Goal: Information Seeking & Learning: Learn about a topic

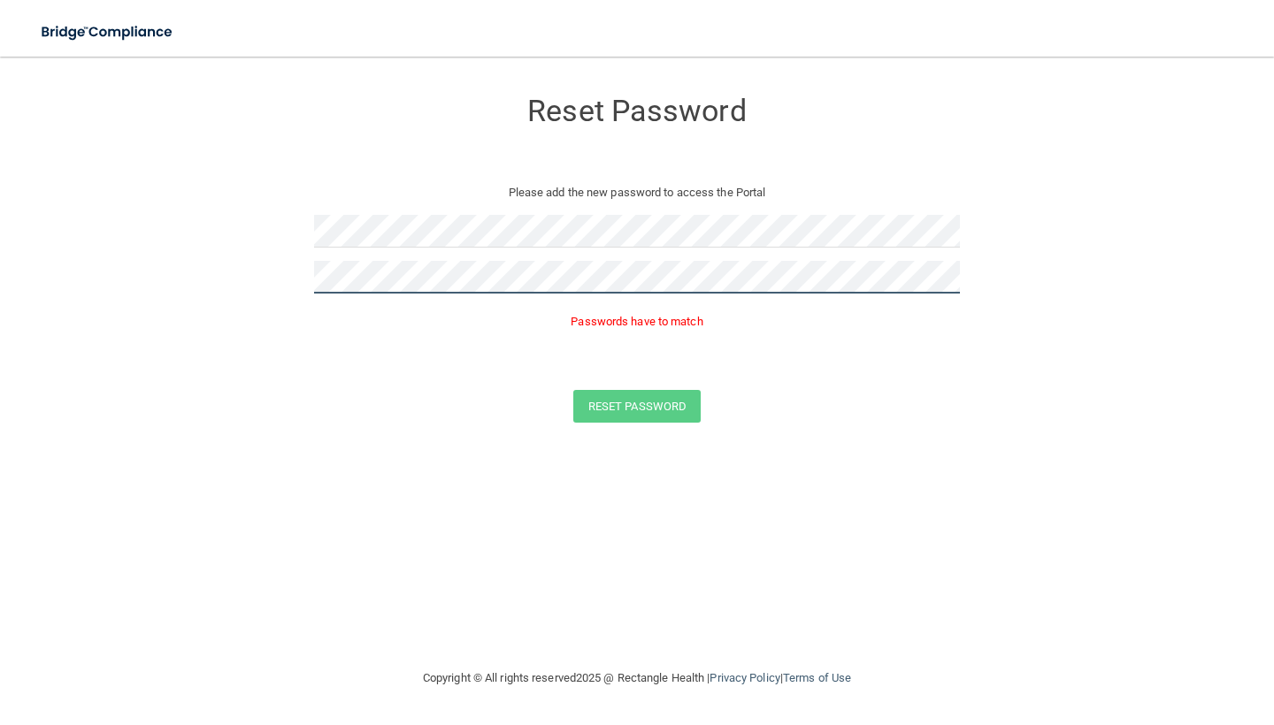
click at [257, 279] on form "Reset Password Please add the new password to access the Portal Passwords have …" at bounding box center [636, 259] width 1203 height 370
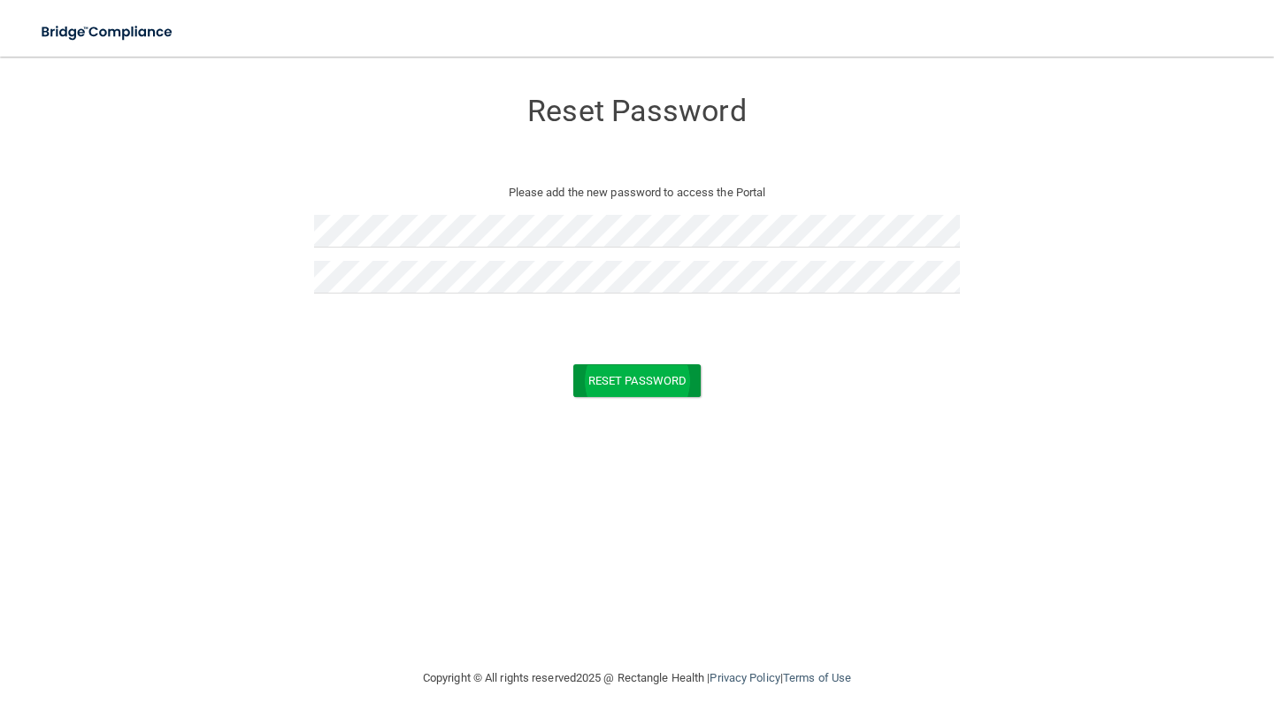
click at [663, 379] on button "Reset Password" at bounding box center [636, 380] width 127 height 33
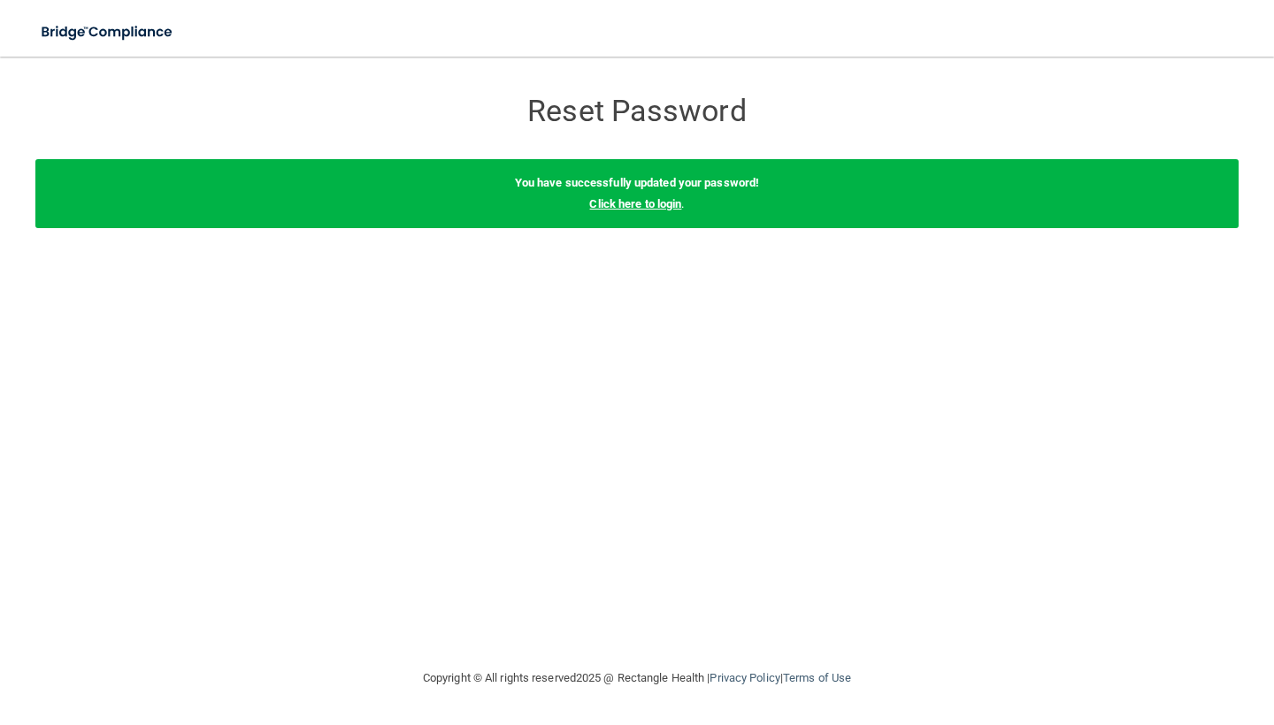
click at [646, 203] on link "Click here to login" at bounding box center [635, 203] width 92 height 13
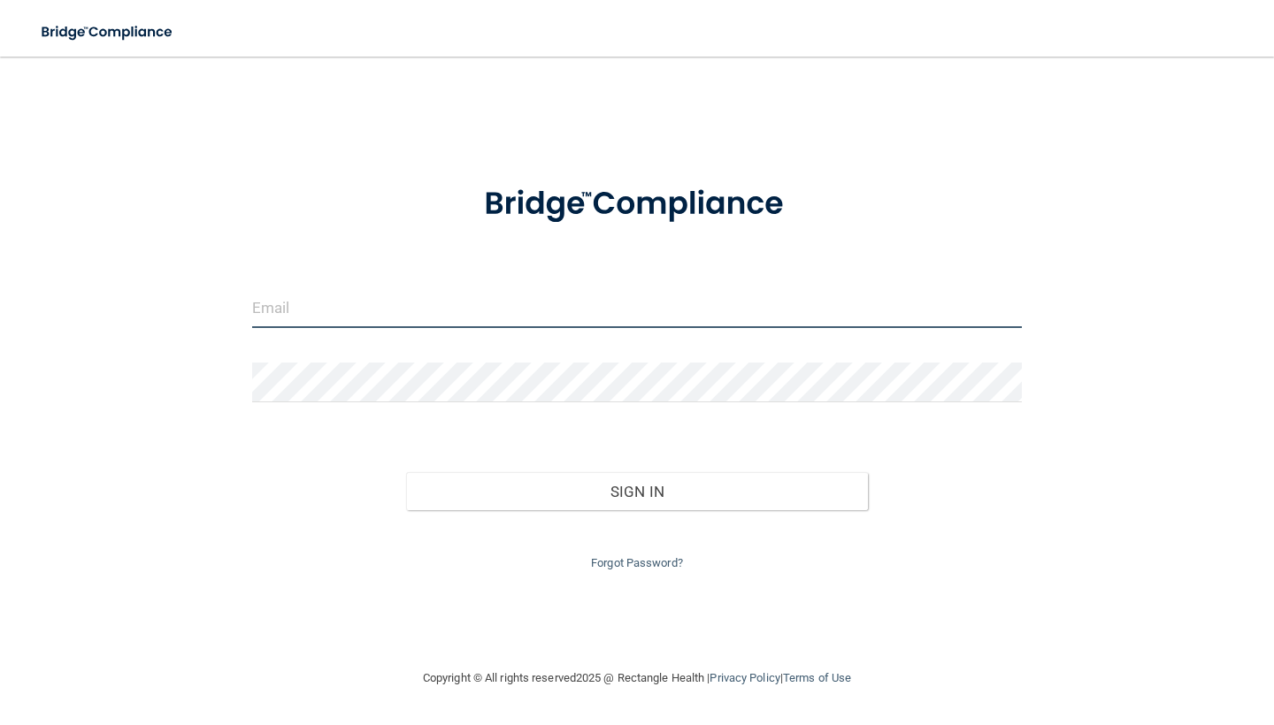
type input "[EMAIL_ADDRESS][DOMAIN_NAME]"
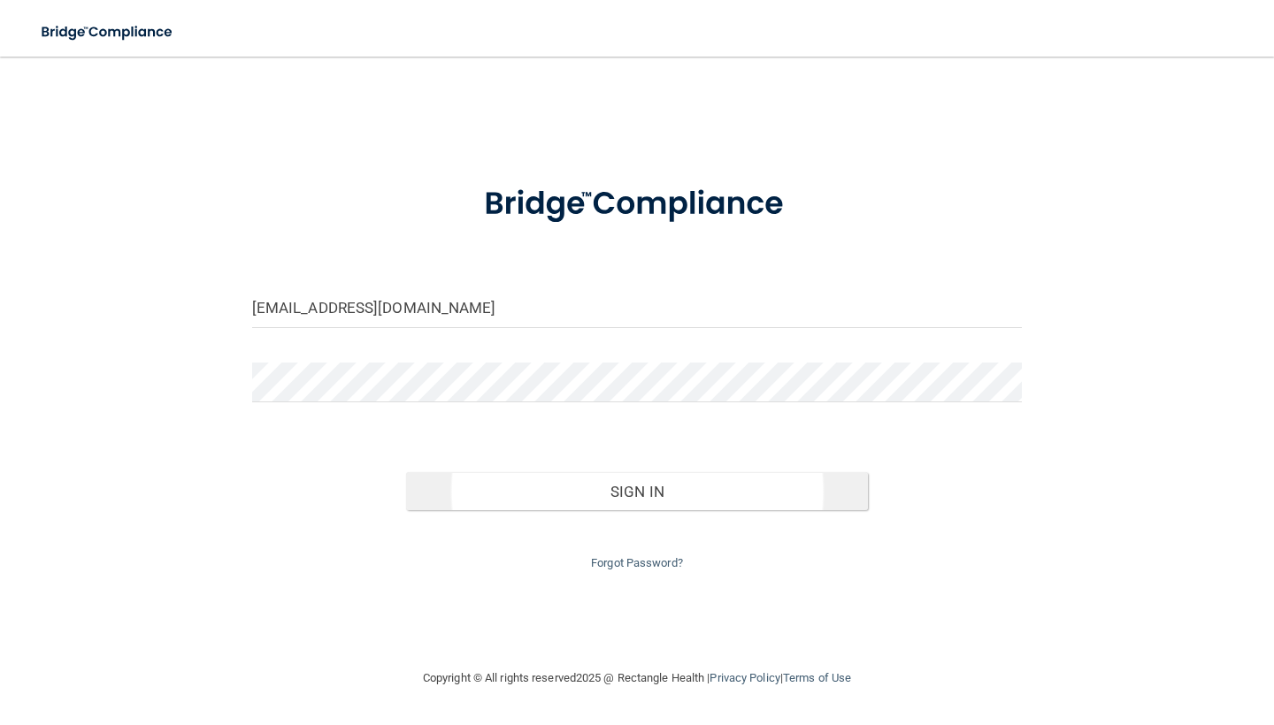
click at [581, 473] on button "Sign In" at bounding box center [637, 491] width 462 height 39
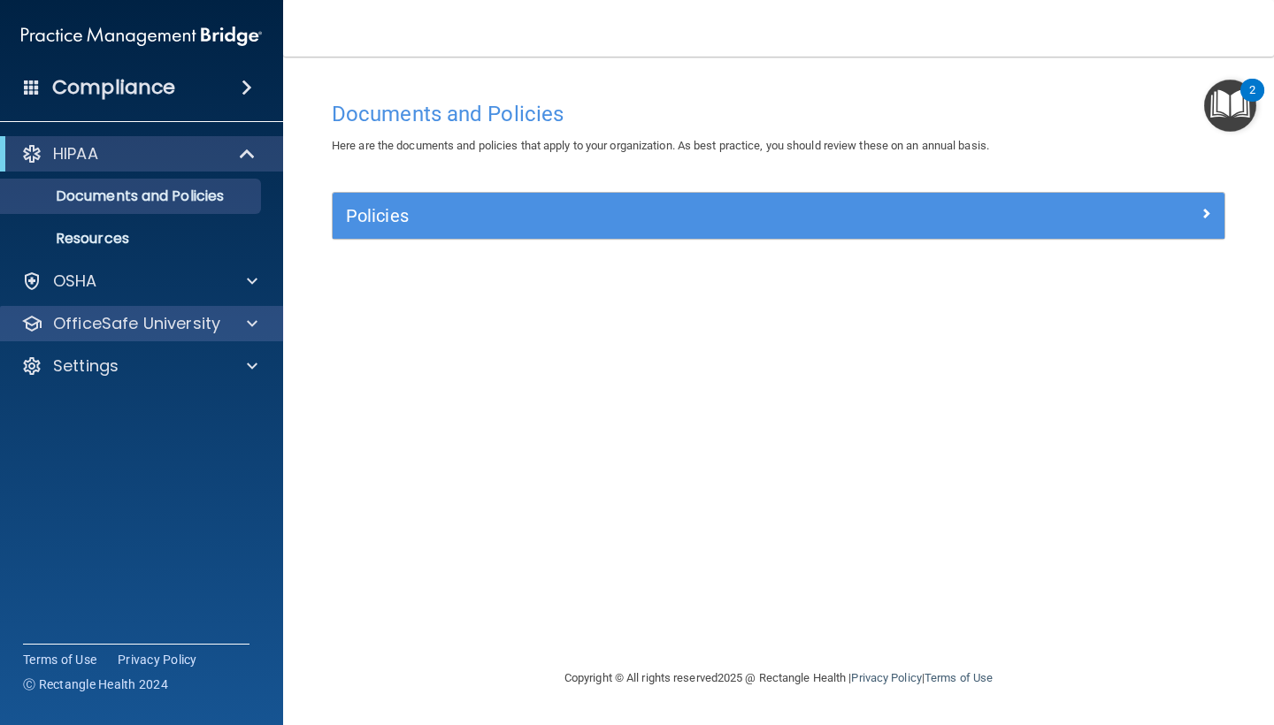
click at [167, 321] on p "OfficeSafe University" at bounding box center [136, 323] width 167 height 21
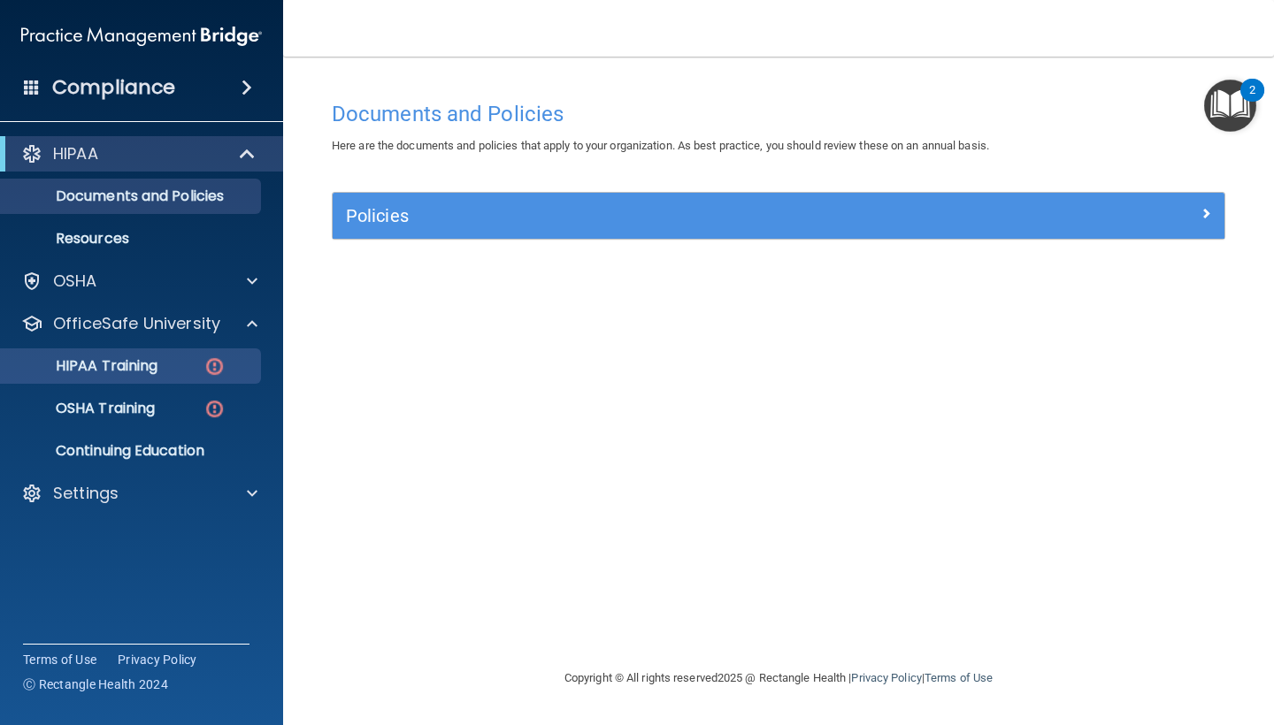
click at [157, 368] on p "HIPAA Training" at bounding box center [84, 366] width 146 height 18
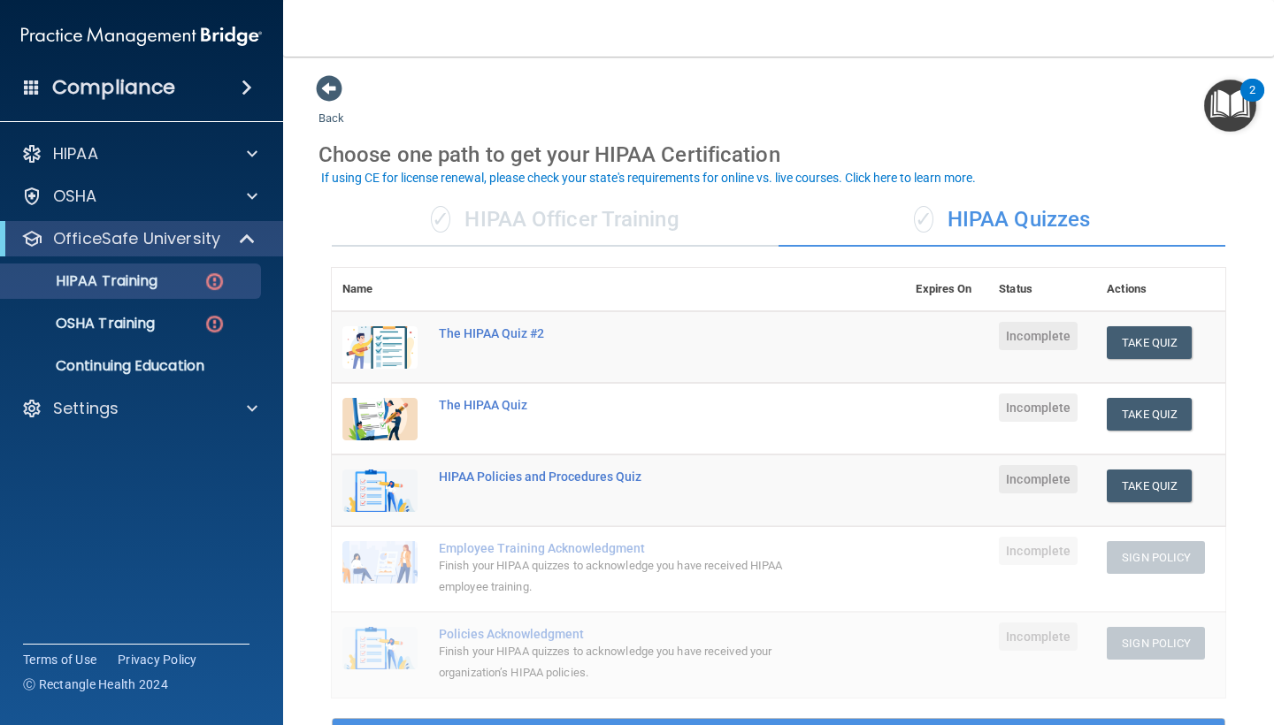
click at [582, 221] on div "✓ HIPAA Officer Training" at bounding box center [555, 220] width 447 height 53
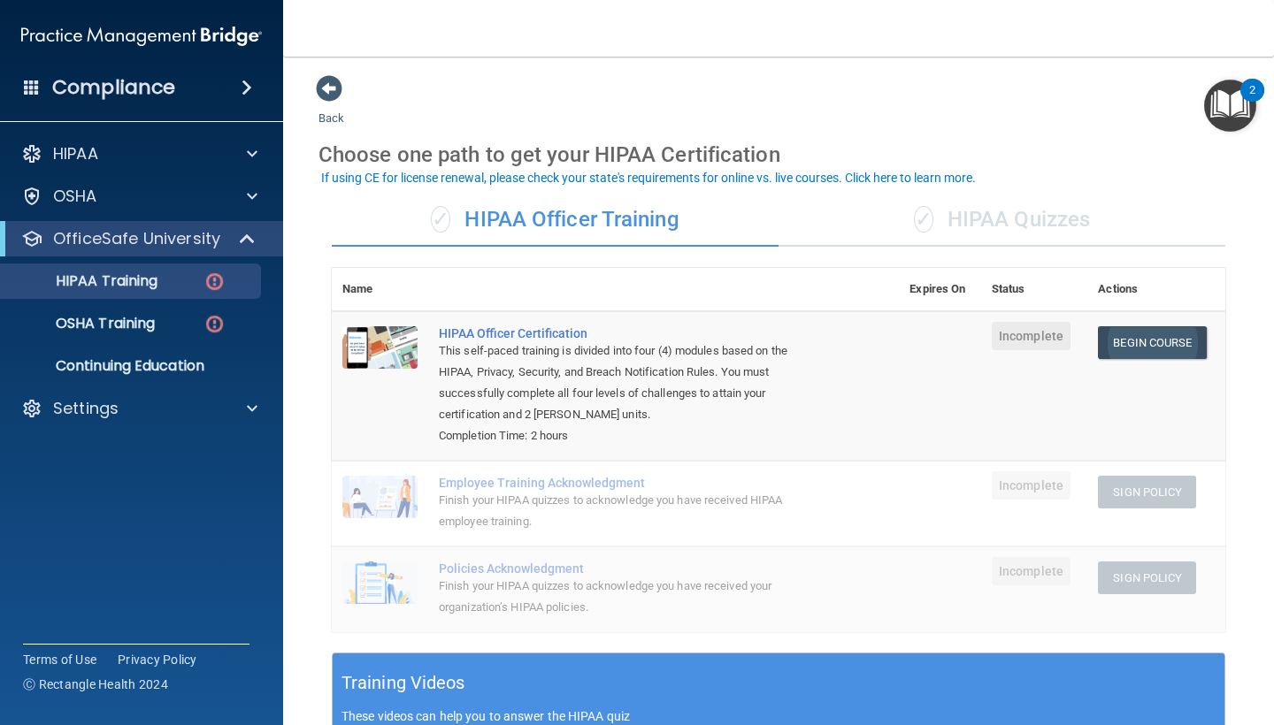
click at [1158, 347] on link "Begin Course" at bounding box center [1152, 342] width 108 height 33
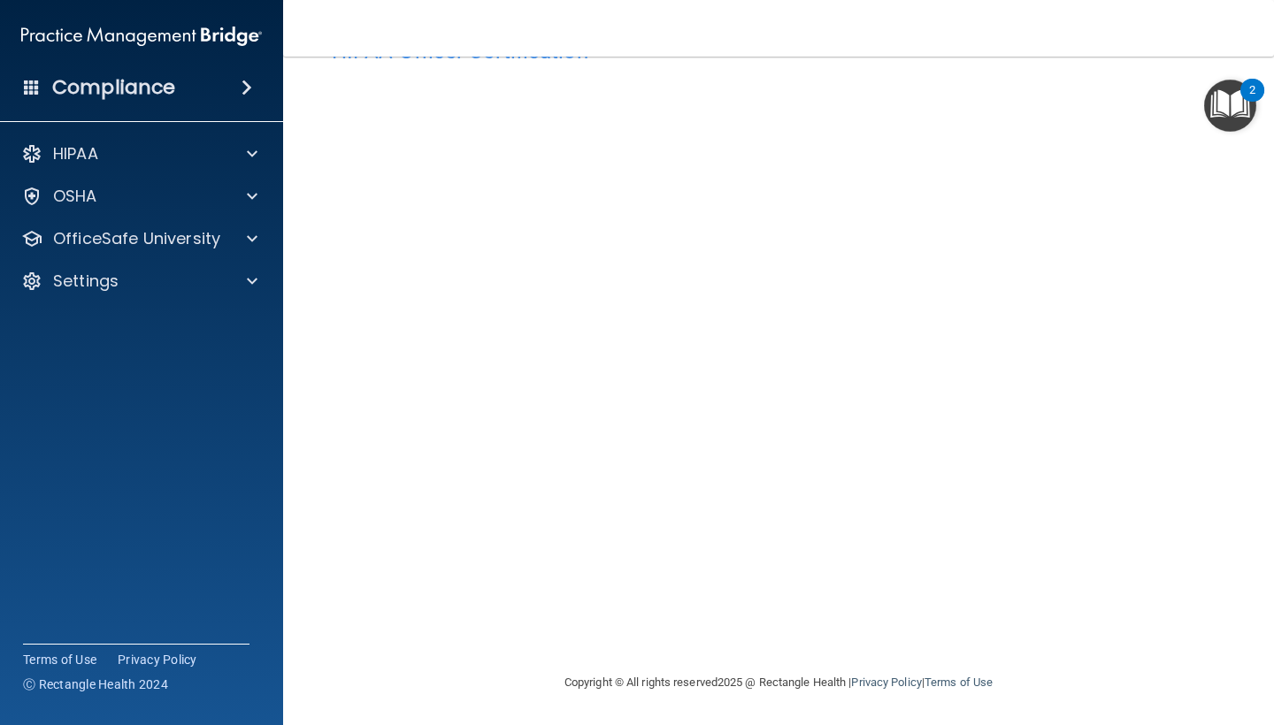
scroll to position [62, 0]
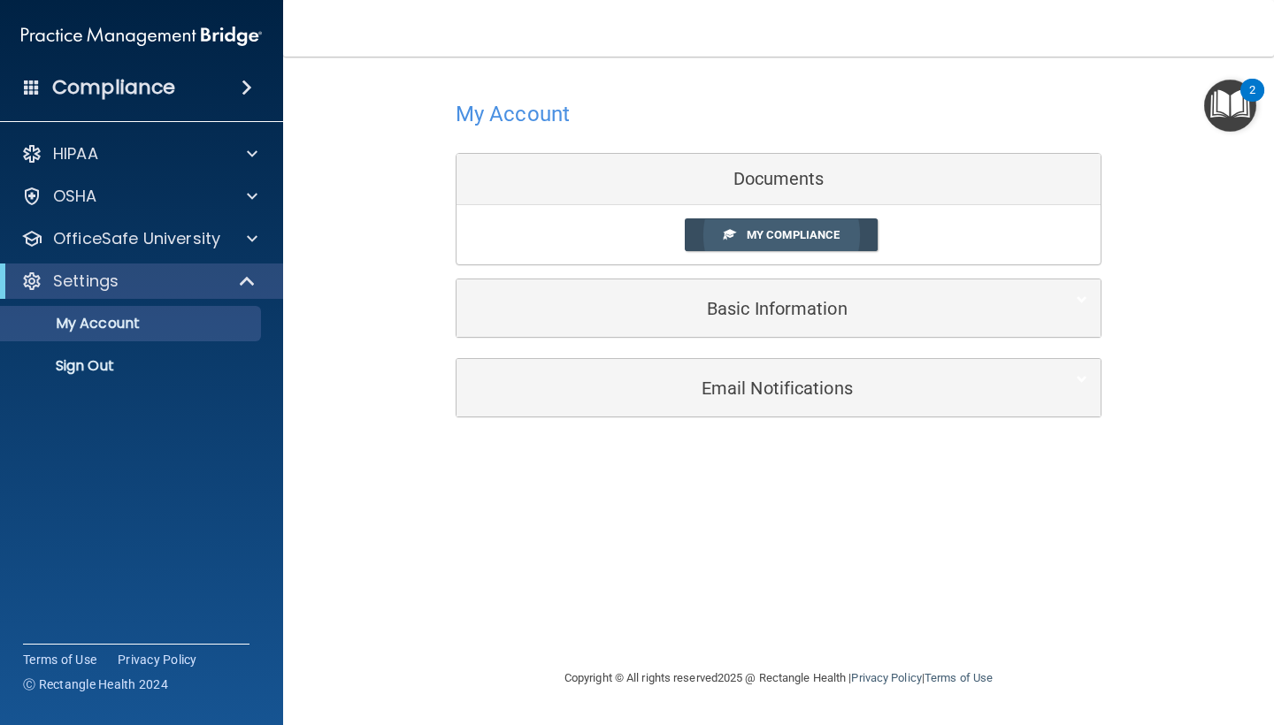
click at [800, 226] on link "My Compliance" at bounding box center [782, 234] width 194 height 33
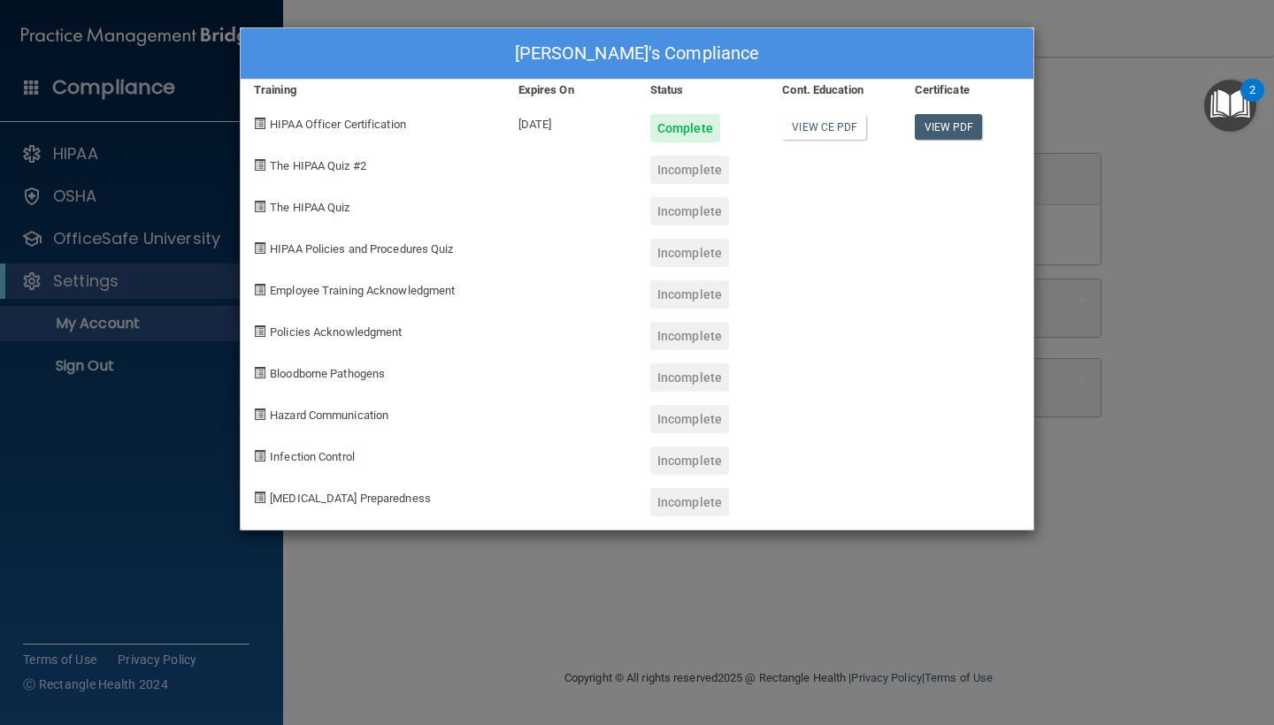
click at [714, 163] on div "Incomplete" at bounding box center [689, 170] width 79 height 28
click at [332, 156] on div "The HIPAA Quiz #2" at bounding box center [373, 163] width 264 height 42
click at [142, 283] on div "Mohamed Meghil's Compliance Training Expires On Status Cont. Education Certific…" at bounding box center [637, 362] width 1274 height 725
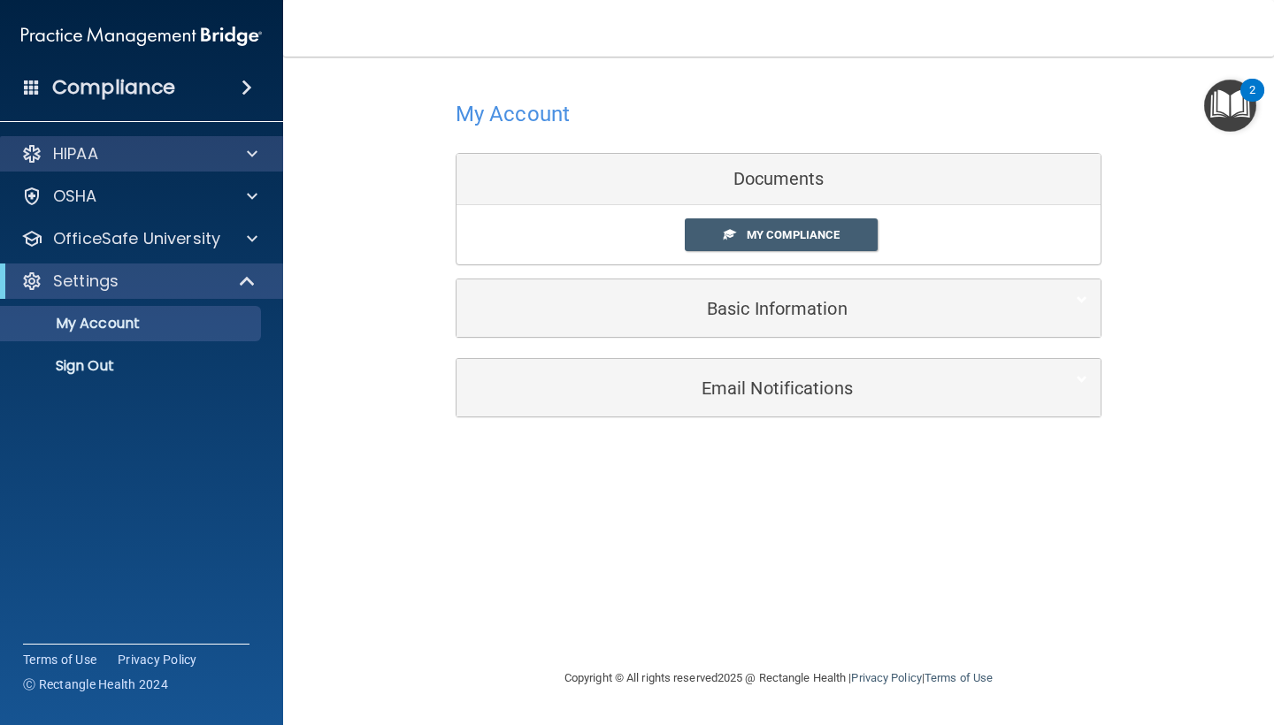
click at [257, 164] on span at bounding box center [252, 153] width 11 height 21
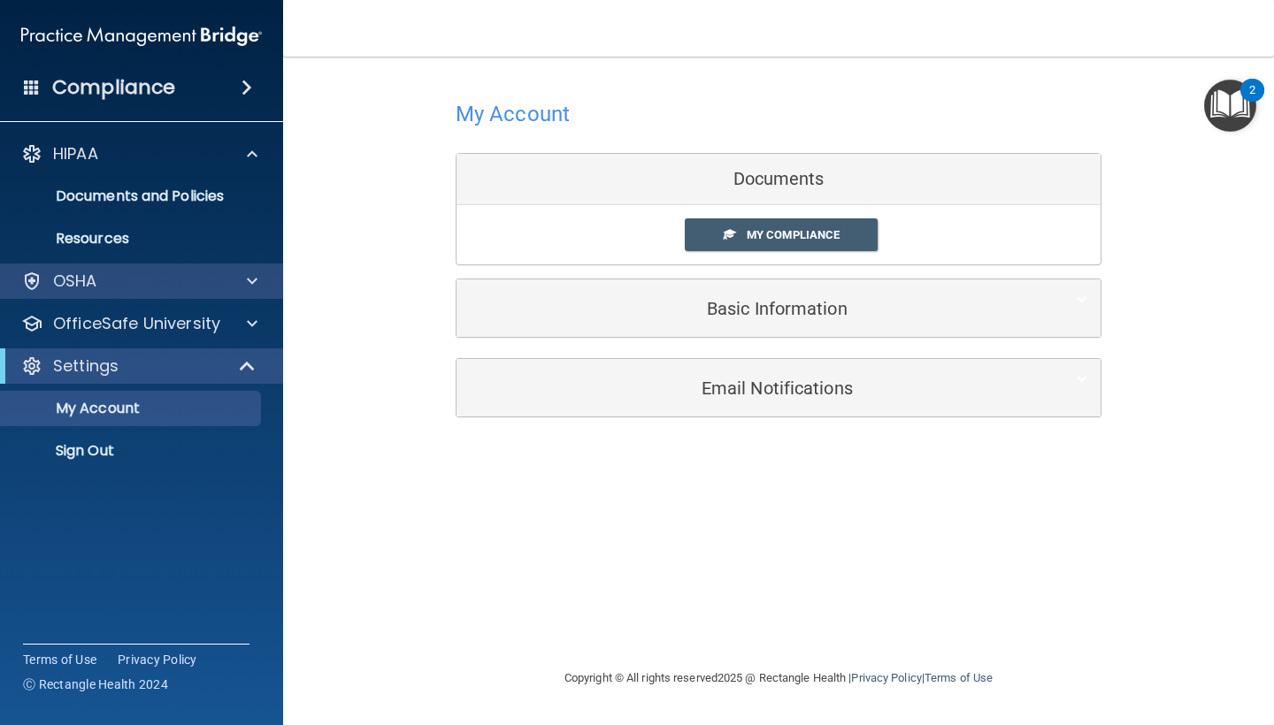
click at [259, 277] on div at bounding box center [249, 281] width 44 height 21
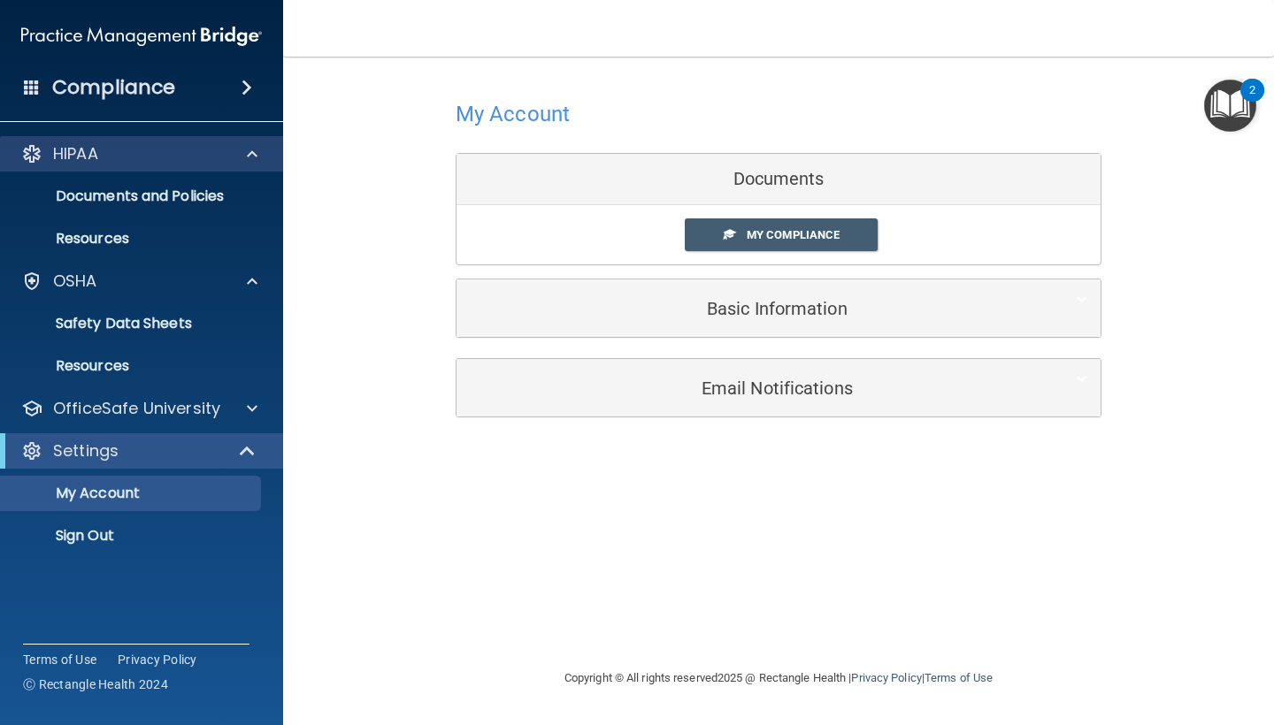
click at [97, 156] on p "HIPAA" at bounding box center [75, 153] width 45 height 21
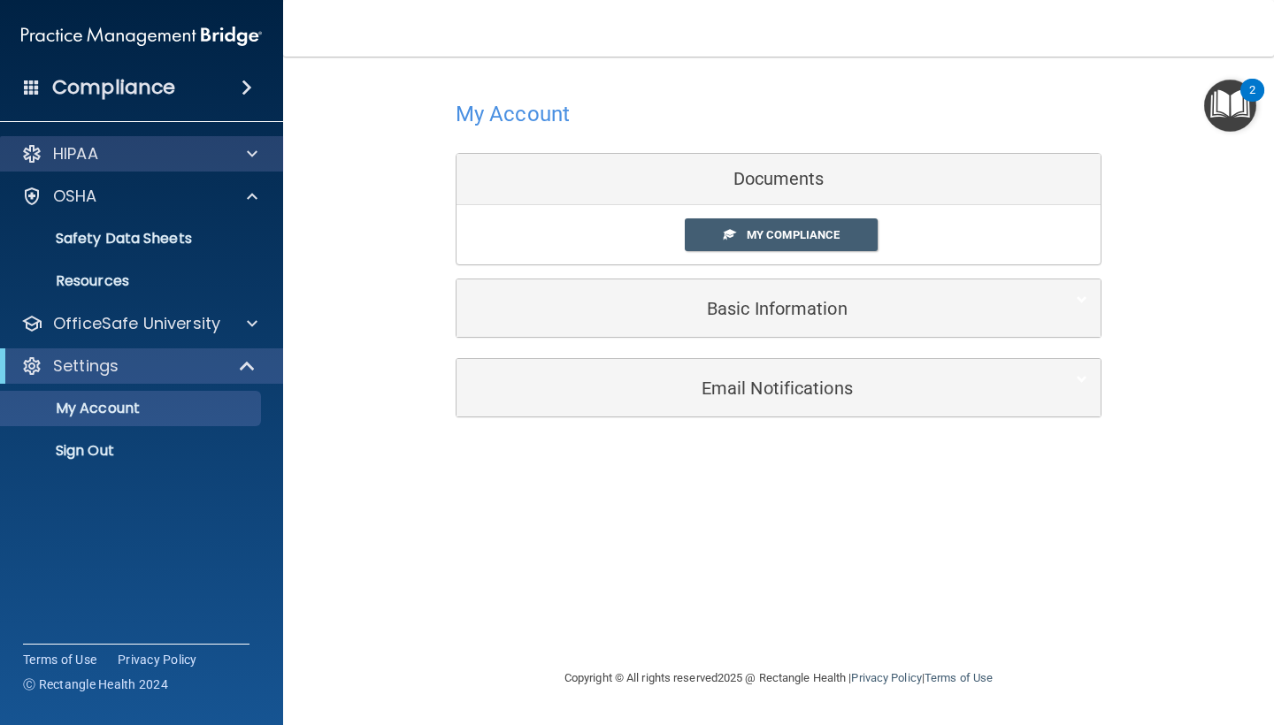
click at [132, 153] on div "HIPAA" at bounding box center [117, 153] width 219 height 21
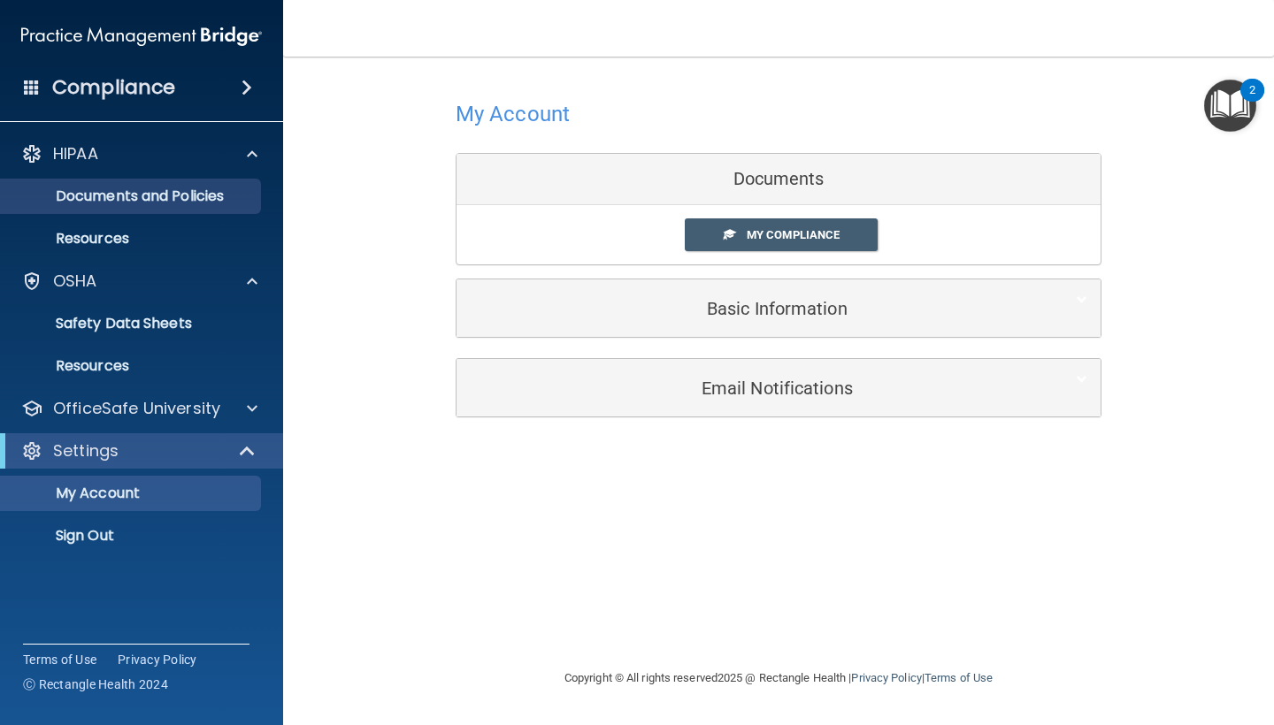
click at [171, 194] on p "Documents and Policies" at bounding box center [131, 197] width 241 height 18
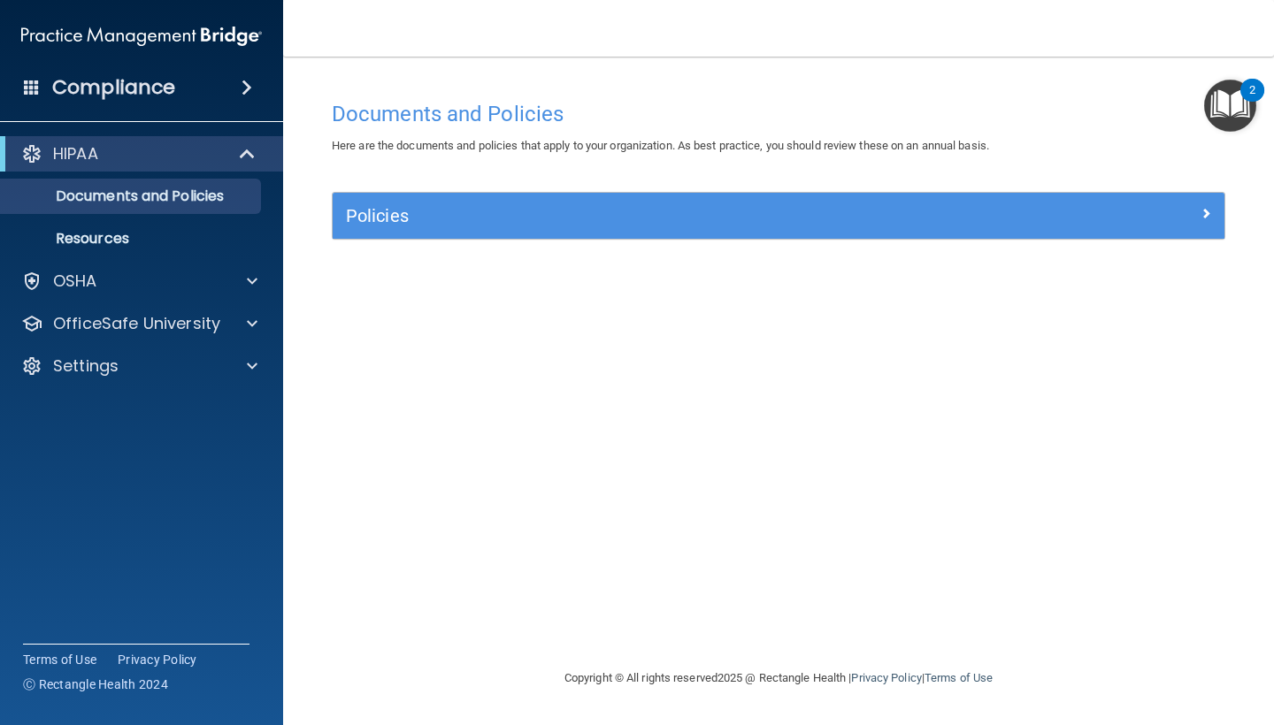
click at [885, 0] on nav "Toggle navigation Mohamed Meghil mohamedmeghil@gmail.com Manage My Enterprise W…" at bounding box center [778, 28] width 991 height 57
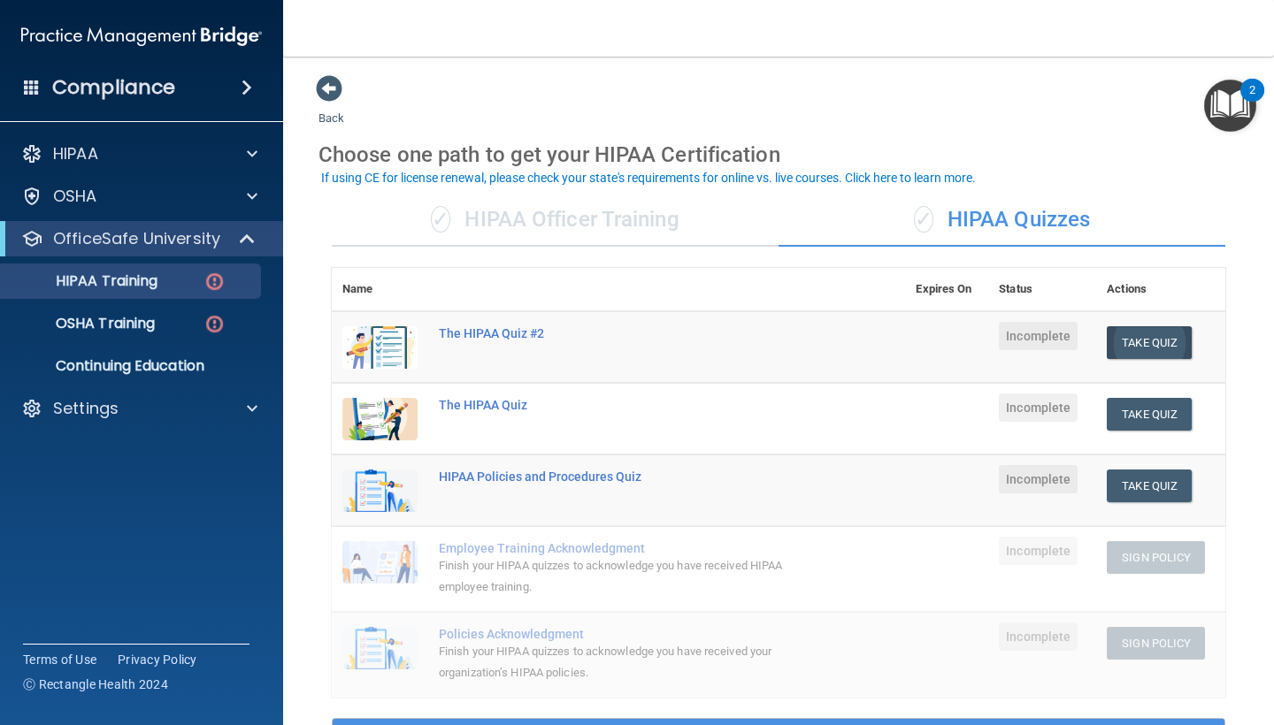
click at [1173, 336] on button "Take Quiz" at bounding box center [1148, 342] width 85 height 33
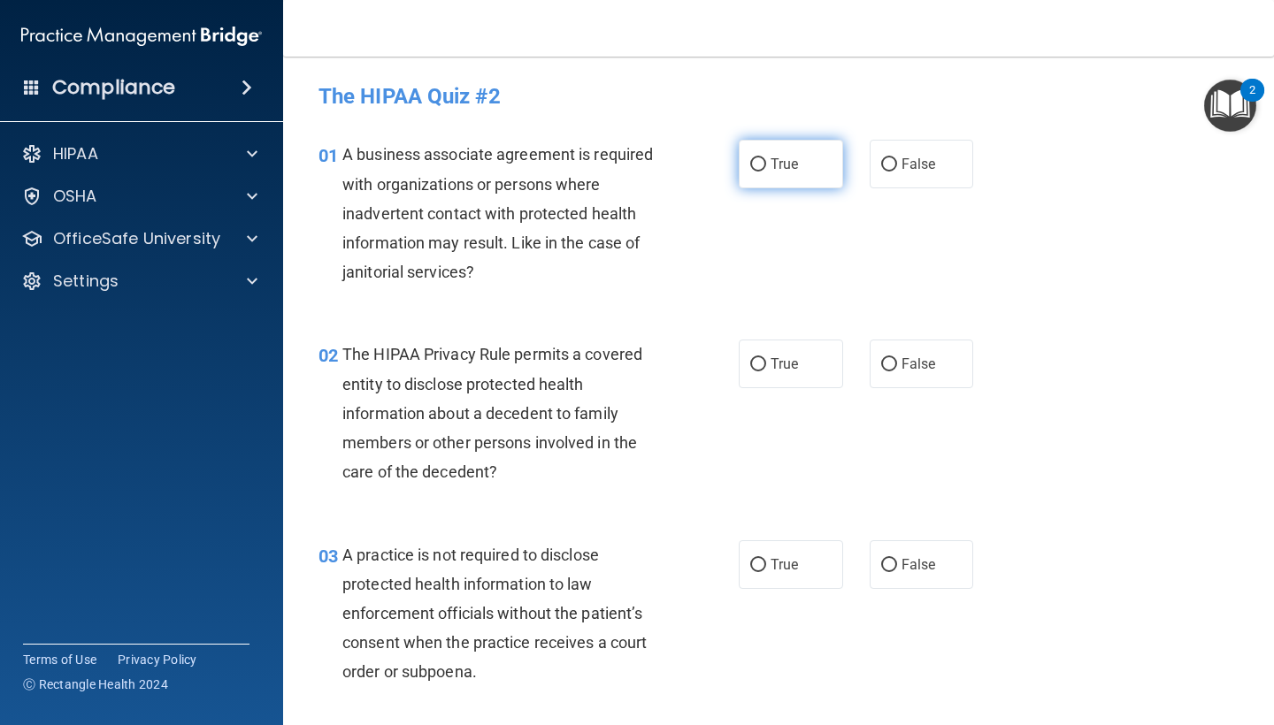
click at [782, 170] on span "True" at bounding box center [783, 164] width 27 height 17
click at [766, 170] on input "True" at bounding box center [758, 164] width 16 height 13
radio input "true"
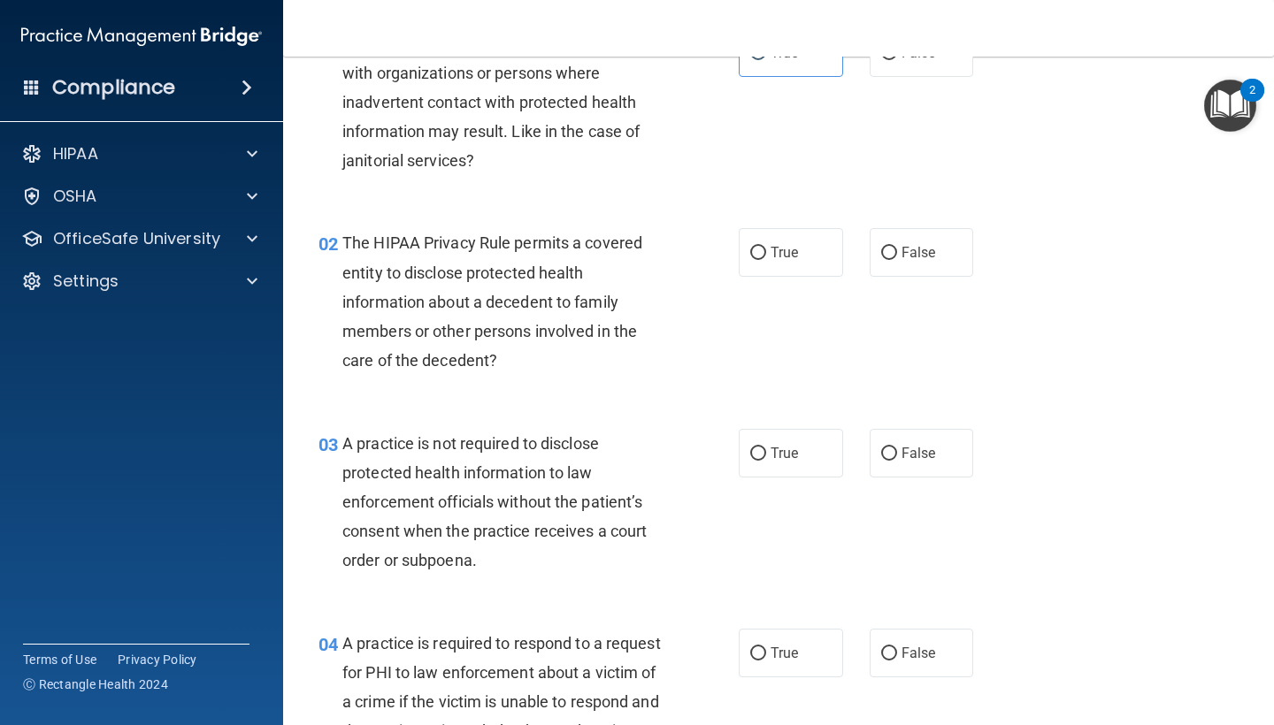
scroll to position [113, 0]
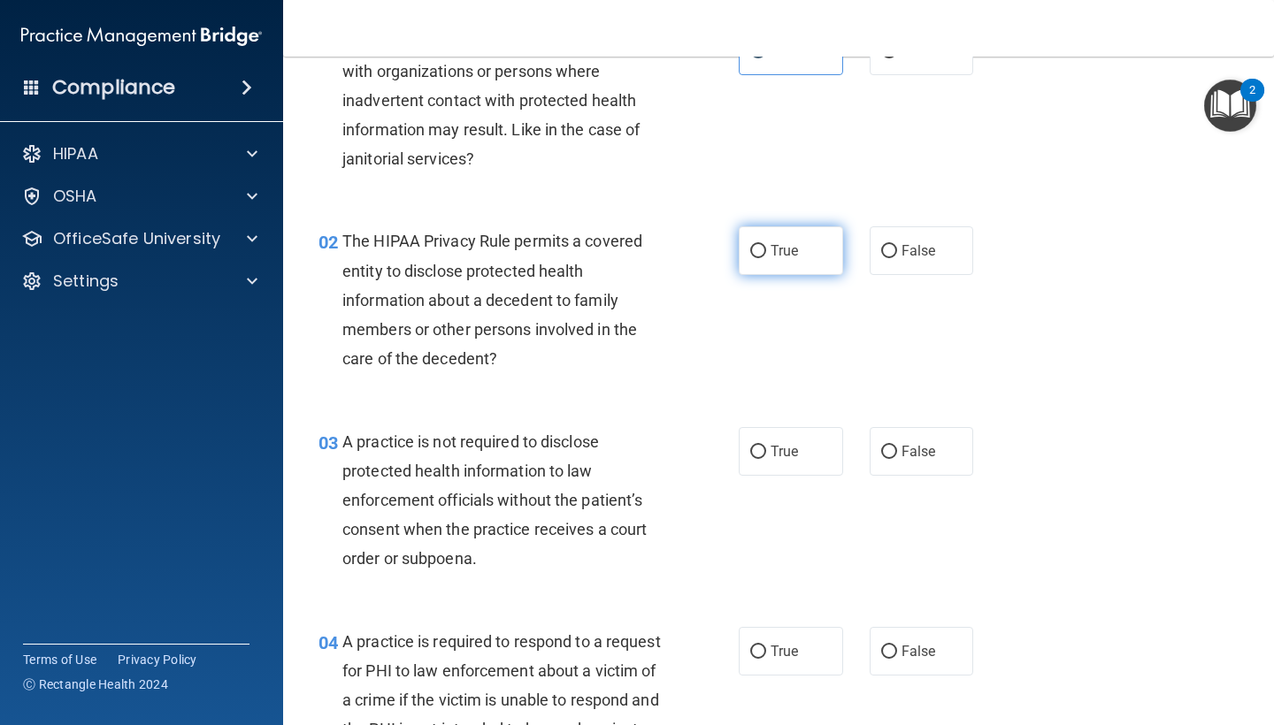
click at [764, 246] on input "True" at bounding box center [758, 251] width 16 height 13
radio input "true"
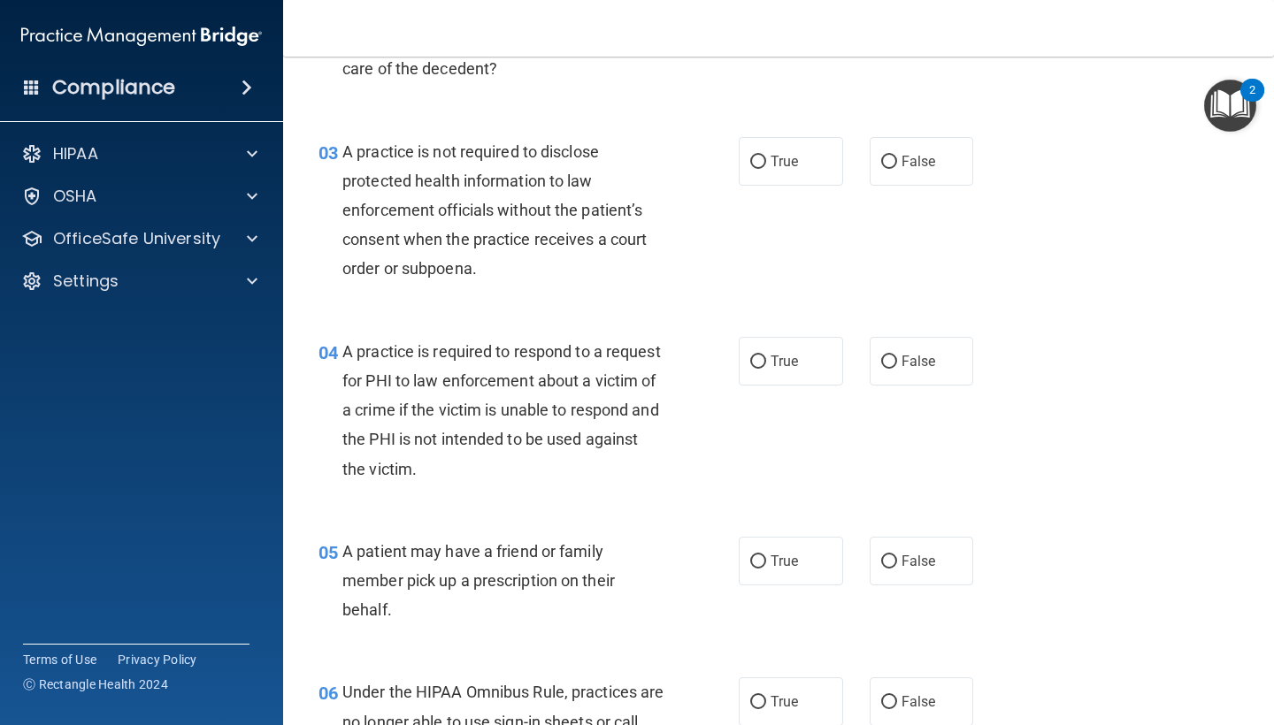
scroll to position [406, 0]
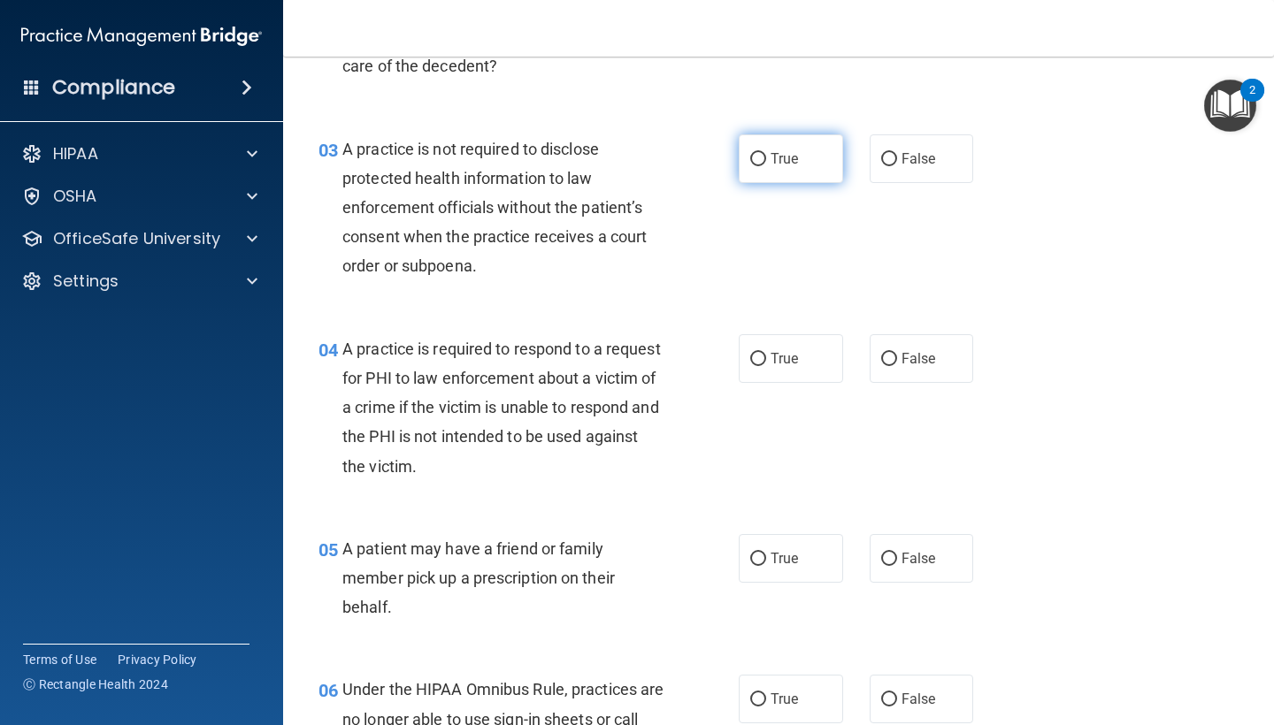
click at [765, 156] on input "True" at bounding box center [758, 159] width 16 height 13
radio input "true"
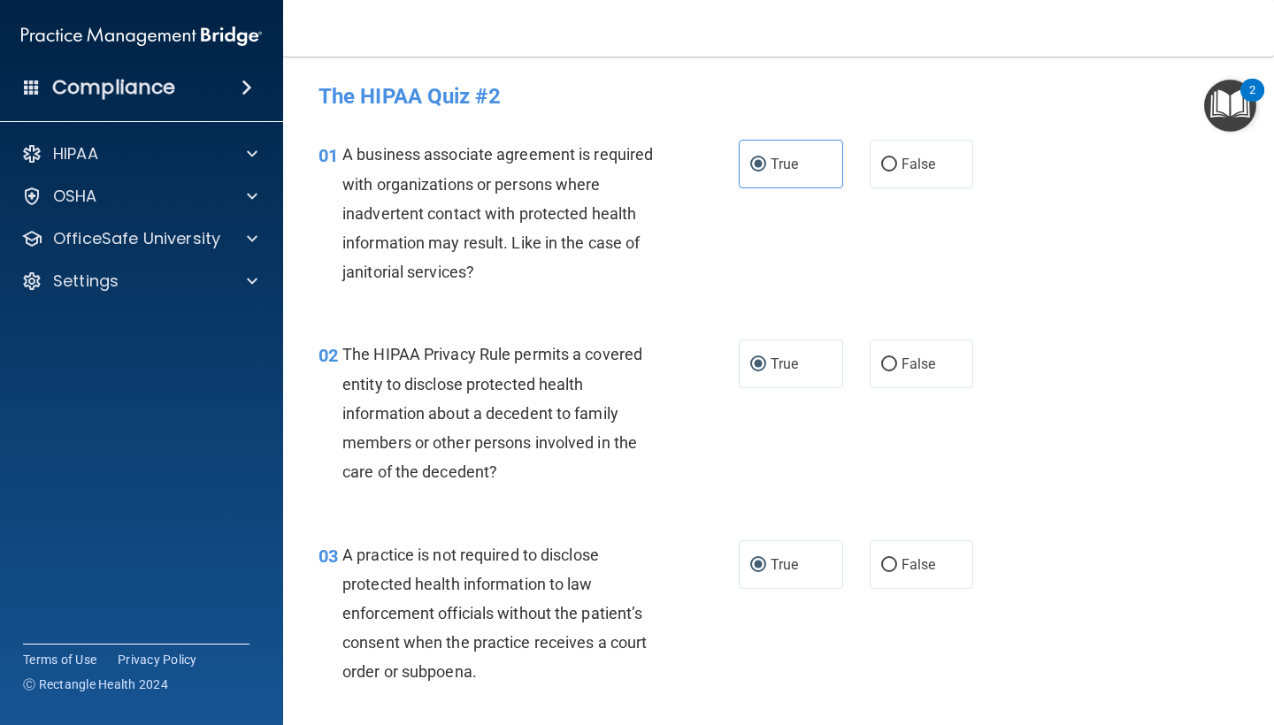
scroll to position [0, 0]
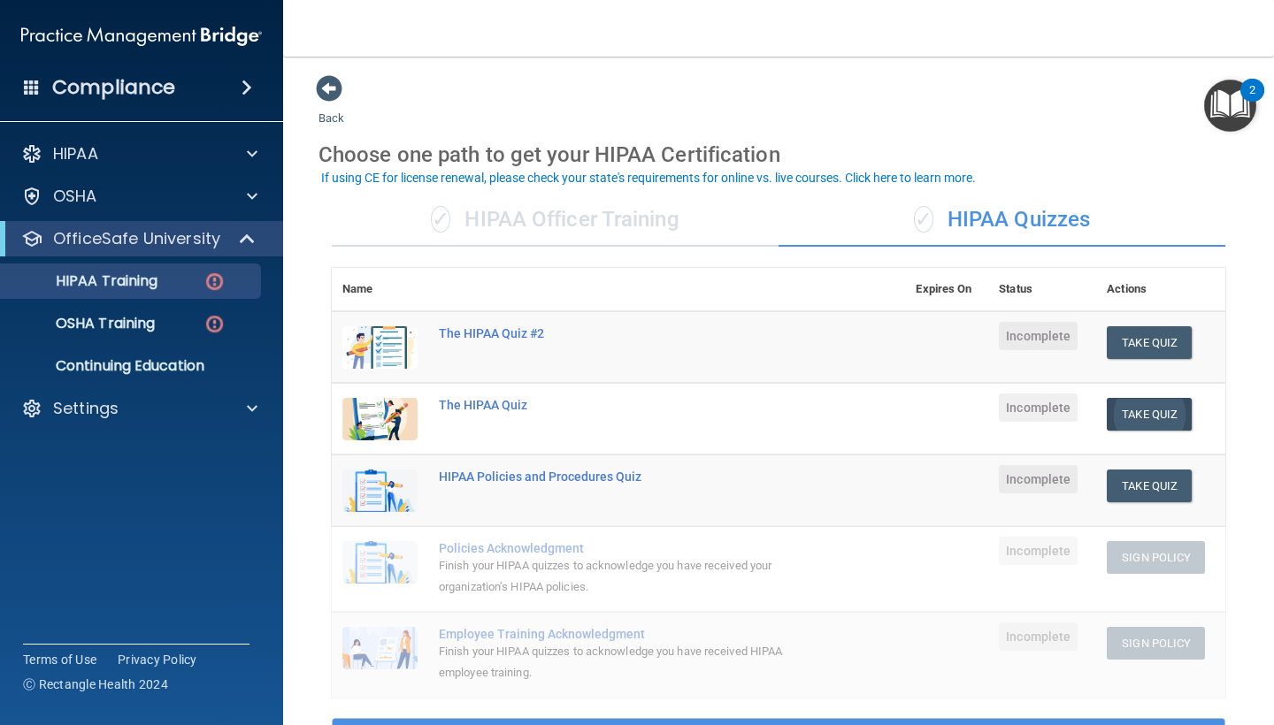
click at [1153, 409] on button "Take Quiz" at bounding box center [1148, 414] width 85 height 33
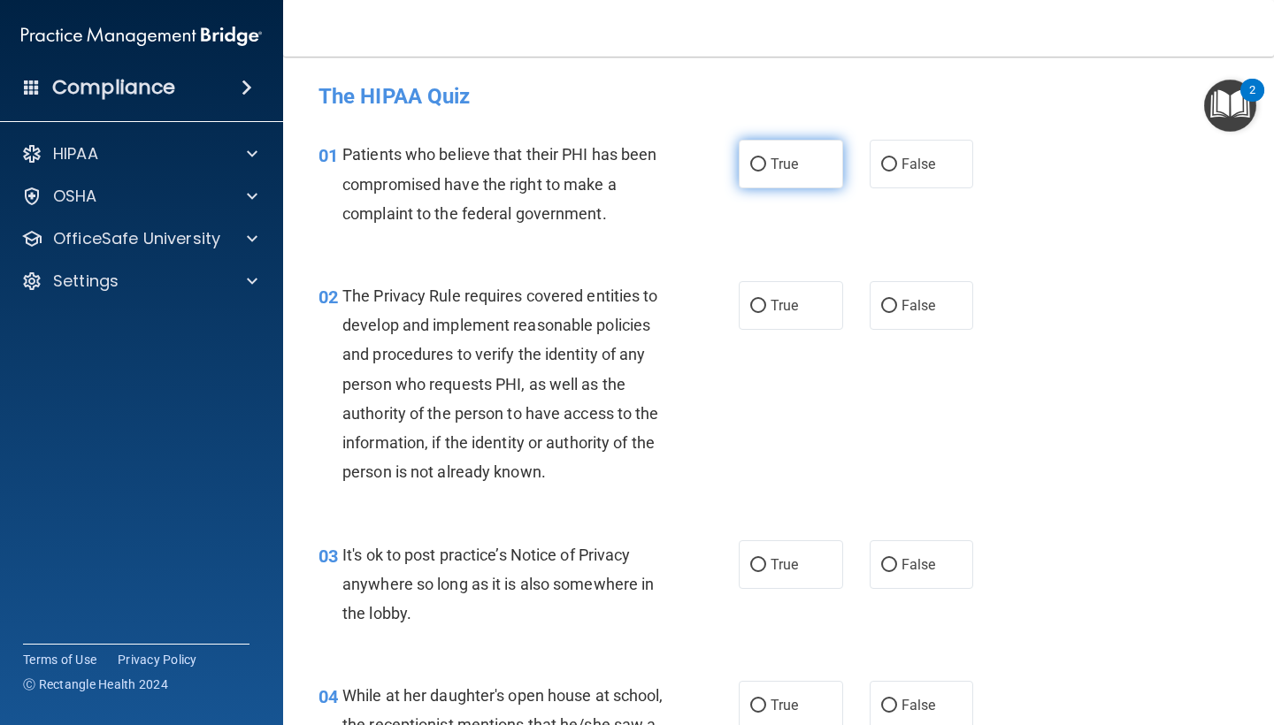
click at [783, 164] on span "True" at bounding box center [783, 164] width 27 height 17
click at [766, 164] on input "True" at bounding box center [758, 164] width 16 height 13
radio input "true"
click at [784, 316] on label "True" at bounding box center [791, 305] width 104 height 49
click at [766, 313] on input "True" at bounding box center [758, 306] width 16 height 13
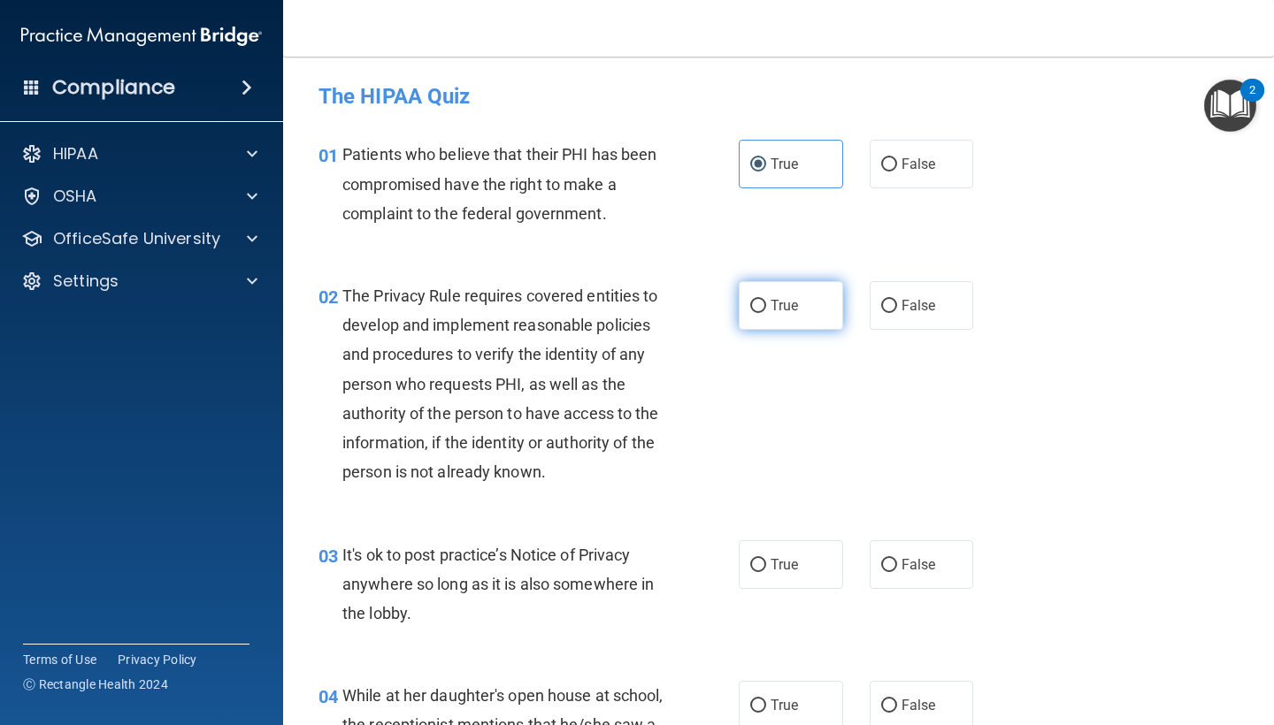
radio input "true"
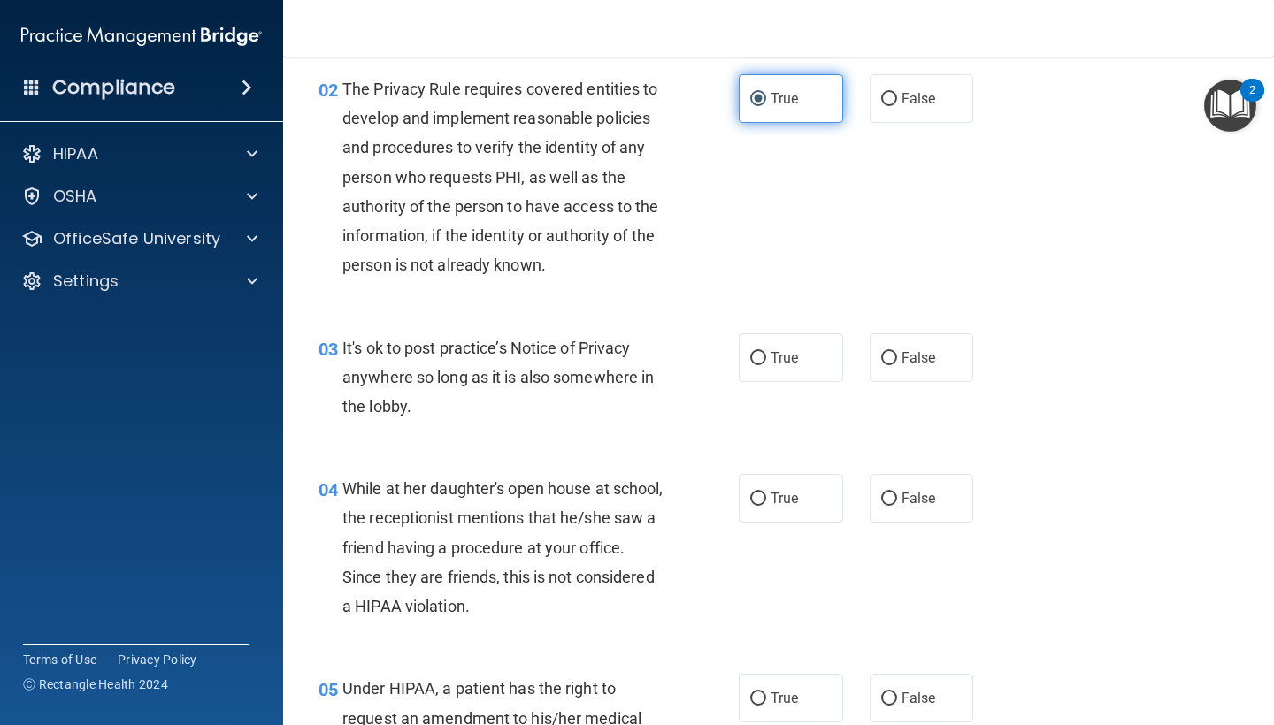
scroll to position [208, 0]
click at [769, 351] on label "True" at bounding box center [791, 357] width 104 height 49
click at [766, 351] on input "True" at bounding box center [758, 357] width 16 height 13
radio input "true"
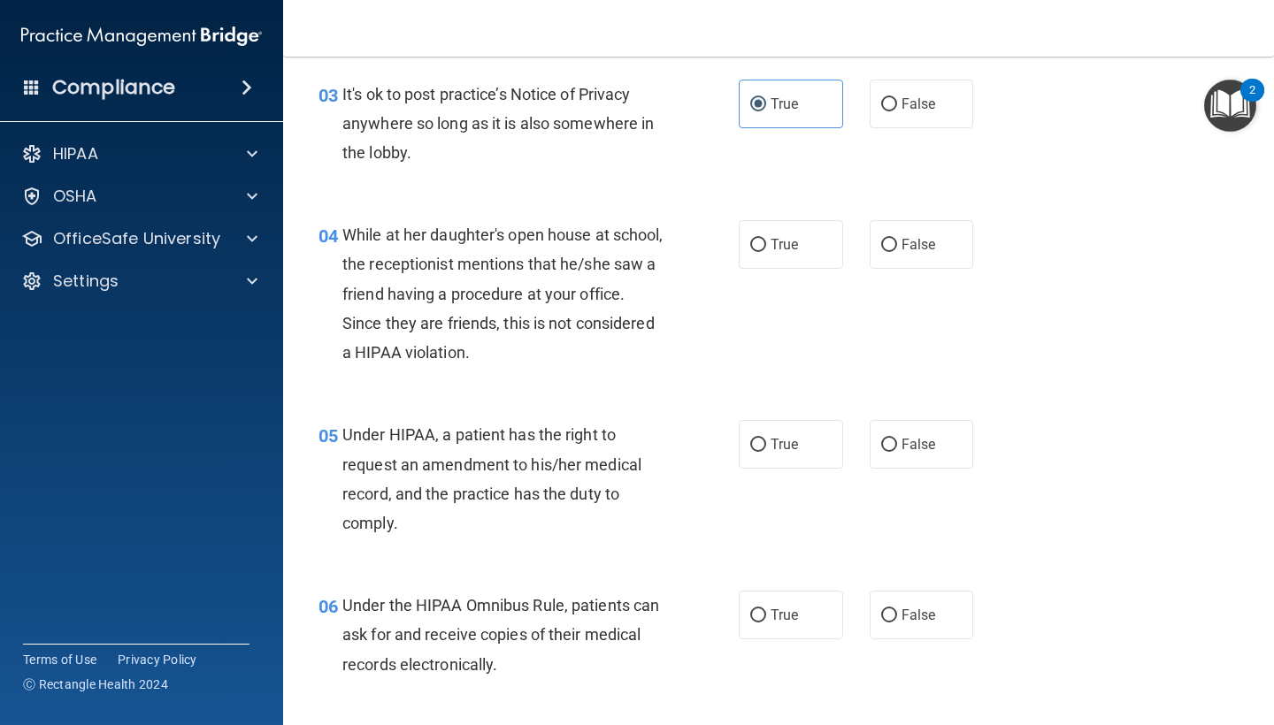
scroll to position [462, 0]
click at [918, 241] on span "False" at bounding box center [918, 243] width 34 height 17
click at [897, 241] on input "False" at bounding box center [889, 244] width 16 height 13
radio input "true"
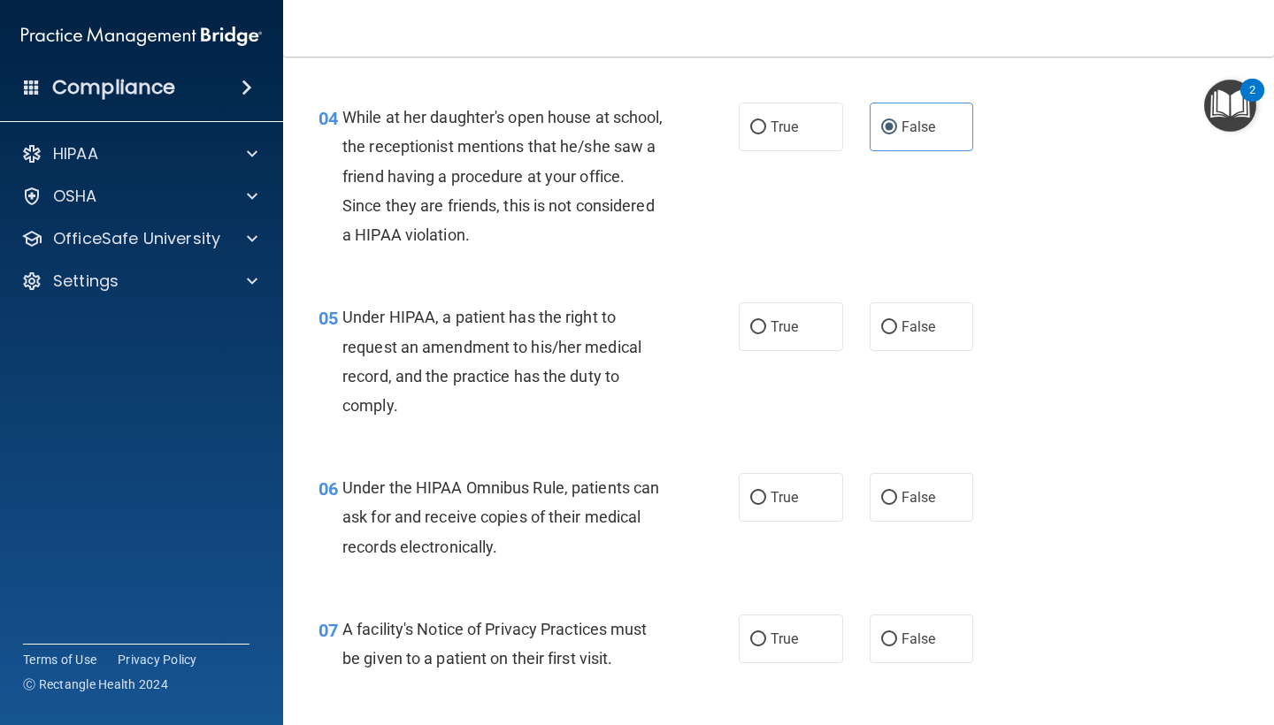
scroll to position [587, 0]
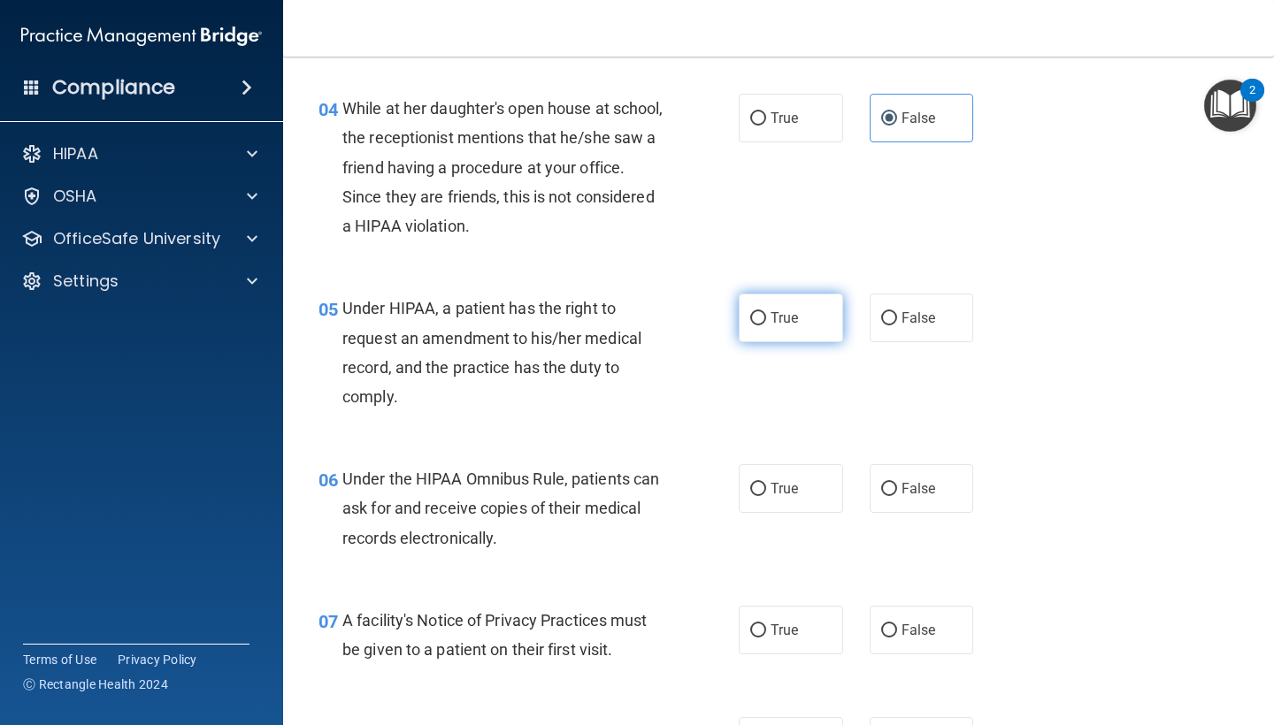
click at [791, 322] on span "True" at bounding box center [783, 318] width 27 height 17
click at [766, 322] on input "True" at bounding box center [758, 318] width 16 height 13
radio input "true"
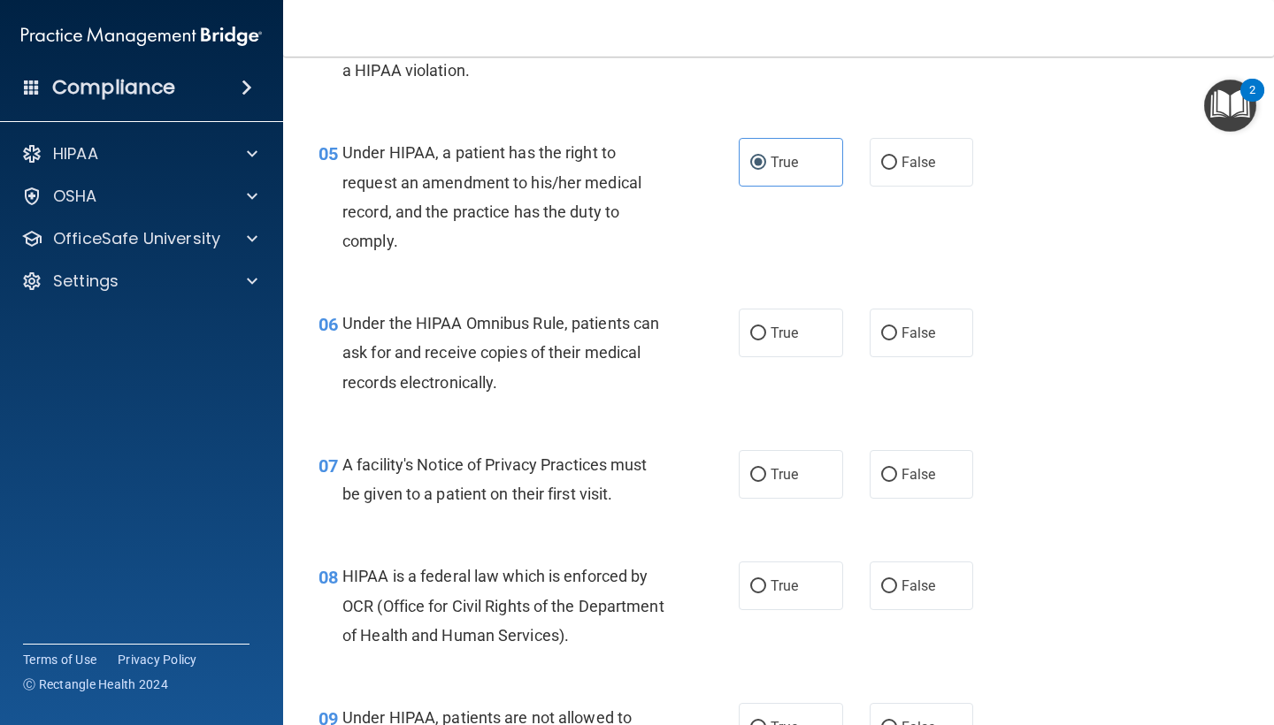
scroll to position [747, 0]
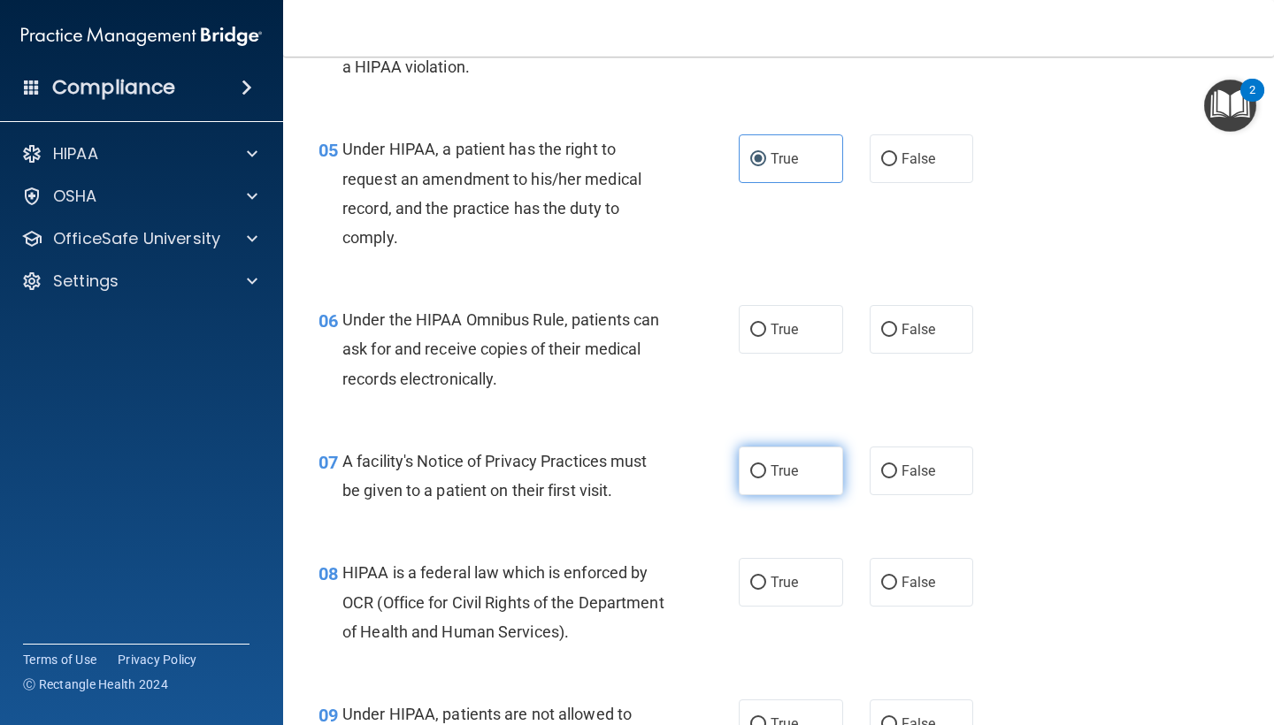
click at [769, 465] on label "True" at bounding box center [791, 471] width 104 height 49
click at [766, 465] on input "True" at bounding box center [758, 471] width 16 height 13
radio input "true"
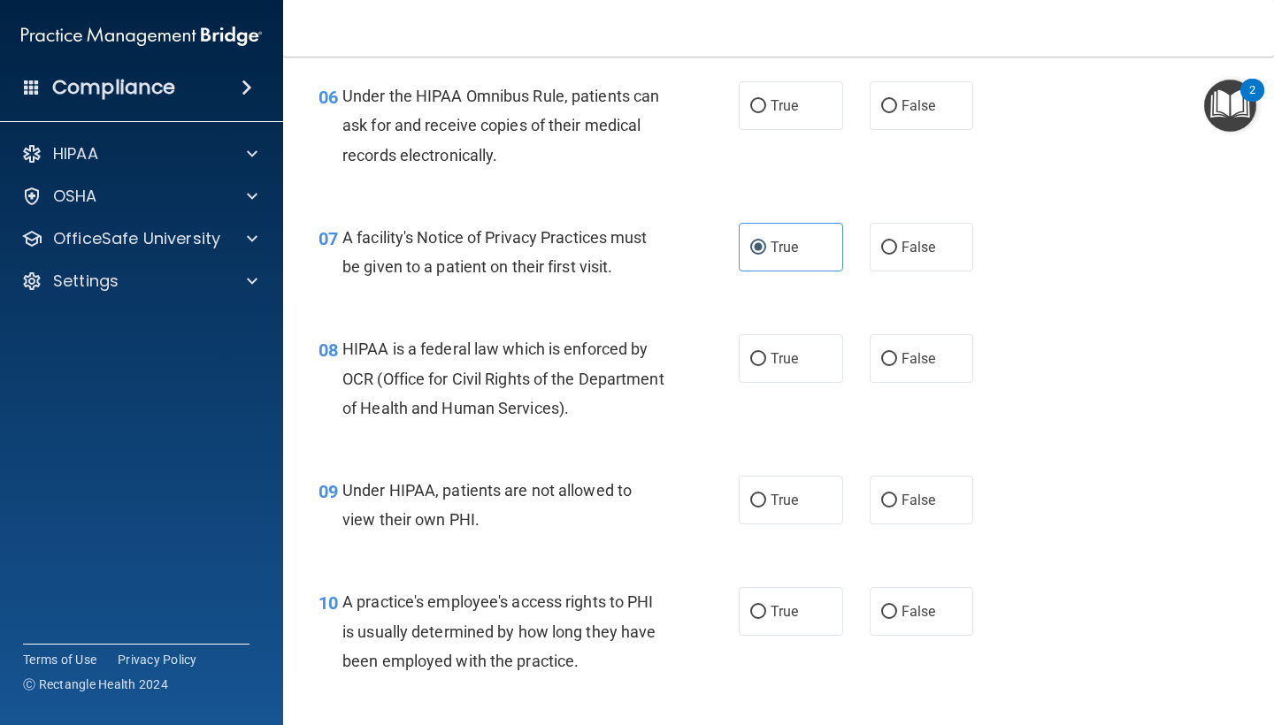
scroll to position [980, 0]
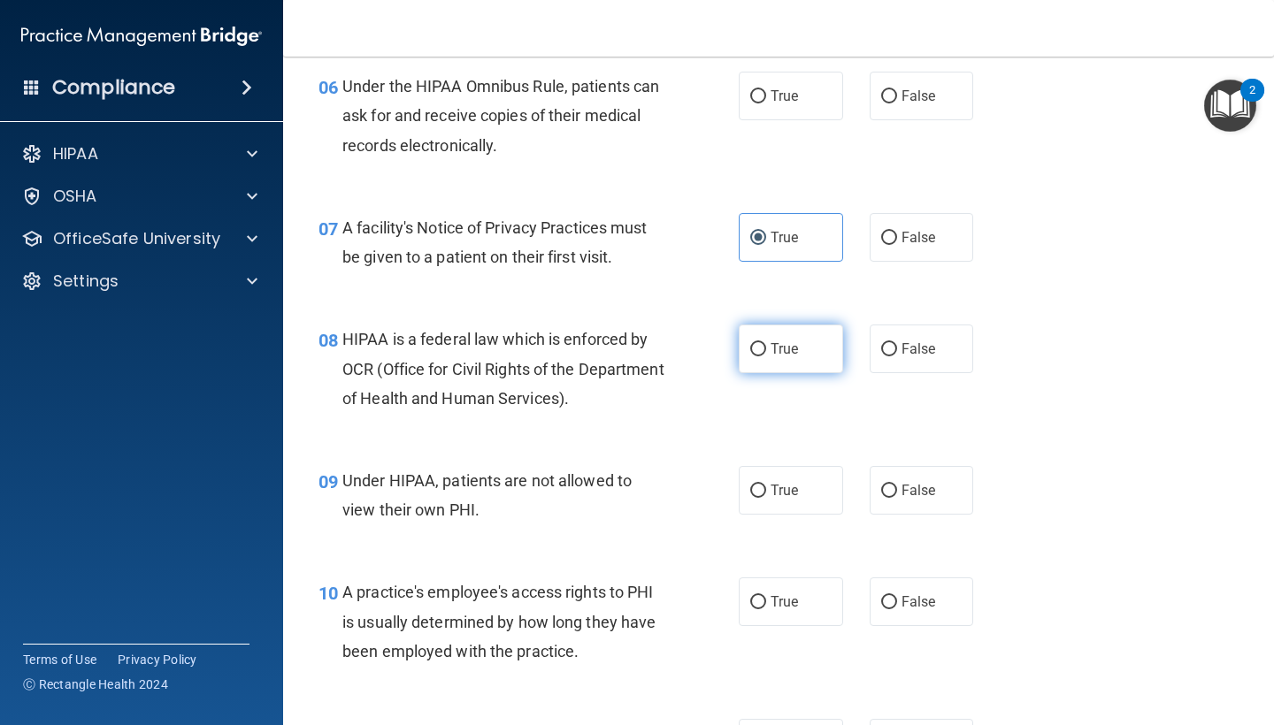
click at [788, 357] on label "True" at bounding box center [791, 349] width 104 height 49
click at [766, 356] on input "True" at bounding box center [758, 349] width 16 height 13
radio input "true"
click at [788, 357] on label "True" at bounding box center [791, 349] width 104 height 49
click at [766, 356] on input "True" at bounding box center [758, 349] width 16 height 13
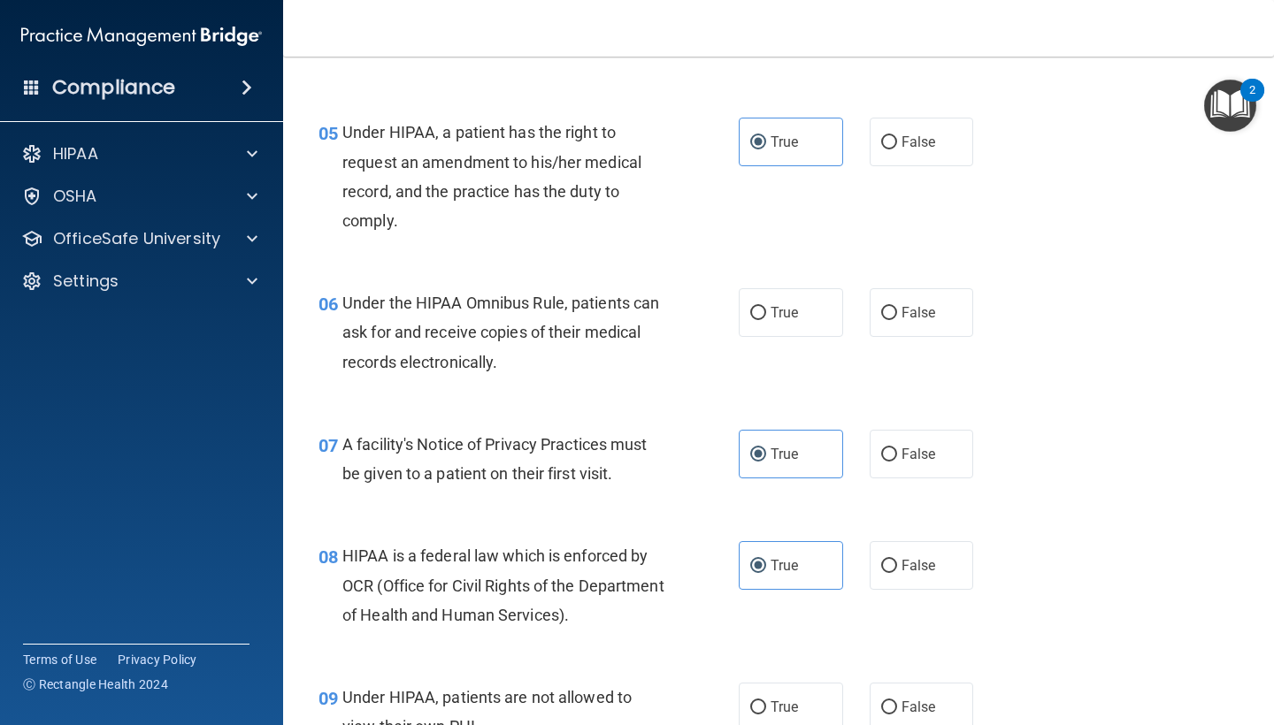
scroll to position [764, 0]
click at [800, 312] on label "True" at bounding box center [791, 311] width 104 height 49
click at [766, 312] on input "True" at bounding box center [758, 312] width 16 height 13
radio input "true"
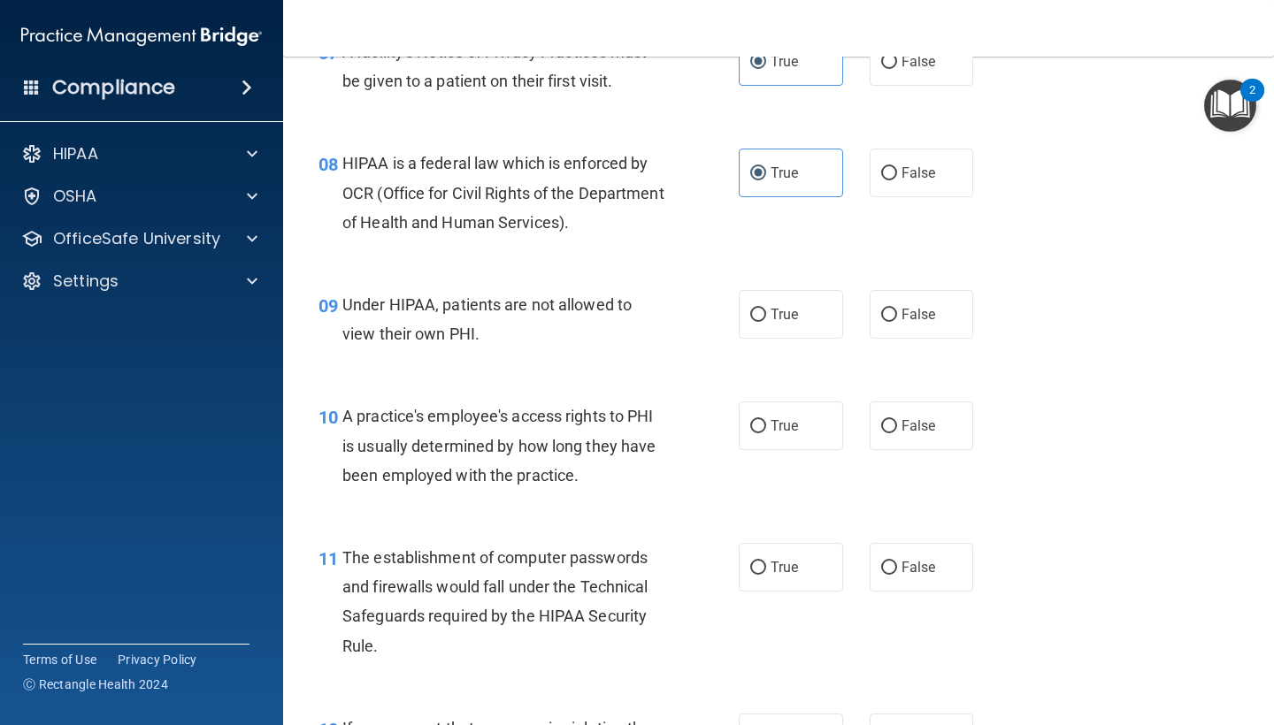
scroll to position [1161, 0]
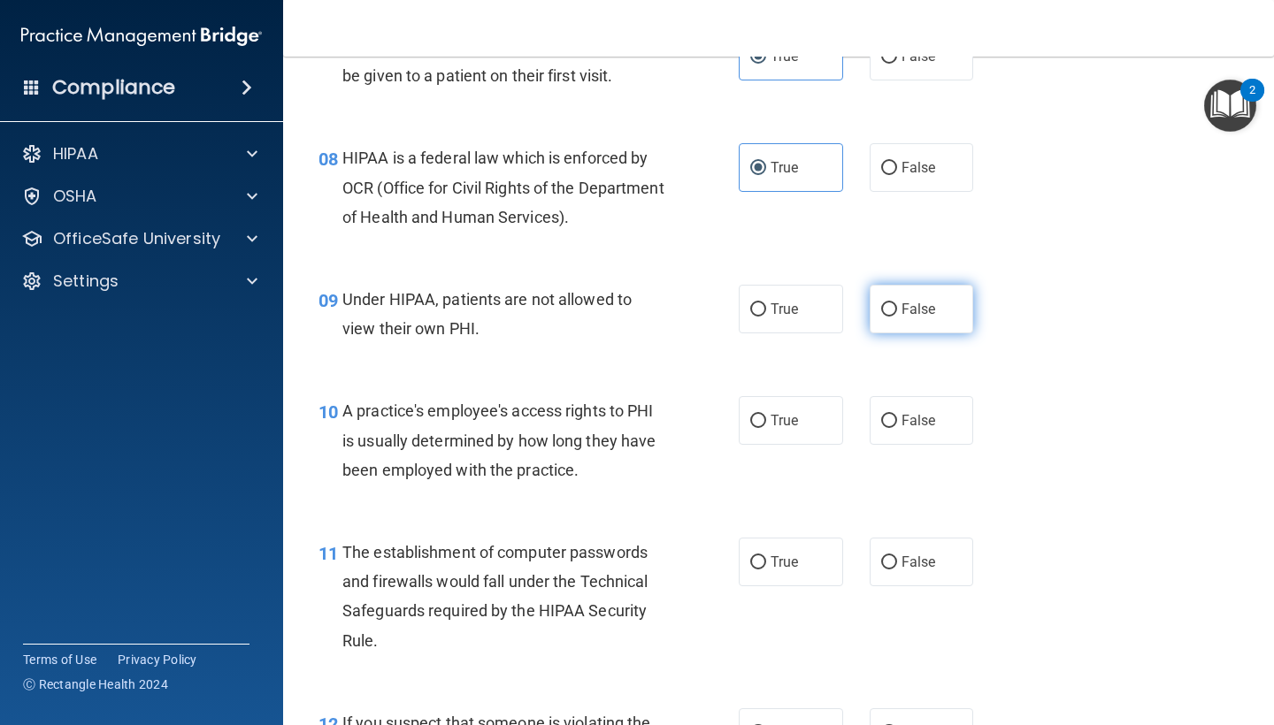
click at [921, 301] on span "False" at bounding box center [918, 309] width 34 height 17
click at [897, 303] on input "False" at bounding box center [889, 309] width 16 height 13
radio input "true"
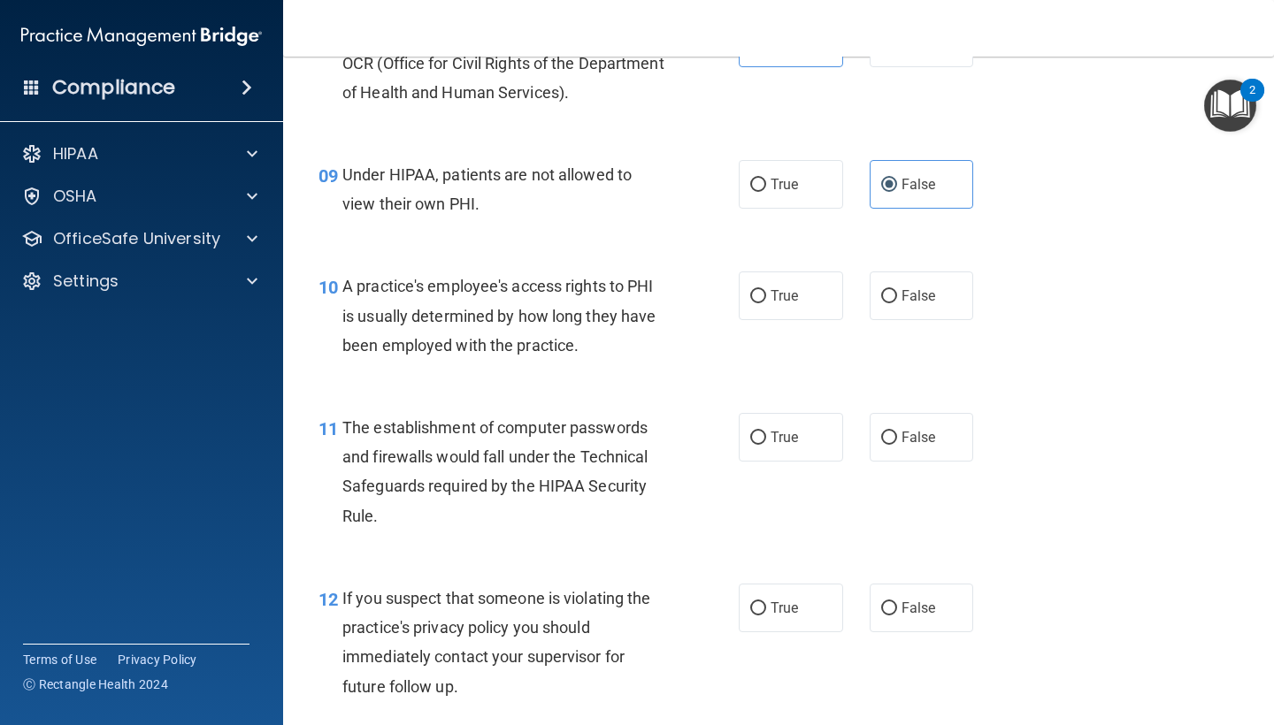
scroll to position [1290, 0]
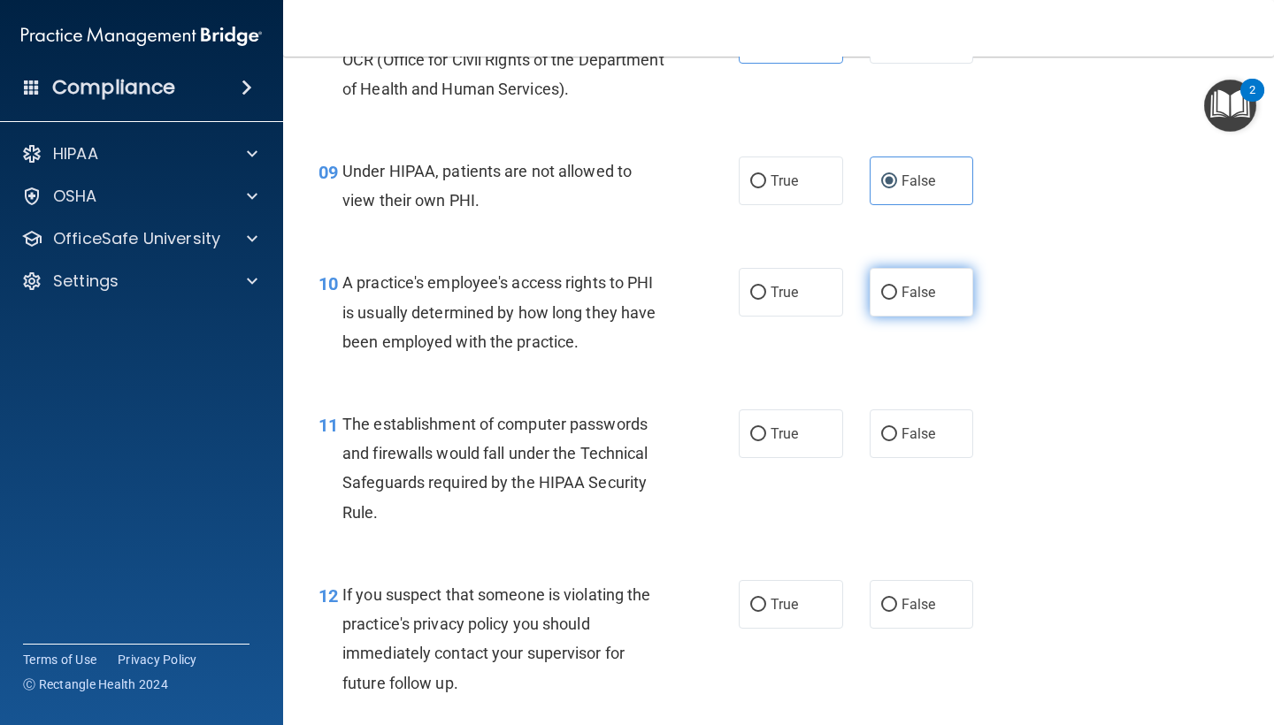
click at [901, 286] on span "False" at bounding box center [918, 292] width 34 height 17
click at [897, 287] on input "False" at bounding box center [889, 293] width 16 height 13
radio input "true"
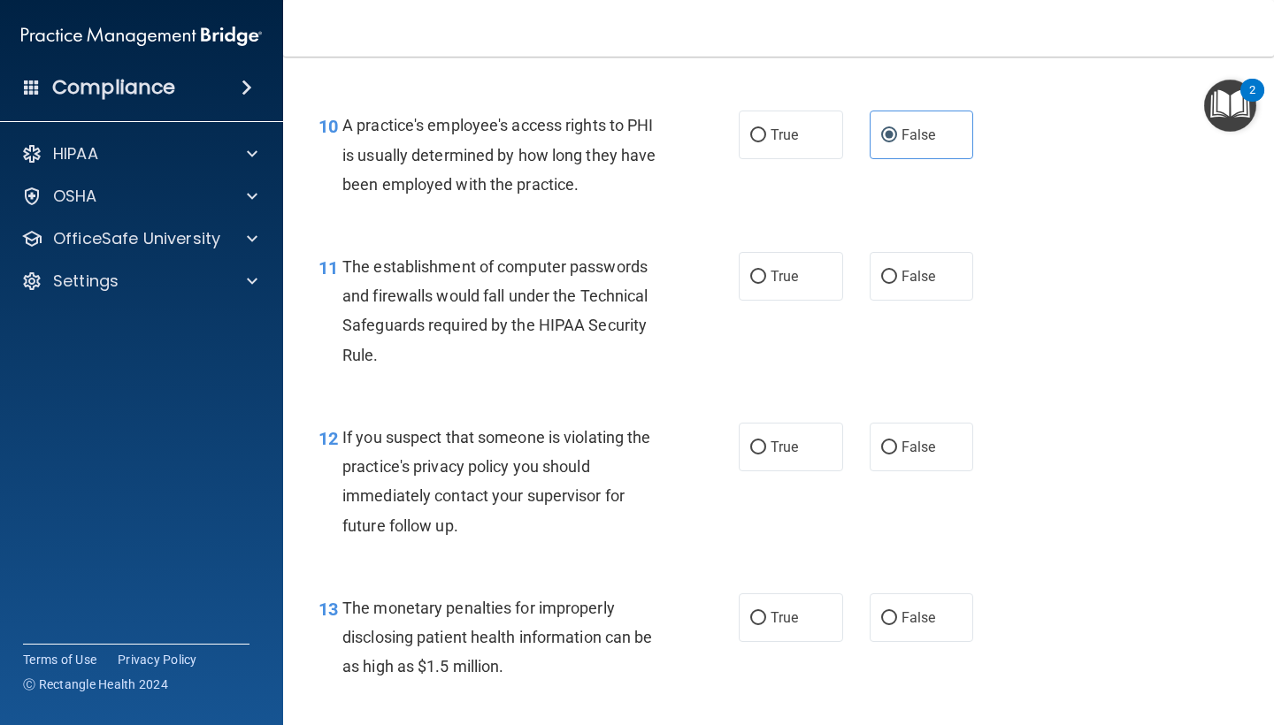
scroll to position [1449, 0]
click at [768, 268] on label "True" at bounding box center [791, 274] width 104 height 49
click at [766, 269] on input "True" at bounding box center [758, 275] width 16 height 13
radio input "true"
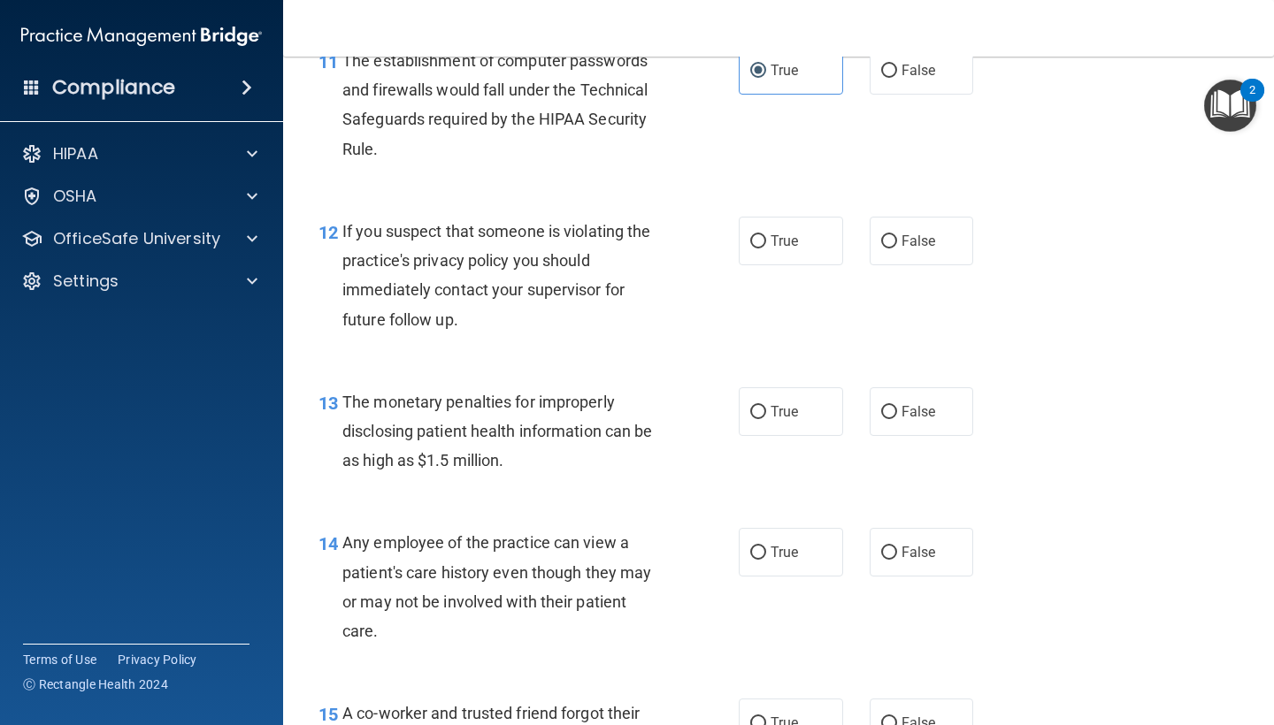
scroll to position [1657, 0]
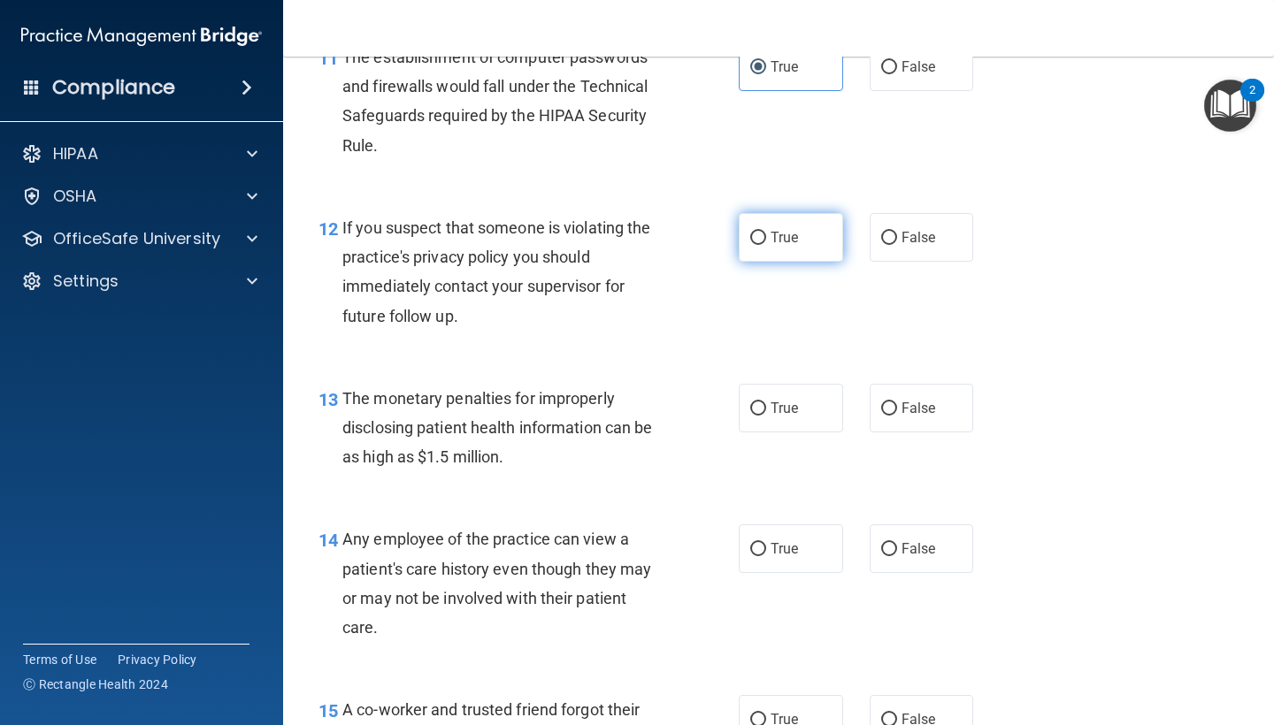
click at [771, 253] on label "True" at bounding box center [791, 237] width 104 height 49
click at [766, 245] on input "True" at bounding box center [758, 238] width 16 height 13
radio input "true"
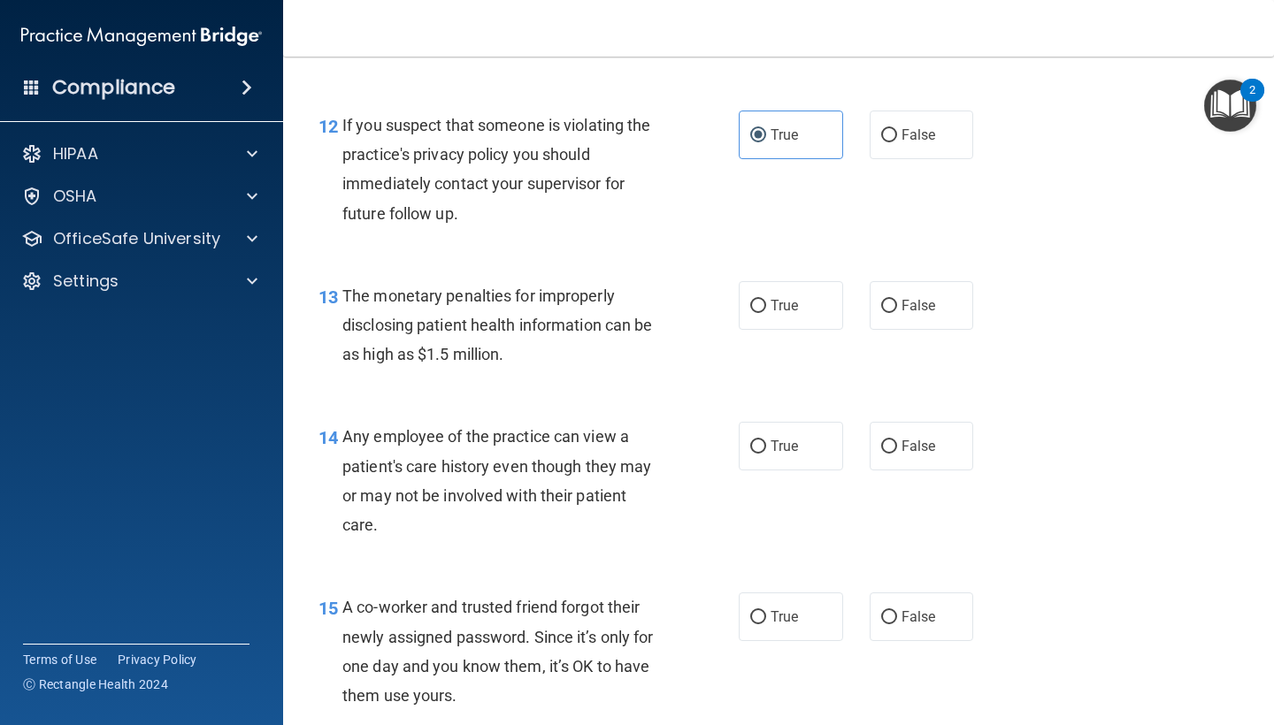
scroll to position [1765, 0]
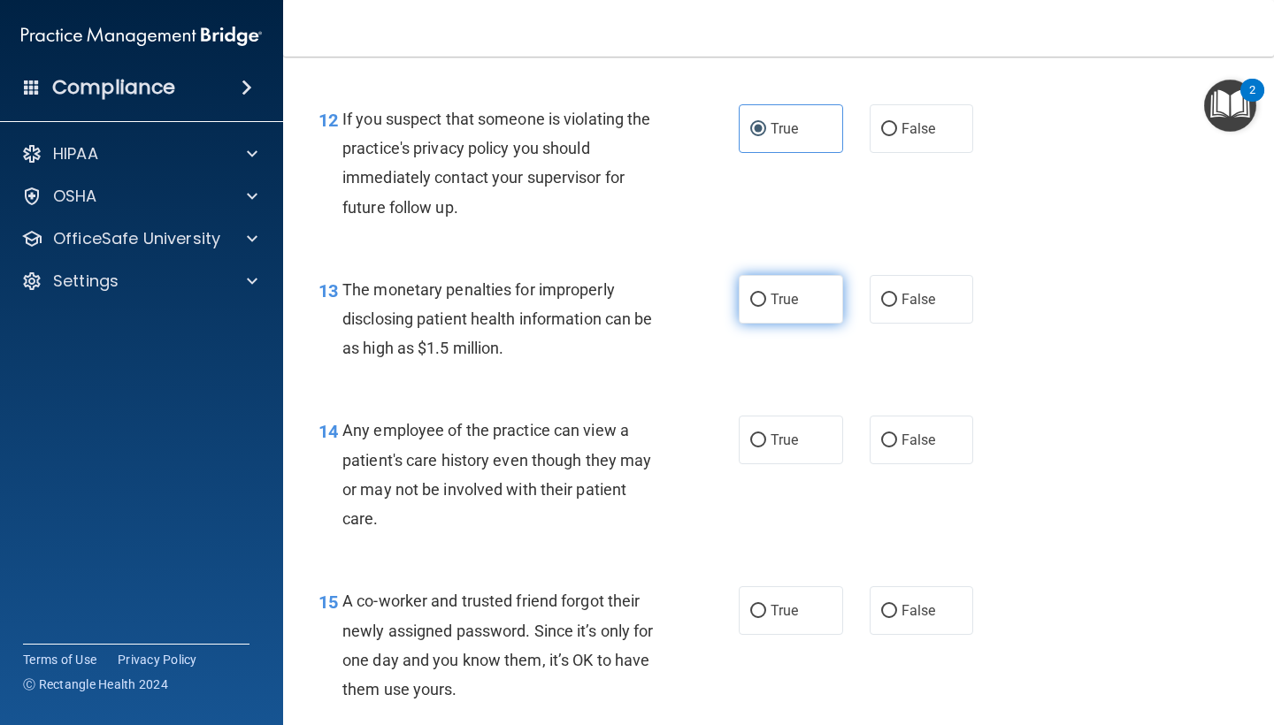
click at [768, 293] on label "True" at bounding box center [791, 299] width 104 height 49
click at [766, 294] on input "True" at bounding box center [758, 300] width 16 height 13
radio input "true"
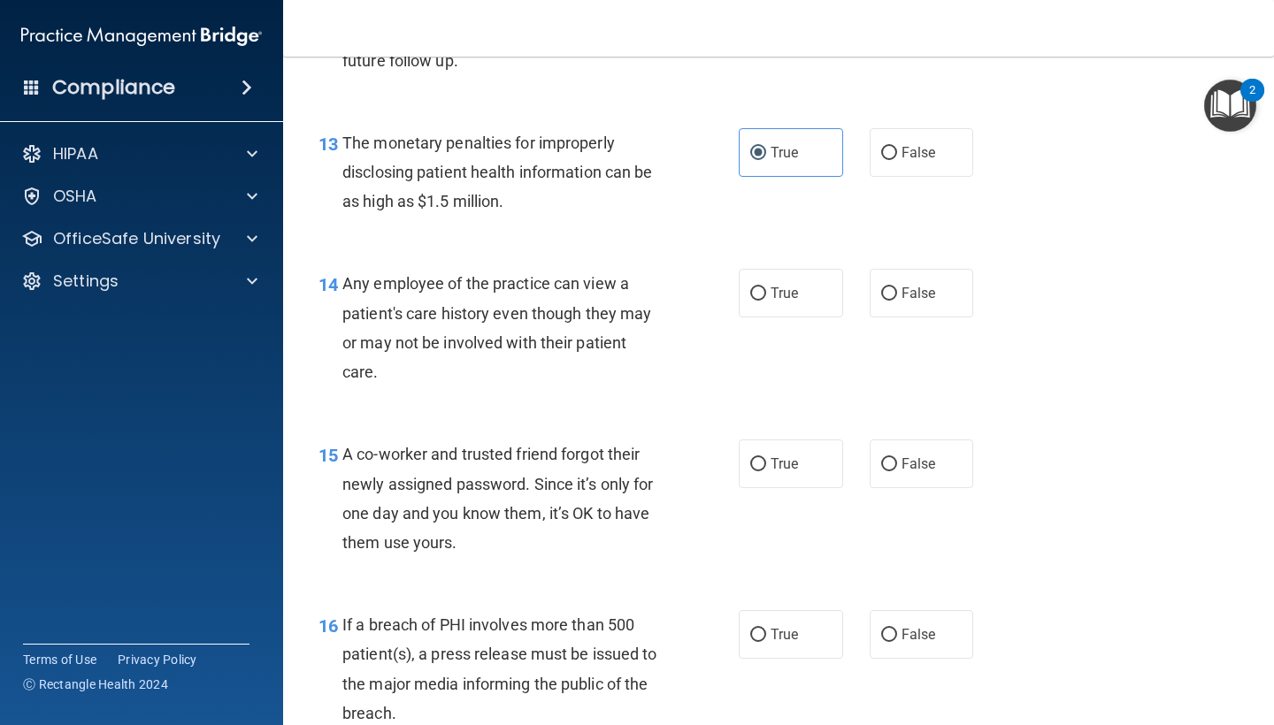
scroll to position [1916, 0]
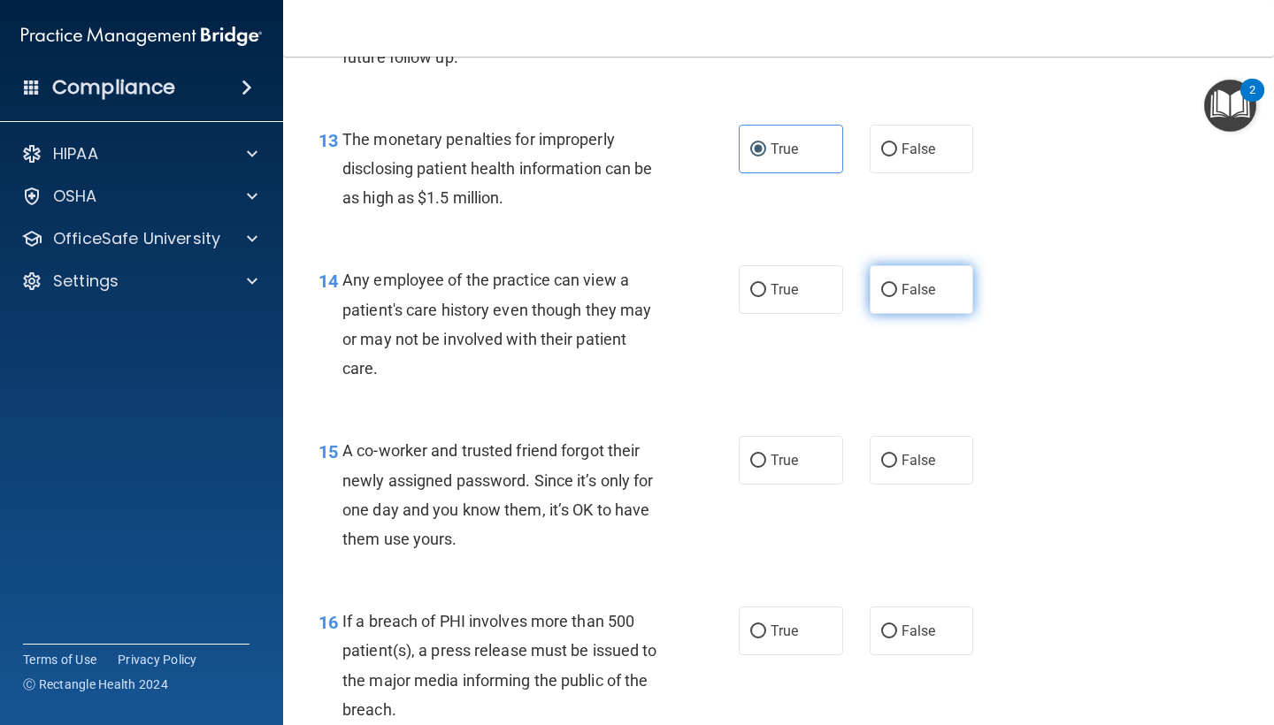
click at [946, 276] on label "False" at bounding box center [921, 289] width 104 height 49
click at [897, 284] on input "False" at bounding box center [889, 290] width 16 height 13
radio input "true"
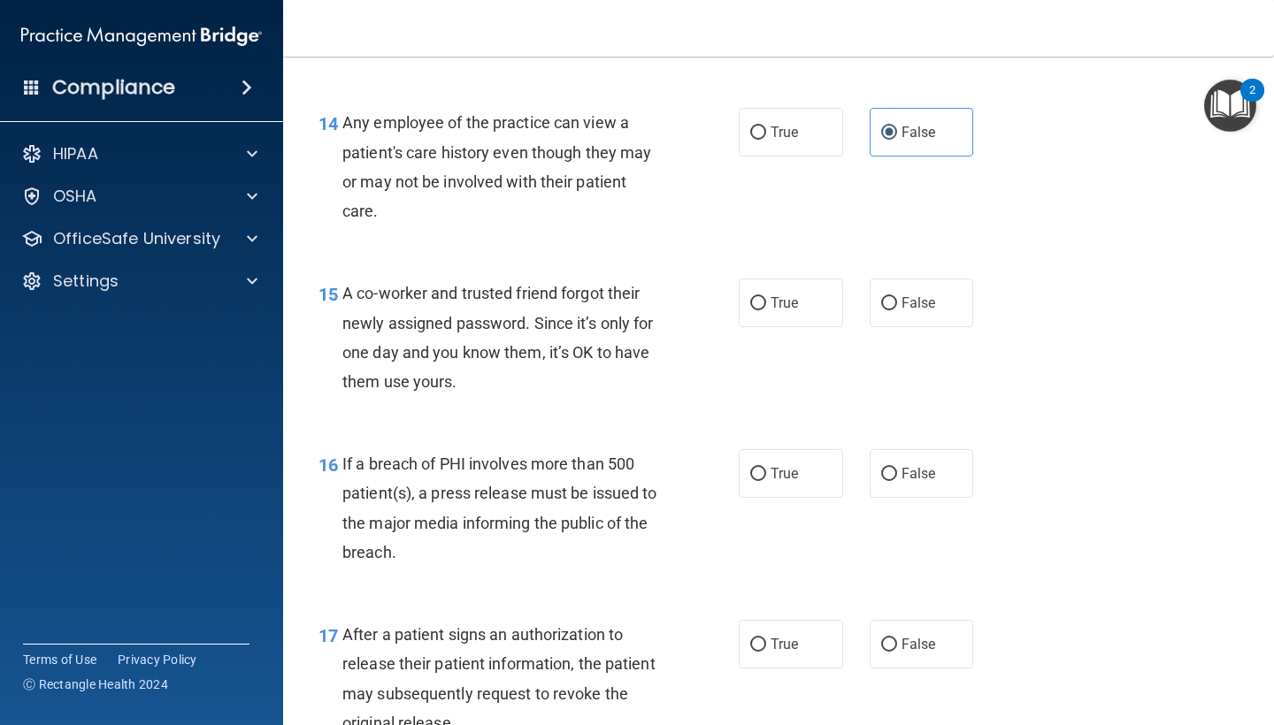
scroll to position [2074, 0]
click at [927, 296] on span "False" at bounding box center [918, 302] width 34 height 17
click at [897, 296] on input "False" at bounding box center [889, 302] width 16 height 13
radio input "true"
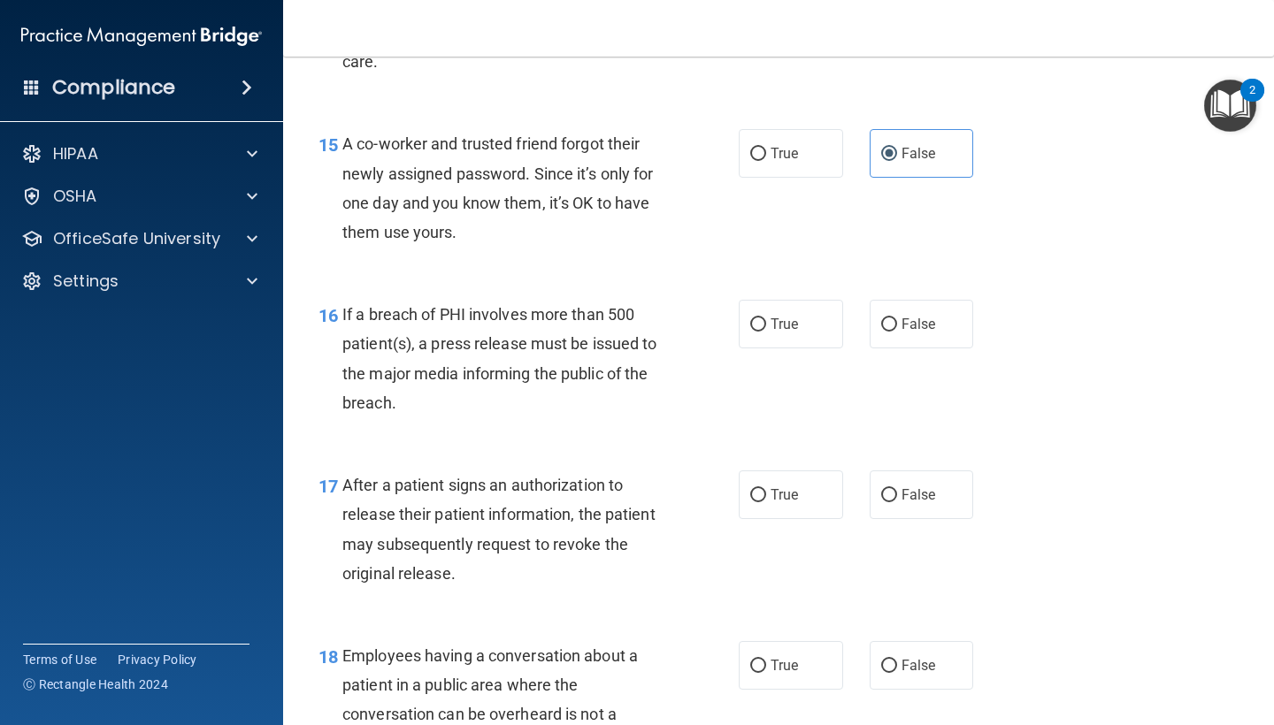
scroll to position [2228, 0]
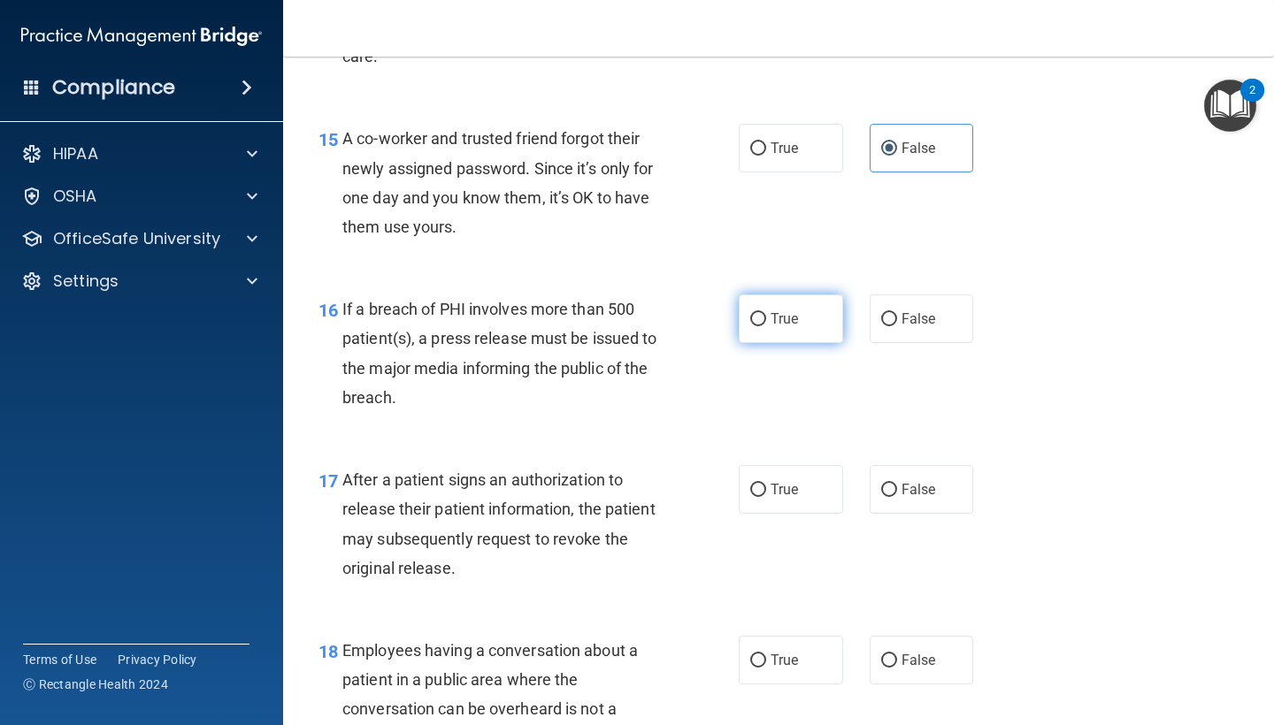
click at [785, 310] on span "True" at bounding box center [783, 318] width 27 height 17
click at [766, 313] on input "True" at bounding box center [758, 319] width 16 height 13
radio input "true"
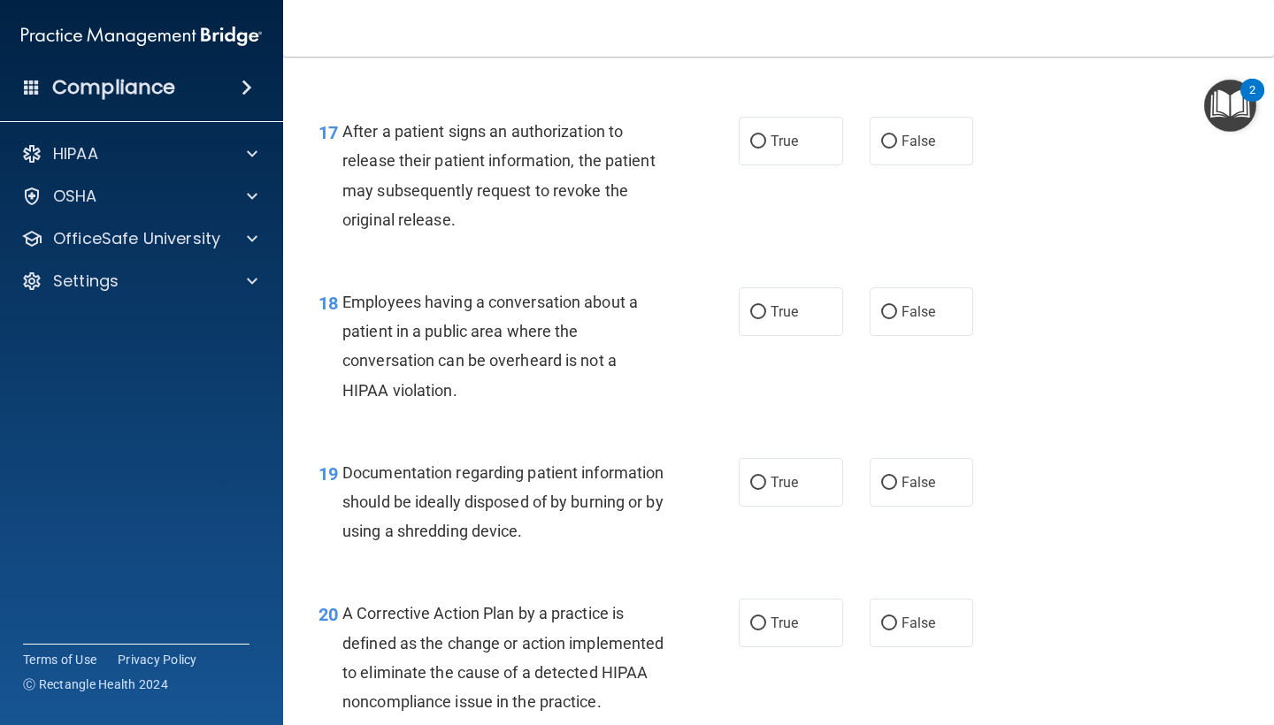
scroll to position [2578, 0]
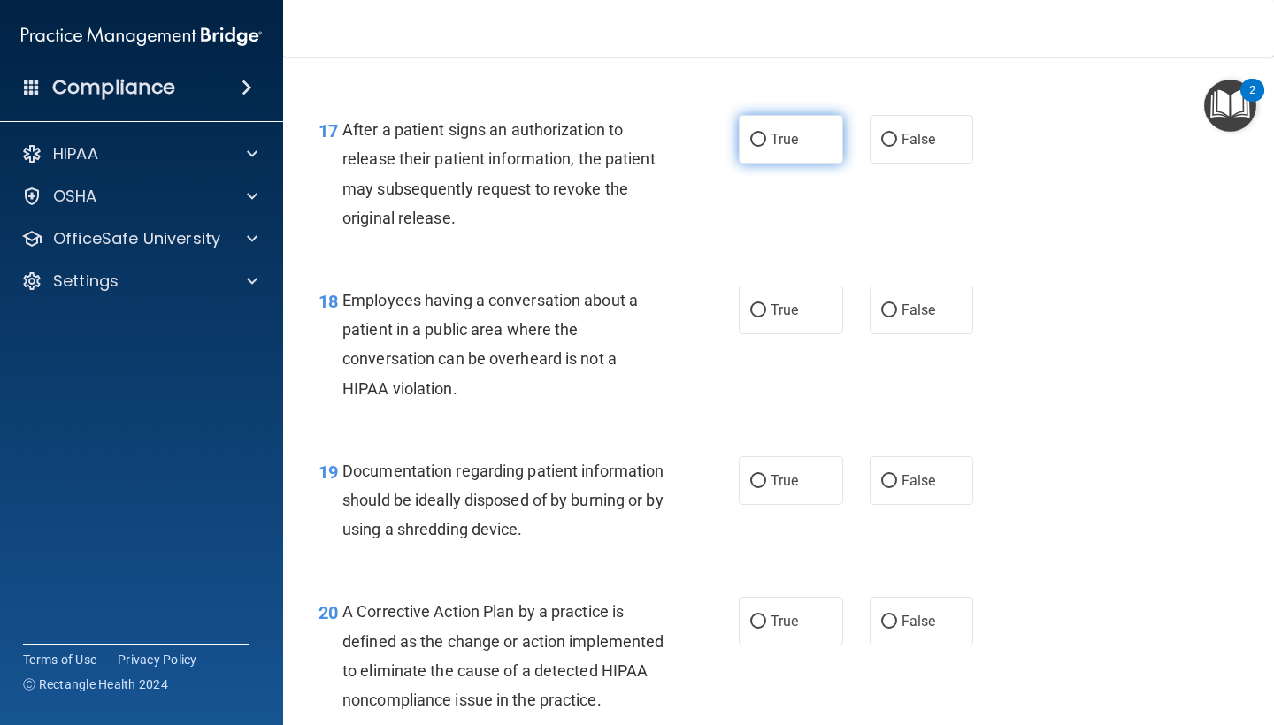
click at [777, 136] on label "True" at bounding box center [791, 139] width 104 height 49
click at [766, 136] on input "True" at bounding box center [758, 140] width 16 height 13
radio input "true"
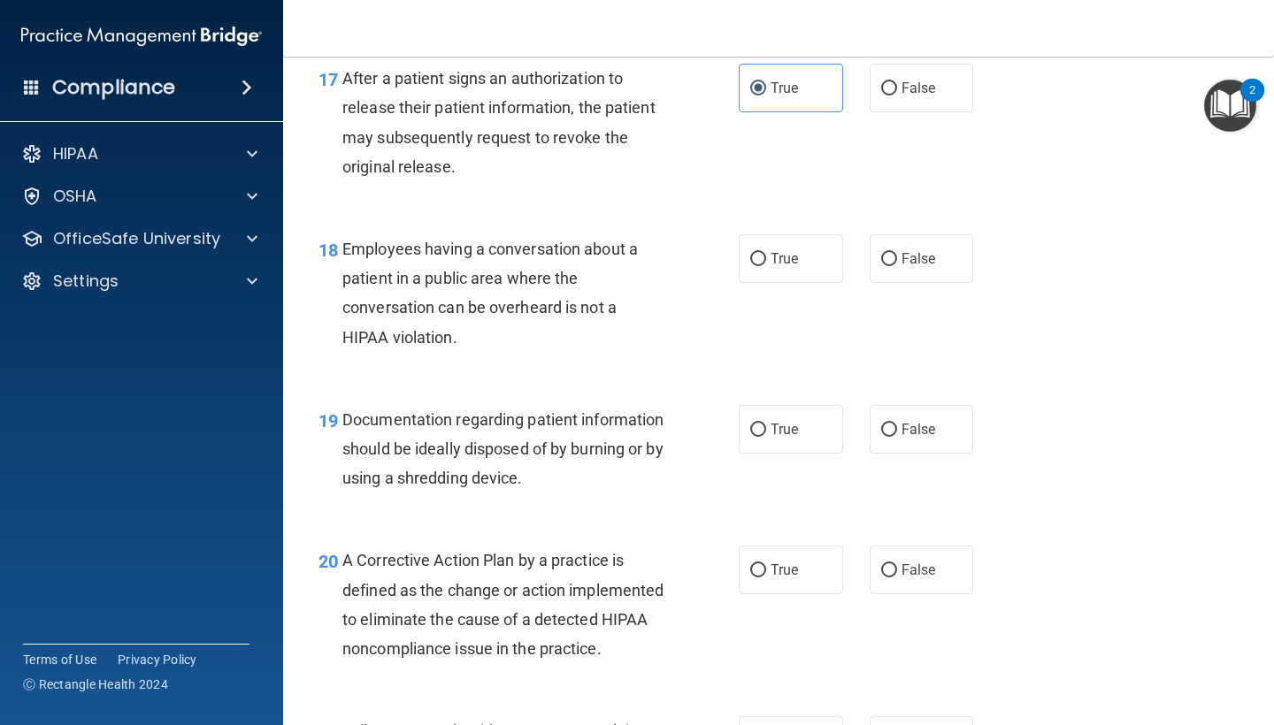
scroll to position [2638, 0]
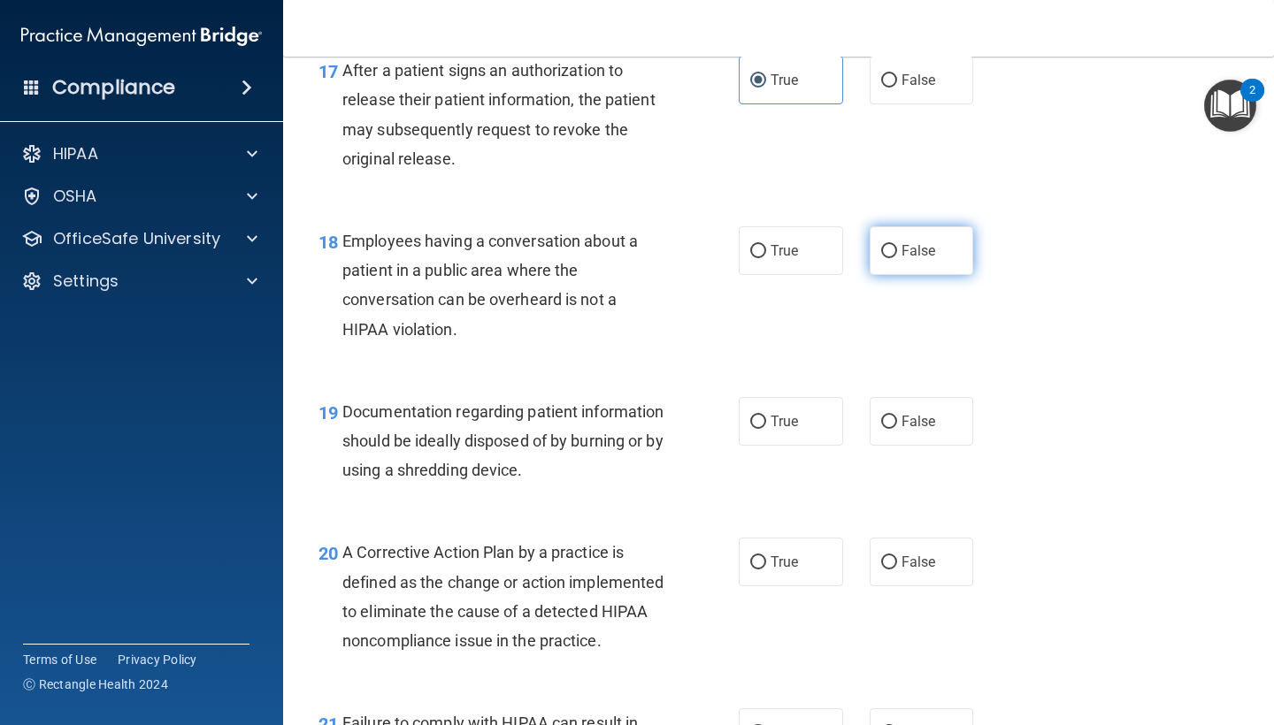
click at [925, 250] on label "False" at bounding box center [921, 250] width 104 height 49
click at [897, 250] on input "False" at bounding box center [889, 251] width 16 height 13
radio input "true"
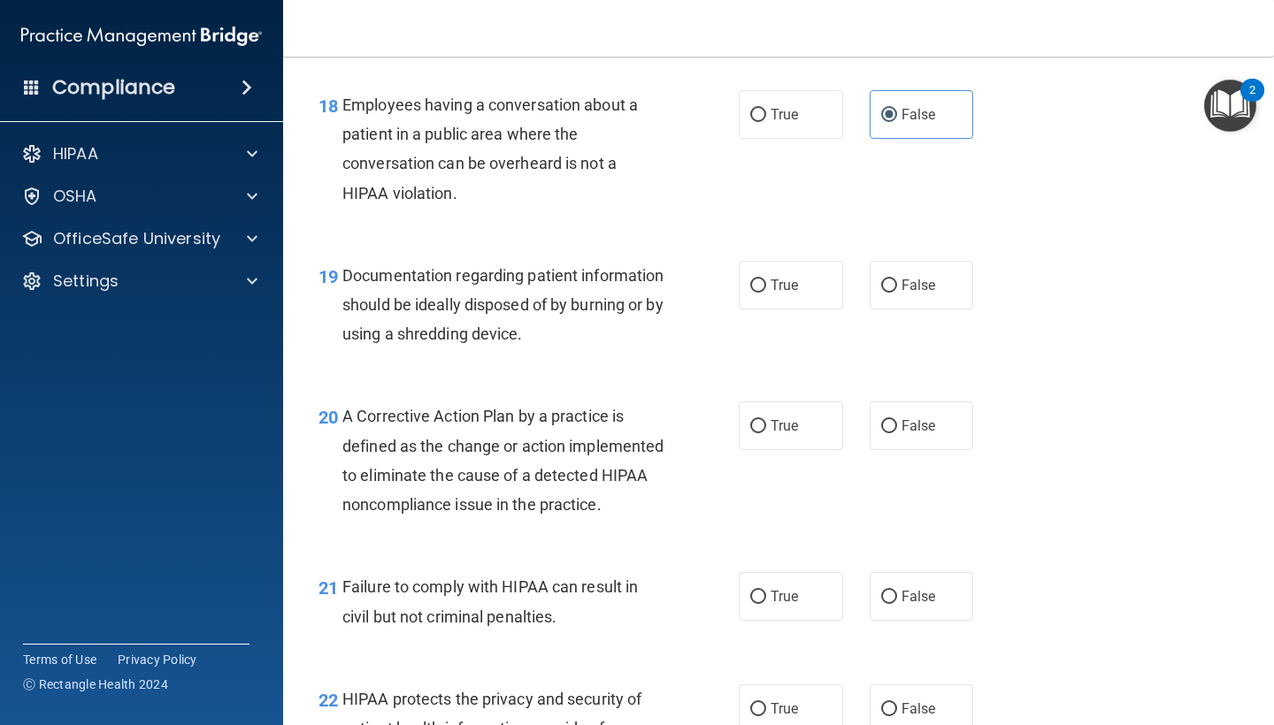
scroll to position [2782, 0]
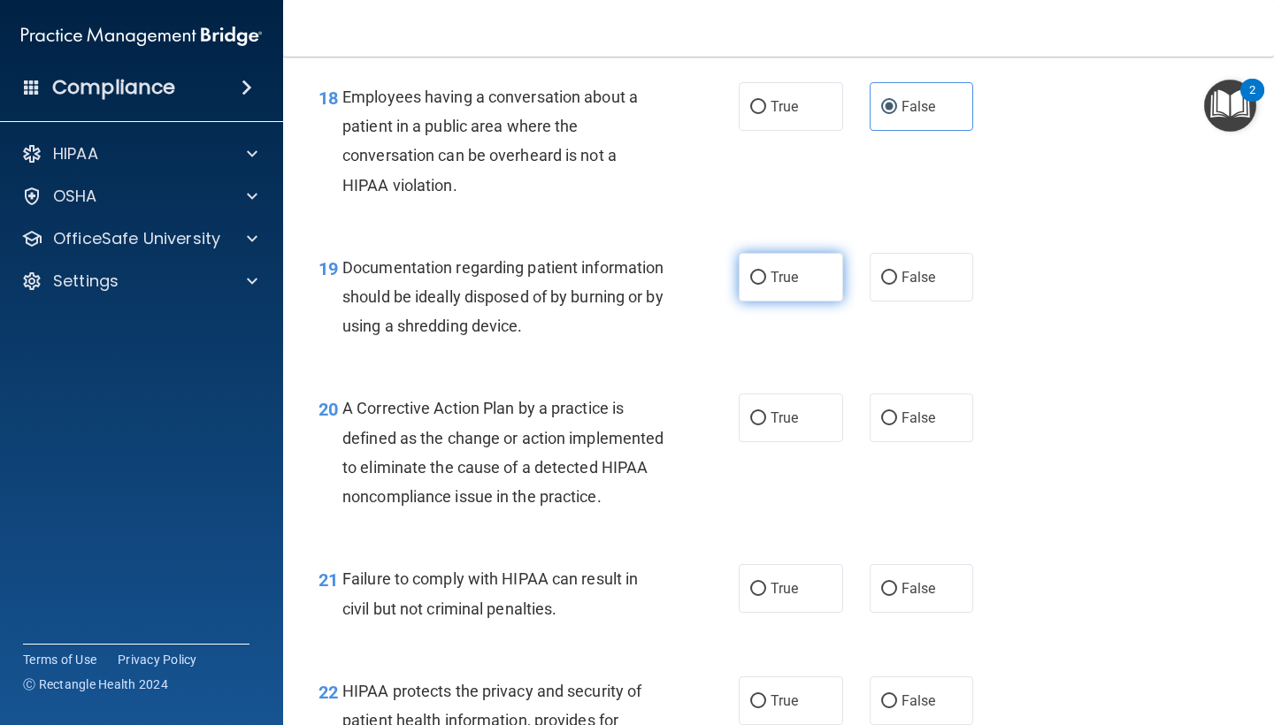
click at [787, 269] on span "True" at bounding box center [783, 277] width 27 height 17
click at [766, 272] on input "True" at bounding box center [758, 278] width 16 height 13
radio input "true"
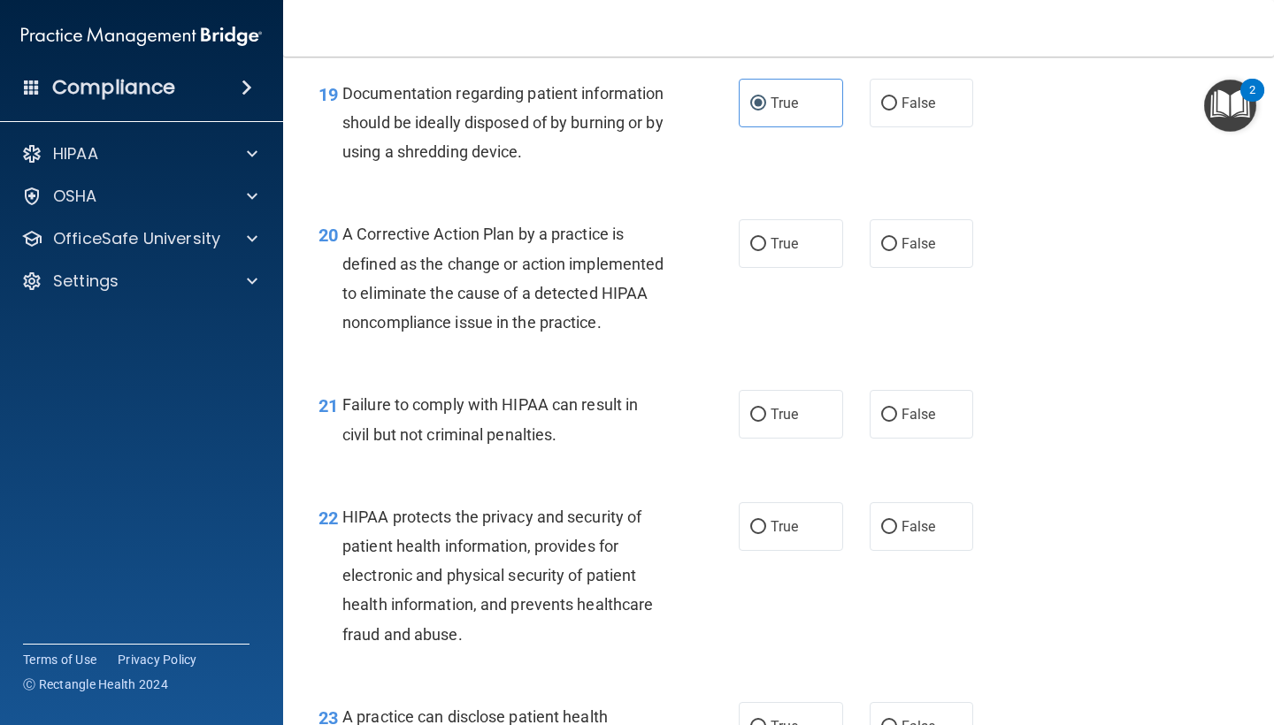
scroll to position [2957, 0]
click at [777, 234] on span "True" at bounding box center [783, 242] width 27 height 17
click at [766, 237] on input "True" at bounding box center [758, 243] width 16 height 13
radio input "true"
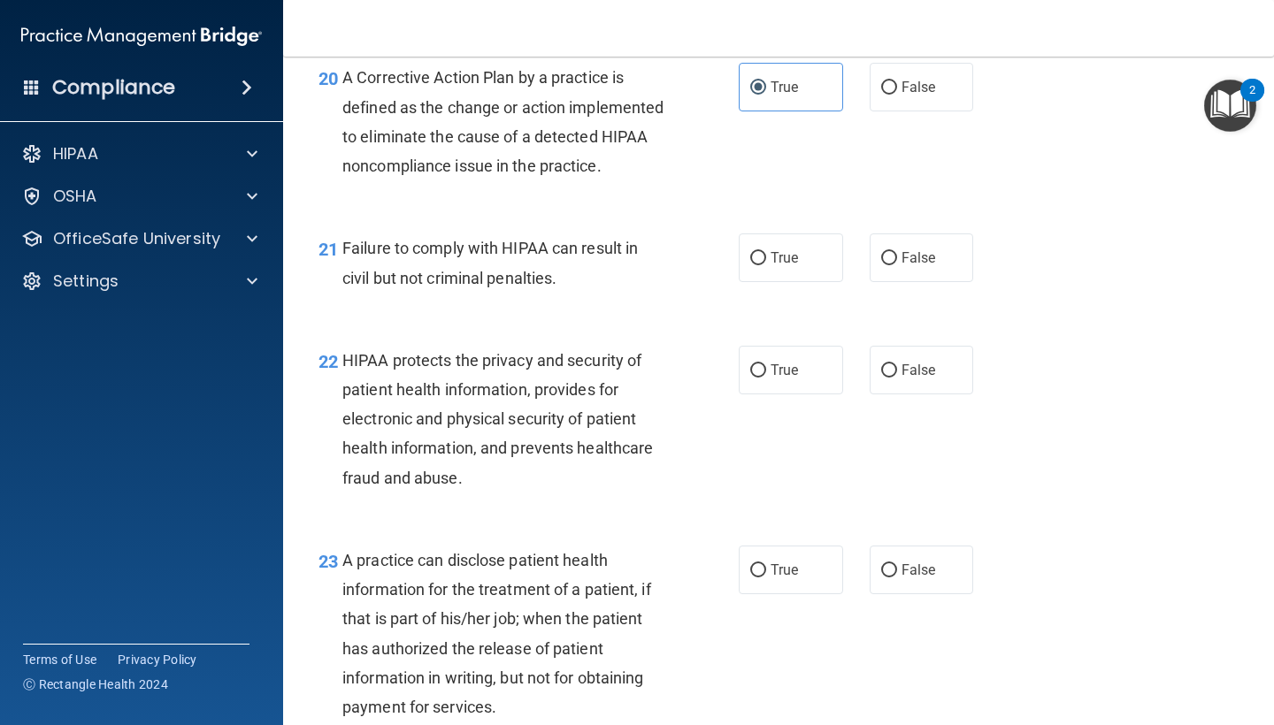
scroll to position [3116, 0]
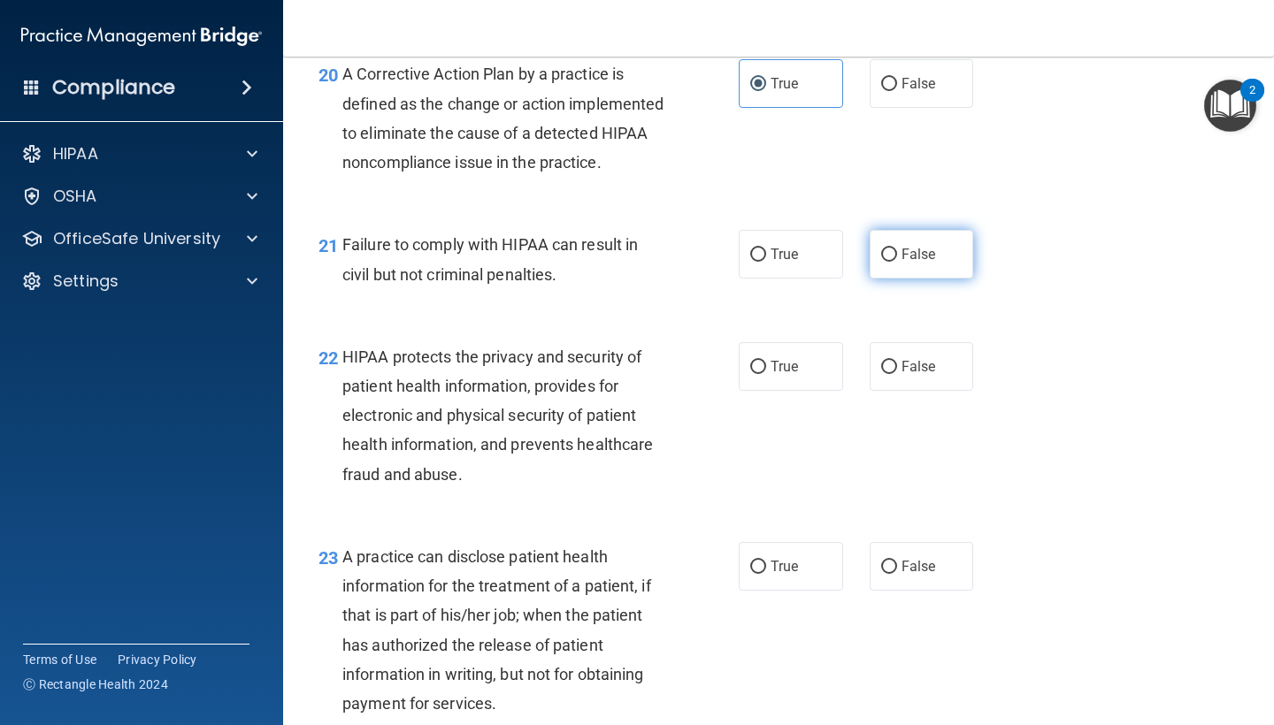
click at [918, 261] on span "False" at bounding box center [918, 254] width 34 height 17
click at [897, 261] on input "False" at bounding box center [889, 255] width 16 height 13
radio input "true"
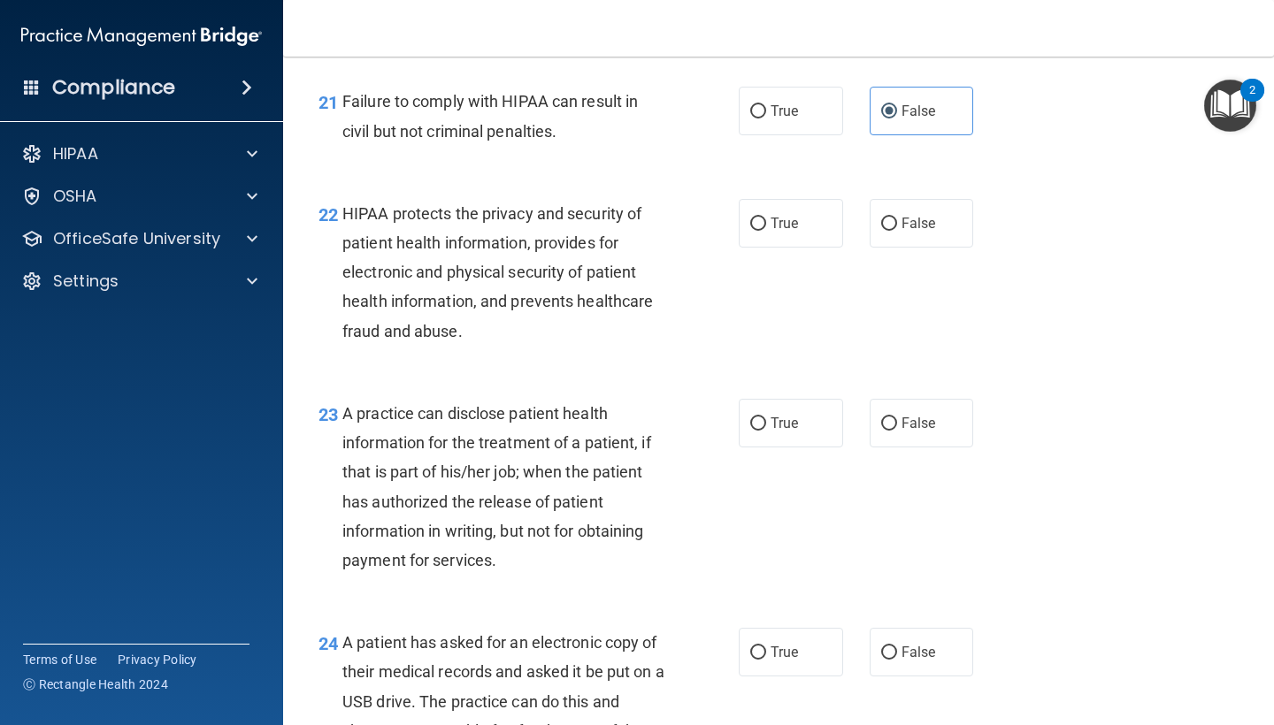
scroll to position [3263, 0]
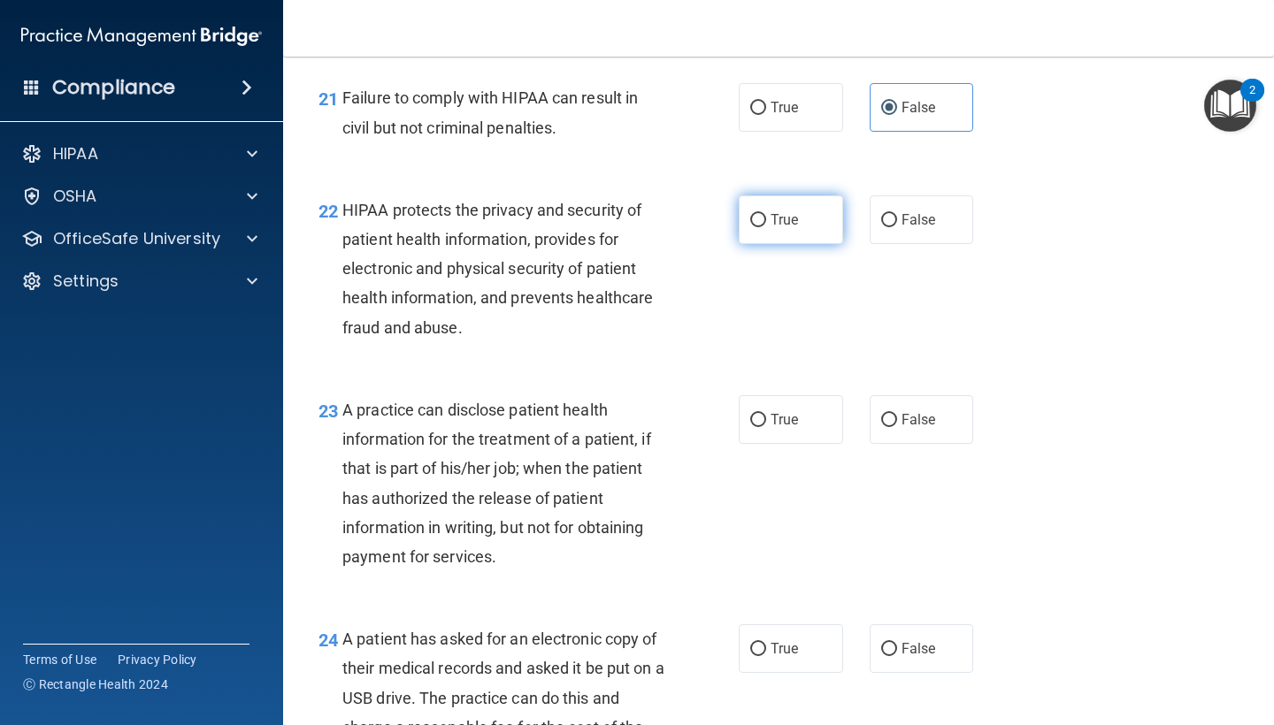
click at [762, 218] on label "True" at bounding box center [791, 219] width 104 height 49
click at [762, 218] on input "True" at bounding box center [758, 220] width 16 height 13
radio input "true"
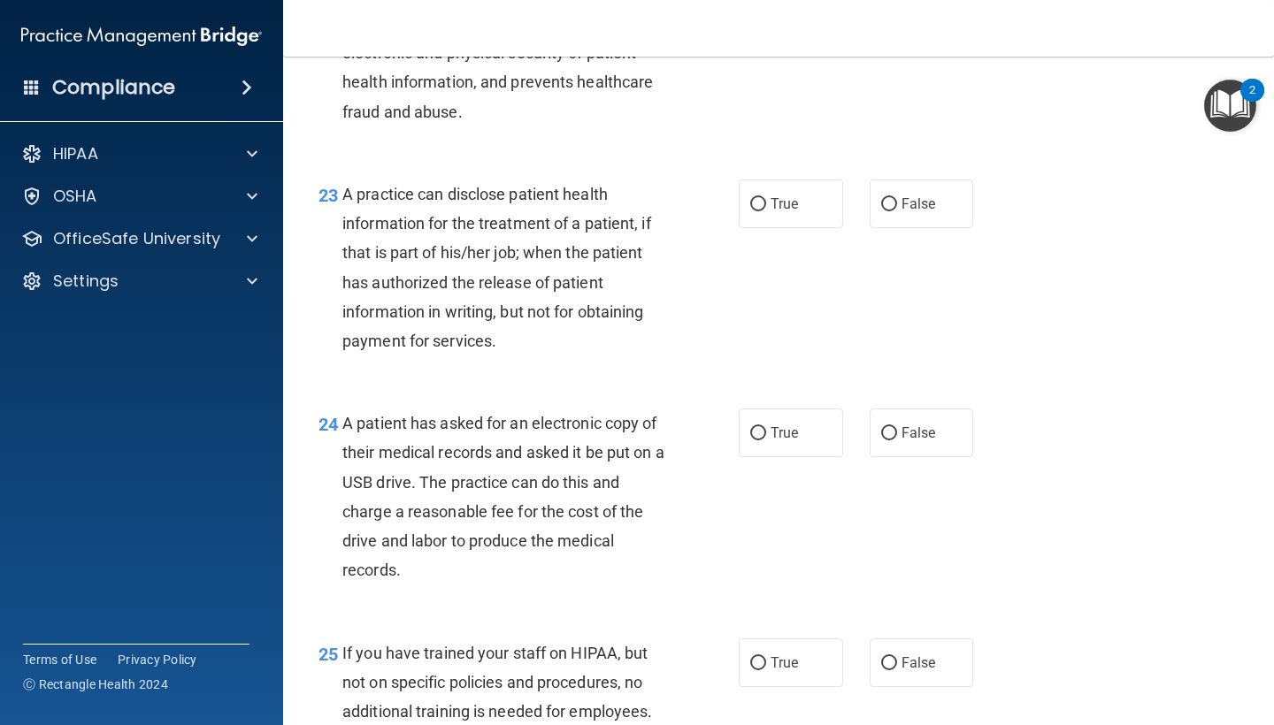
scroll to position [3479, 0]
click at [798, 212] on span "True" at bounding box center [783, 203] width 27 height 17
click at [766, 211] on input "True" at bounding box center [758, 204] width 16 height 13
radio input "true"
click at [877, 213] on label "False" at bounding box center [921, 204] width 104 height 49
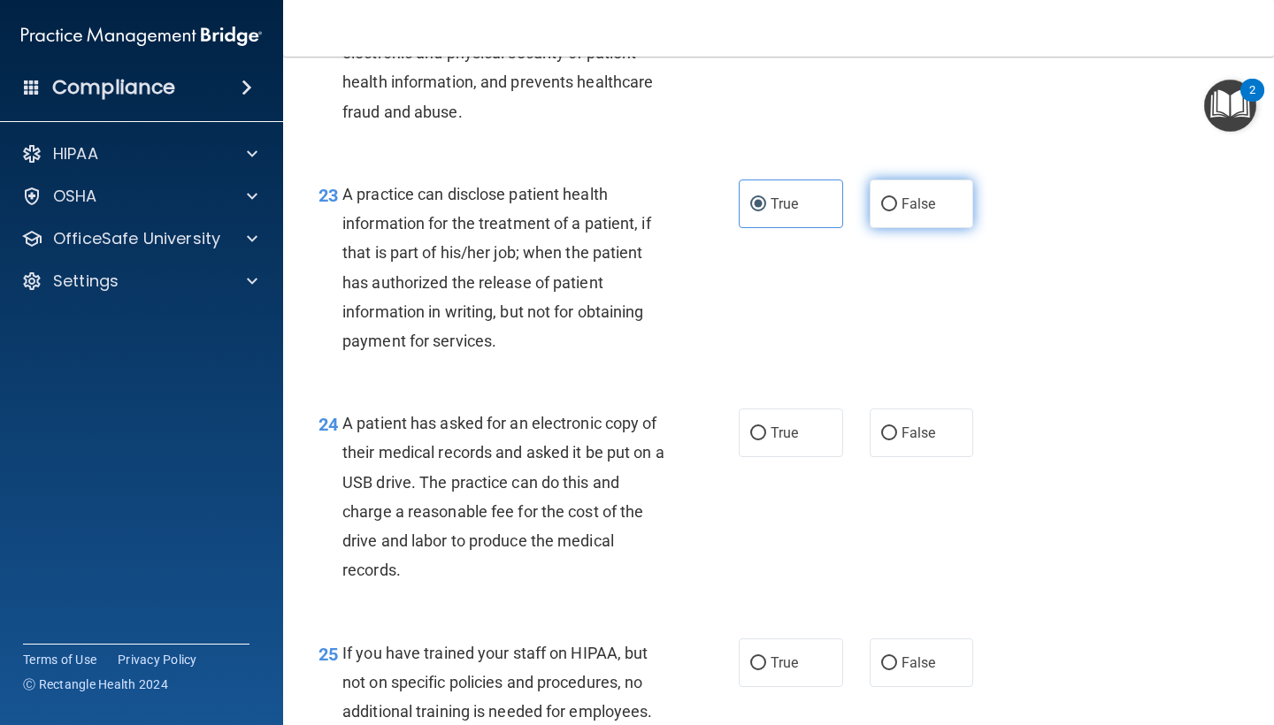
click at [881, 211] on input "False" at bounding box center [889, 204] width 16 height 13
radio input "true"
radio input "false"
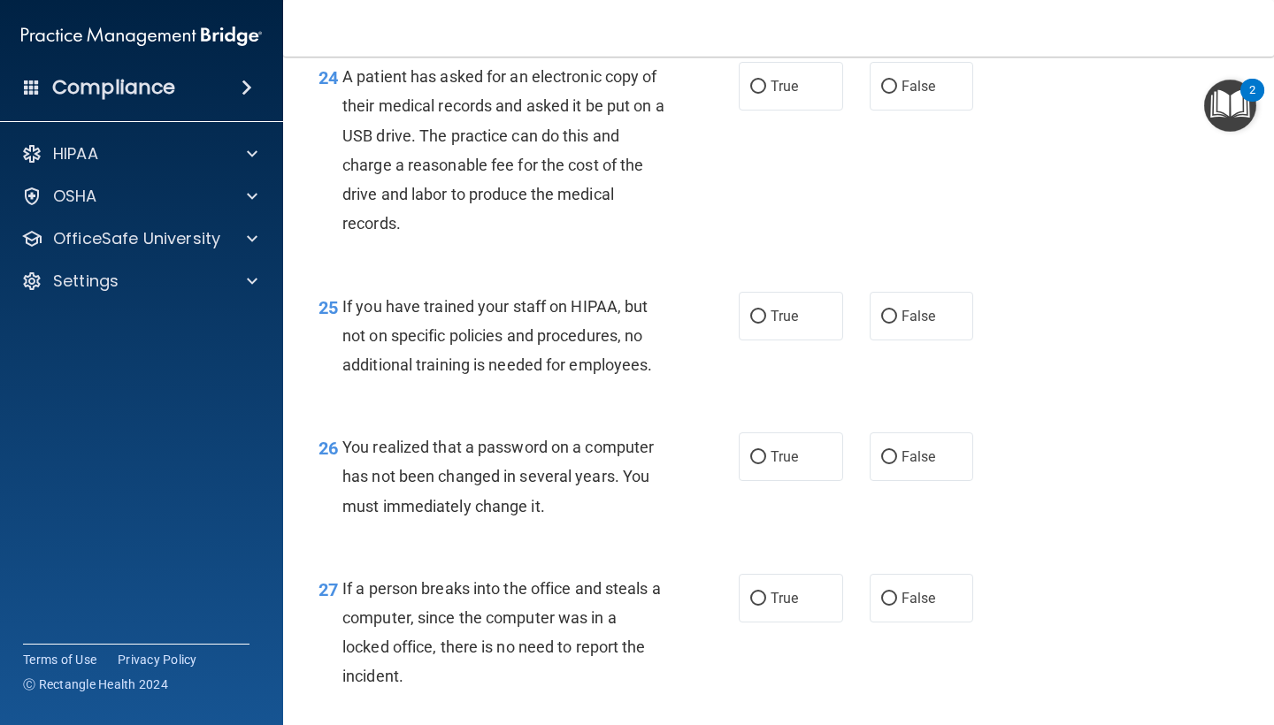
scroll to position [3819, 0]
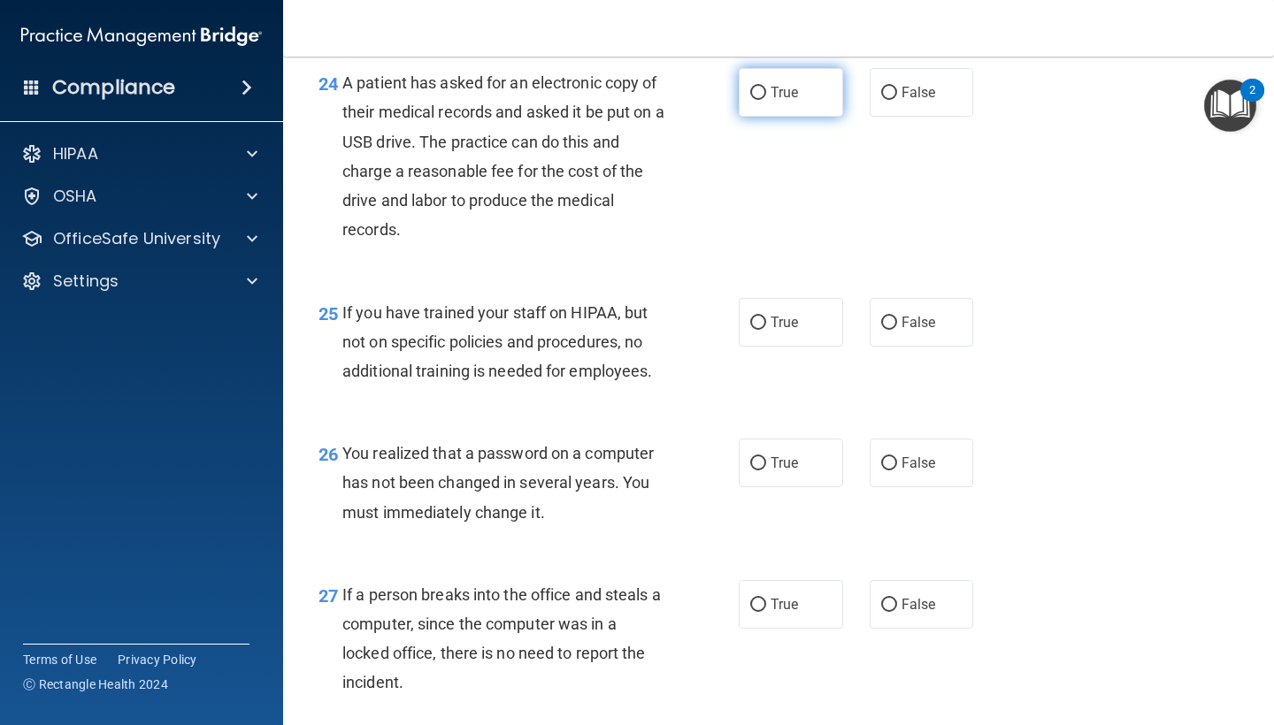
click at [760, 115] on label "True" at bounding box center [791, 92] width 104 height 49
click at [760, 100] on input "True" at bounding box center [758, 93] width 16 height 13
radio input "true"
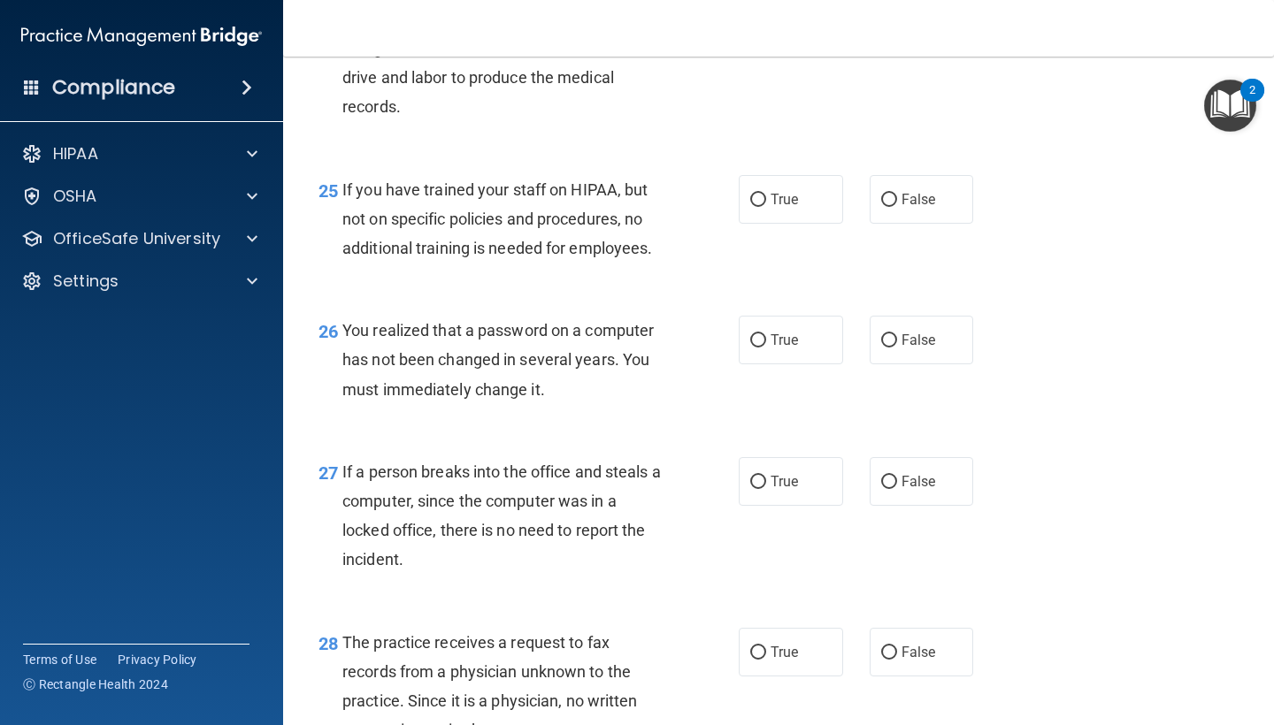
scroll to position [3944, 0]
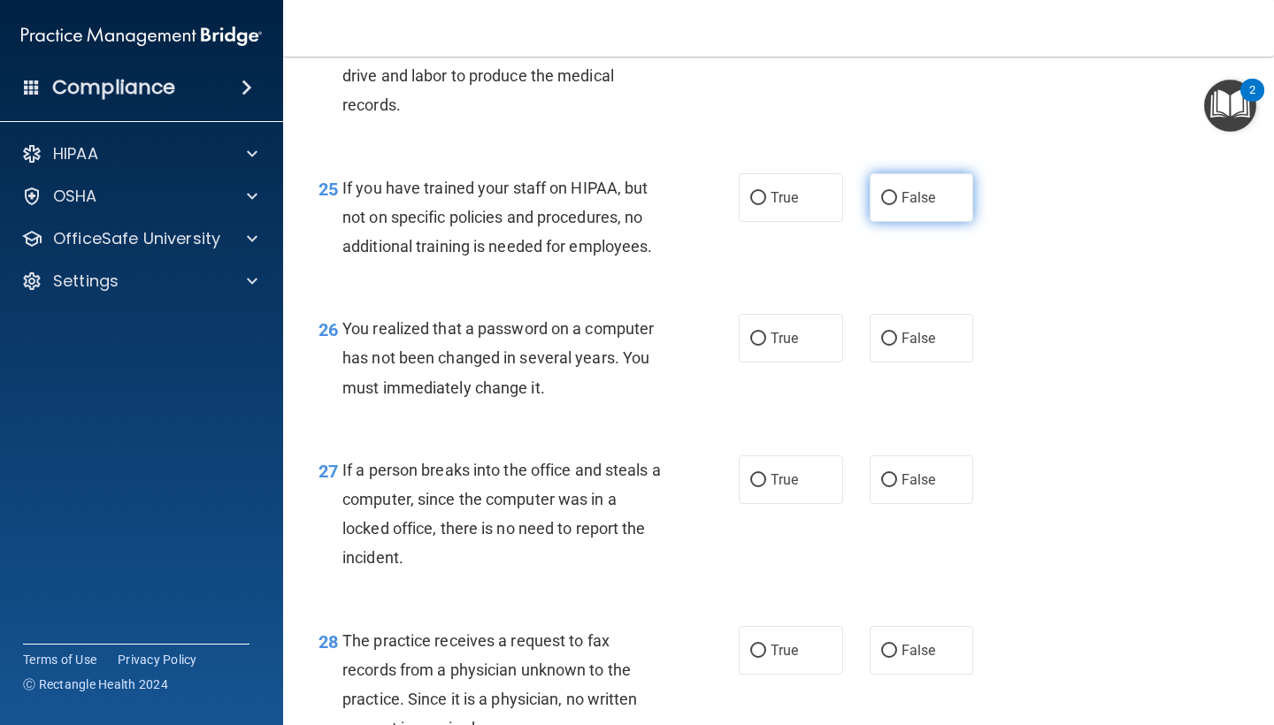
click at [912, 195] on label "False" at bounding box center [921, 197] width 104 height 49
click at [897, 195] on input "False" at bounding box center [889, 198] width 16 height 13
radio input "true"
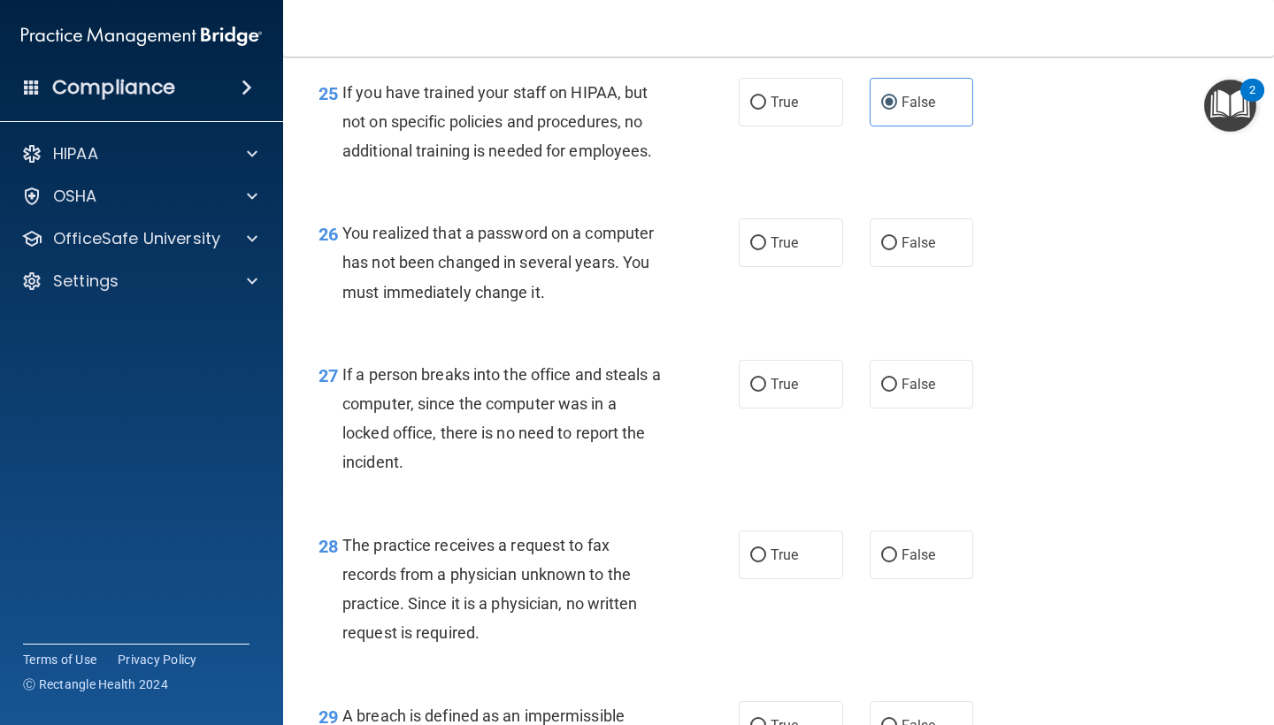
scroll to position [4041, 0]
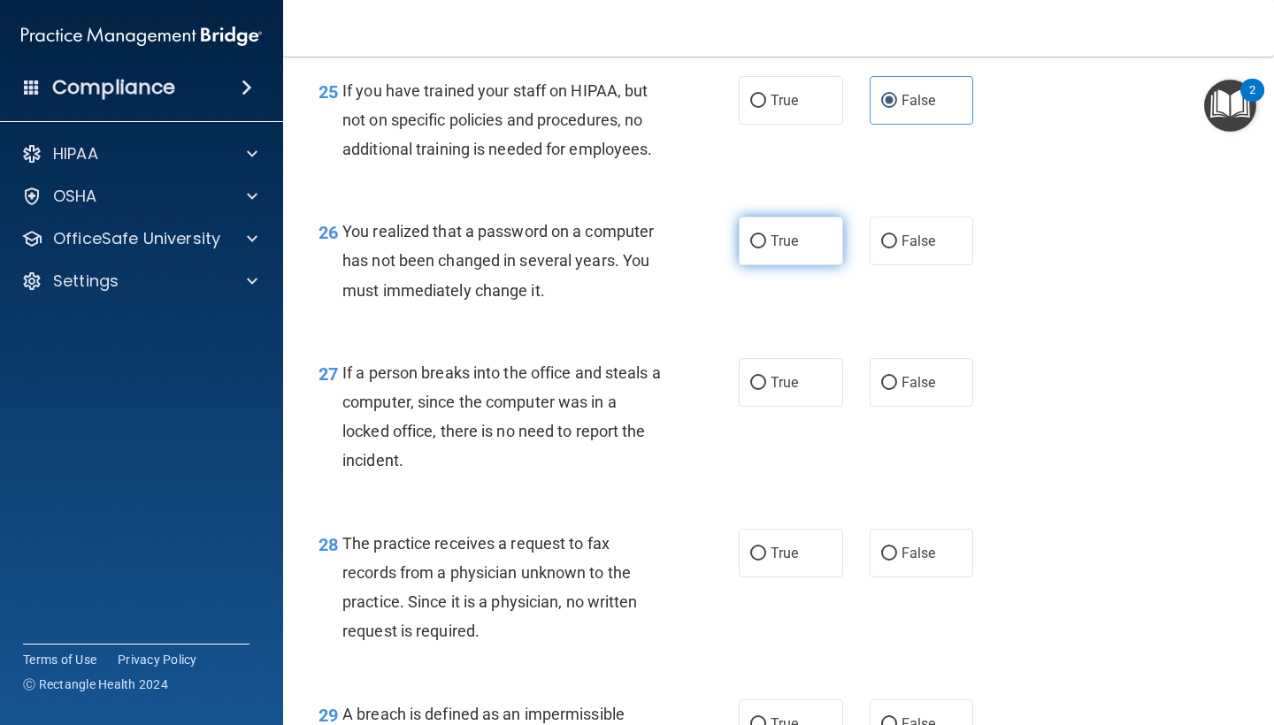
click at [768, 250] on label "True" at bounding box center [791, 241] width 104 height 49
click at [766, 249] on input "True" at bounding box center [758, 241] width 16 height 13
radio input "true"
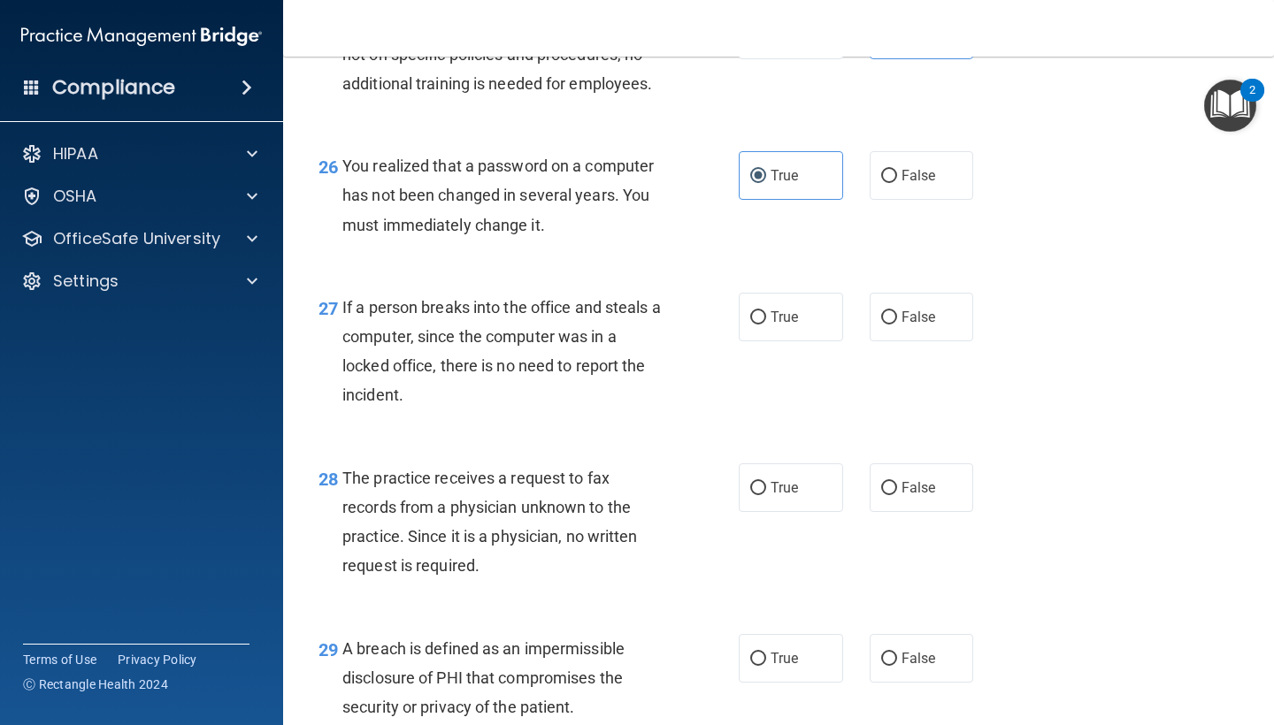
scroll to position [4118, 0]
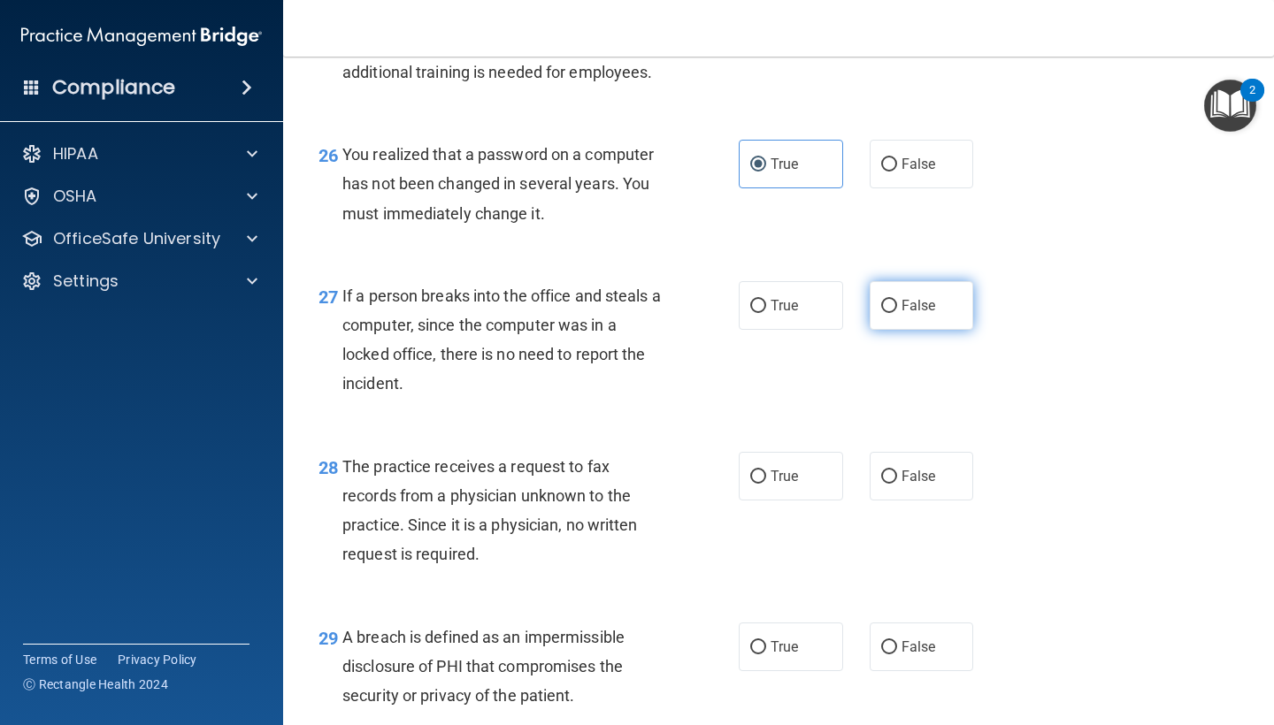
click at [893, 313] on input "False" at bounding box center [889, 306] width 16 height 13
radio input "true"
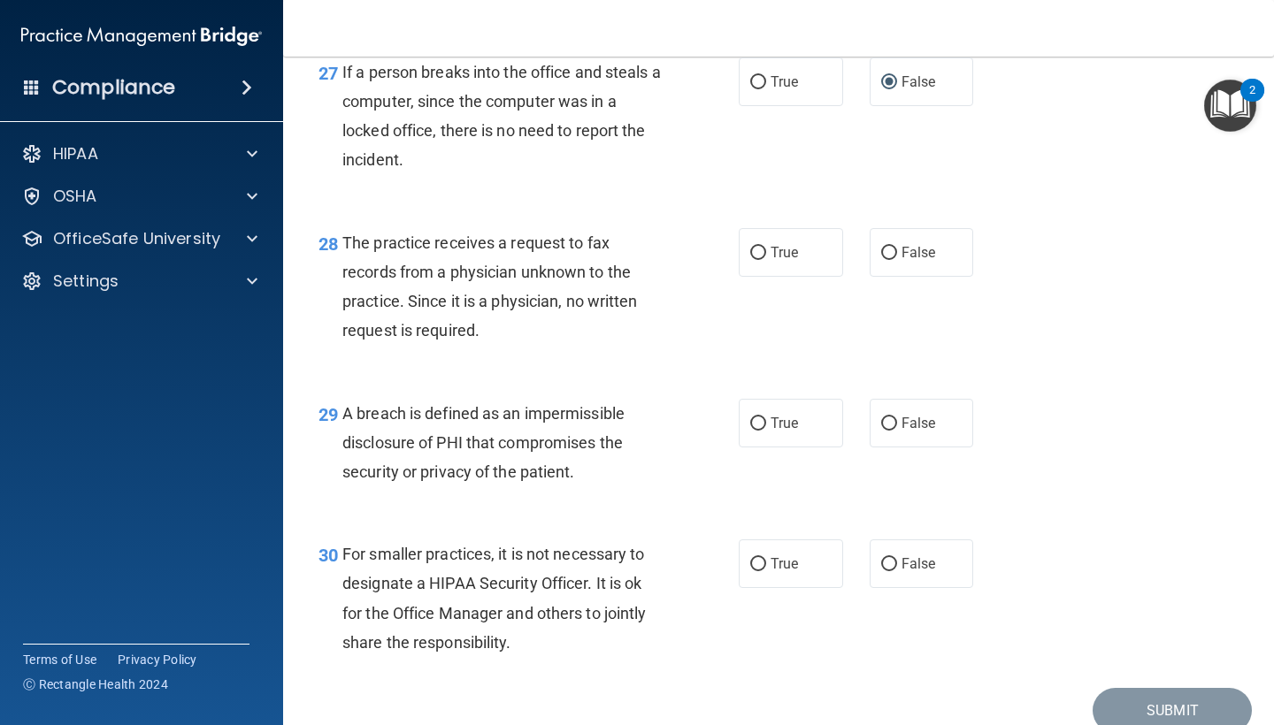
scroll to position [4329, 0]
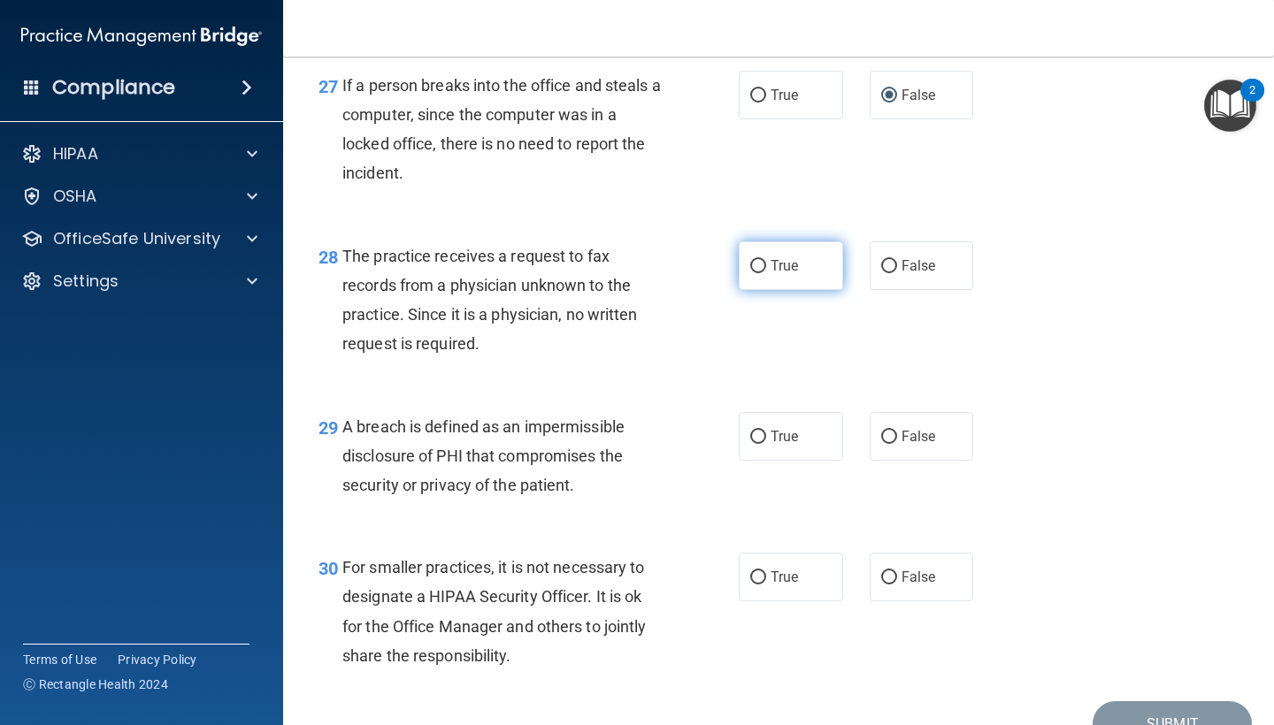
click at [781, 274] on span "True" at bounding box center [783, 265] width 27 height 17
click at [766, 273] on input "True" at bounding box center [758, 266] width 16 height 13
radio input "true"
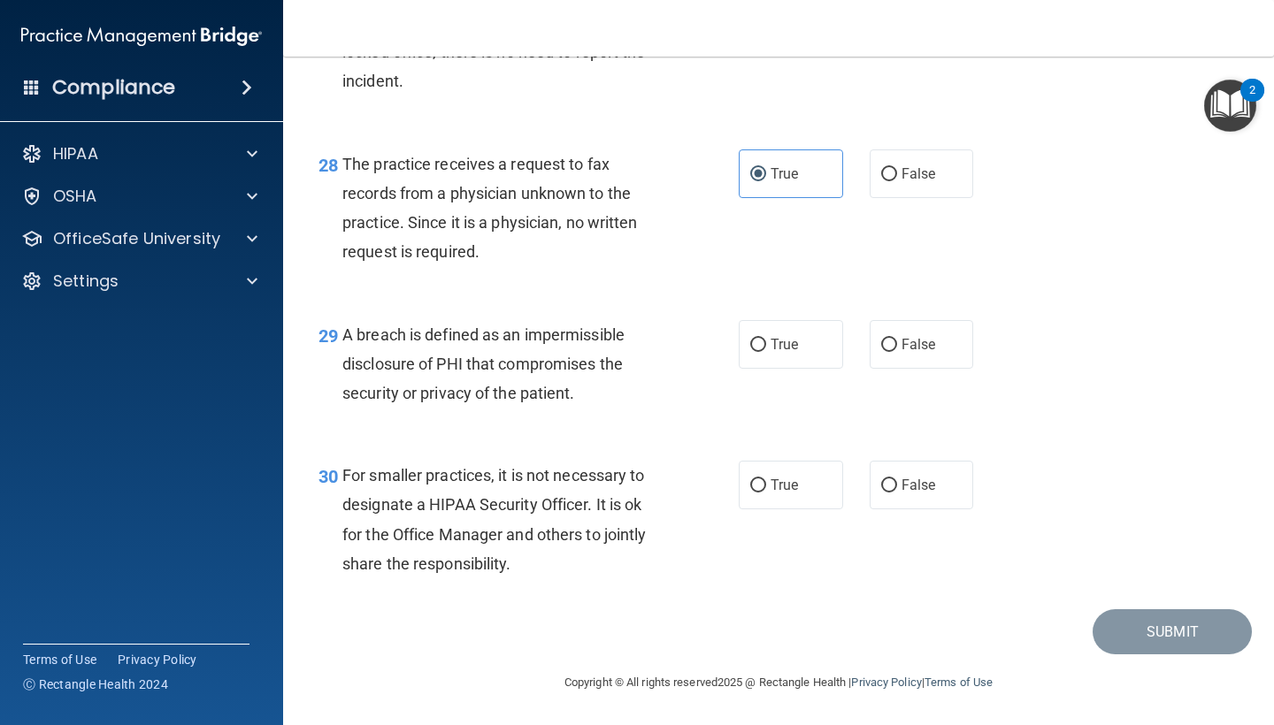
scroll to position [4427, 0]
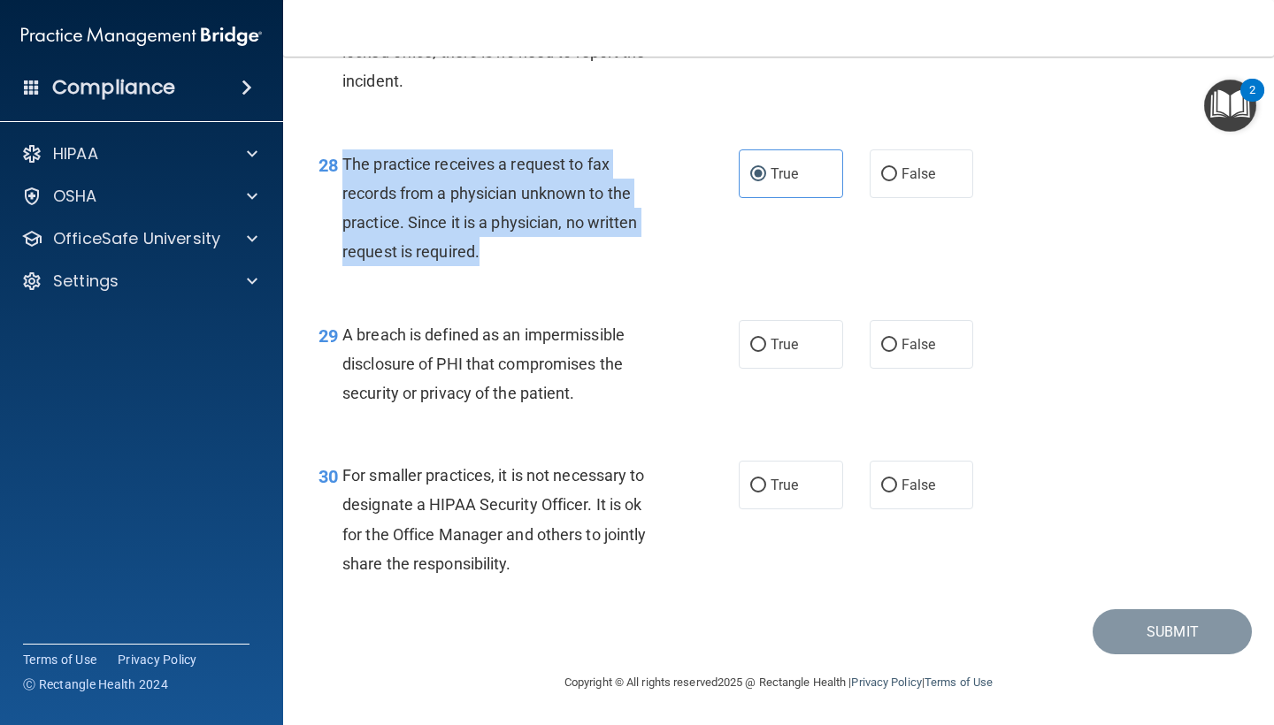
drag, startPoint x: 481, startPoint y: 256, endPoint x: 347, endPoint y: 165, distance: 161.9
click at [347, 165] on div "The practice receives a request to fax records from a physician unknown to the …" at bounding box center [509, 208] width 335 height 118
copy span "The practice receives a request to fax records from a physician unknown to the …"
click at [930, 179] on span "False" at bounding box center [918, 173] width 34 height 17
click at [897, 179] on input "False" at bounding box center [889, 174] width 16 height 13
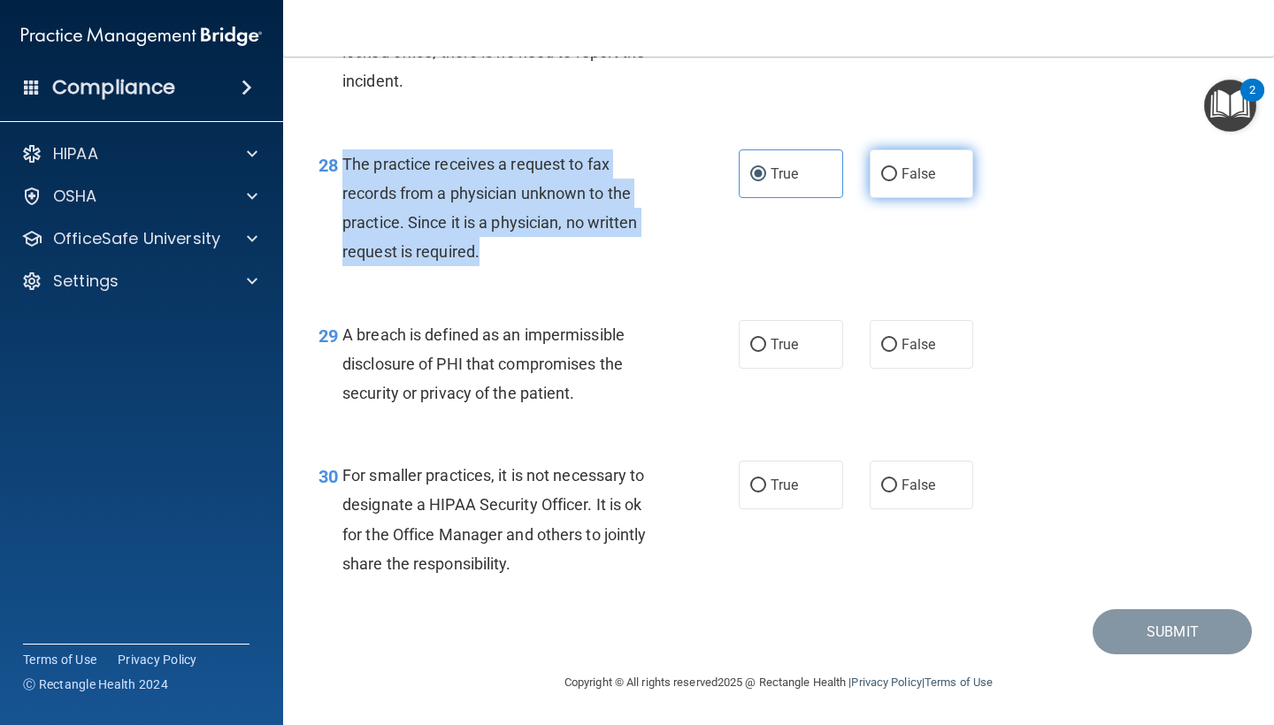
radio input "true"
radio input "false"
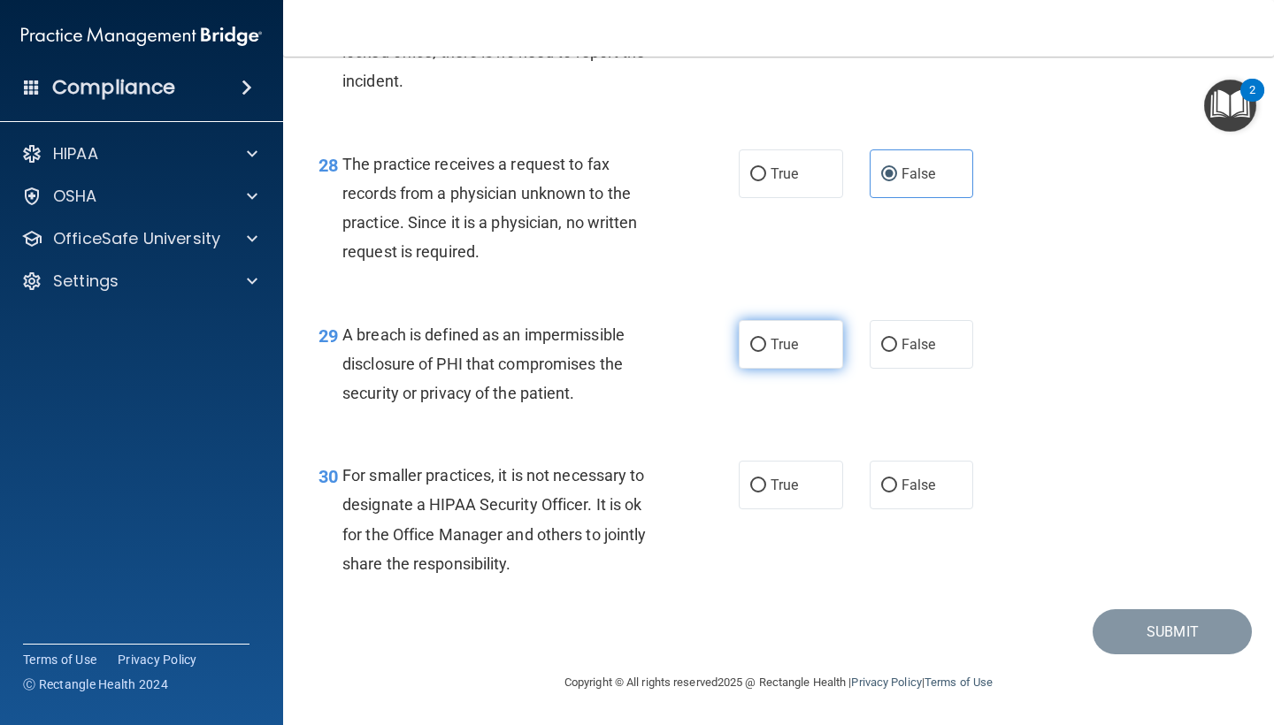
click at [760, 347] on input "True" at bounding box center [758, 345] width 16 height 13
radio input "true"
click at [901, 490] on span "False" at bounding box center [918, 485] width 34 height 17
click at [897, 490] on input "False" at bounding box center [889, 485] width 16 height 13
radio input "true"
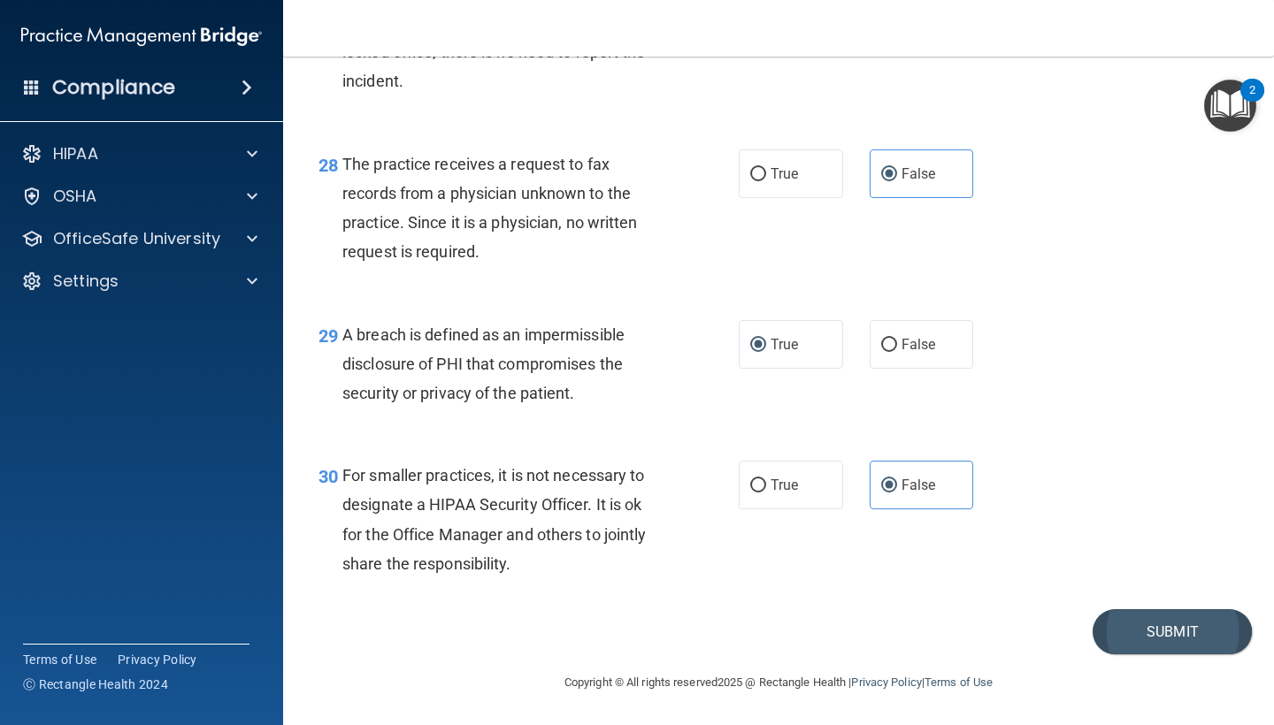
click at [1139, 632] on button "Submit" at bounding box center [1171, 631] width 159 height 45
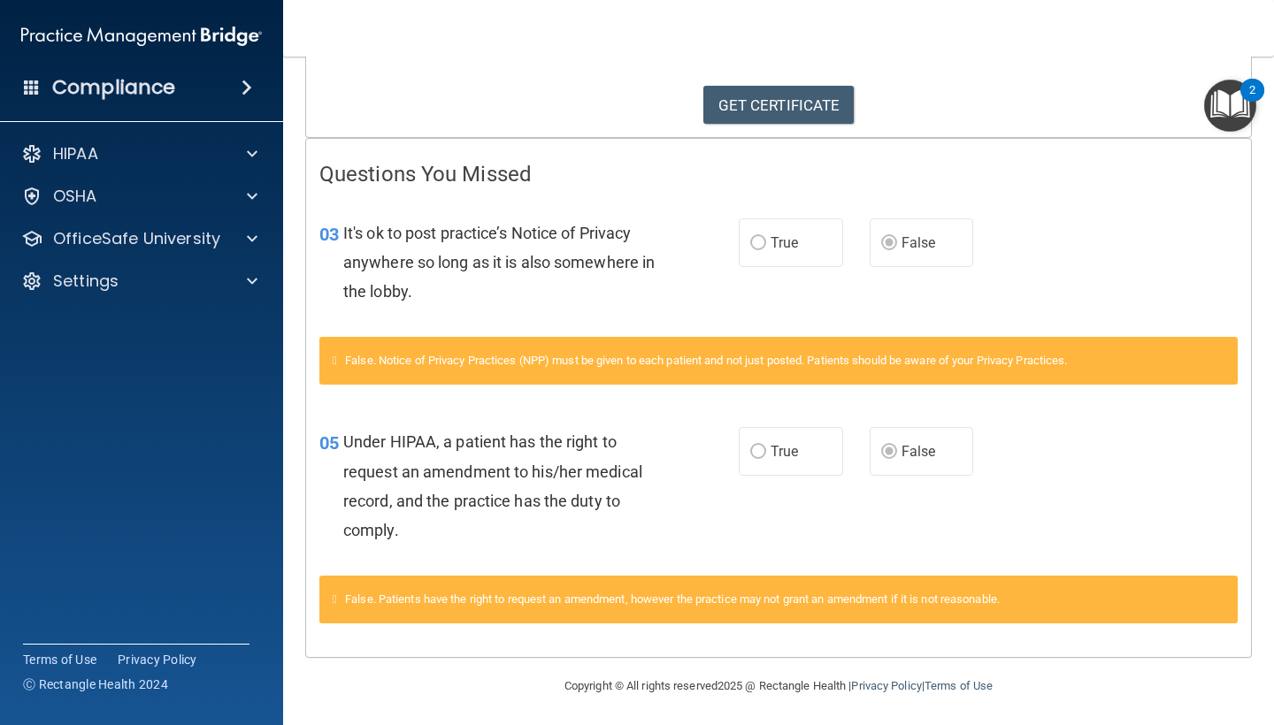
scroll to position [278, 0]
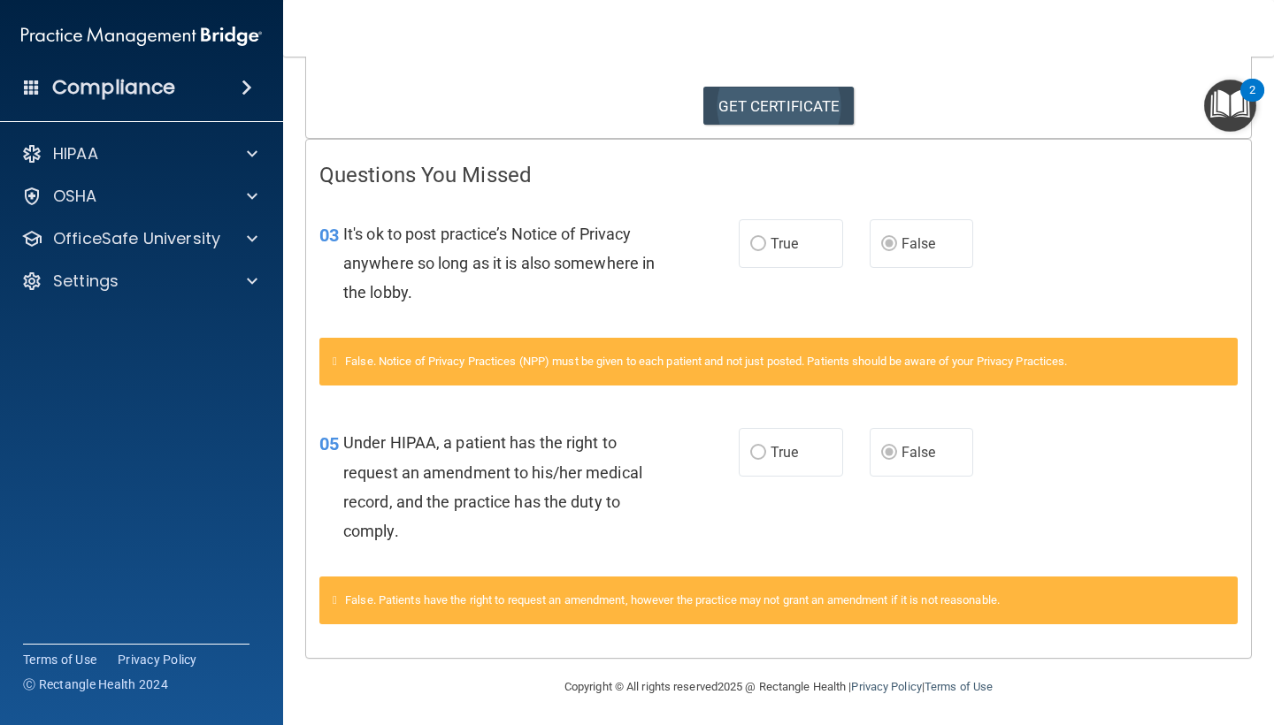
click at [797, 119] on link "GET CERTIFICATE" at bounding box center [778, 106] width 151 height 39
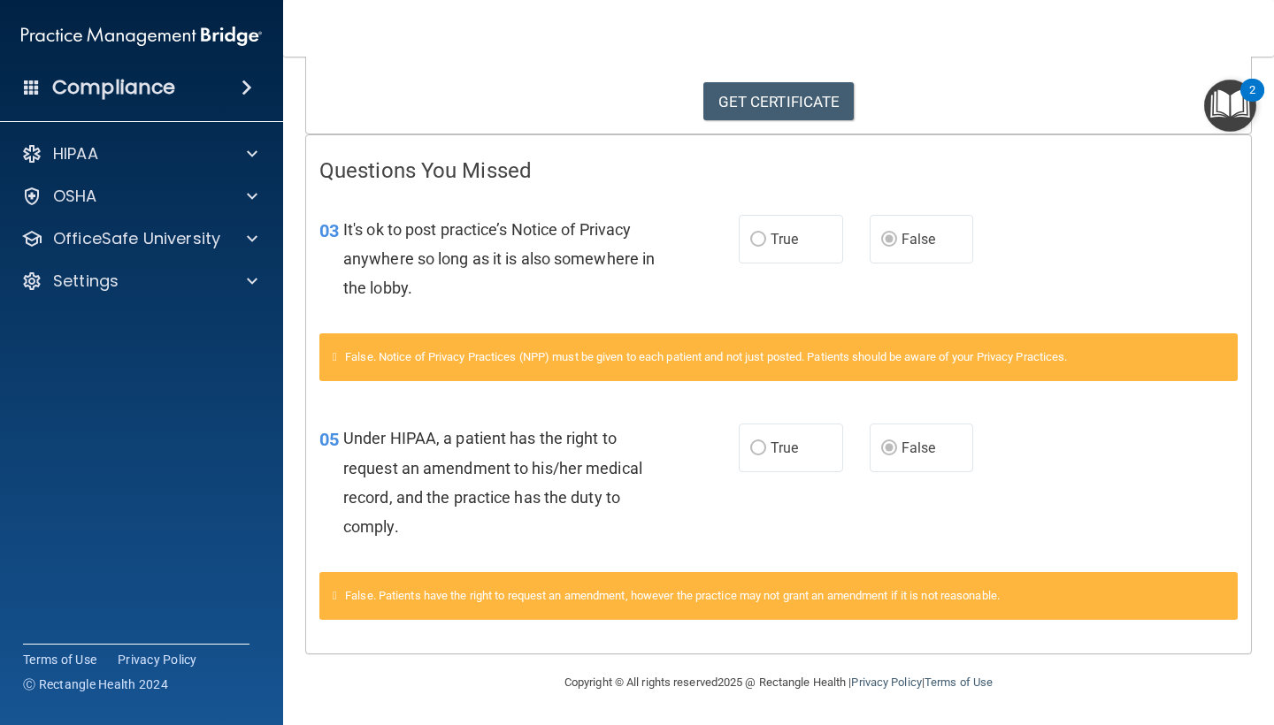
scroll to position [278, 0]
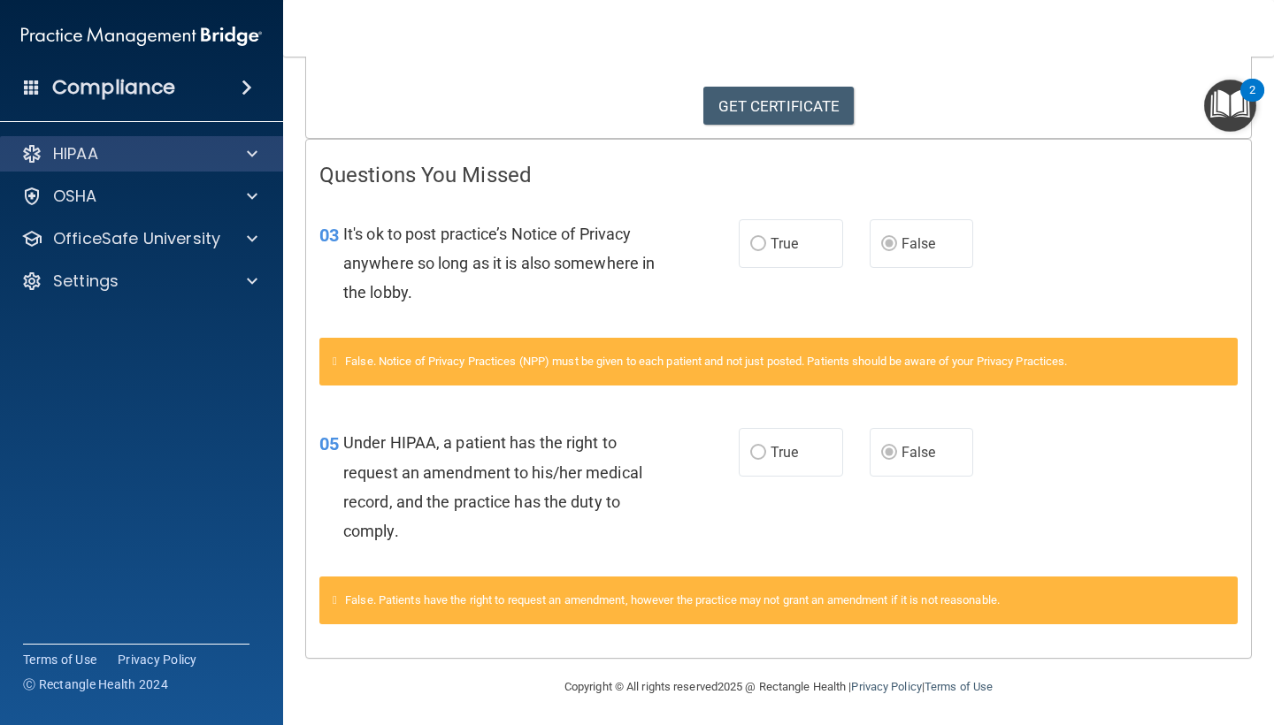
click at [239, 163] on div at bounding box center [249, 153] width 44 height 21
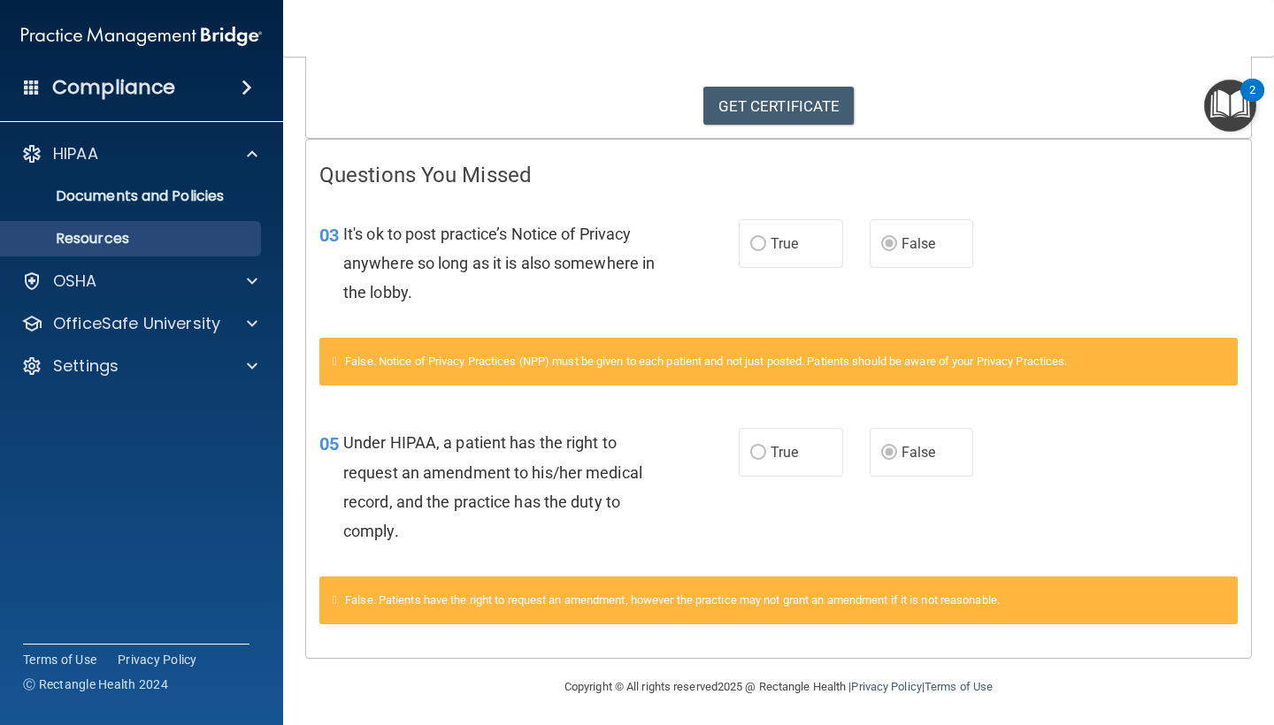
click at [151, 244] on p "Resources" at bounding box center [131, 239] width 241 height 18
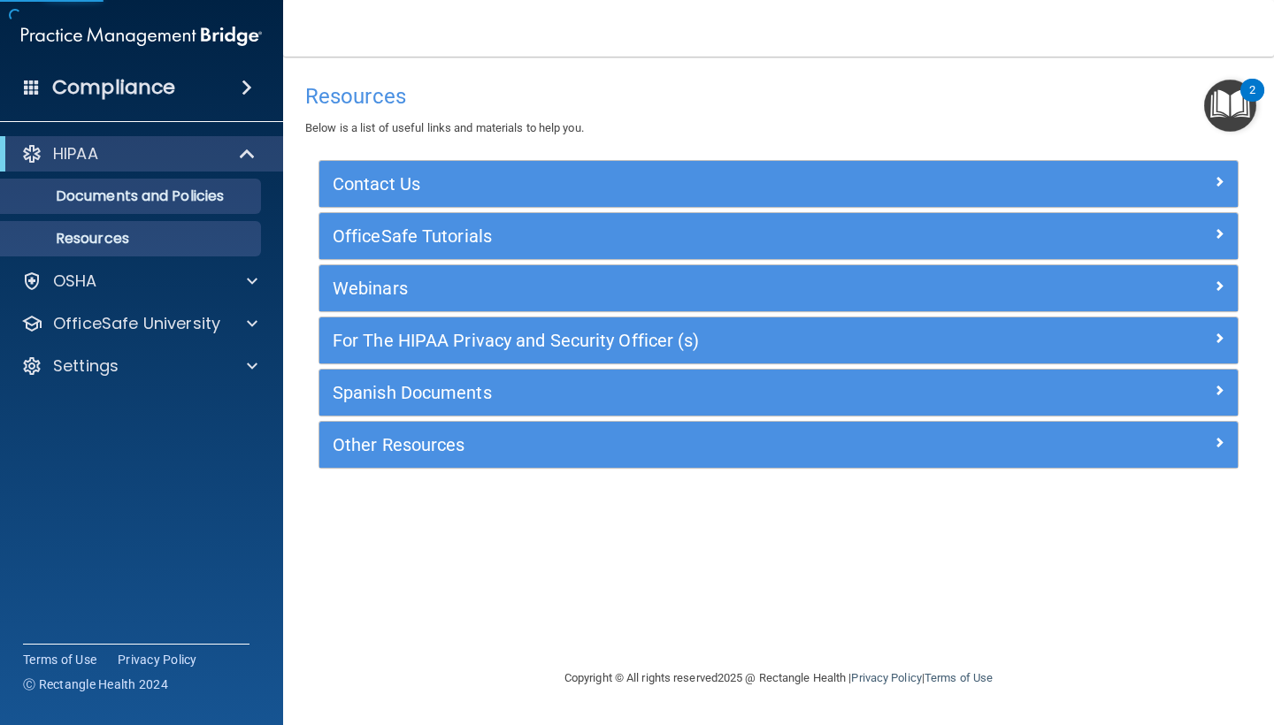
click at [173, 201] on p "Documents and Policies" at bounding box center [131, 197] width 241 height 18
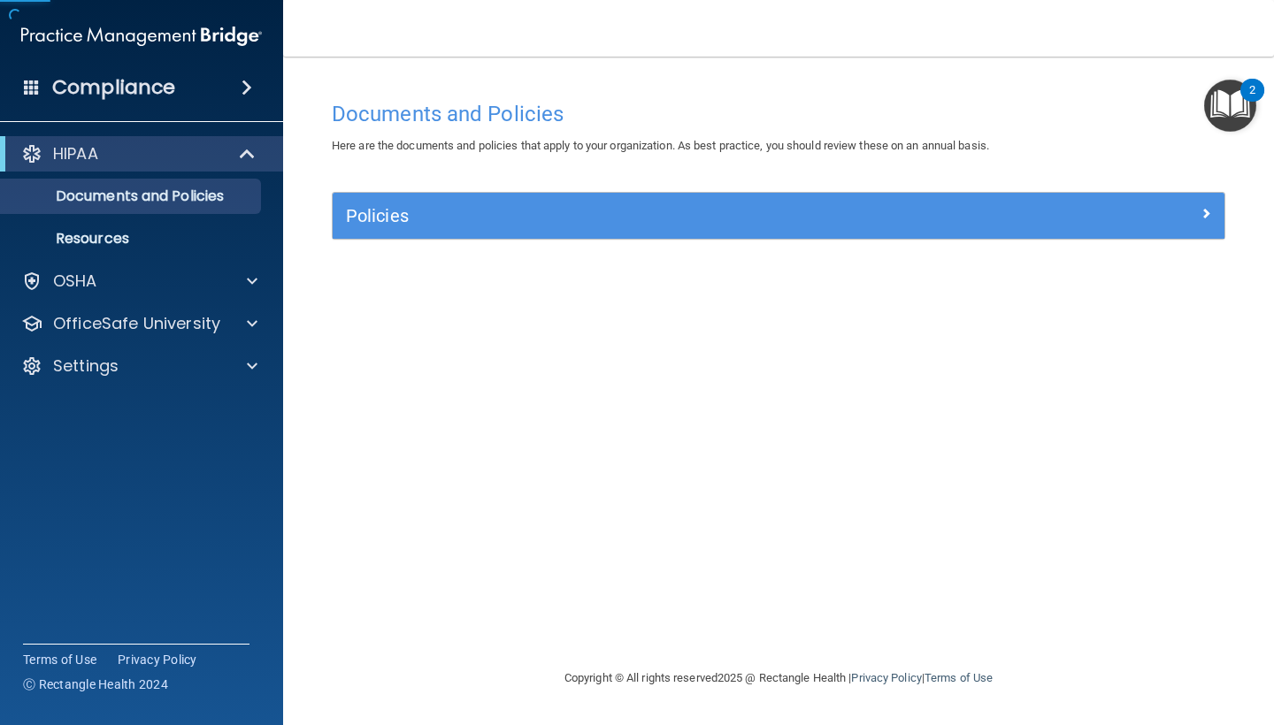
click at [159, 158] on div "HIPAA" at bounding box center [117, 153] width 218 height 21
click at [125, 317] on p "OfficeSafe University" at bounding box center [136, 323] width 167 height 21
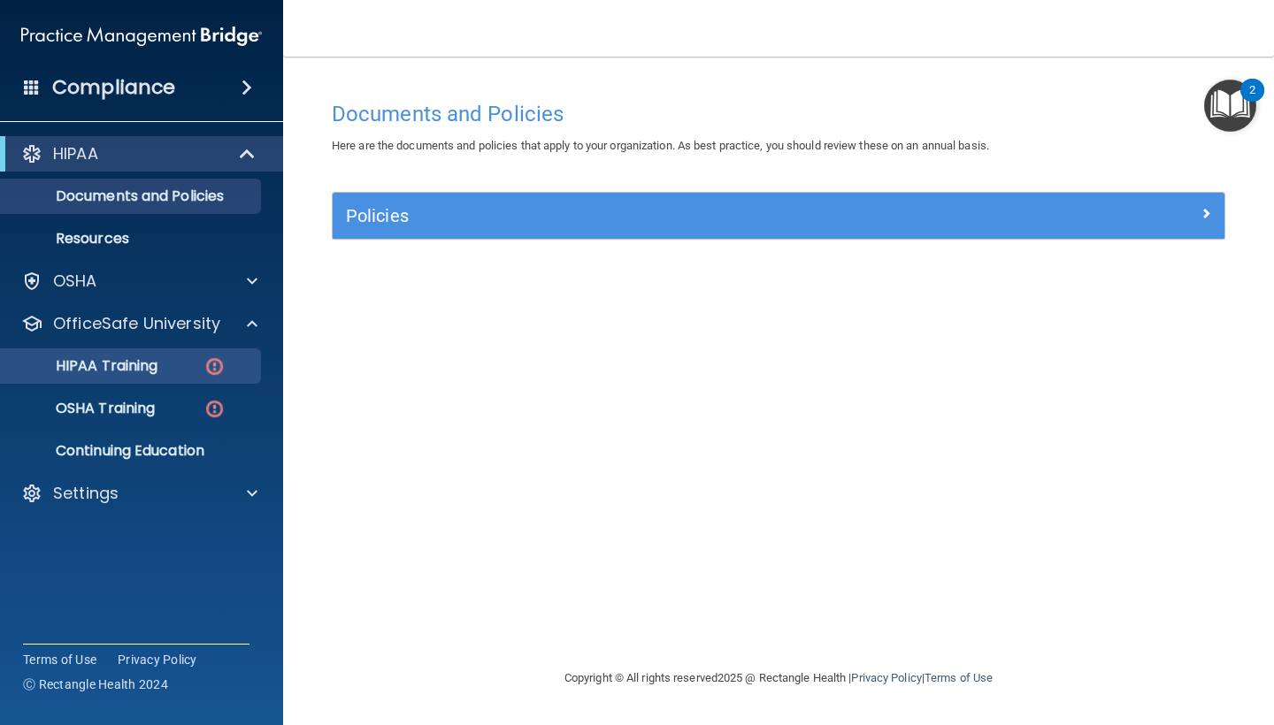
click at [143, 377] on link "HIPAA Training" at bounding box center [121, 365] width 279 height 35
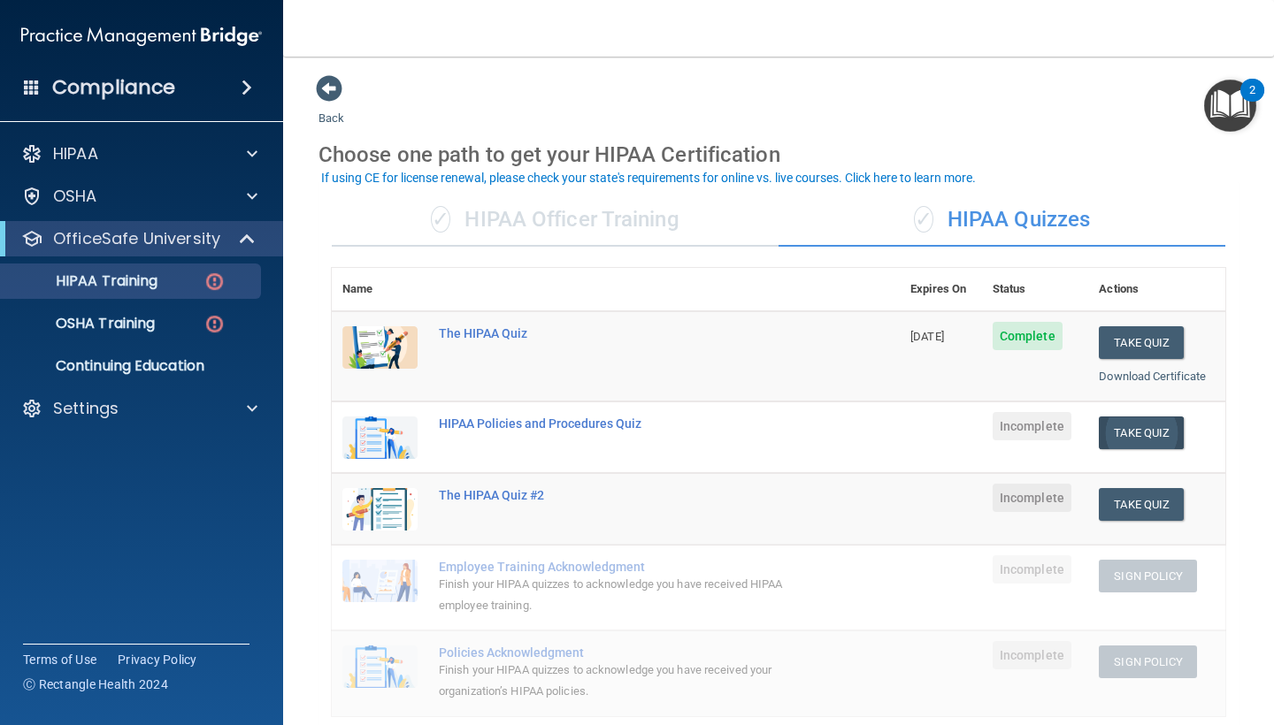
click at [1146, 432] on button "Take Quiz" at bounding box center [1141, 433] width 85 height 33
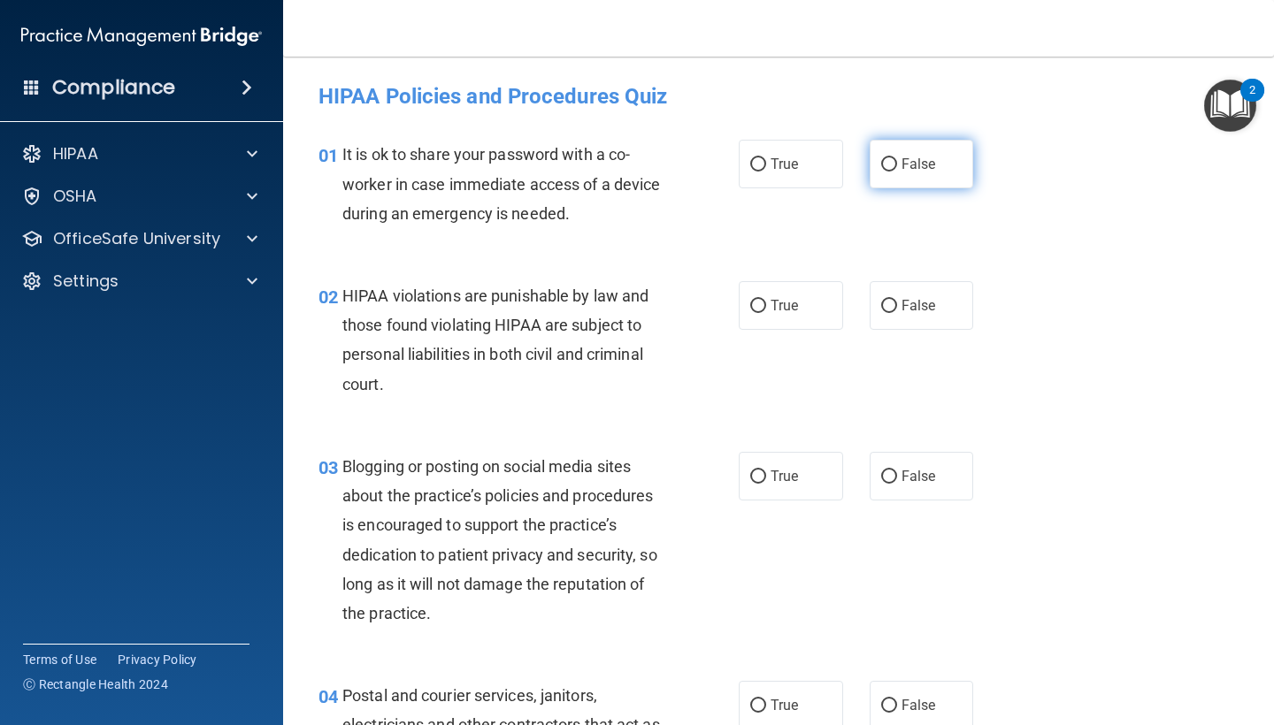
click at [885, 165] on input "False" at bounding box center [889, 164] width 16 height 13
radio input "true"
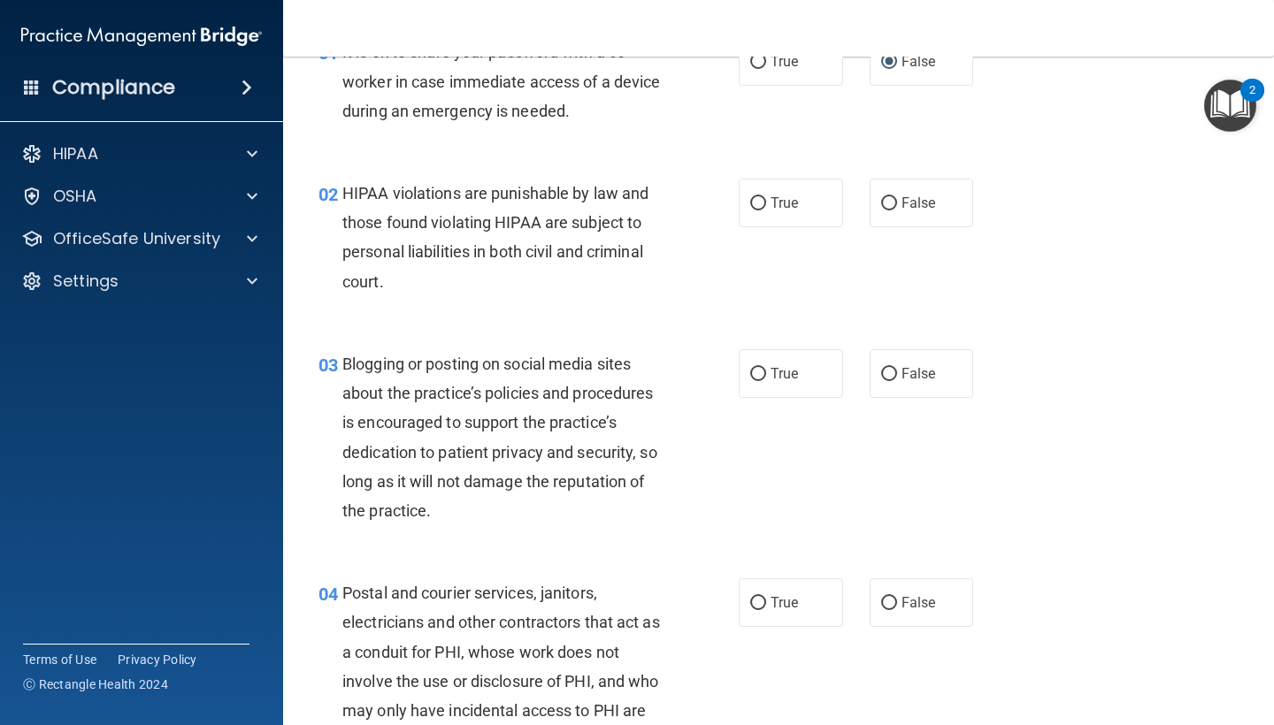
scroll to position [104, 0]
click at [792, 193] on span "True" at bounding box center [783, 201] width 27 height 17
click at [766, 195] on input "True" at bounding box center [758, 201] width 16 height 13
radio input "true"
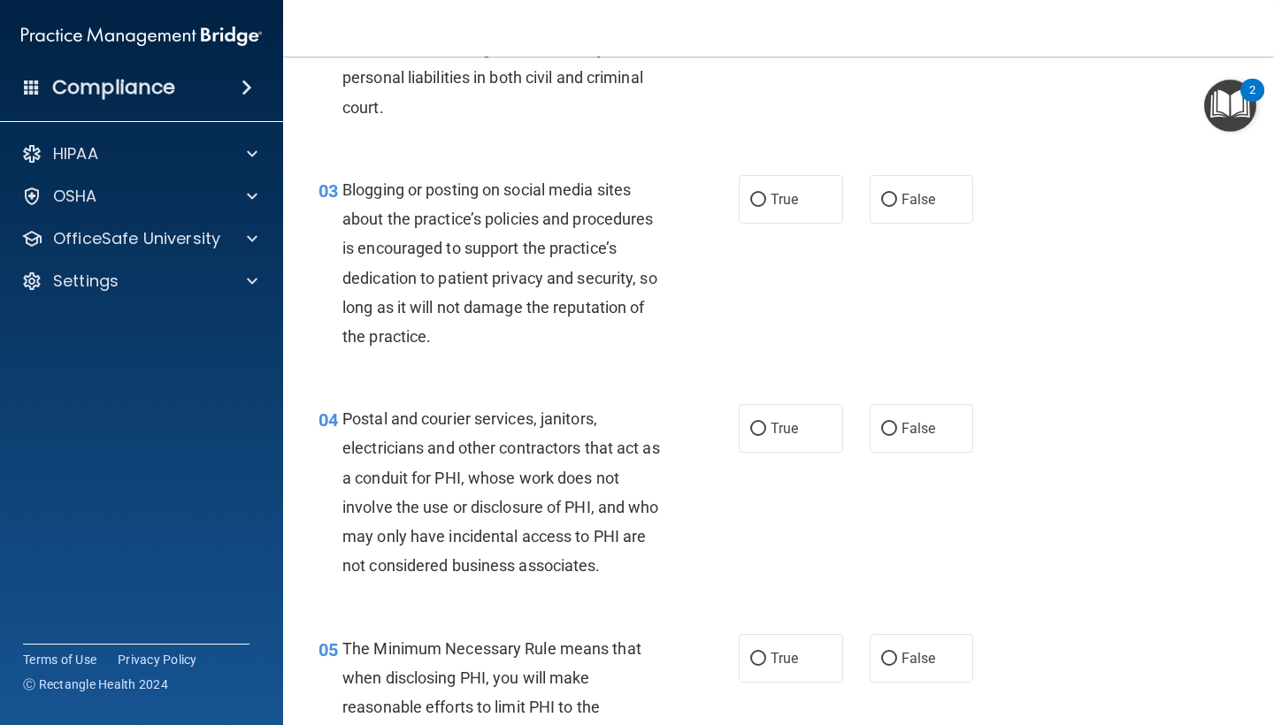
scroll to position [279, 0]
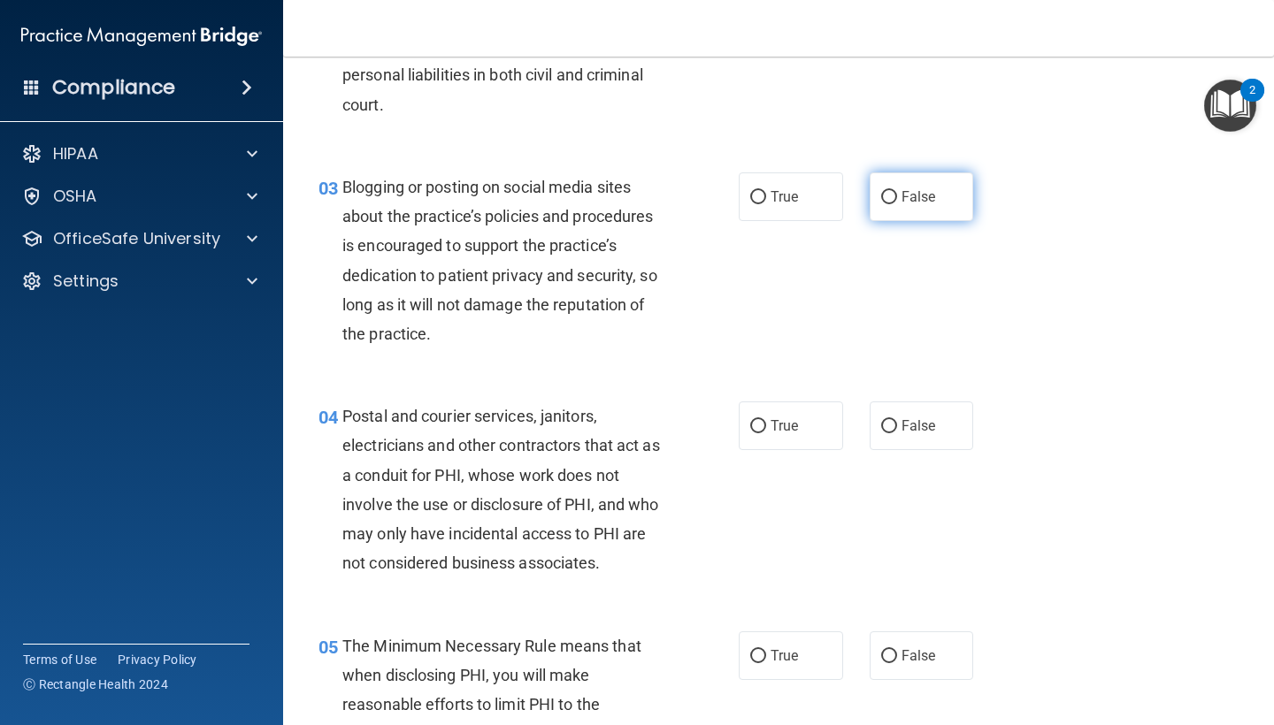
click at [889, 194] on input "False" at bounding box center [889, 197] width 16 height 13
radio input "true"
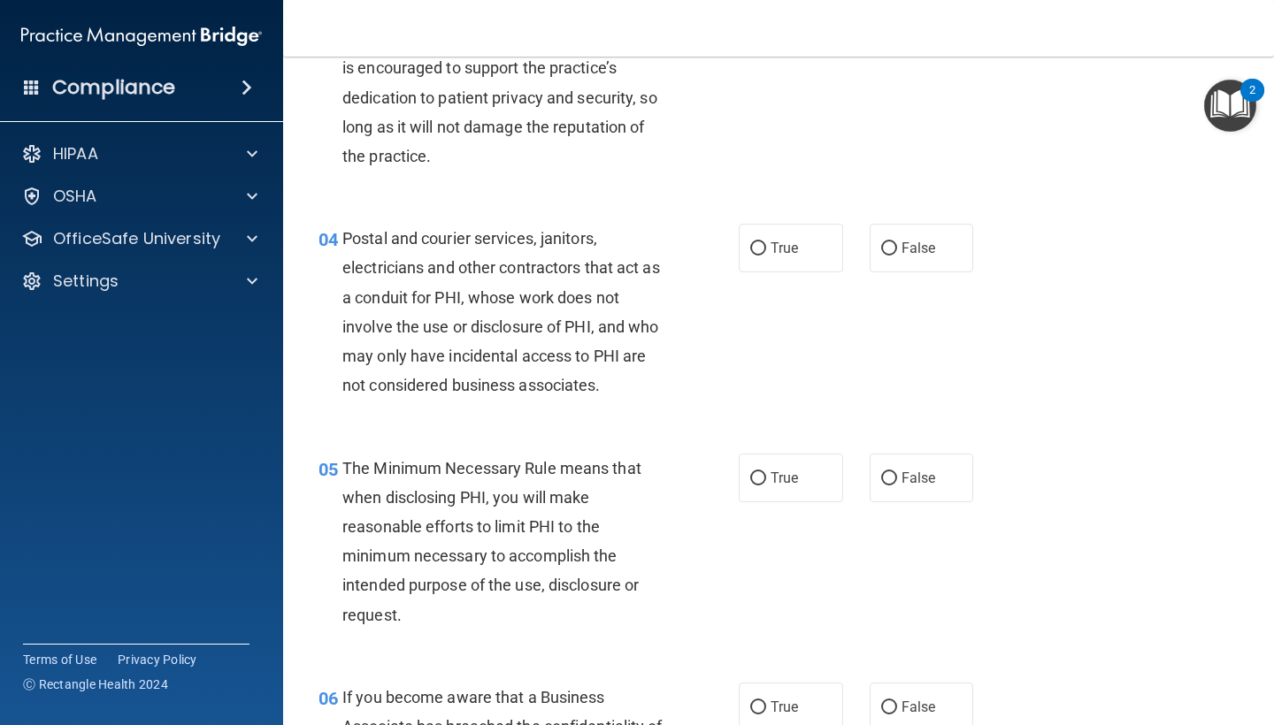
scroll to position [464, 0]
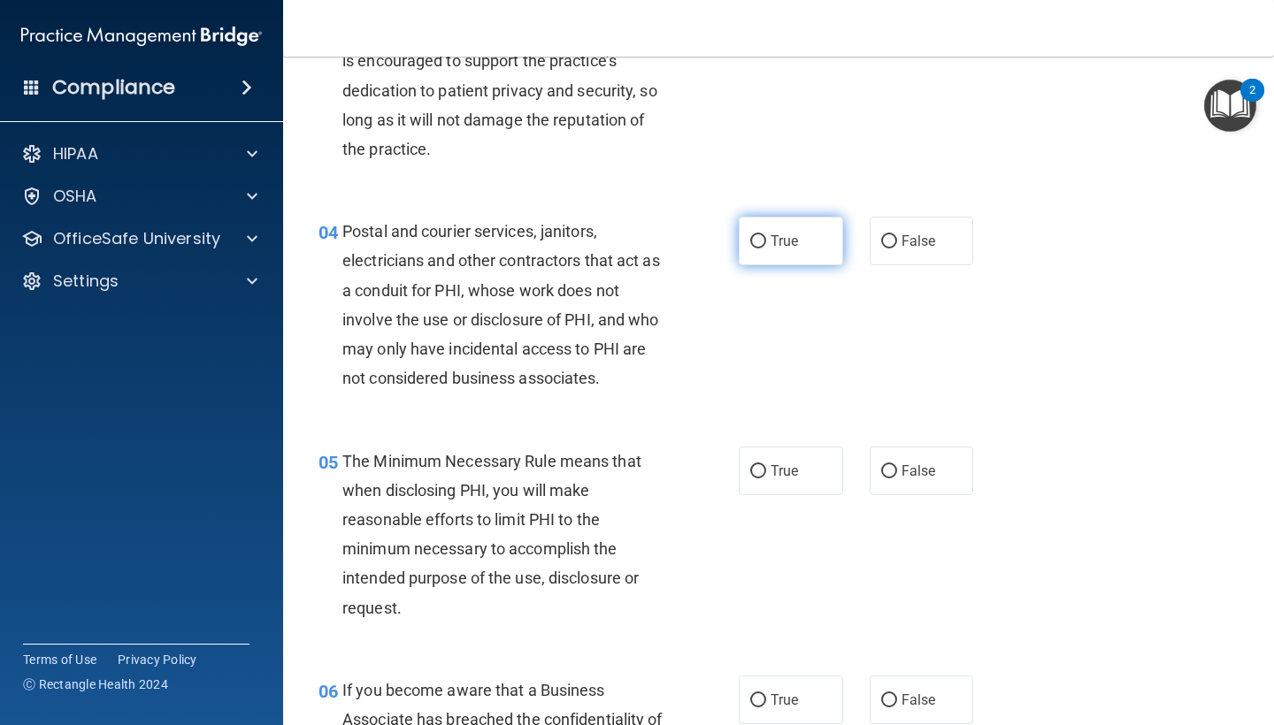
click at [751, 235] on input "True" at bounding box center [758, 241] width 16 height 13
radio input "true"
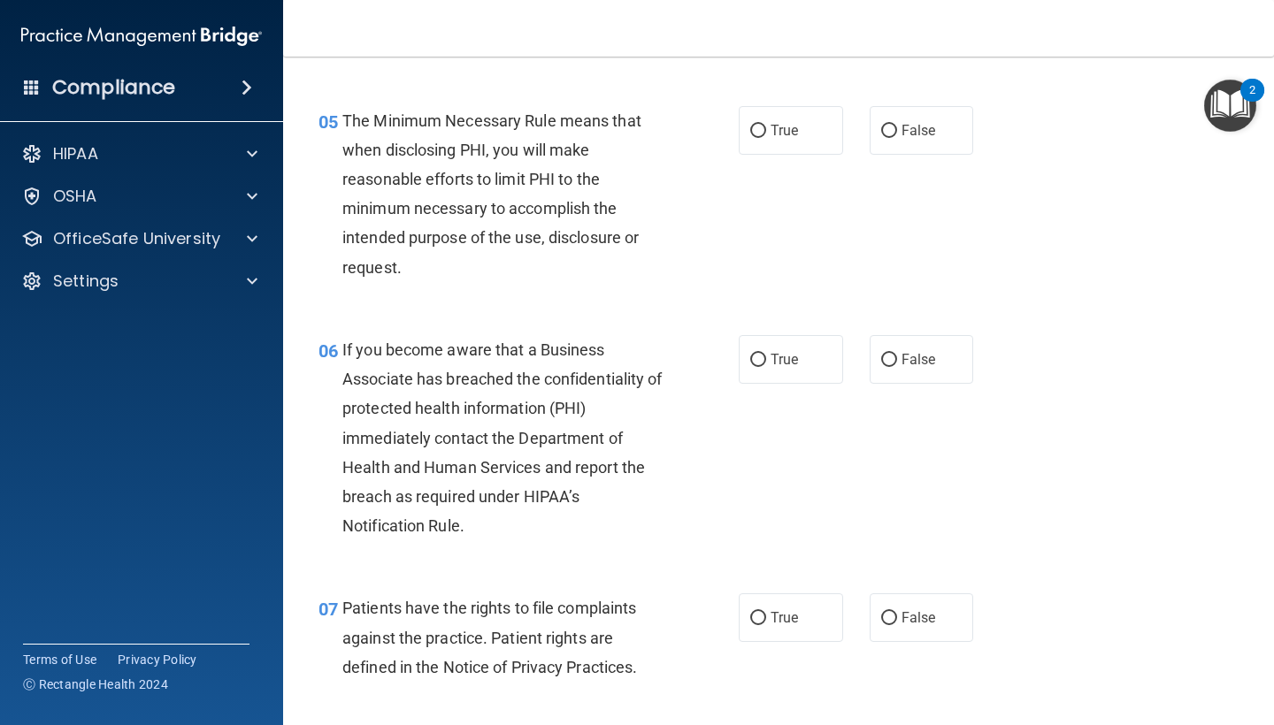
scroll to position [810, 0]
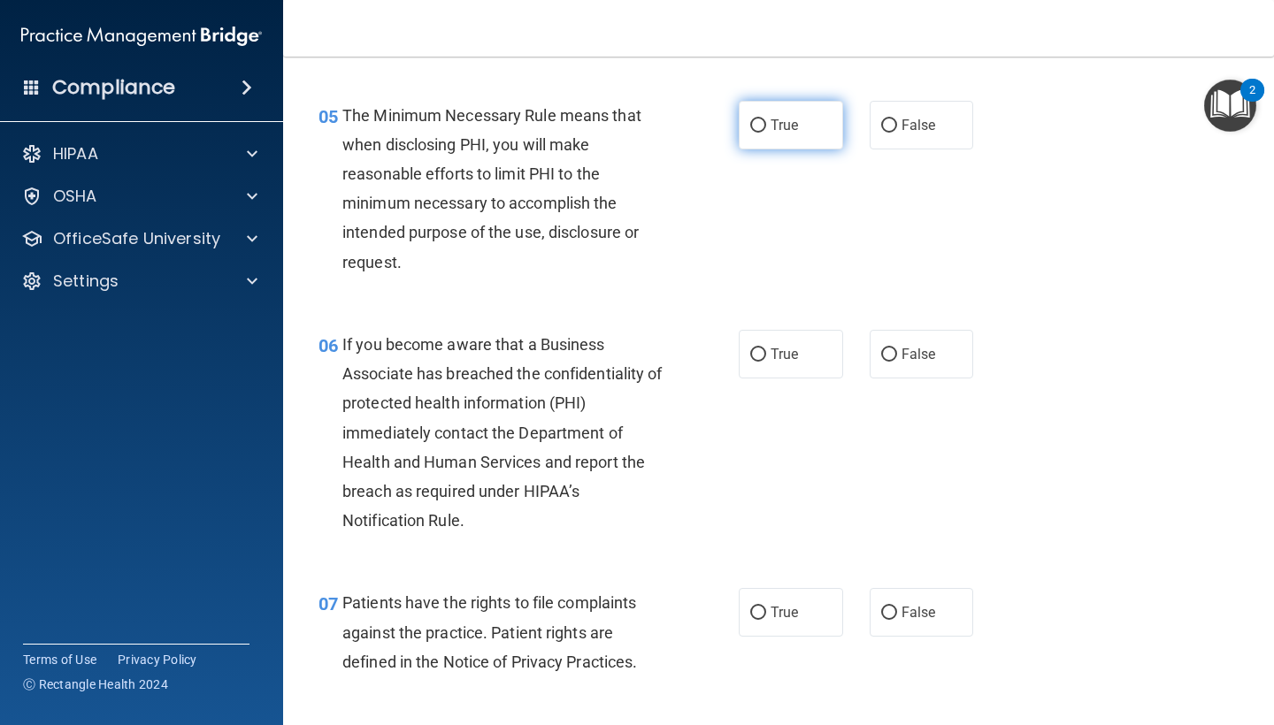
click at [759, 119] on input "True" at bounding box center [758, 125] width 16 height 13
radio input "true"
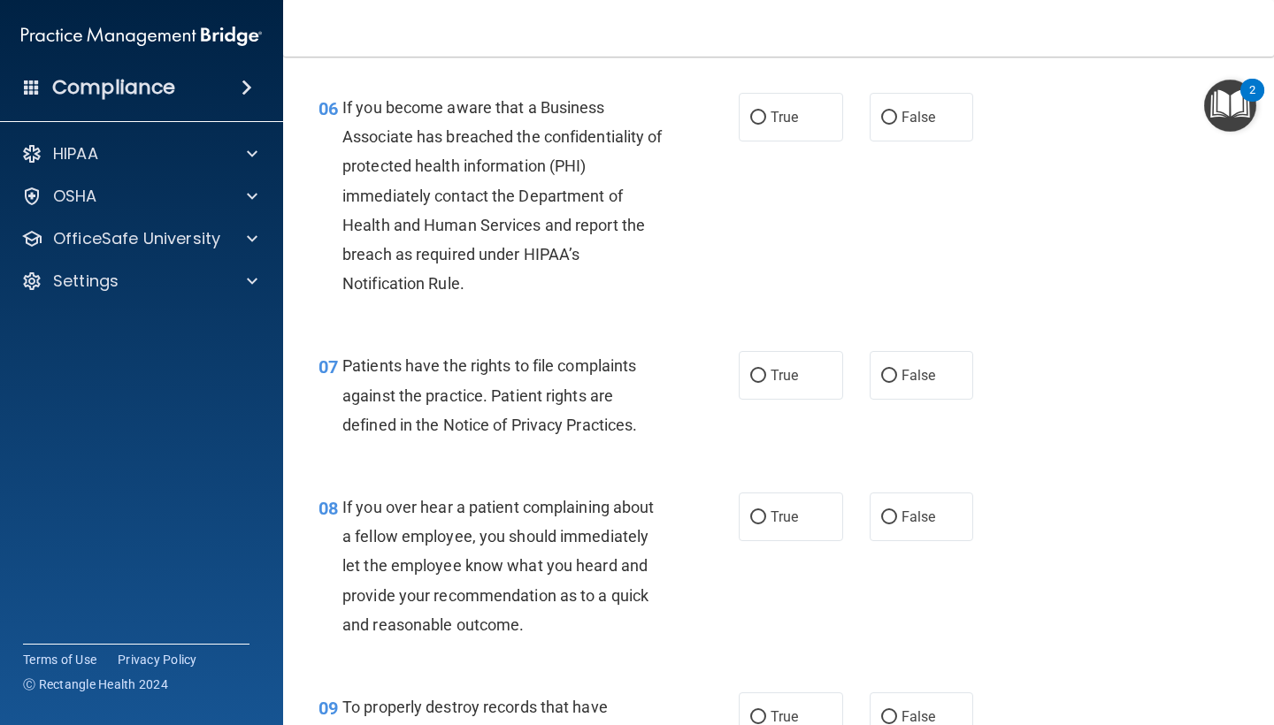
scroll to position [1049, 0]
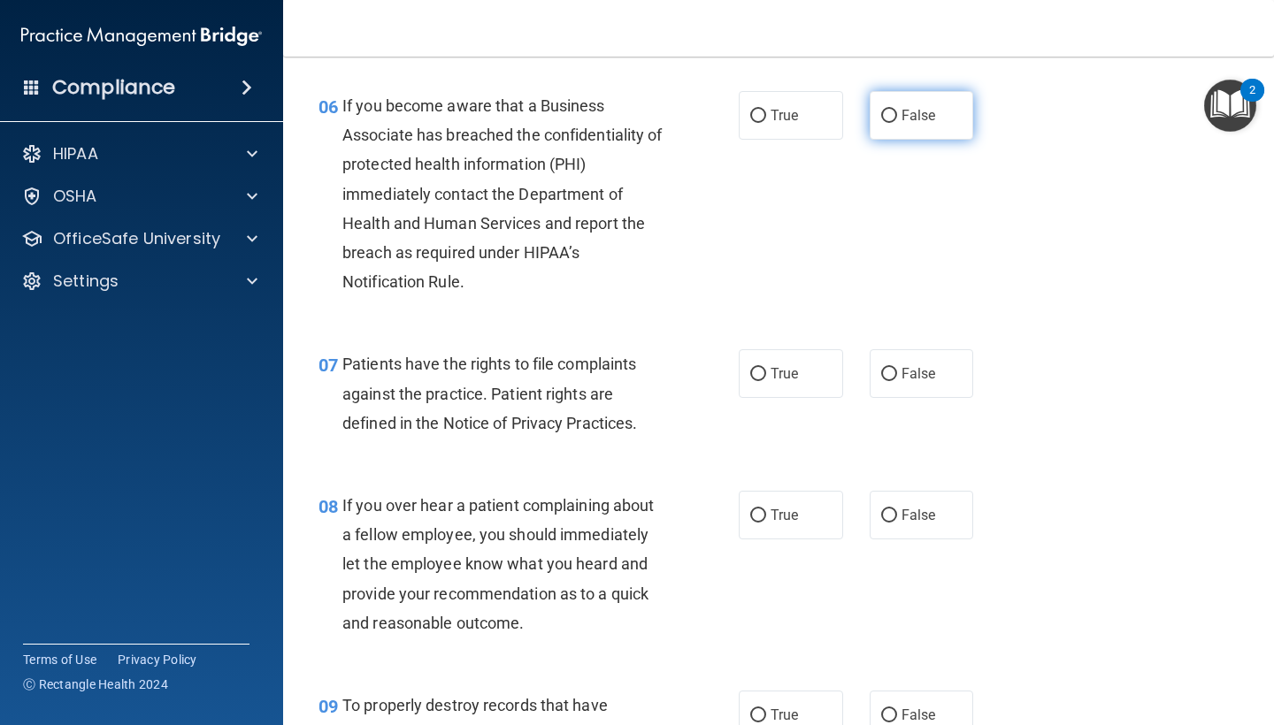
click at [903, 133] on label "False" at bounding box center [921, 115] width 104 height 49
click at [897, 123] on input "False" at bounding box center [889, 116] width 16 height 13
radio input "true"
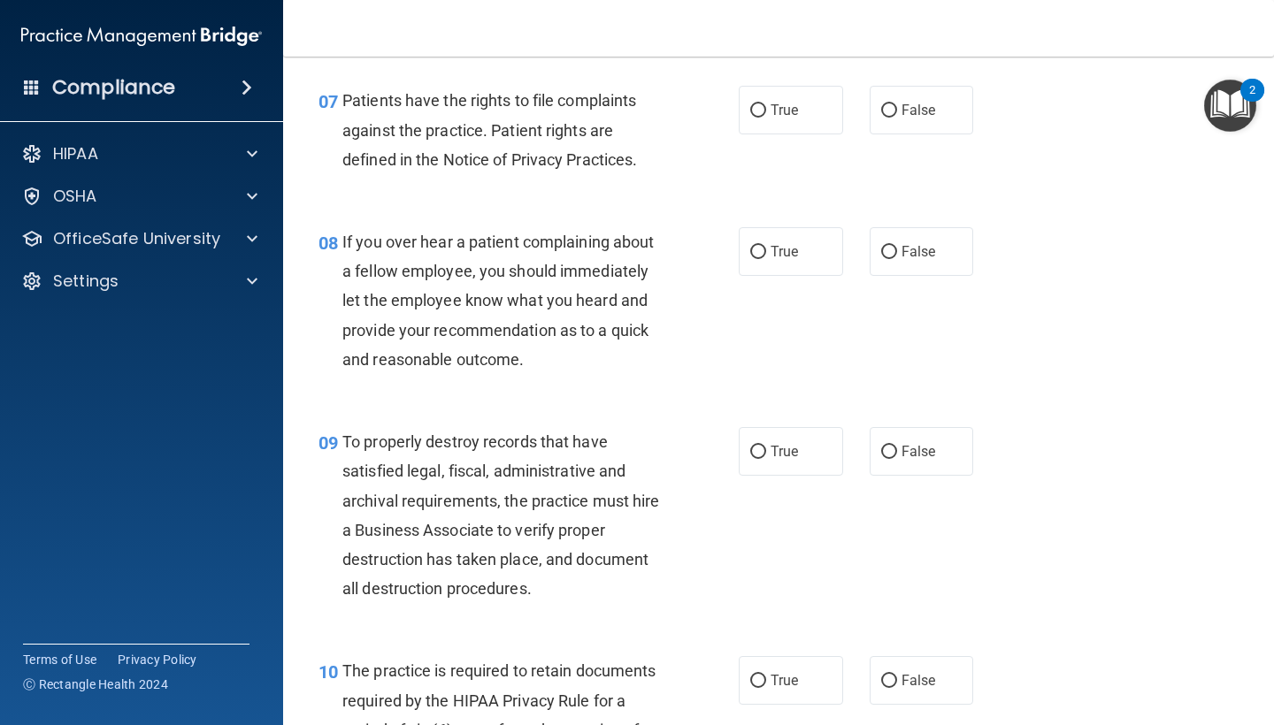
scroll to position [1314, 0]
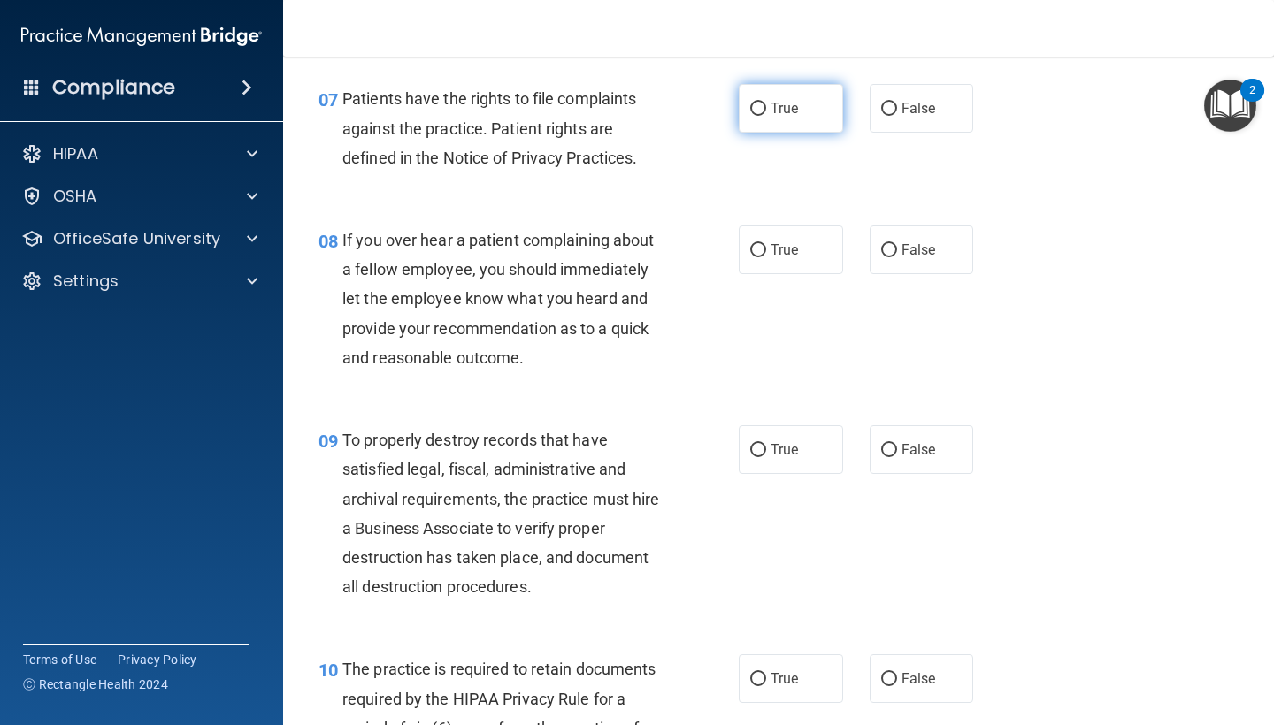
click at [770, 108] on label "True" at bounding box center [791, 108] width 104 height 49
click at [766, 108] on input "True" at bounding box center [758, 109] width 16 height 13
radio input "true"
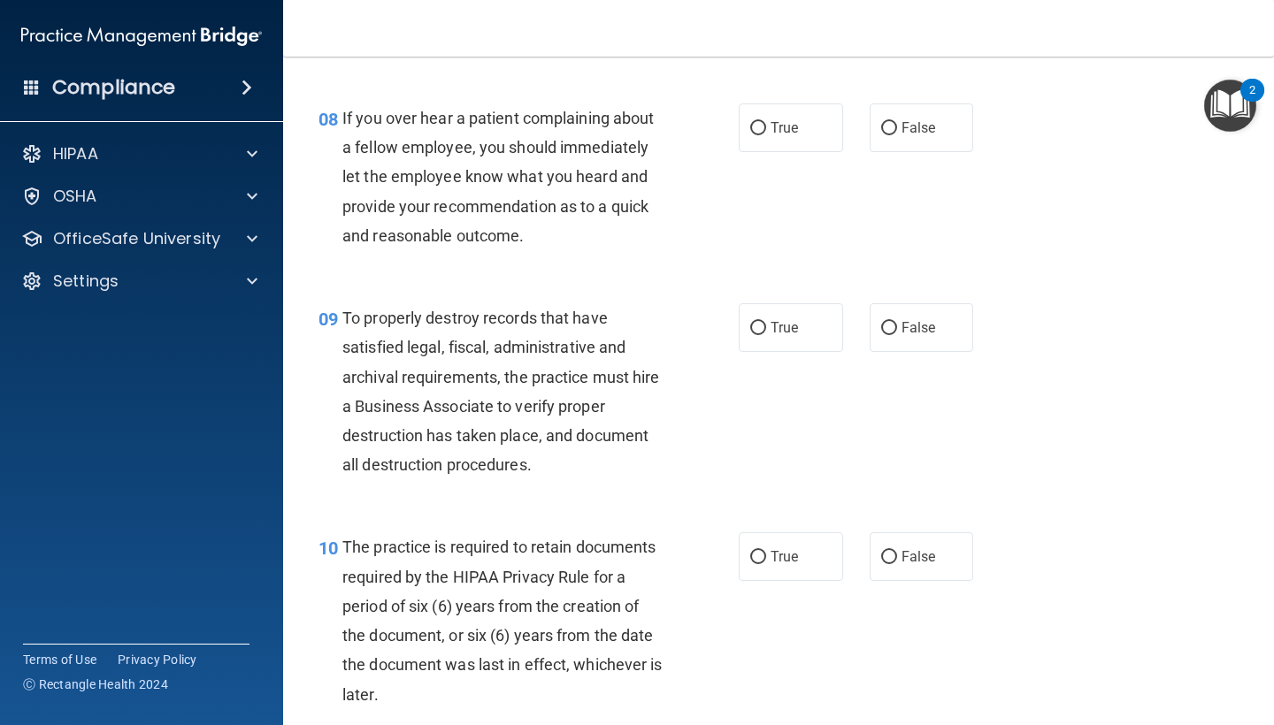
scroll to position [1440, 0]
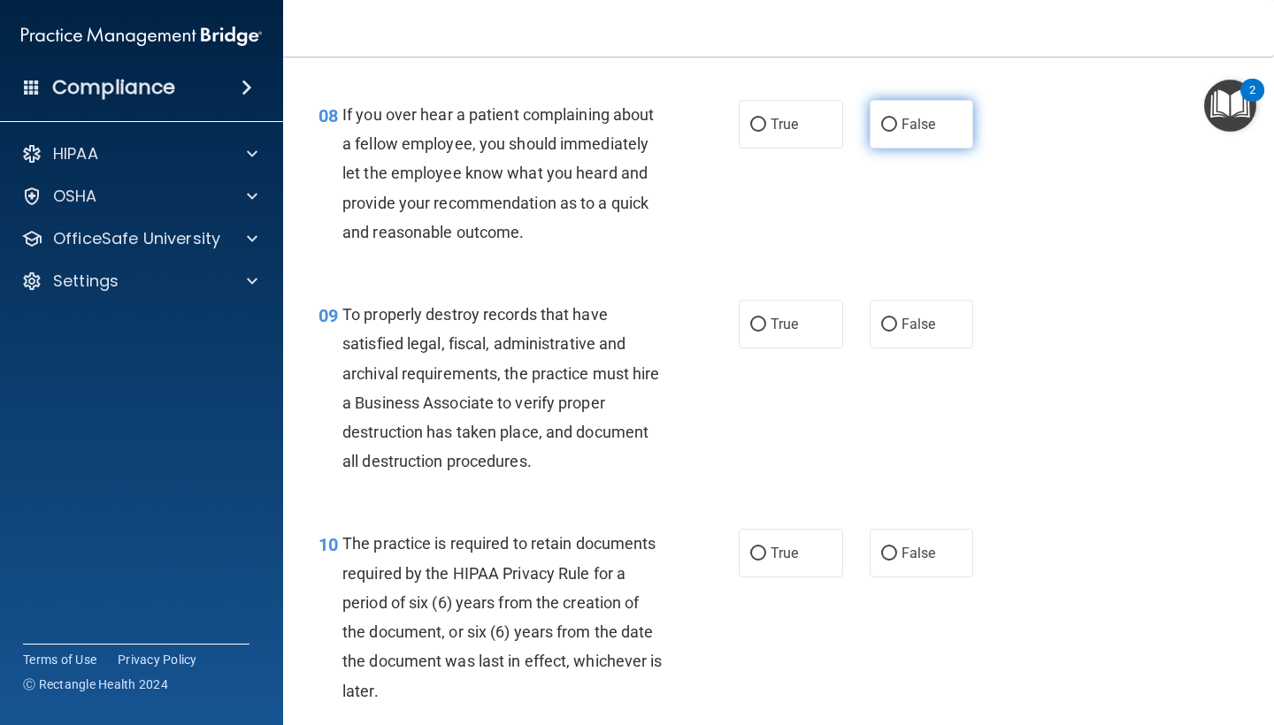
click at [899, 119] on label "False" at bounding box center [921, 124] width 104 height 49
click at [897, 119] on input "False" at bounding box center [889, 125] width 16 height 13
radio input "true"
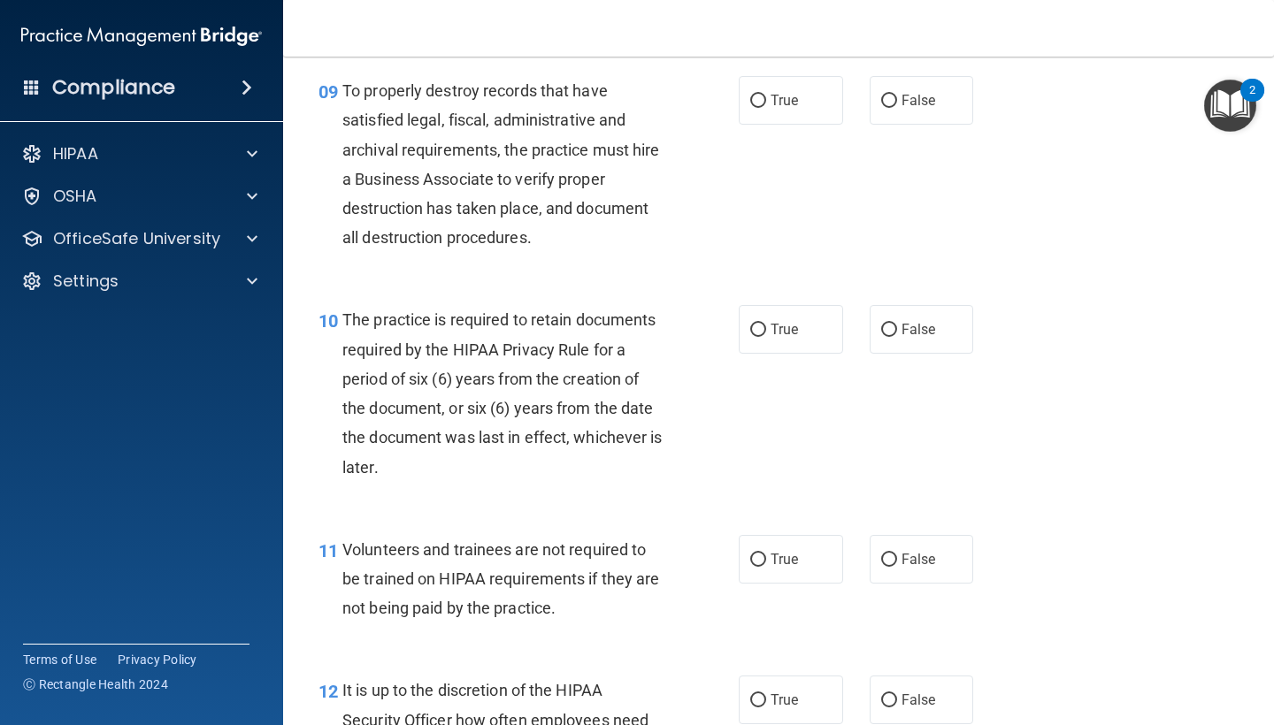
scroll to position [1656, 0]
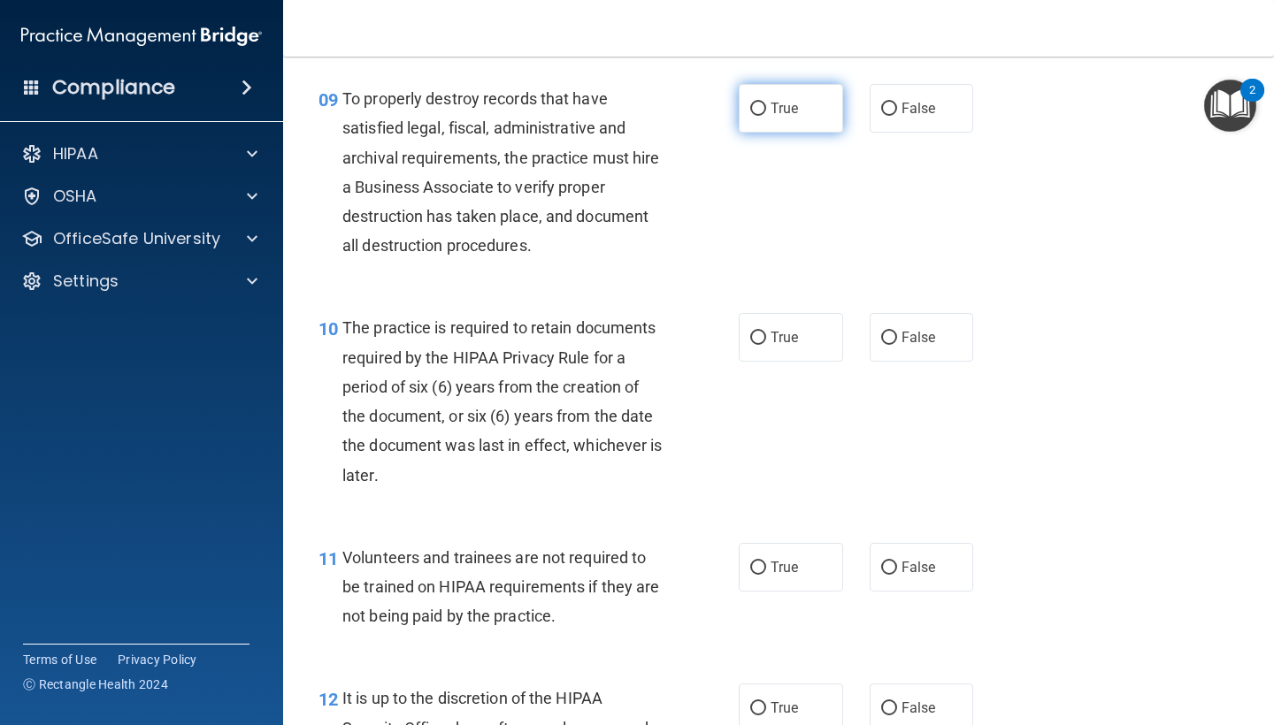
click at [766, 93] on label "True" at bounding box center [791, 108] width 104 height 49
click at [766, 103] on input "True" at bounding box center [758, 109] width 16 height 13
radio input "true"
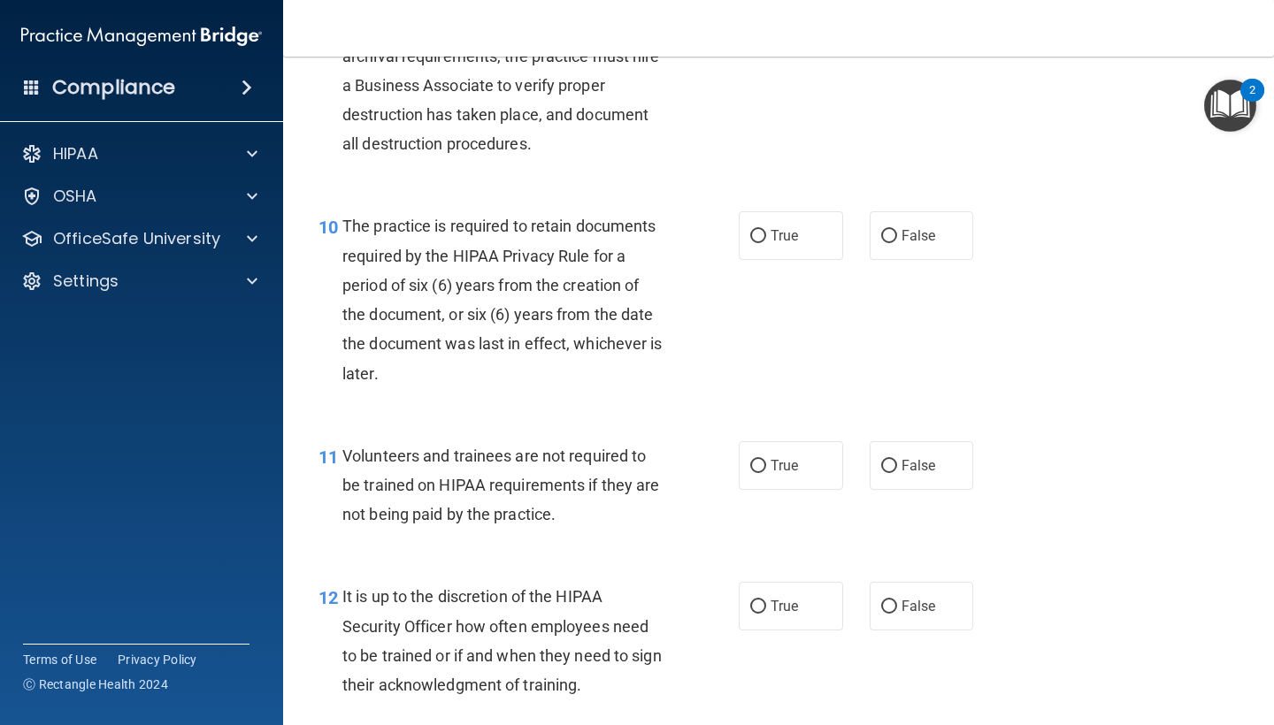
scroll to position [1759, 0]
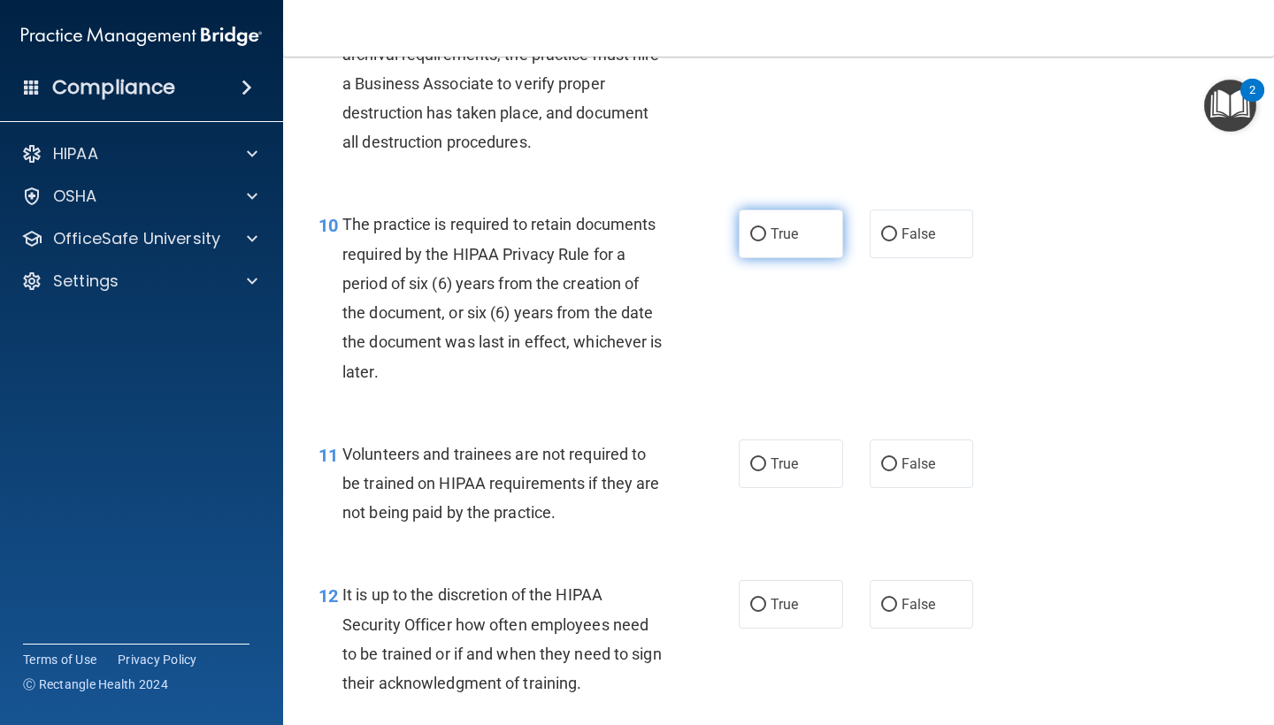
click at [774, 226] on span "True" at bounding box center [783, 234] width 27 height 17
click at [766, 228] on input "True" at bounding box center [758, 234] width 16 height 13
radio input "true"
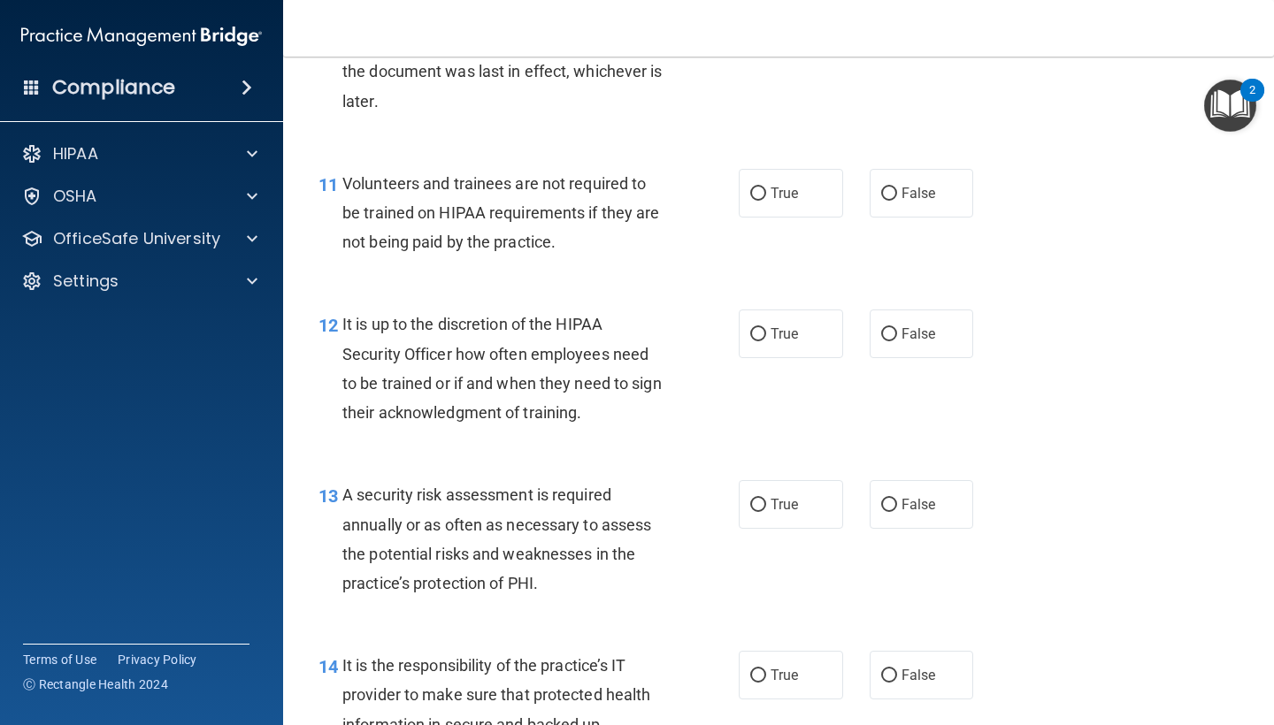
scroll to position [2036, 0]
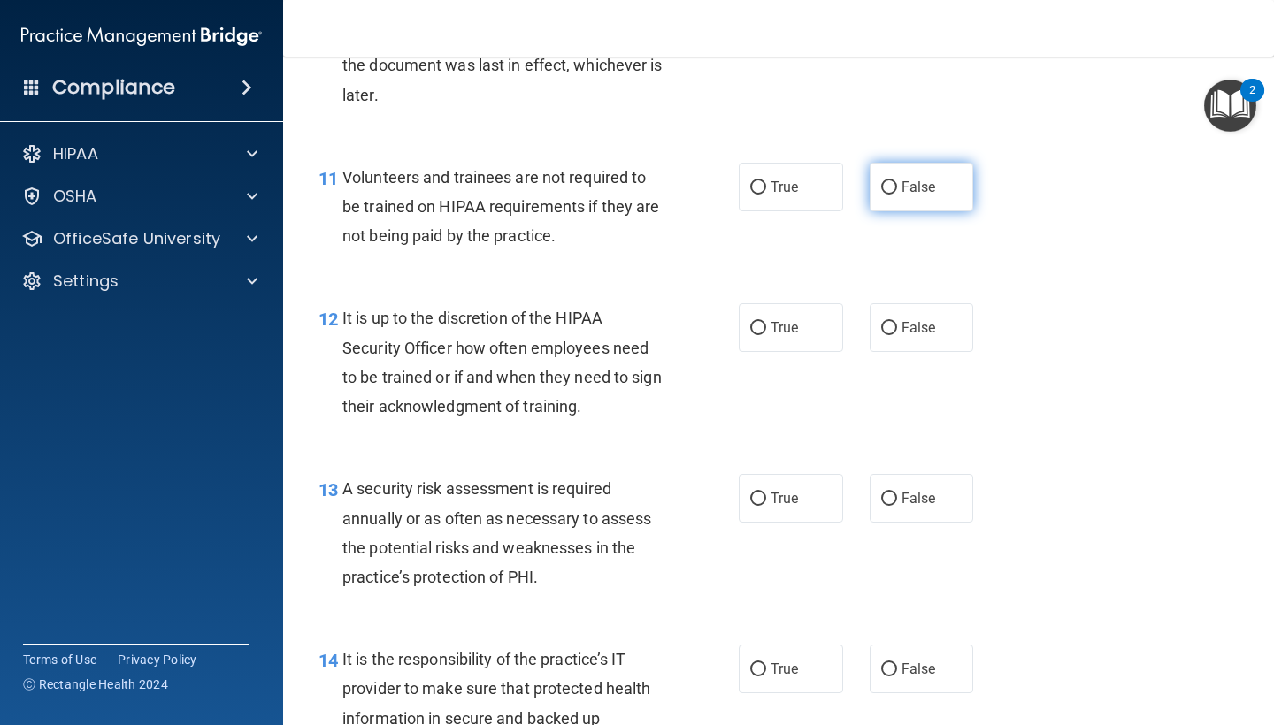
click at [916, 179] on span "False" at bounding box center [918, 187] width 34 height 17
click at [897, 181] on input "False" at bounding box center [889, 187] width 16 height 13
radio input "true"
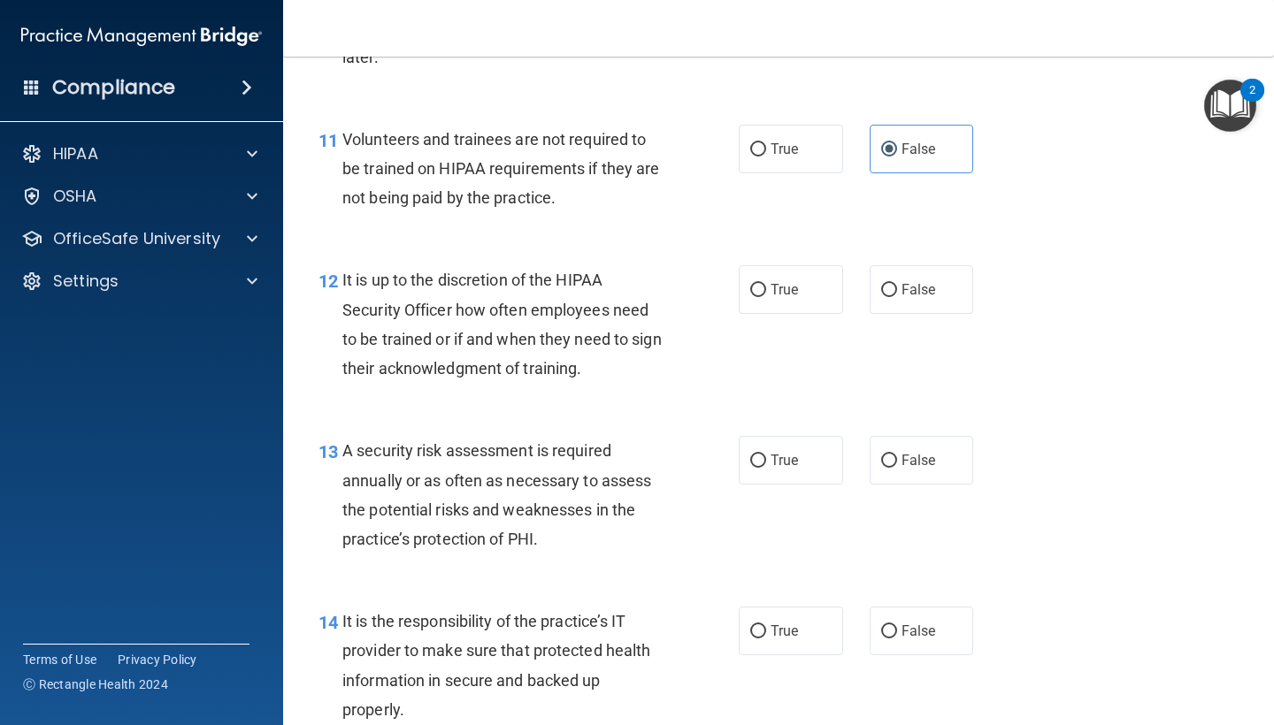
scroll to position [2078, 0]
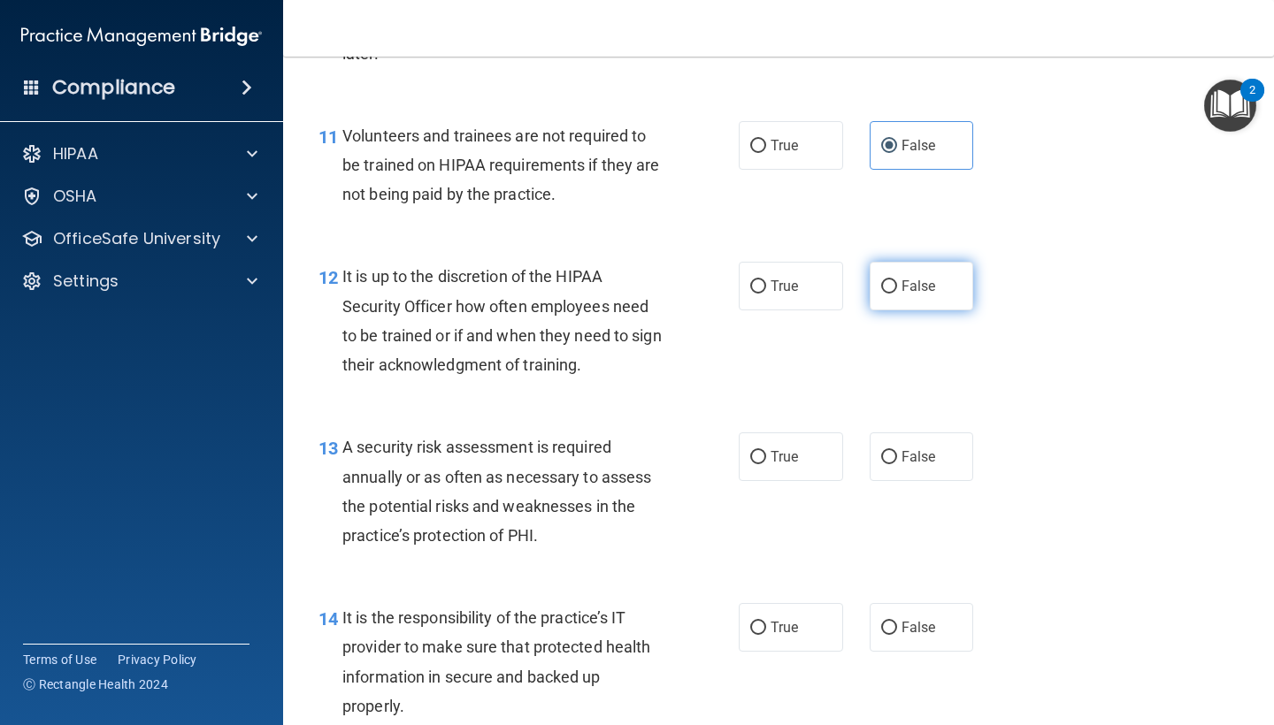
click at [904, 281] on span "False" at bounding box center [918, 286] width 34 height 17
click at [897, 281] on input "False" at bounding box center [889, 286] width 16 height 13
radio input "true"
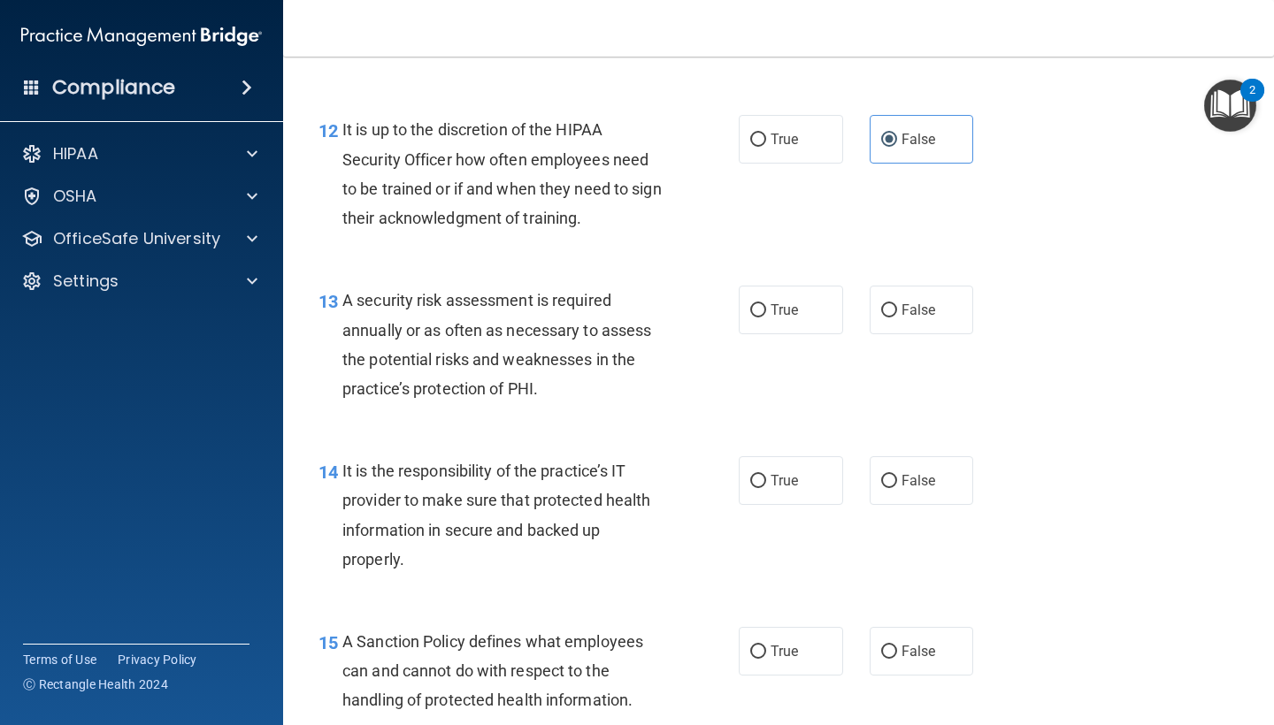
scroll to position [2225, 0]
click at [777, 310] on label "True" at bounding box center [791, 309] width 104 height 49
click at [766, 310] on input "True" at bounding box center [758, 309] width 16 height 13
radio input "true"
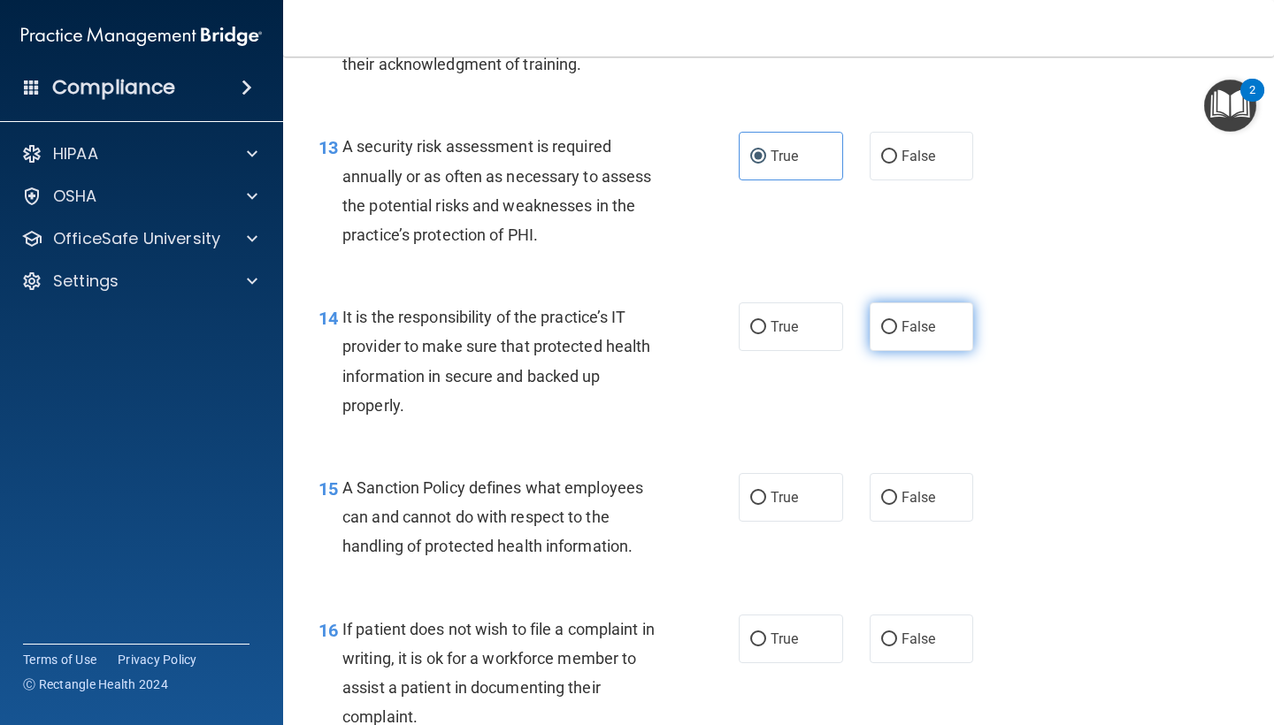
scroll to position [2420, 0]
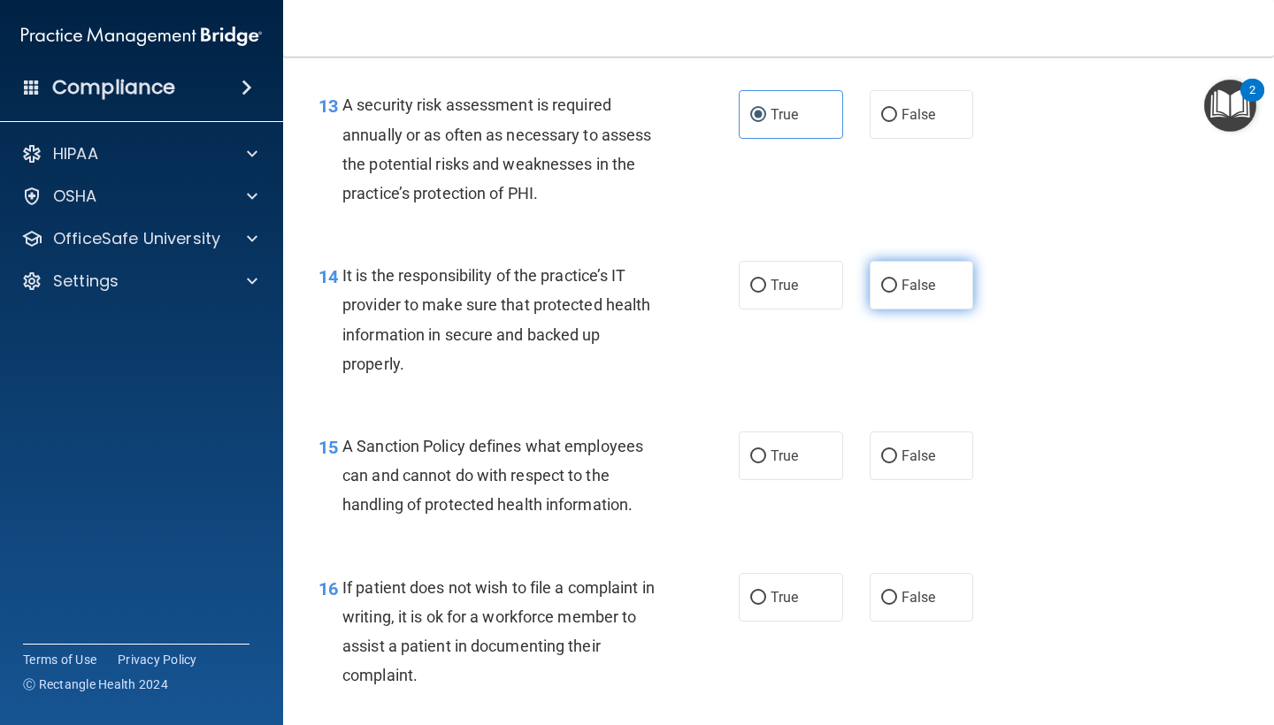
click at [915, 279] on span "False" at bounding box center [918, 285] width 34 height 17
click at [897, 279] on input "False" at bounding box center [889, 285] width 16 height 13
radio input "true"
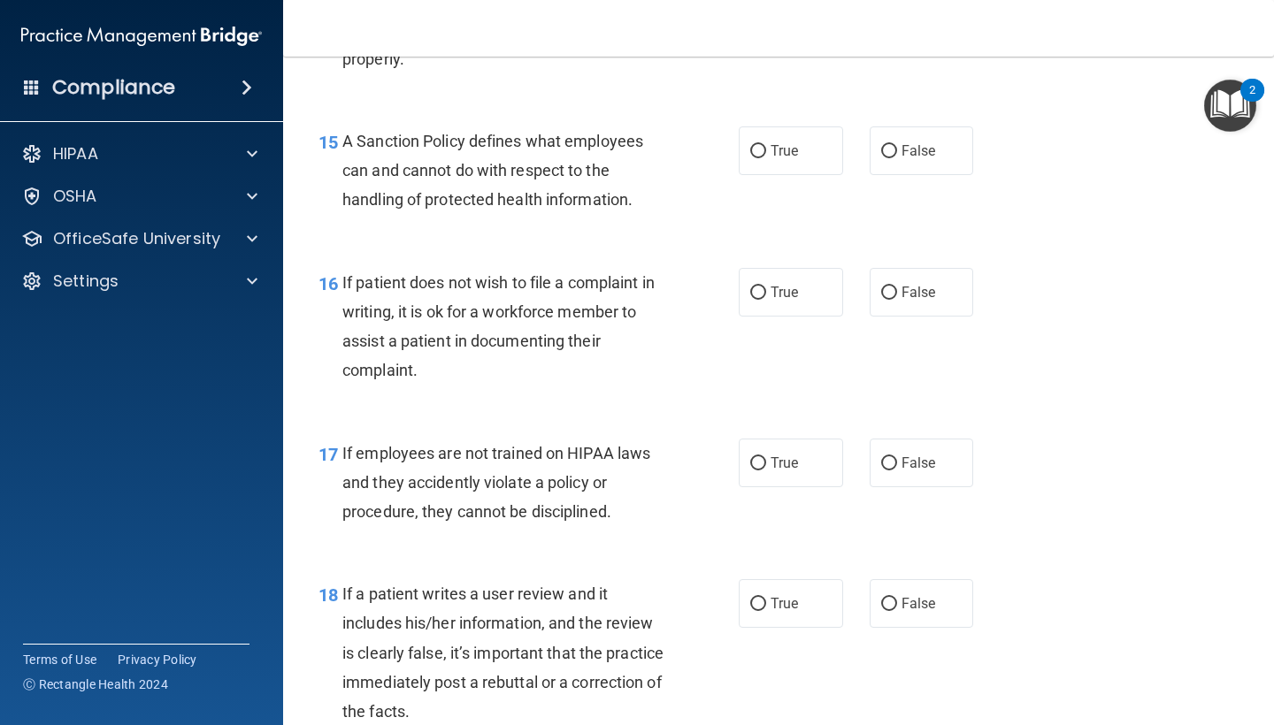
scroll to position [2730, 0]
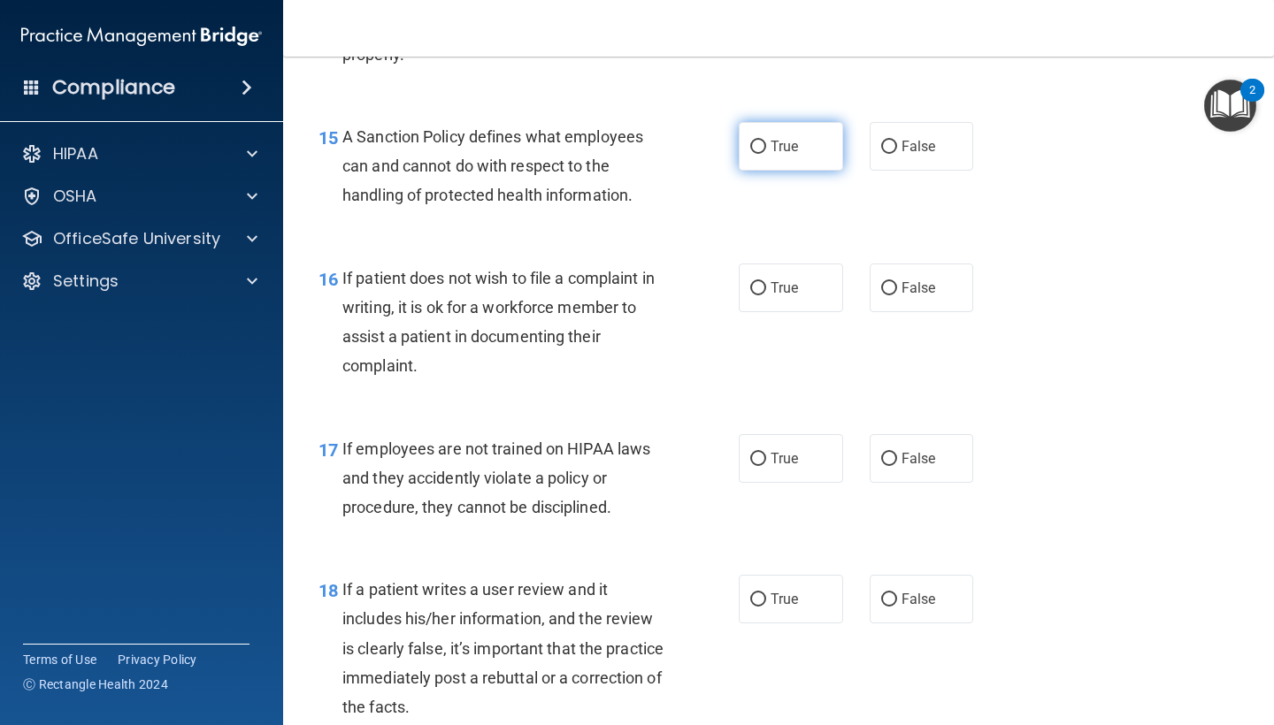
click at [803, 144] on label "True" at bounding box center [791, 146] width 104 height 49
click at [766, 144] on input "True" at bounding box center [758, 147] width 16 height 13
radio input "true"
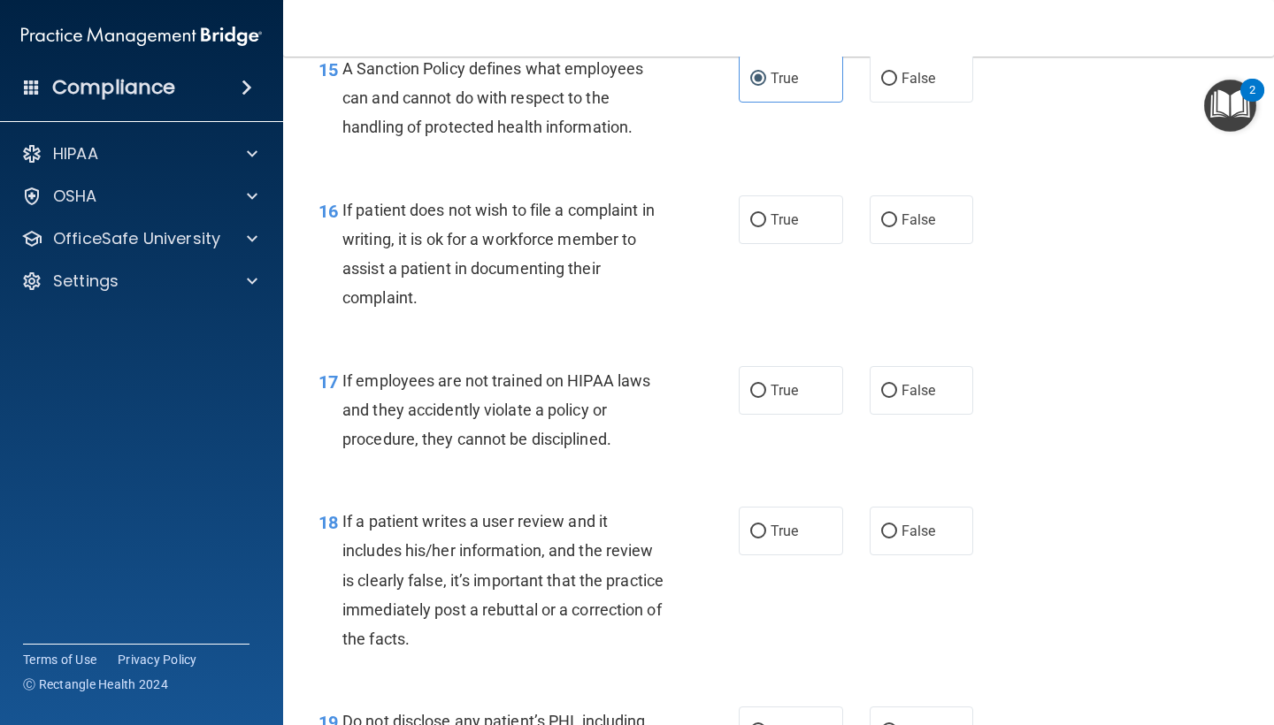
scroll to position [2799, 0]
click at [793, 215] on label "True" at bounding box center [791, 219] width 104 height 49
click at [766, 215] on input "True" at bounding box center [758, 219] width 16 height 13
radio input "true"
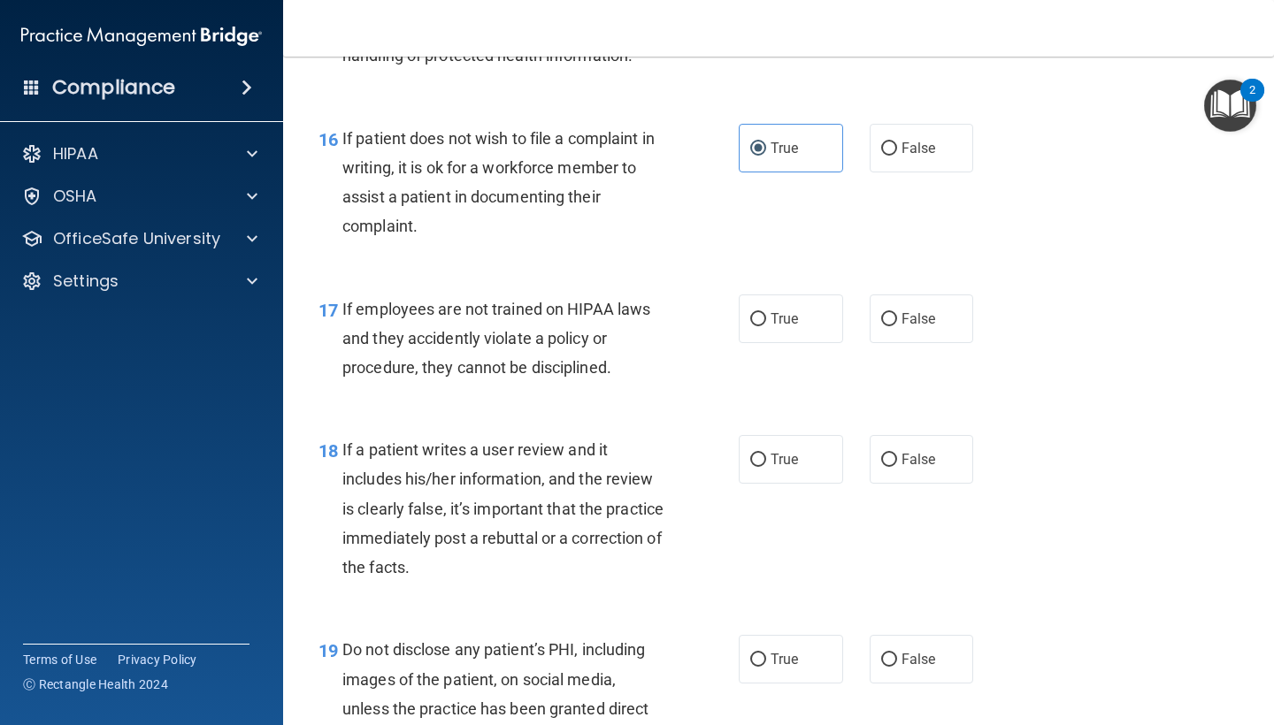
scroll to position [2881, 0]
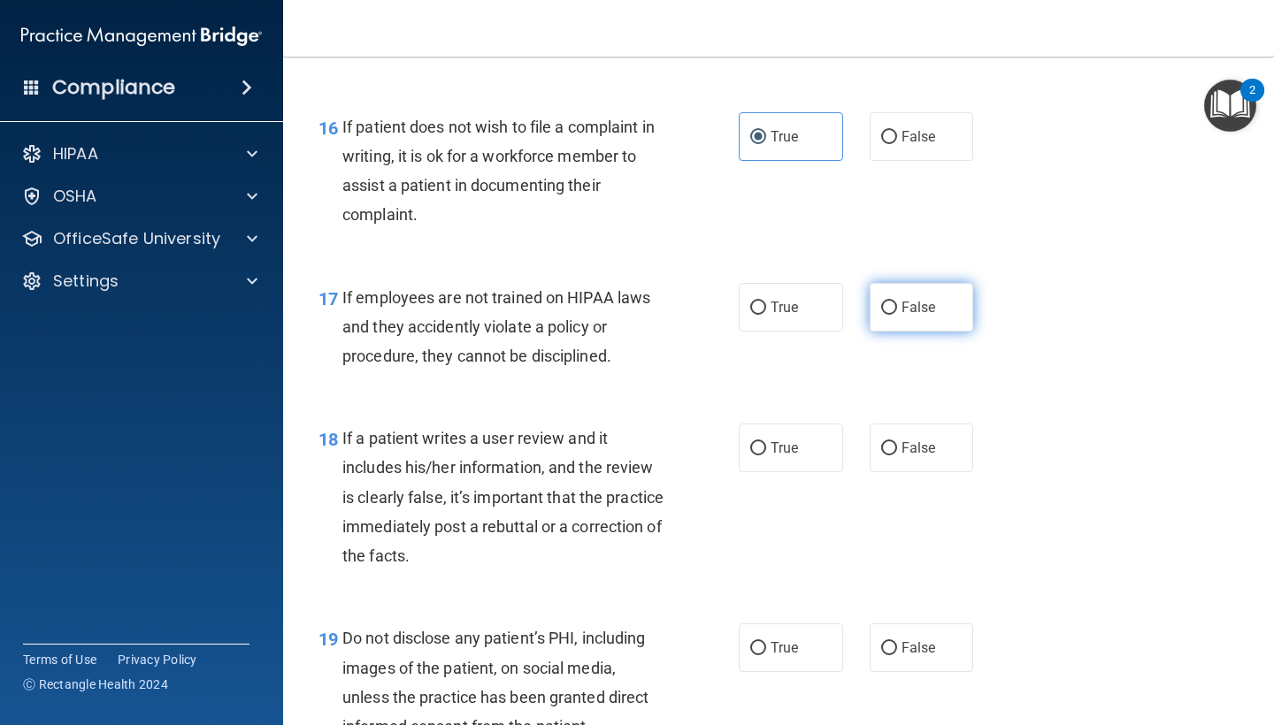
click at [922, 299] on span "False" at bounding box center [918, 307] width 34 height 17
click at [897, 302] on input "False" at bounding box center [889, 308] width 16 height 13
radio input "true"
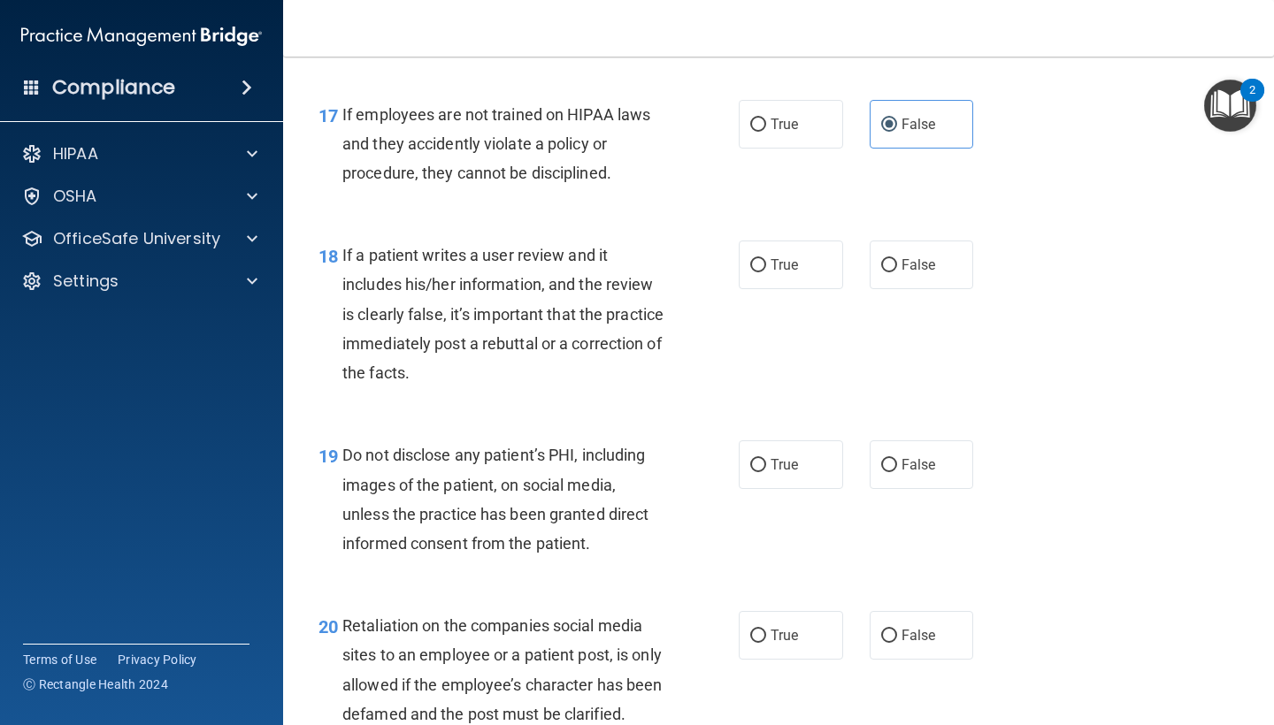
scroll to position [3065, 0]
click at [764, 260] on label "True" at bounding box center [791, 264] width 104 height 49
click at [764, 260] on input "True" at bounding box center [758, 264] width 16 height 13
radio input "true"
click at [949, 243] on label "False" at bounding box center [921, 264] width 104 height 49
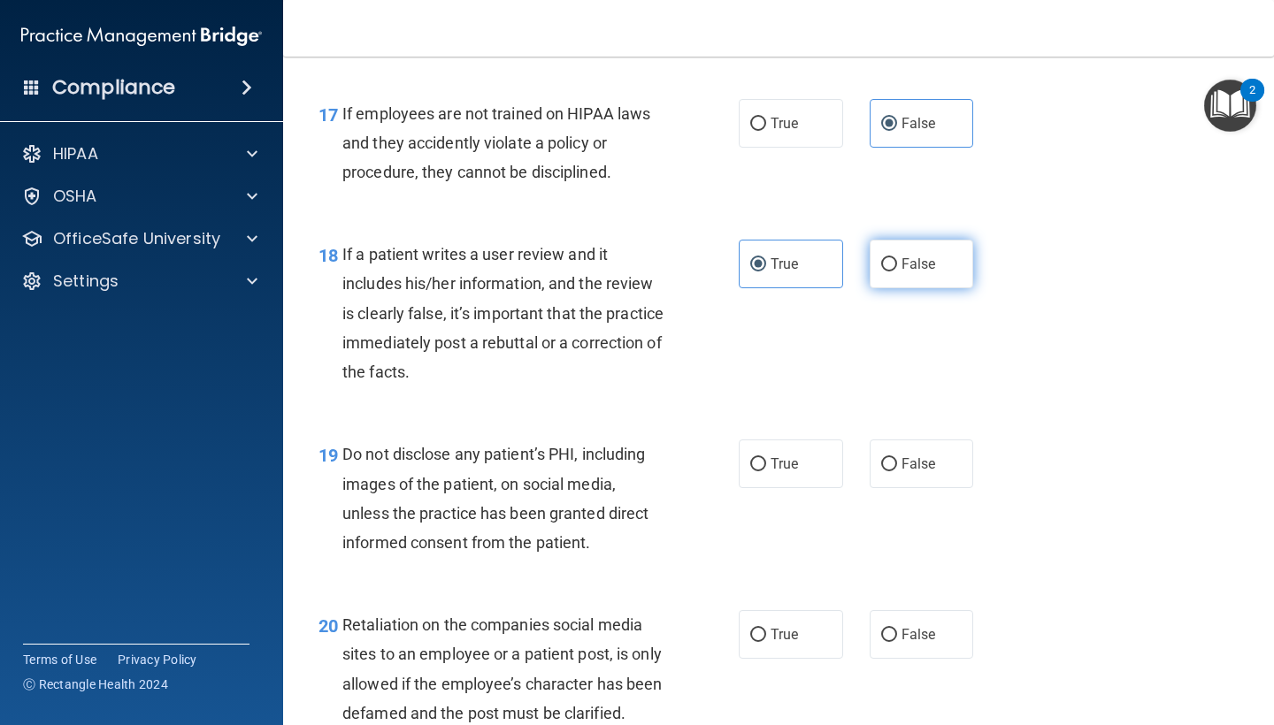
click at [897, 258] on input "False" at bounding box center [889, 264] width 16 height 13
radio input "true"
radio input "false"
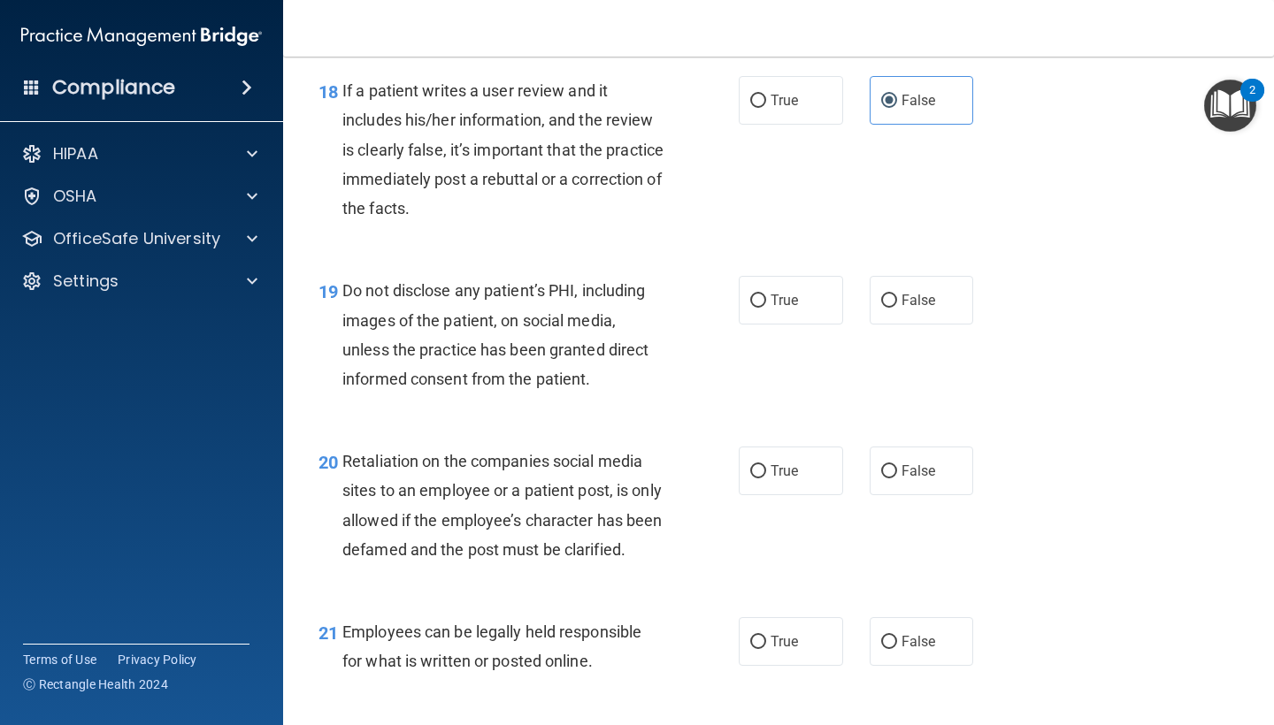
scroll to position [3232, 0]
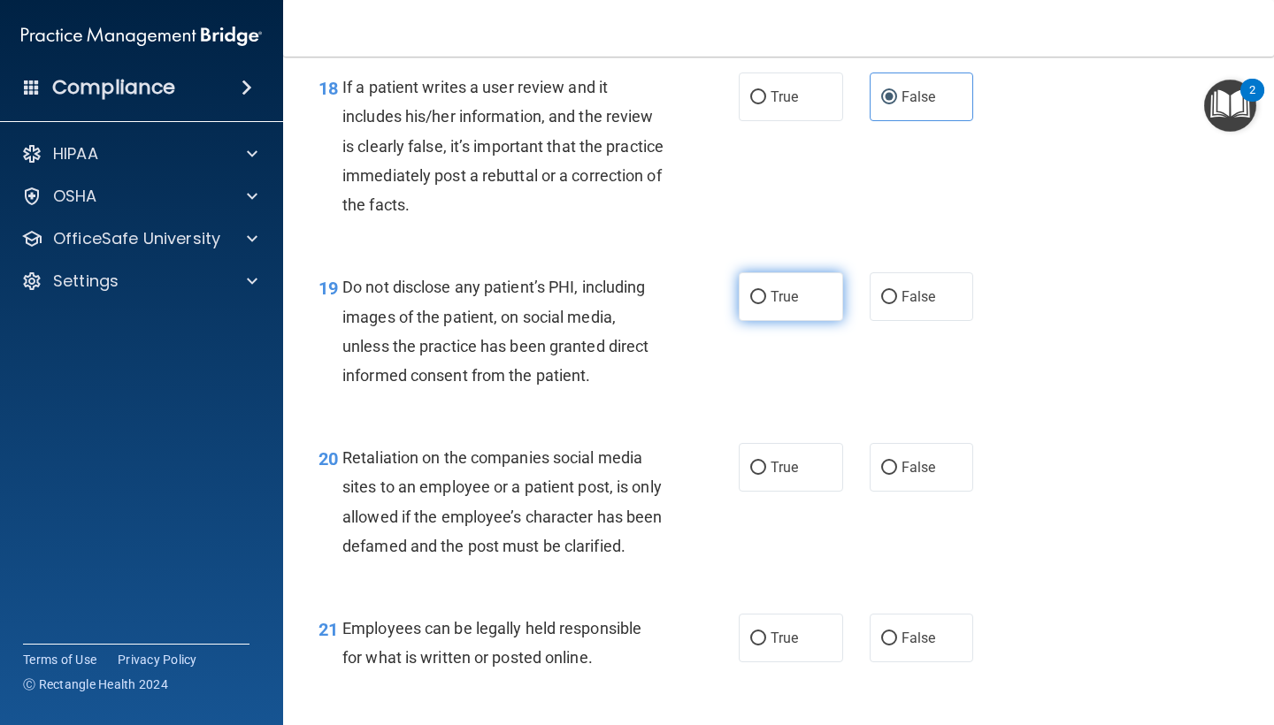
click at [766, 281] on label "True" at bounding box center [791, 296] width 104 height 49
click at [766, 291] on input "True" at bounding box center [758, 297] width 16 height 13
radio input "true"
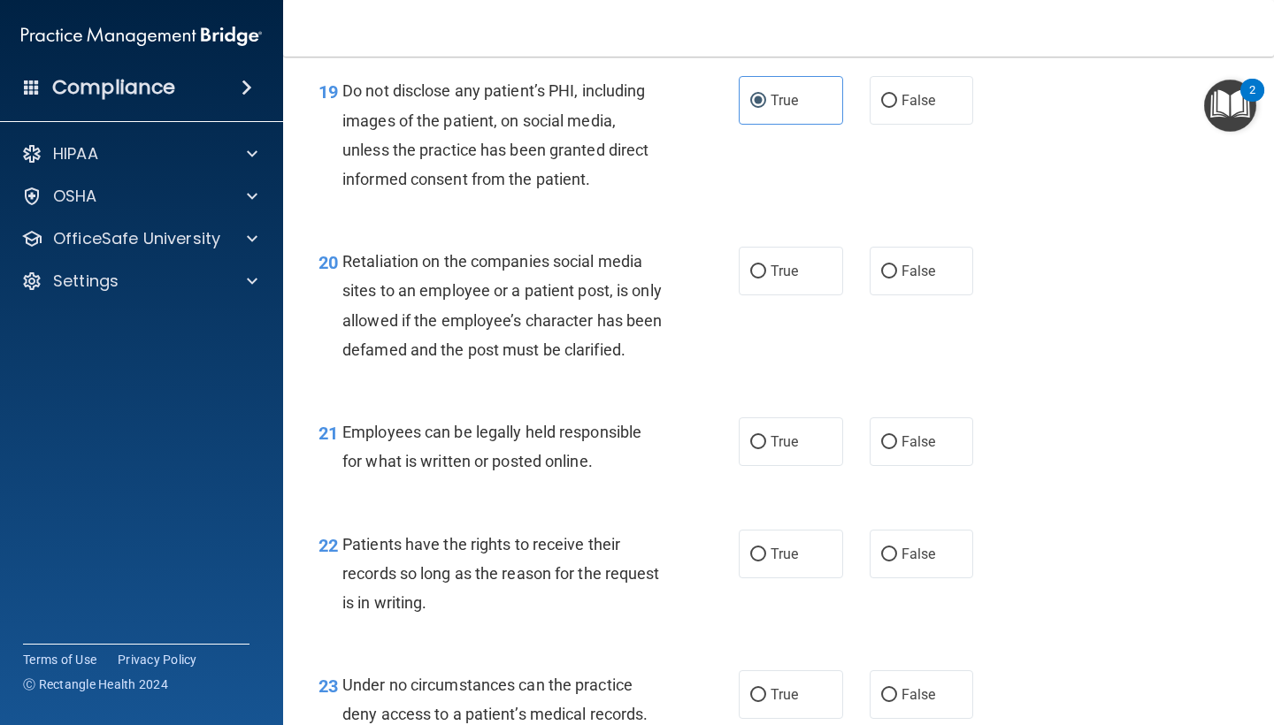
scroll to position [3431, 0]
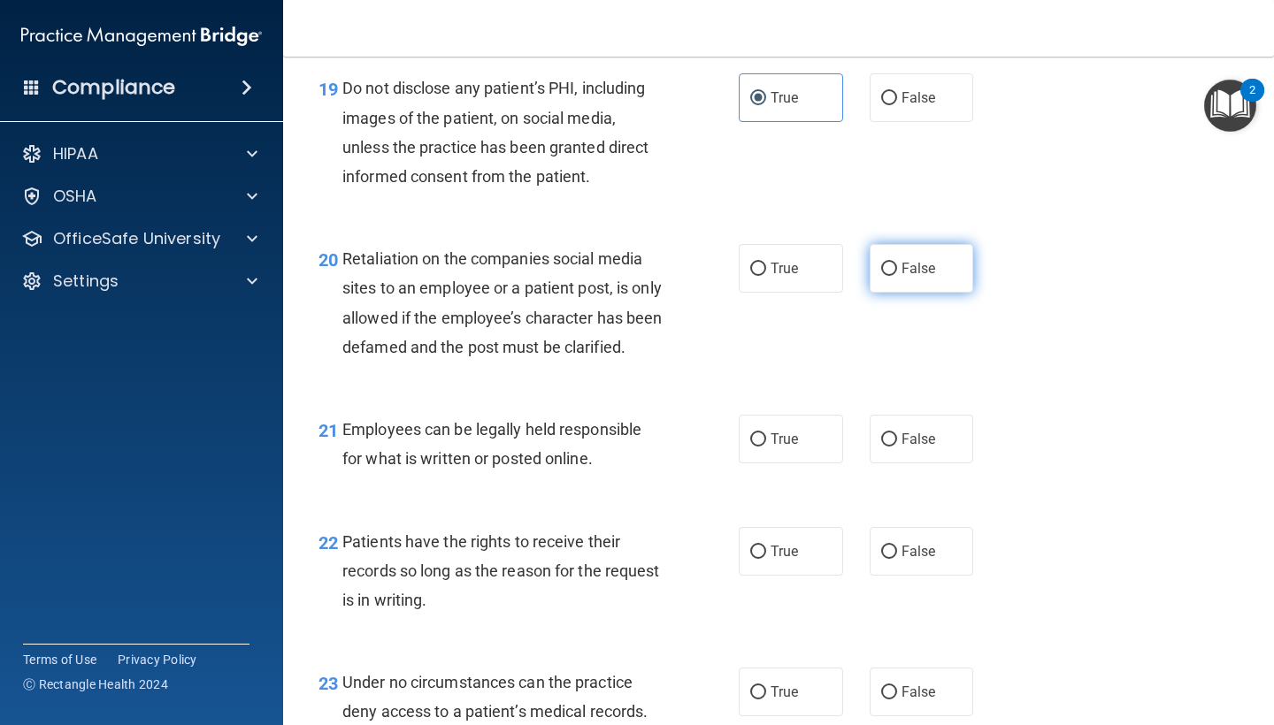
click at [892, 263] on input "False" at bounding box center [889, 269] width 16 height 13
radio input "true"
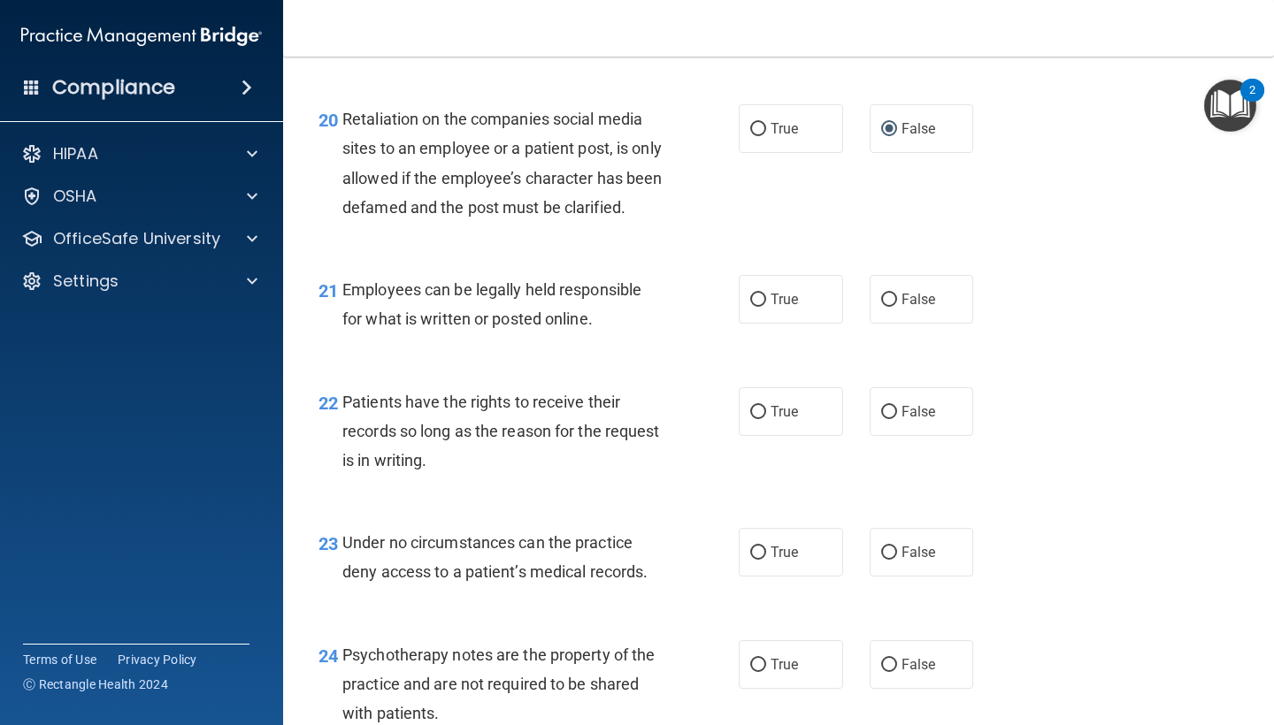
scroll to position [3577, 0]
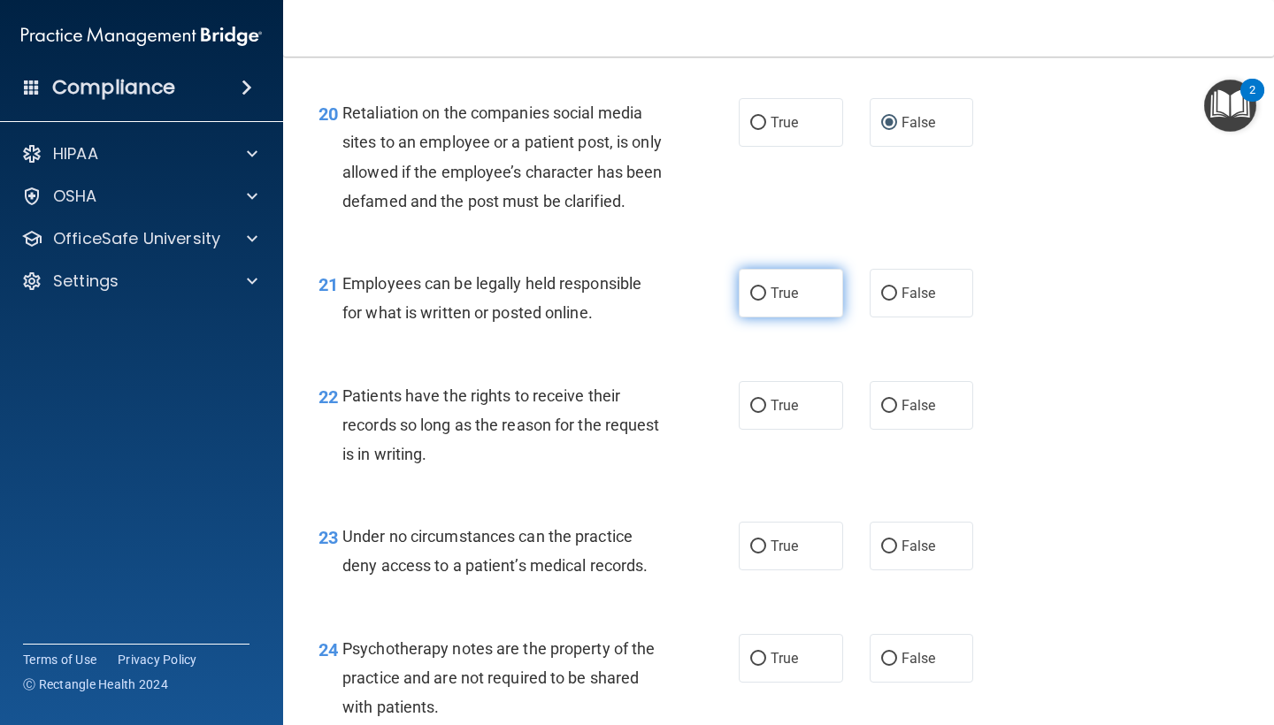
click at [759, 301] on input "True" at bounding box center [758, 293] width 16 height 13
radio input "true"
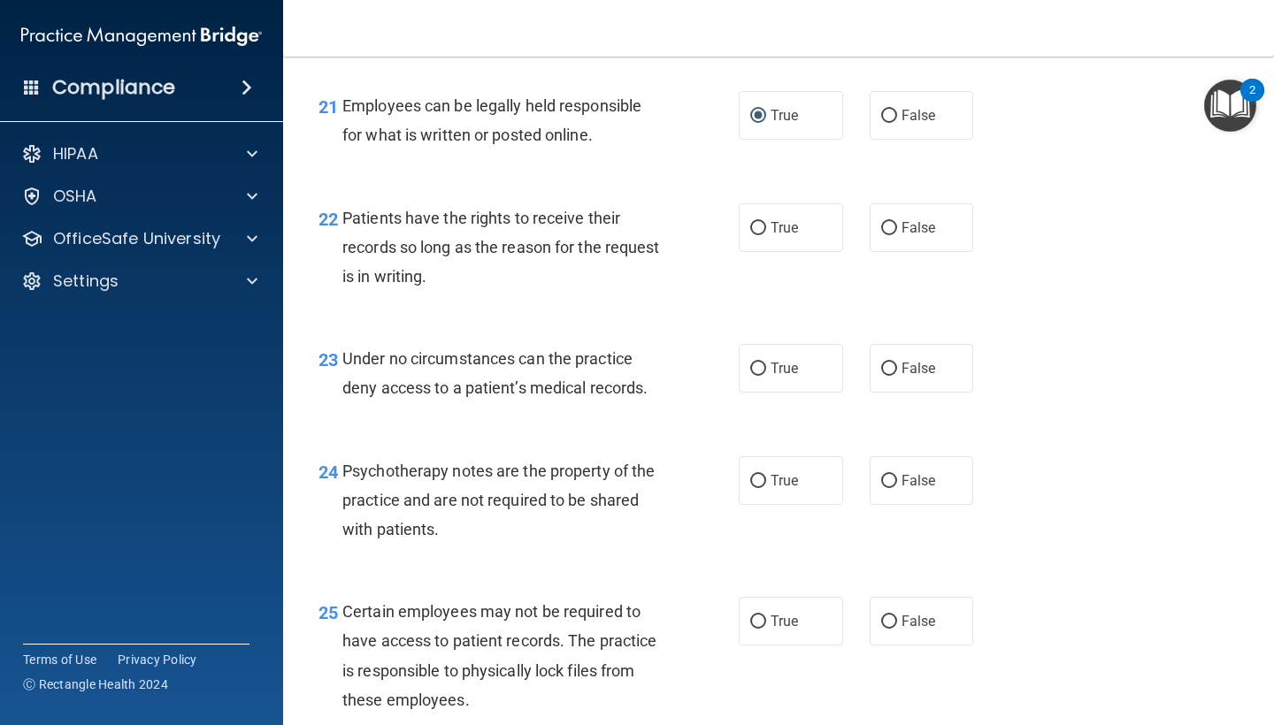
scroll to position [3756, 0]
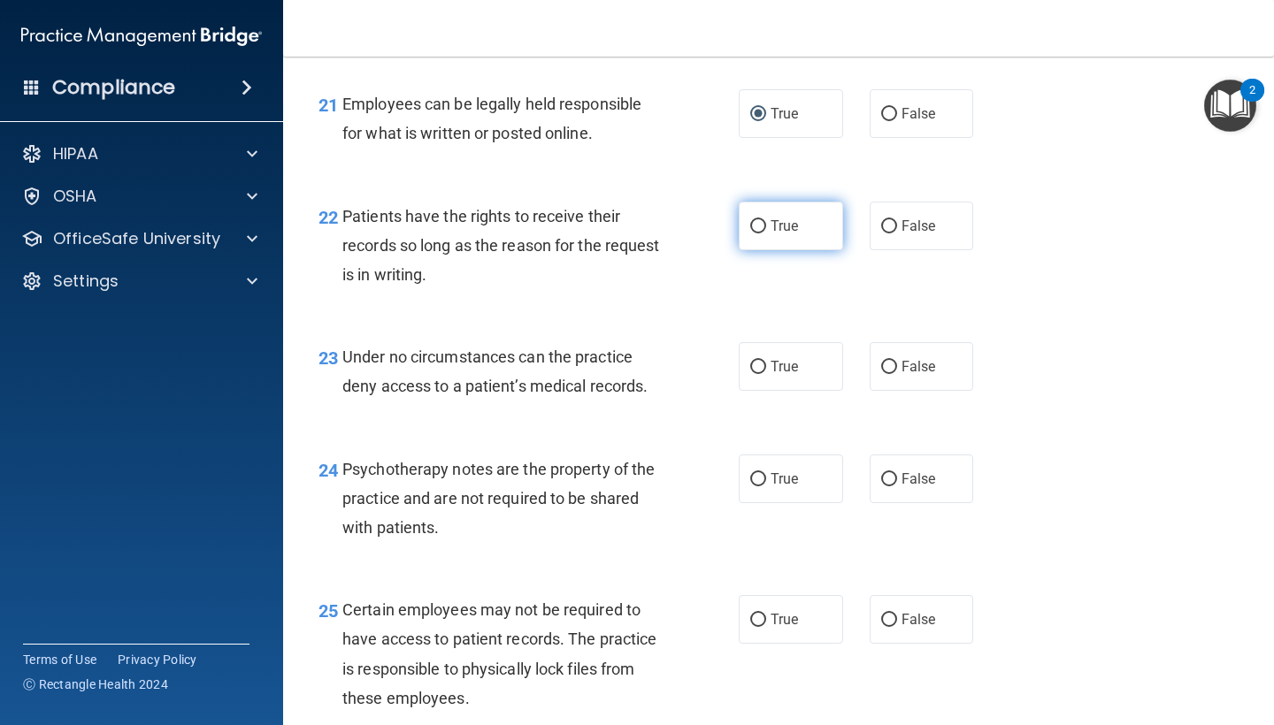
click at [789, 249] on label "True" at bounding box center [791, 226] width 104 height 49
click at [766, 234] on input "True" at bounding box center [758, 226] width 16 height 13
radio input "true"
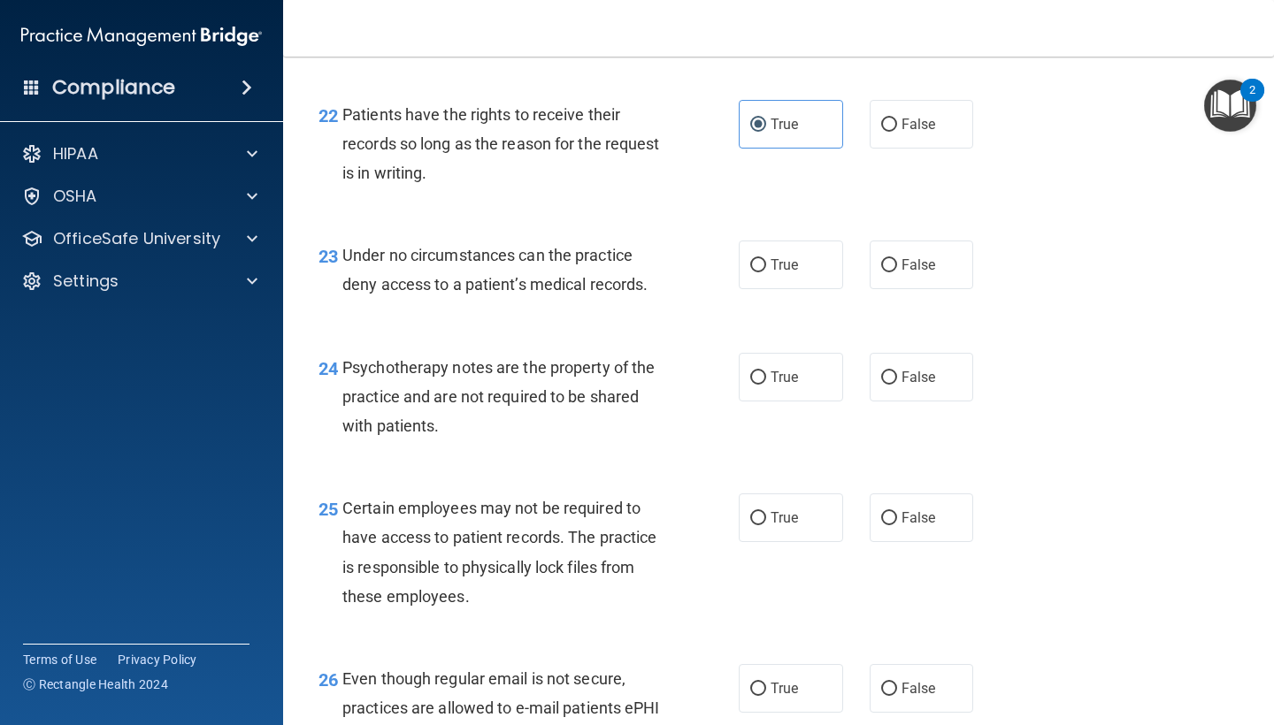
scroll to position [3859, 0]
click at [803, 270] on label "True" at bounding box center [791, 264] width 104 height 49
click at [766, 270] on input "True" at bounding box center [758, 264] width 16 height 13
radio input "true"
click at [901, 272] on span "False" at bounding box center [918, 264] width 34 height 17
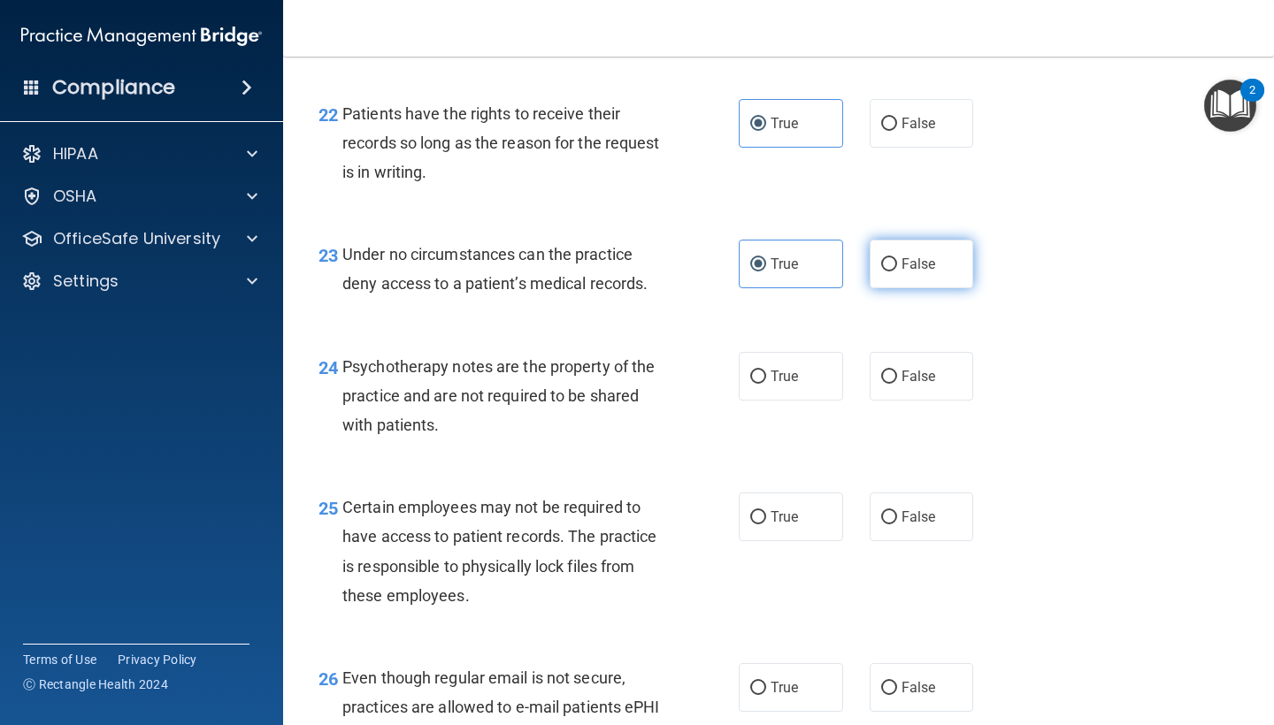
click at [897, 272] on input "False" at bounding box center [889, 264] width 16 height 13
radio input "true"
radio input "false"
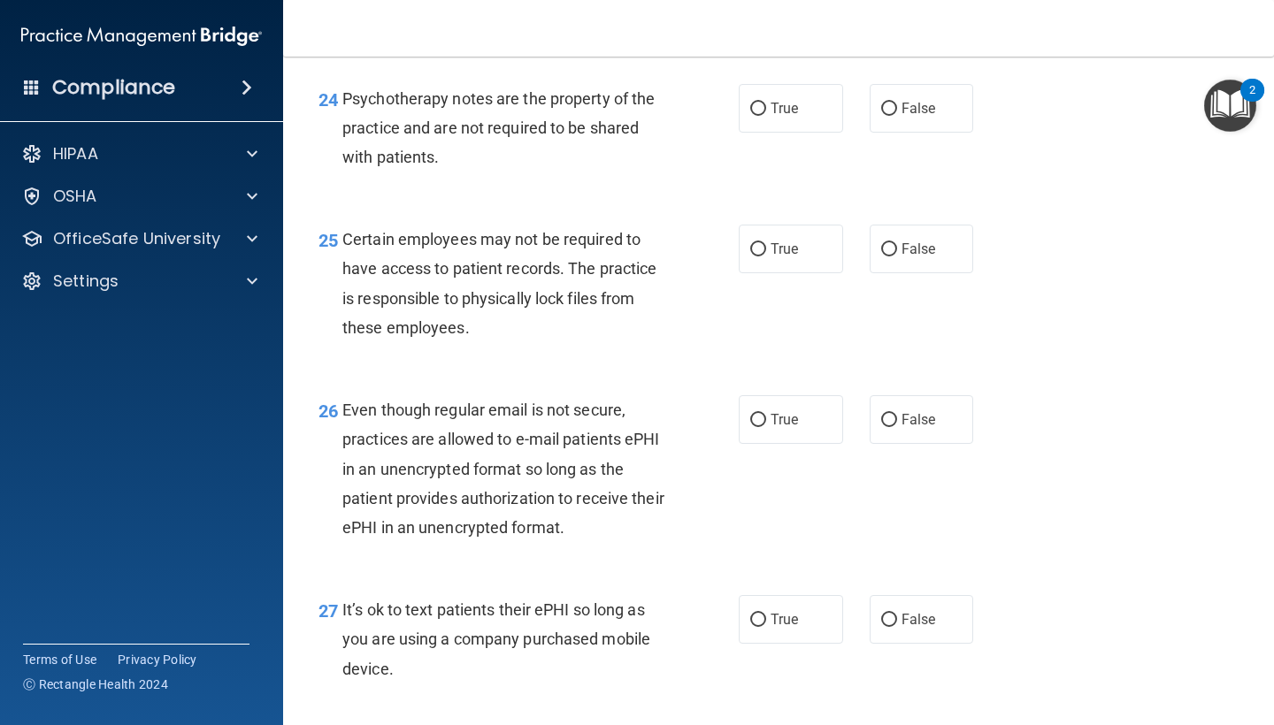
scroll to position [4133, 0]
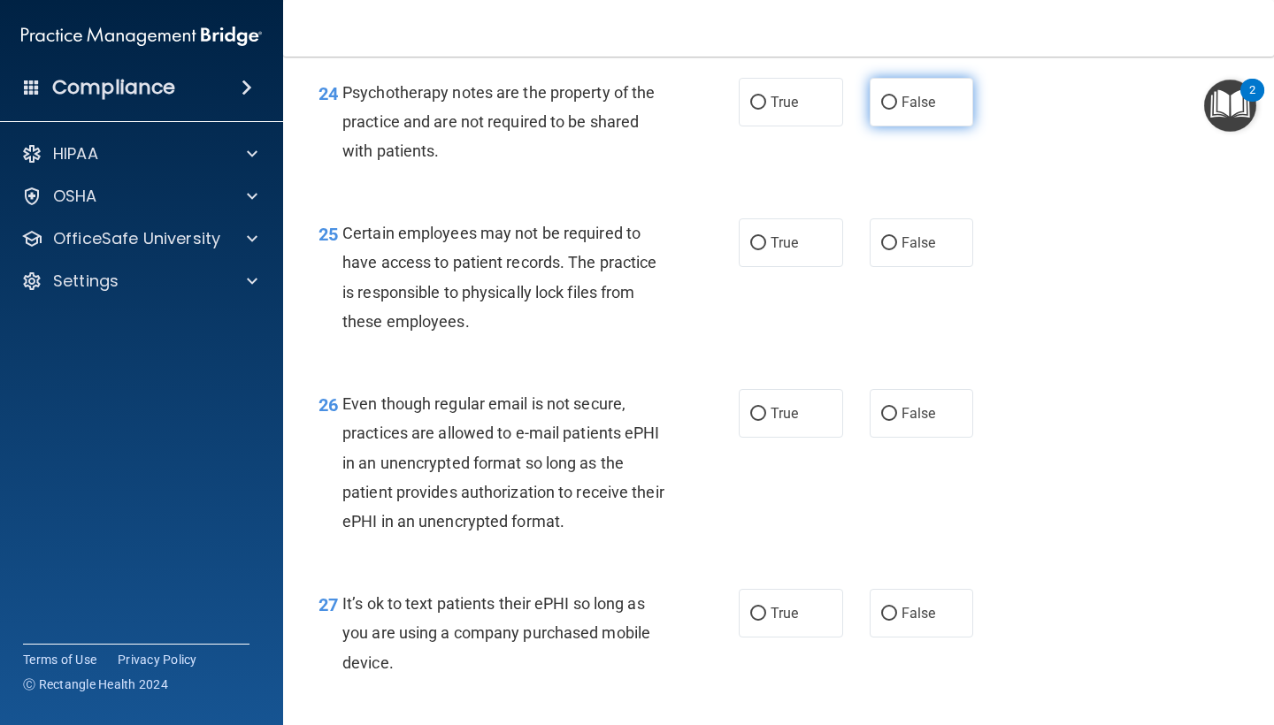
click at [935, 97] on label "False" at bounding box center [921, 102] width 104 height 49
click at [897, 97] on input "False" at bounding box center [889, 102] width 16 height 13
radio input "true"
click at [791, 104] on span "True" at bounding box center [783, 102] width 27 height 17
click at [766, 104] on input "True" at bounding box center [758, 102] width 16 height 13
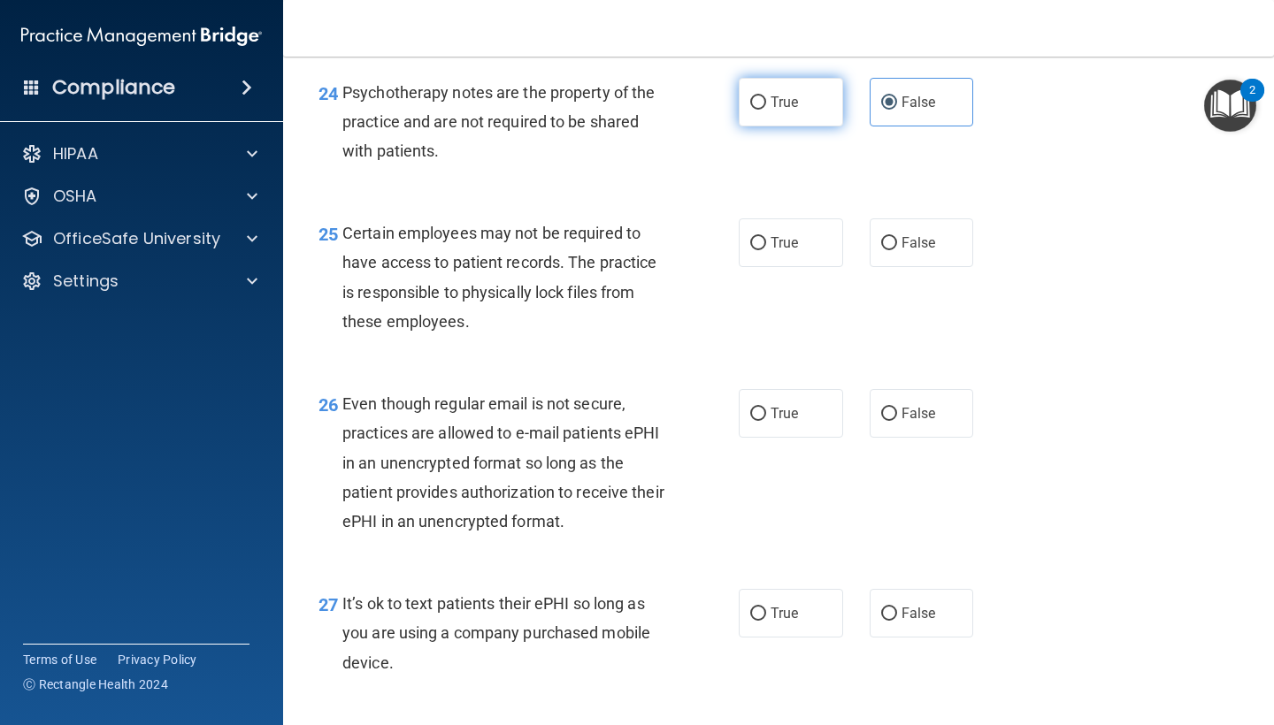
radio input "true"
radio input "false"
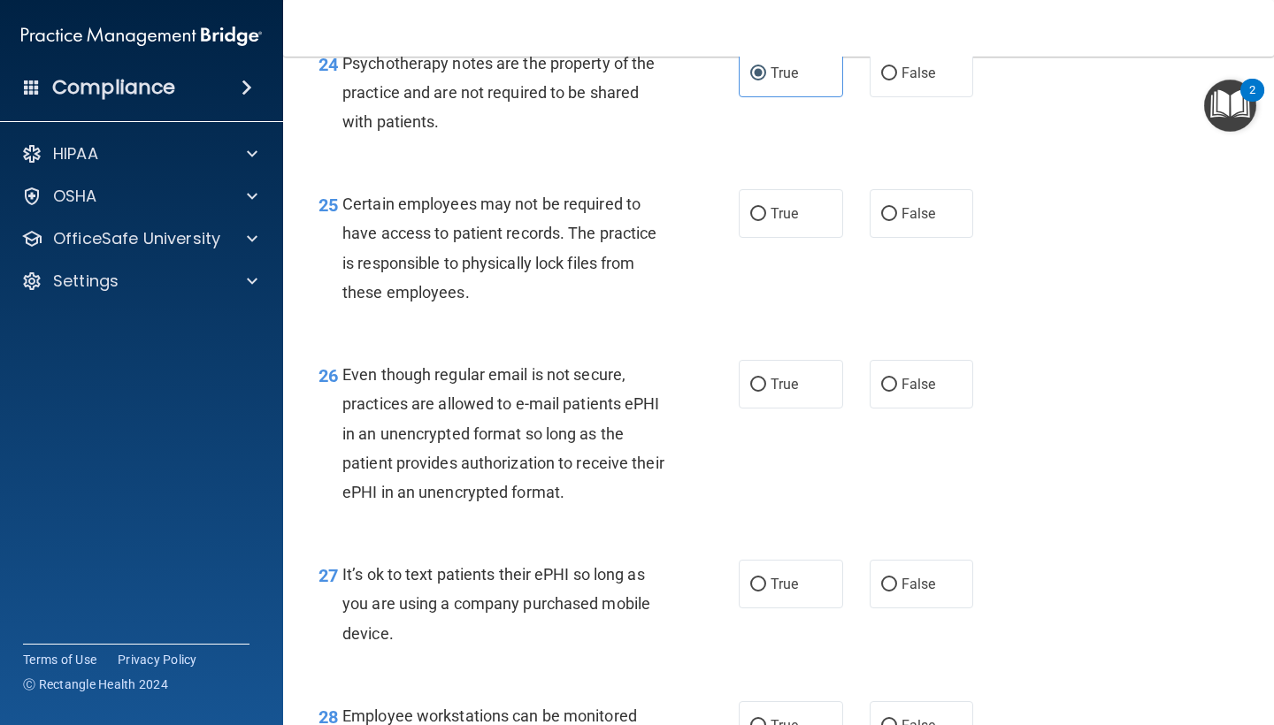
scroll to position [4169, 0]
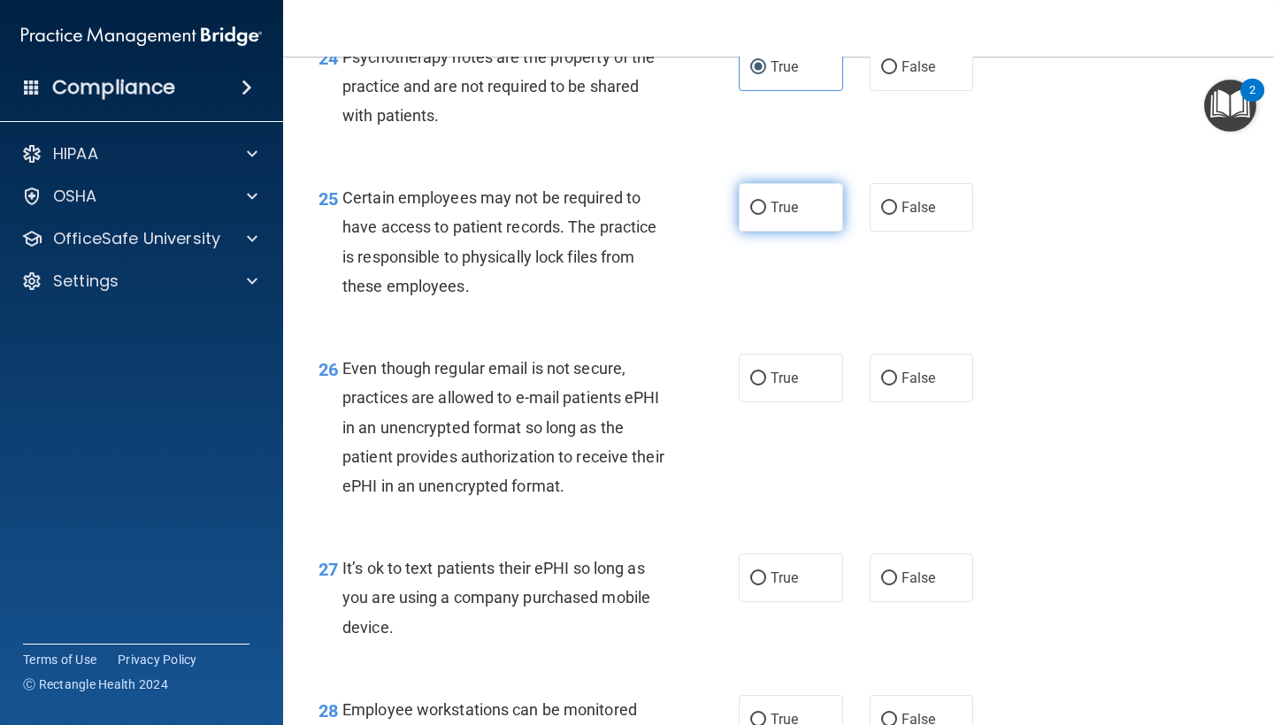
click at [766, 223] on label "True" at bounding box center [791, 207] width 104 height 49
click at [766, 215] on input "True" at bounding box center [758, 208] width 16 height 13
radio input "true"
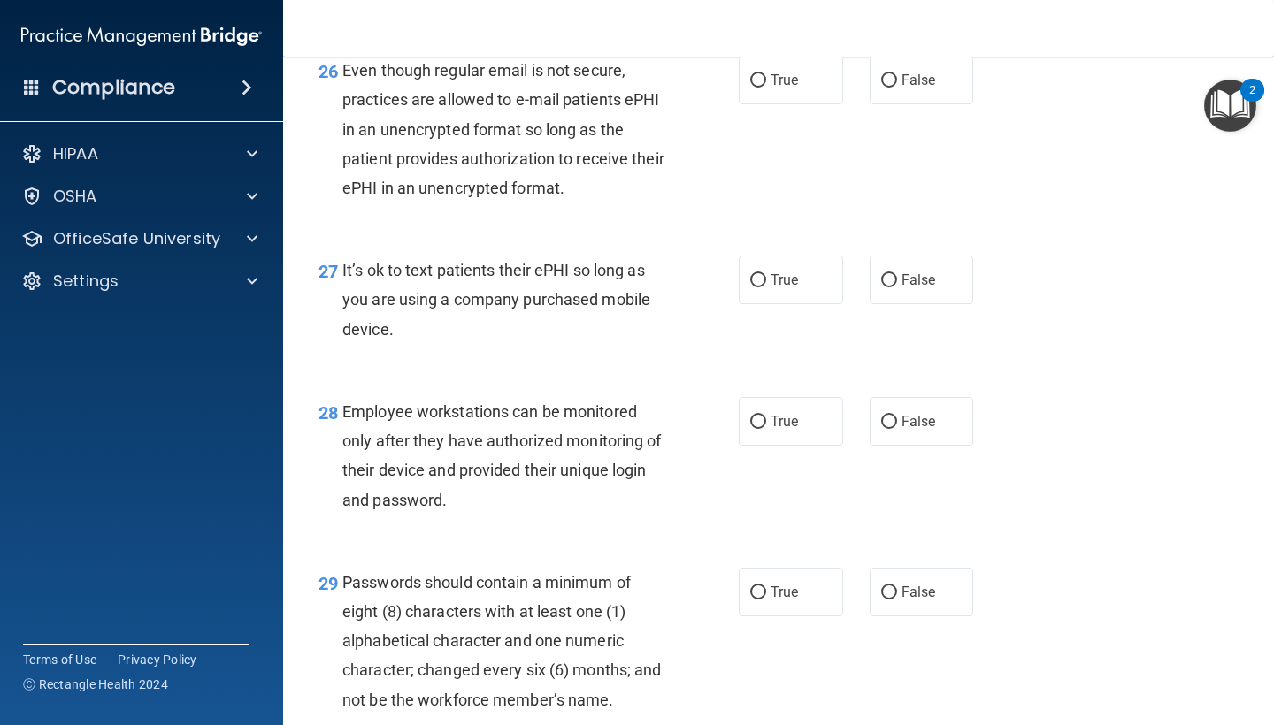
scroll to position [4468, 0]
click at [921, 87] on span "False" at bounding box center [918, 78] width 34 height 17
click at [897, 86] on input "False" at bounding box center [889, 79] width 16 height 13
radio input "true"
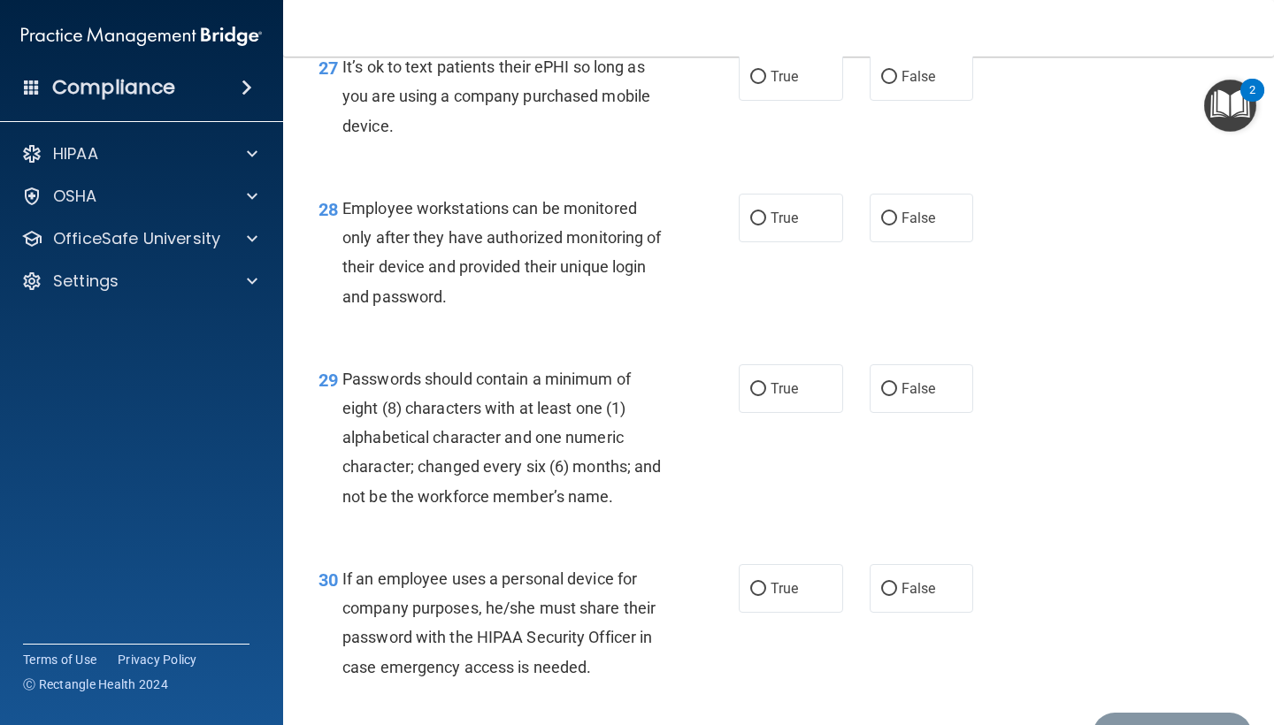
scroll to position [4669, 0]
click at [907, 102] on label "False" at bounding box center [921, 77] width 104 height 49
click at [897, 85] on input "False" at bounding box center [889, 78] width 16 height 13
radio input "true"
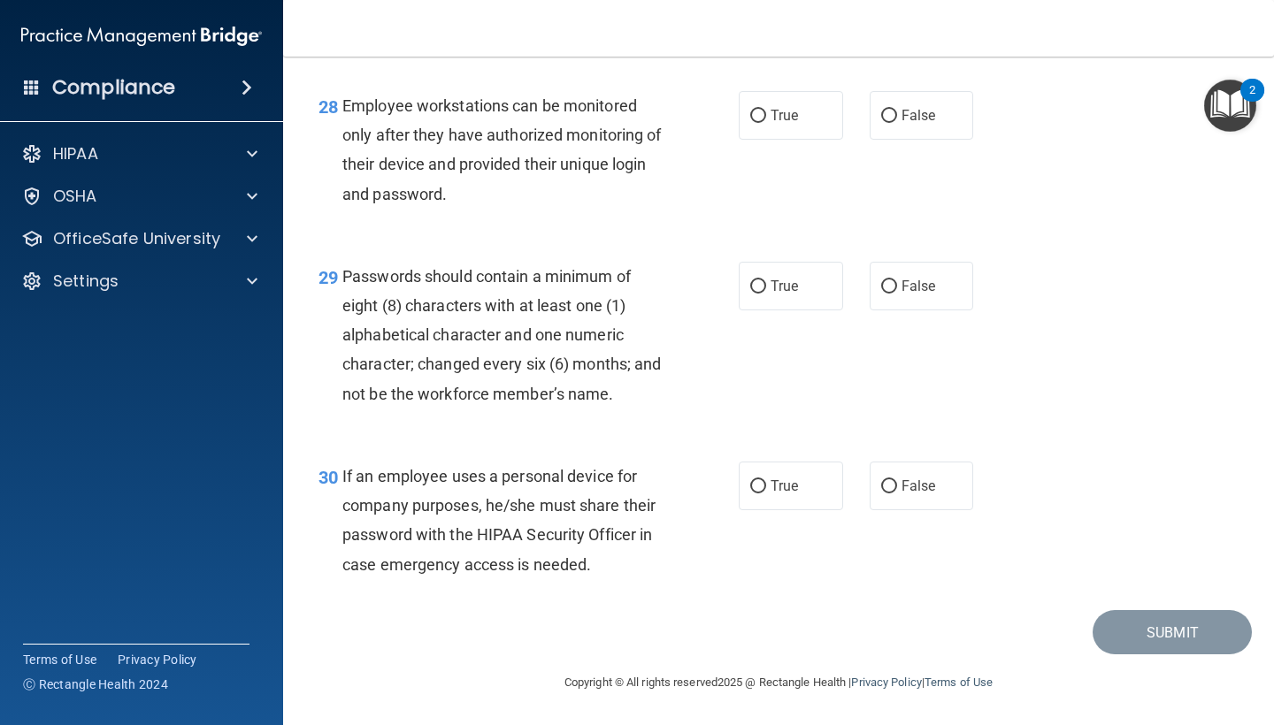
scroll to position [4777, 0]
click at [786, 116] on span "True" at bounding box center [783, 115] width 27 height 17
click at [766, 116] on input "True" at bounding box center [758, 116] width 16 height 13
radio input "true"
click at [906, 139] on label "False" at bounding box center [921, 115] width 104 height 49
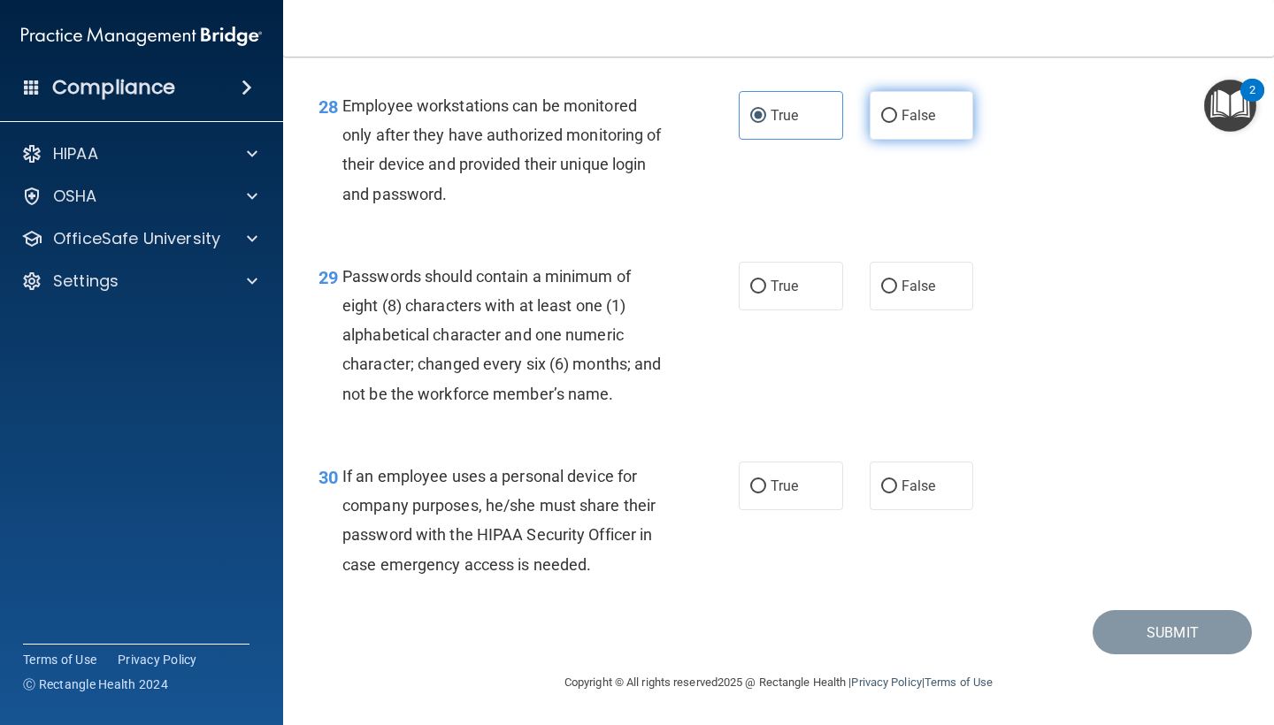
click at [897, 123] on input "False" at bounding box center [889, 116] width 16 height 13
radio input "true"
radio input "false"
click at [731, 291] on div "29 Passwords should contain a minimum of eight (8) characters with at least one…" at bounding box center [528, 340] width 473 height 156
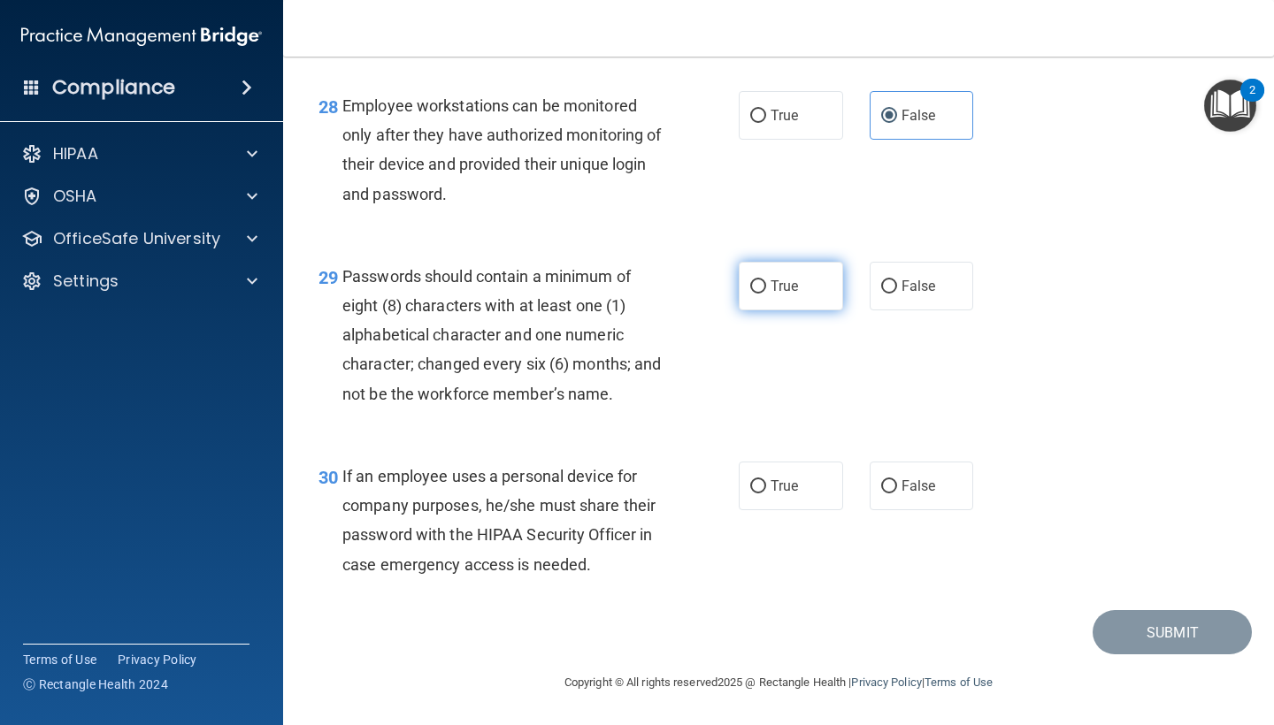
click at [762, 288] on input "True" at bounding box center [758, 286] width 16 height 13
radio input "true"
click at [907, 480] on span "False" at bounding box center [918, 486] width 34 height 17
click at [897, 480] on input "False" at bounding box center [889, 486] width 16 height 13
radio input "true"
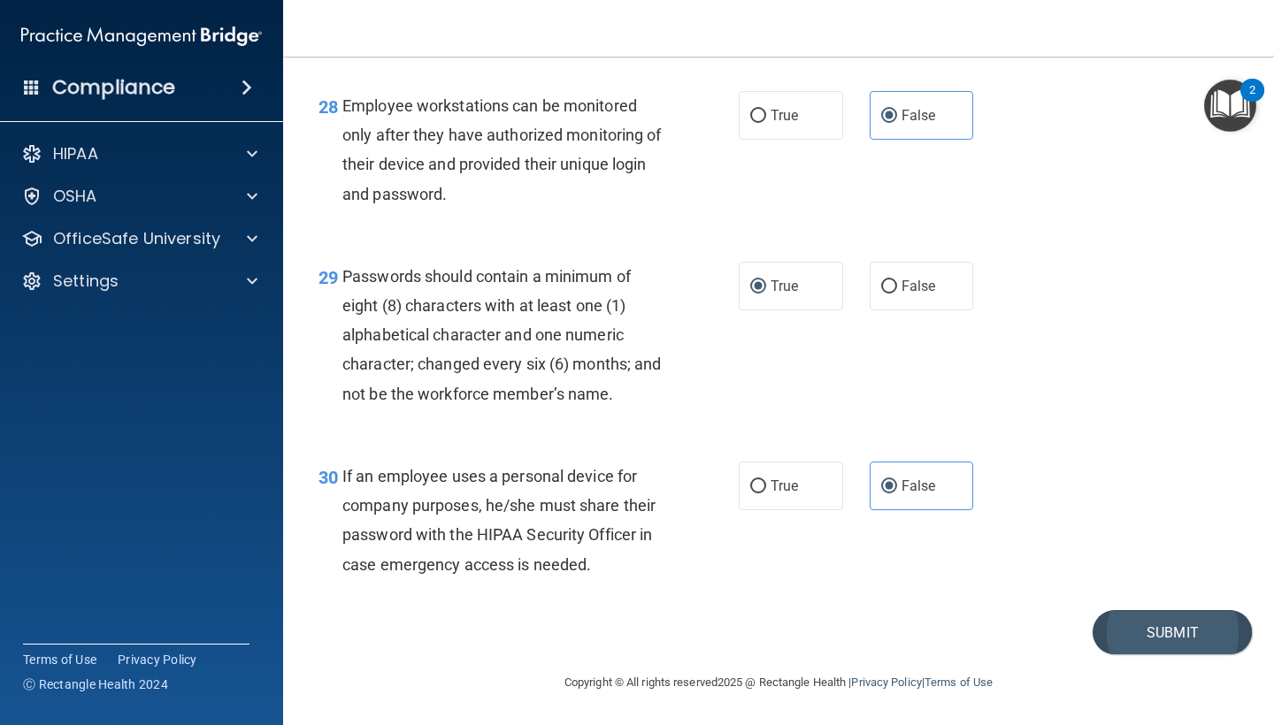
click at [1165, 632] on button "Submit" at bounding box center [1171, 632] width 159 height 45
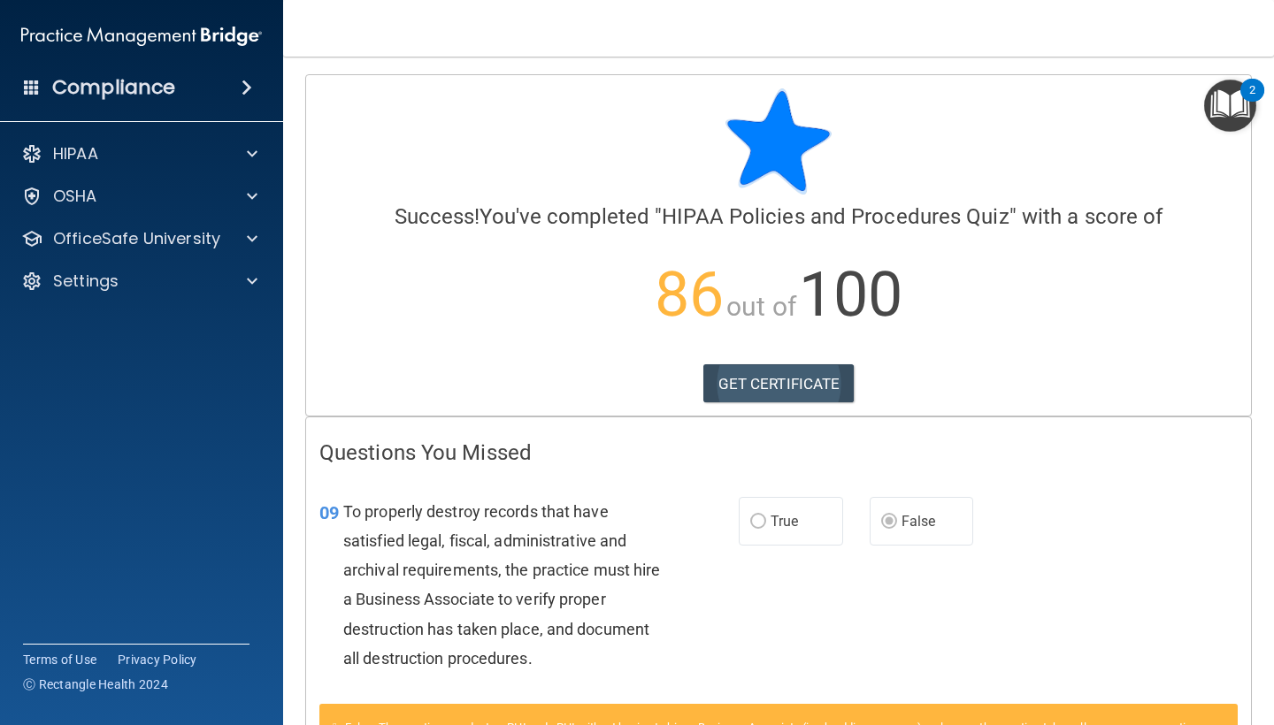
click at [802, 385] on link "GET CERTIFICATE" at bounding box center [778, 383] width 151 height 39
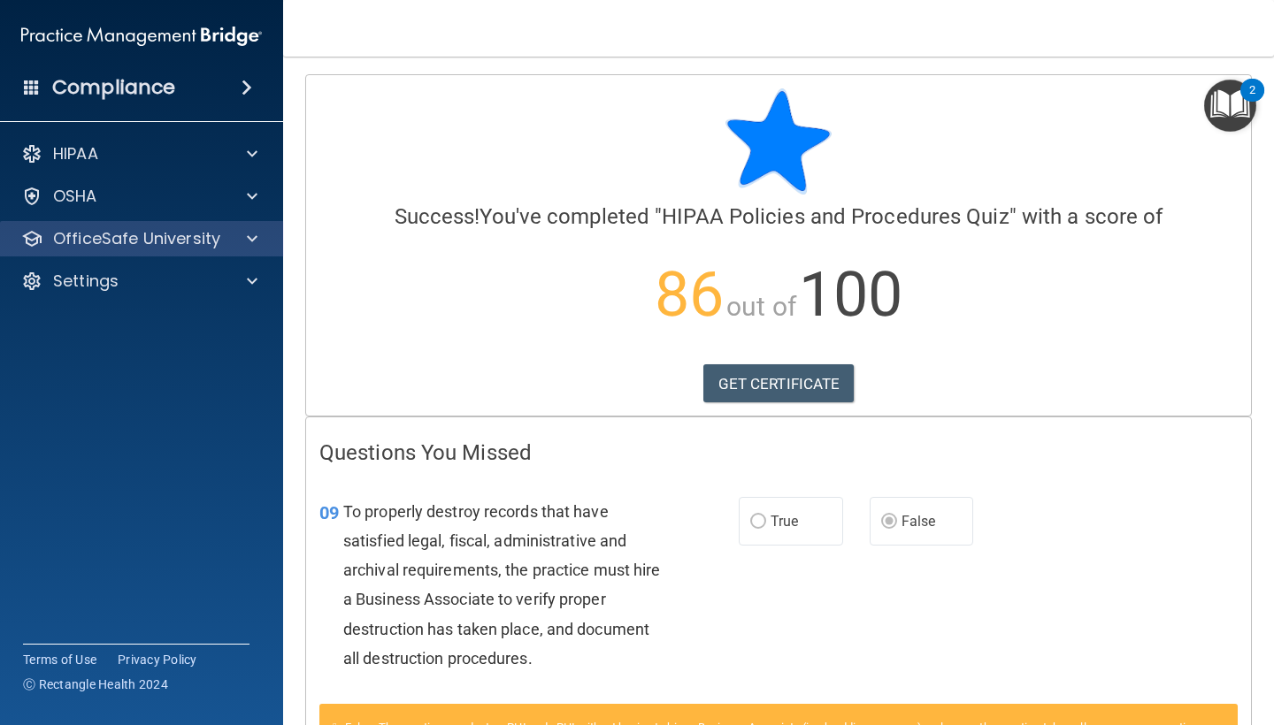
click at [174, 248] on p "OfficeSafe University" at bounding box center [136, 238] width 167 height 21
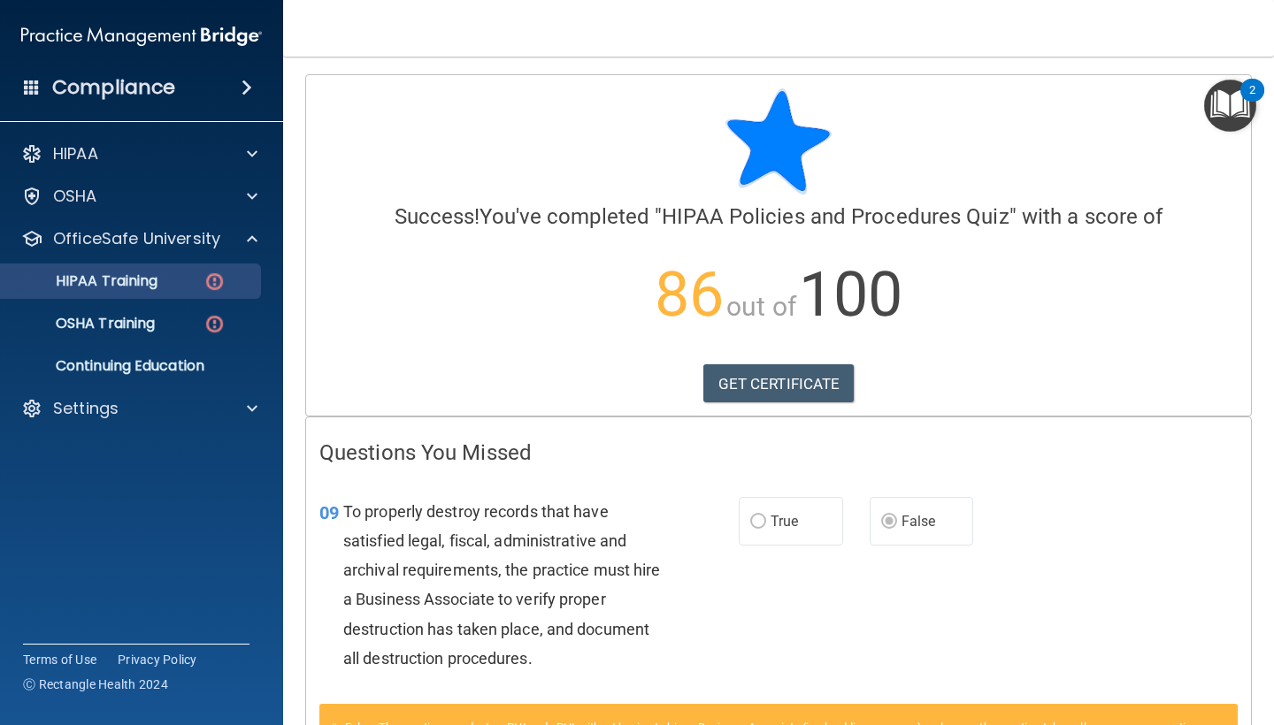
click at [137, 285] on p "HIPAA Training" at bounding box center [84, 281] width 146 height 18
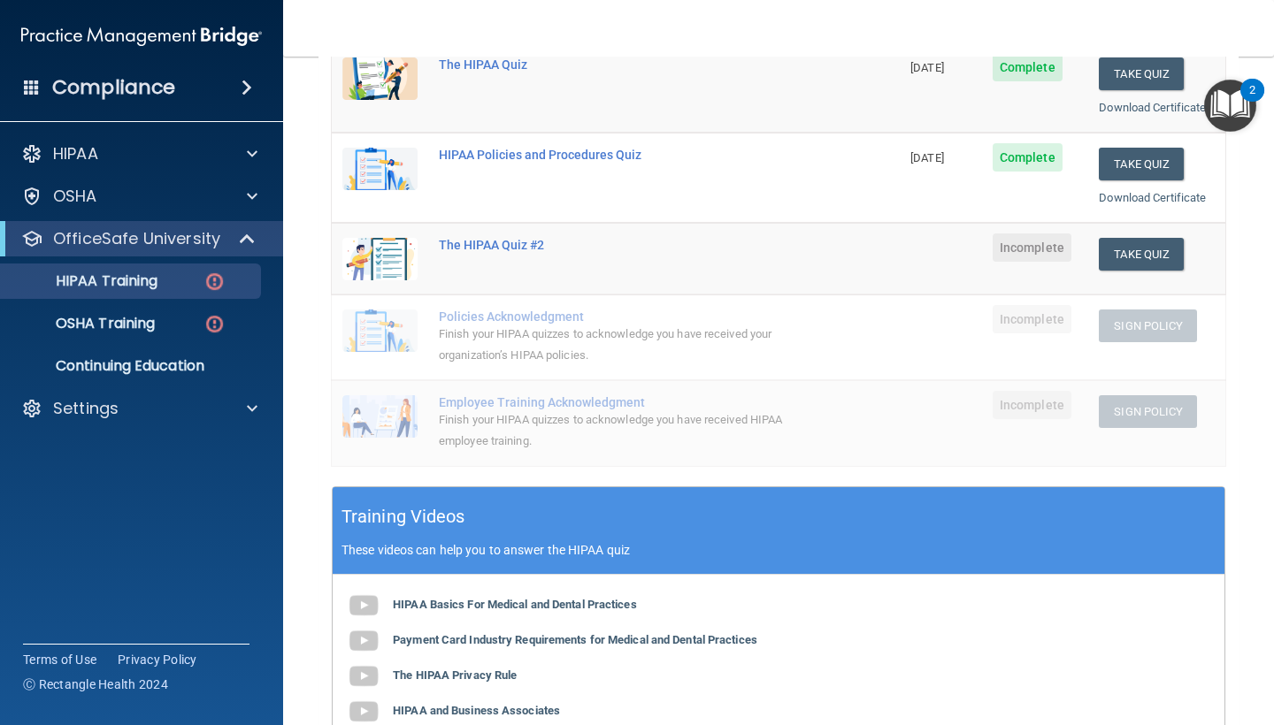
scroll to position [234, 0]
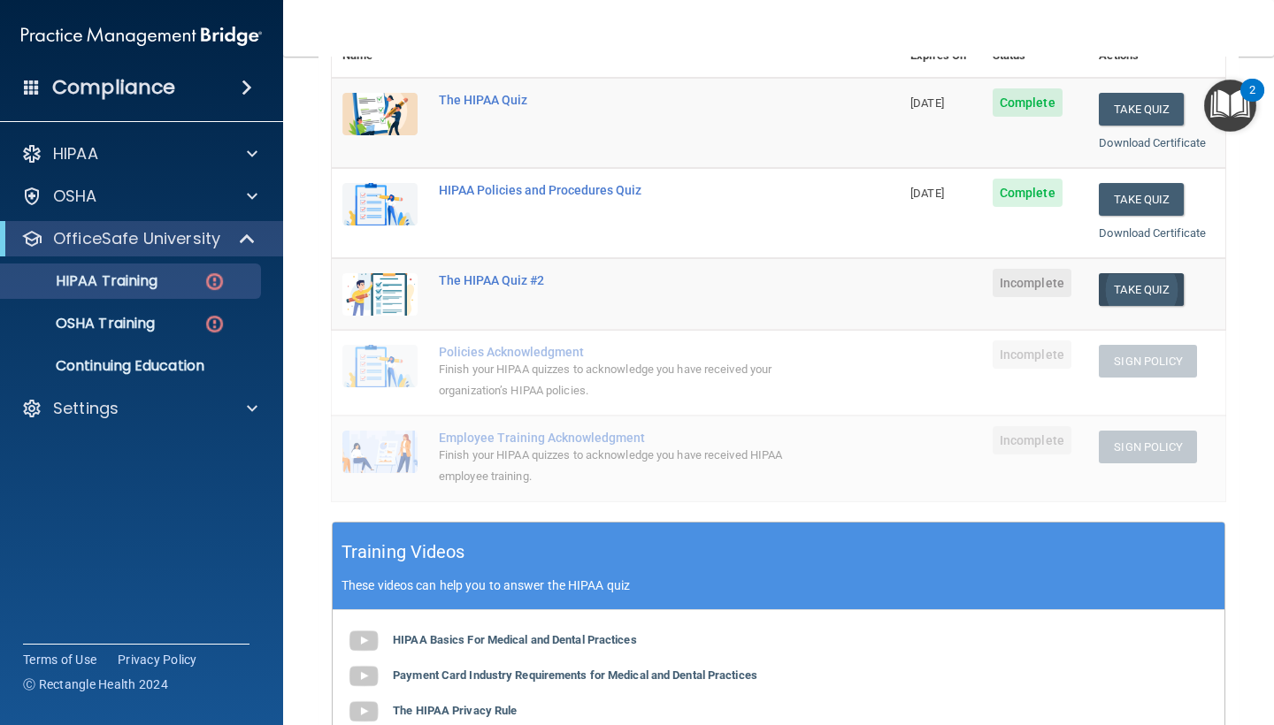
click at [1133, 279] on button "Take Quiz" at bounding box center [1141, 289] width 85 height 33
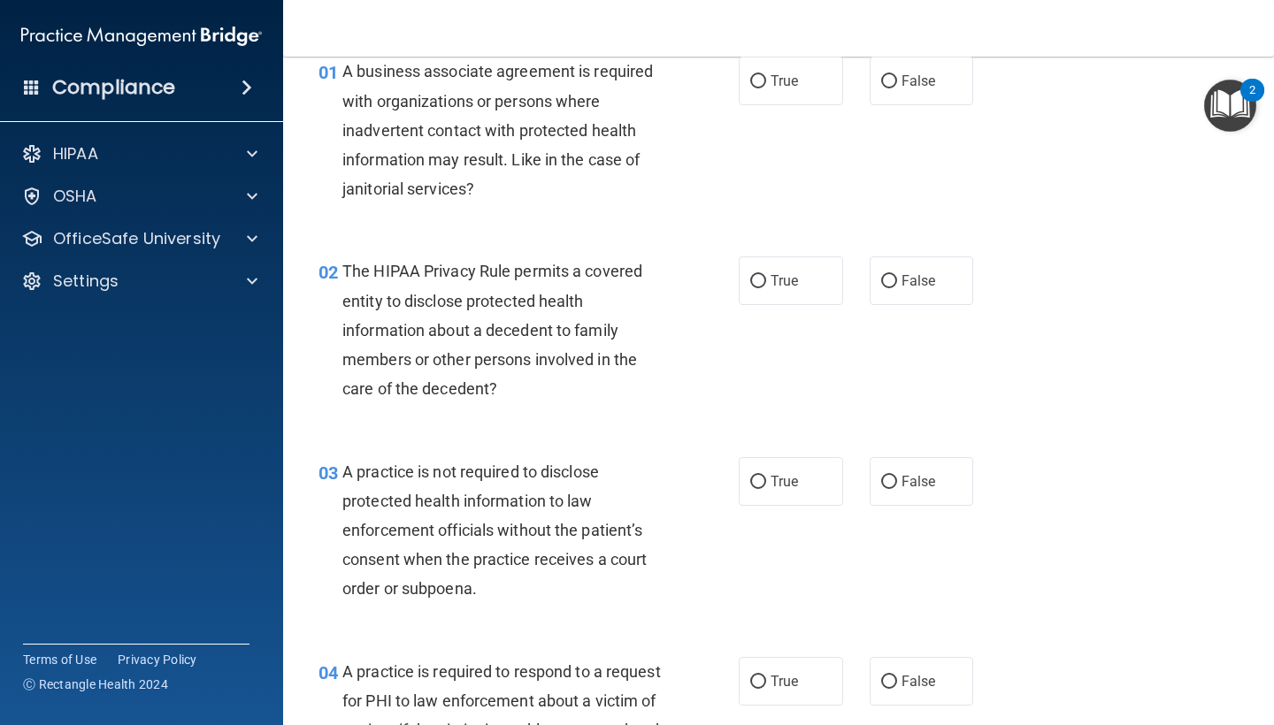
scroll to position [80, 0]
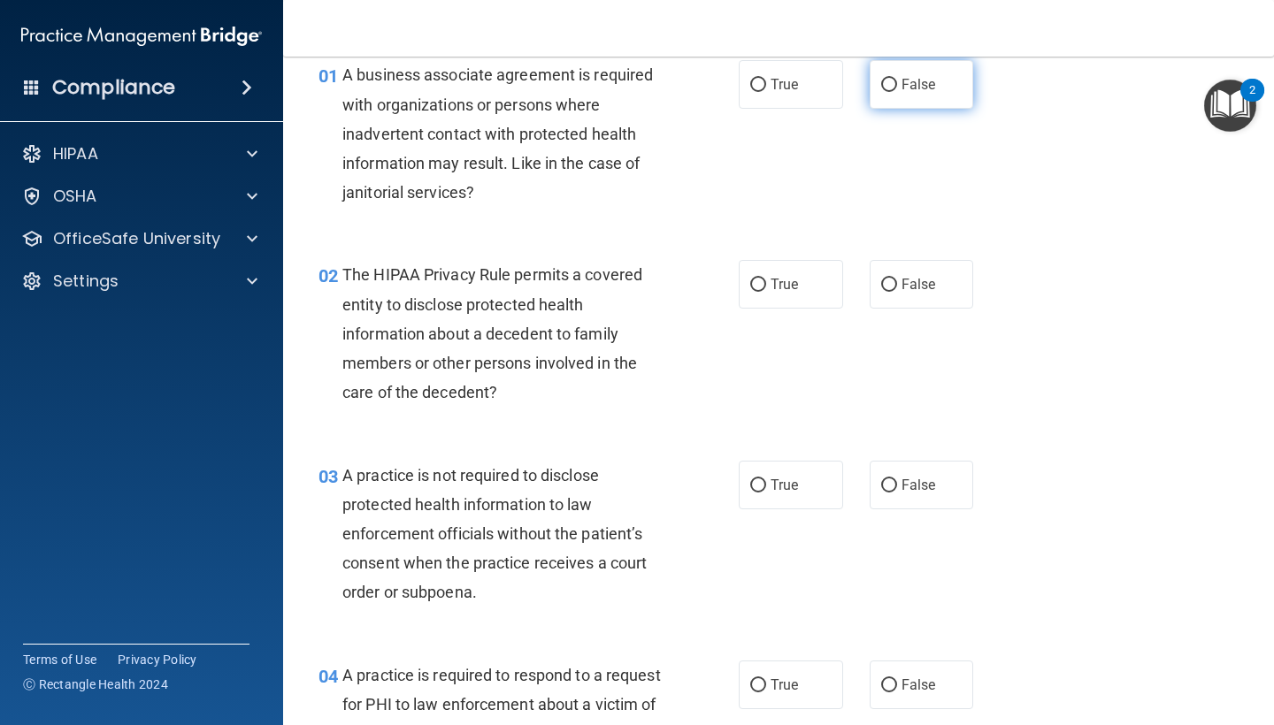
click at [910, 74] on label "False" at bounding box center [921, 84] width 104 height 49
click at [897, 79] on input "False" at bounding box center [889, 85] width 16 height 13
radio input "true"
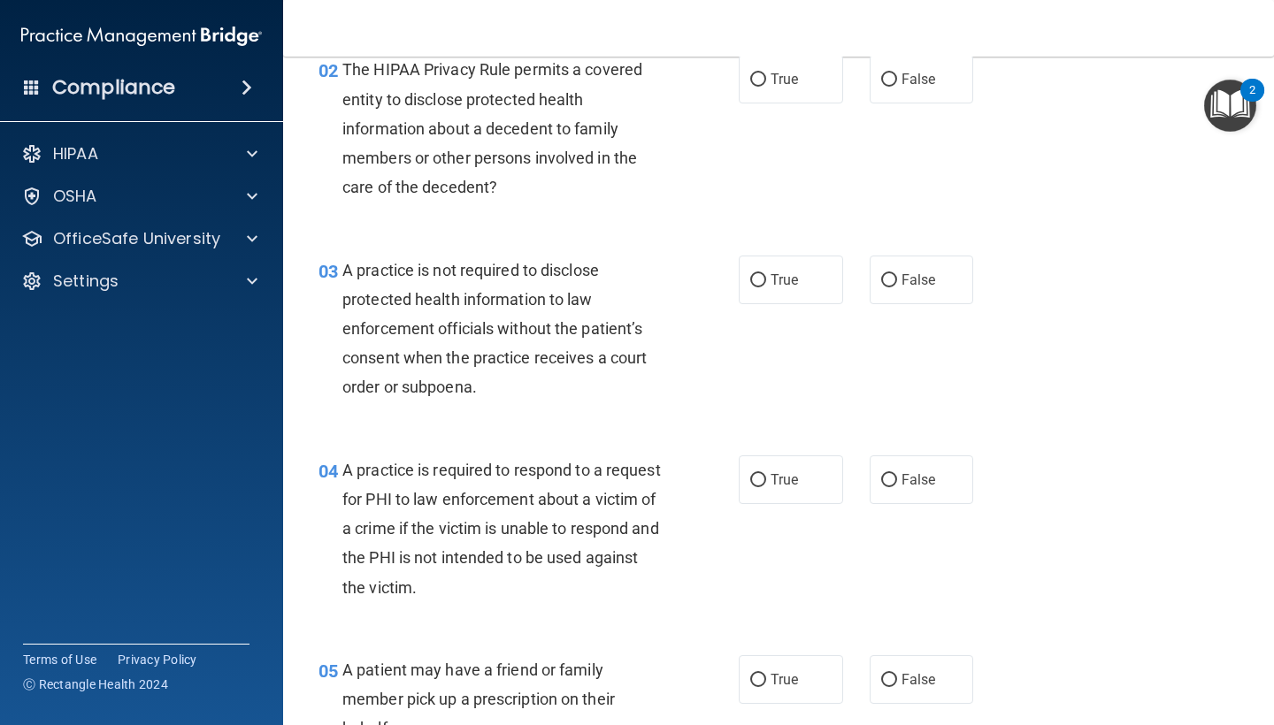
scroll to position [284, 0]
click at [761, 80] on input "True" at bounding box center [758, 80] width 16 height 13
radio input "true"
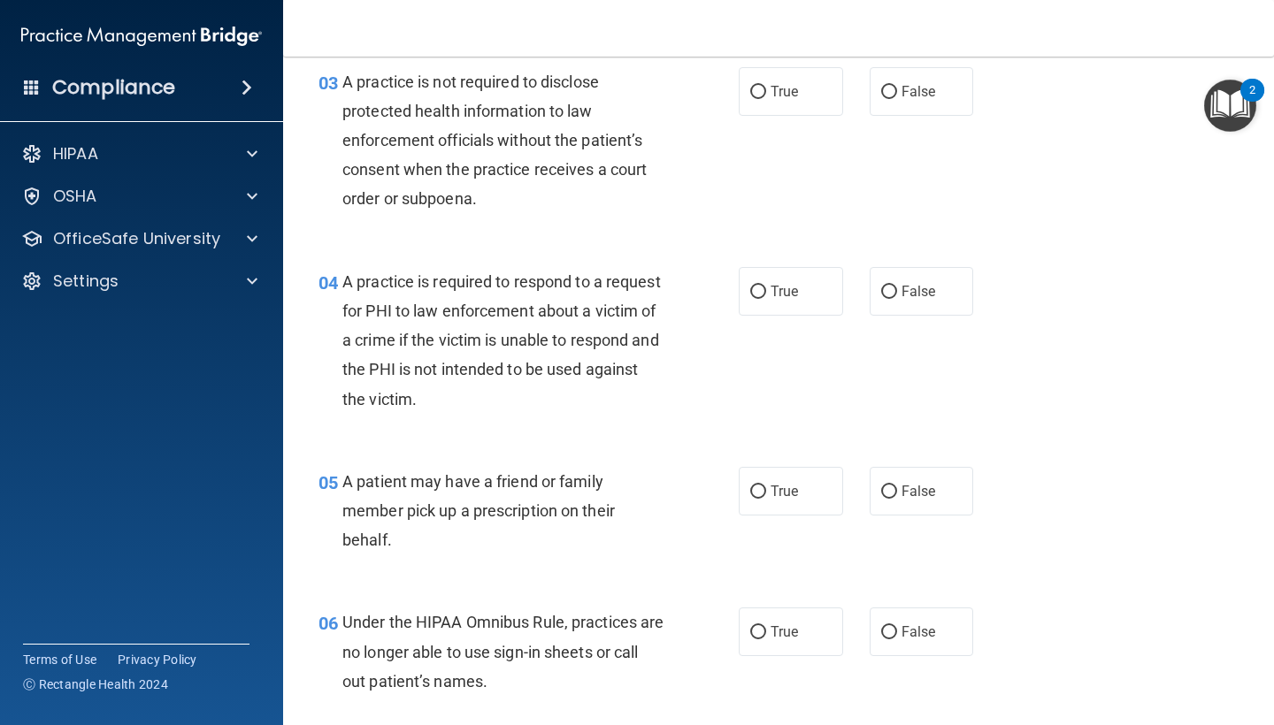
scroll to position [482, 0]
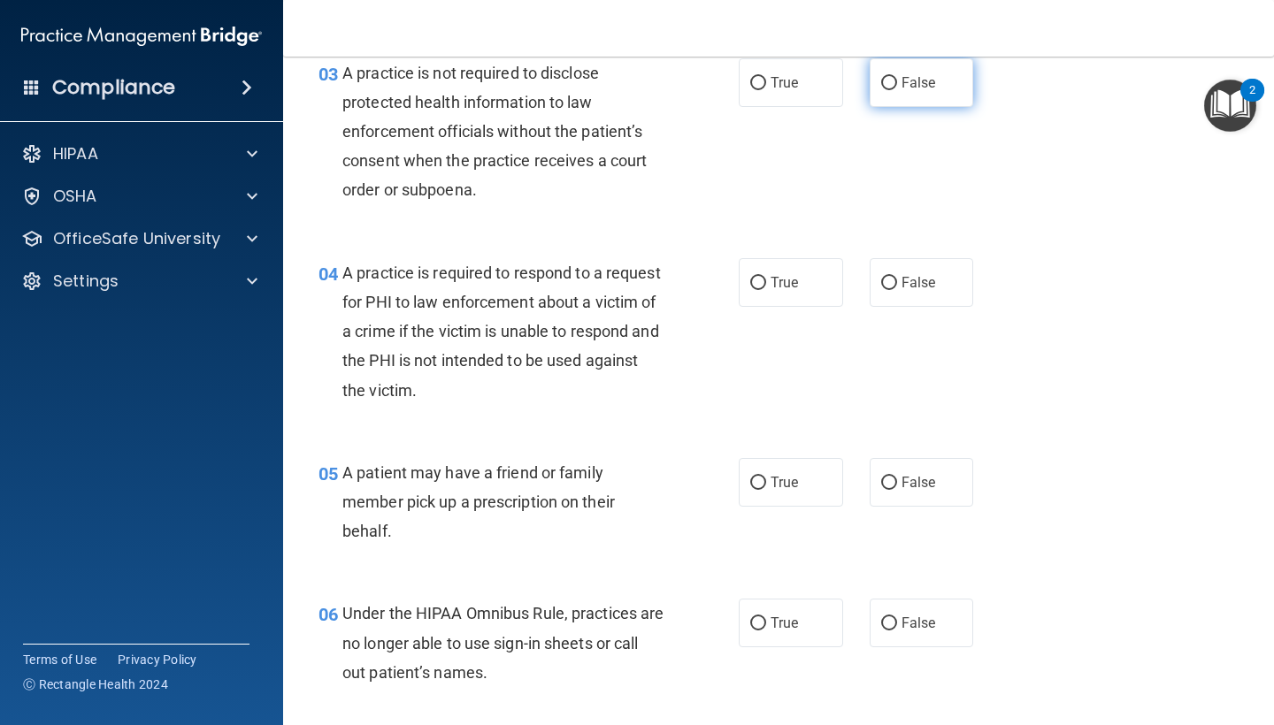
click at [909, 74] on span "False" at bounding box center [918, 82] width 34 height 17
click at [897, 77] on input "False" at bounding box center [889, 83] width 16 height 13
radio input "true"
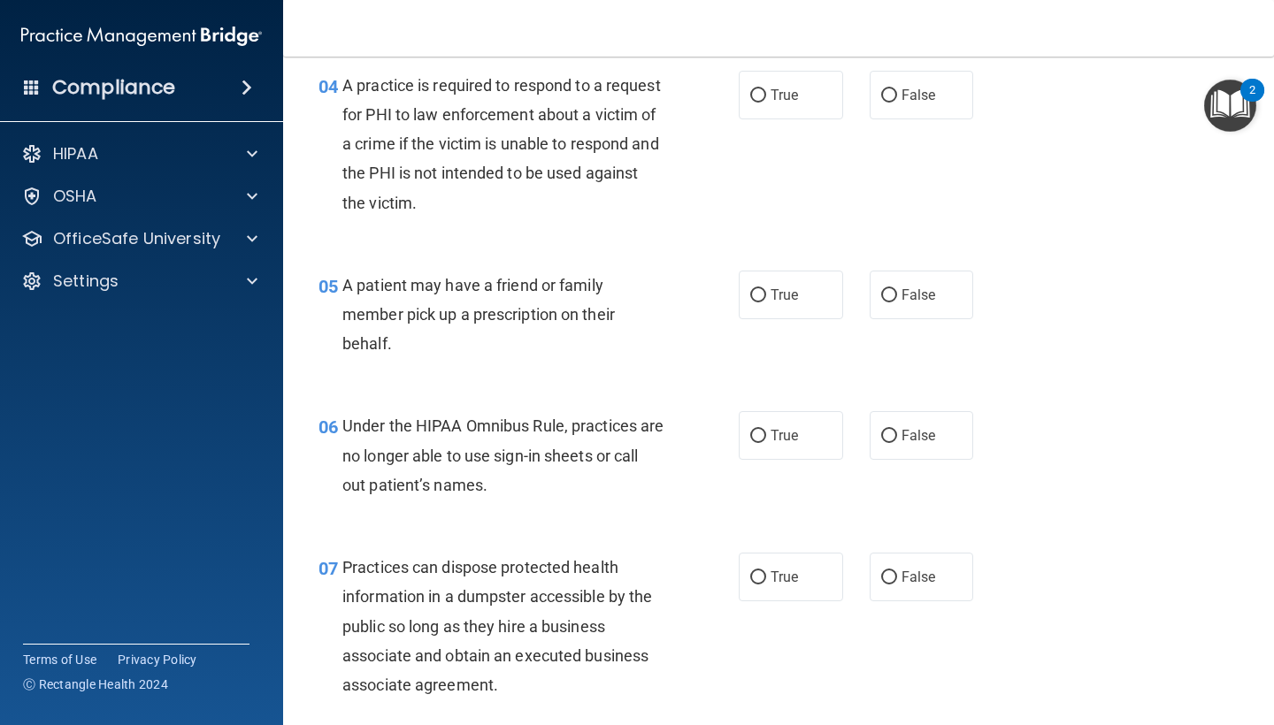
scroll to position [678, 0]
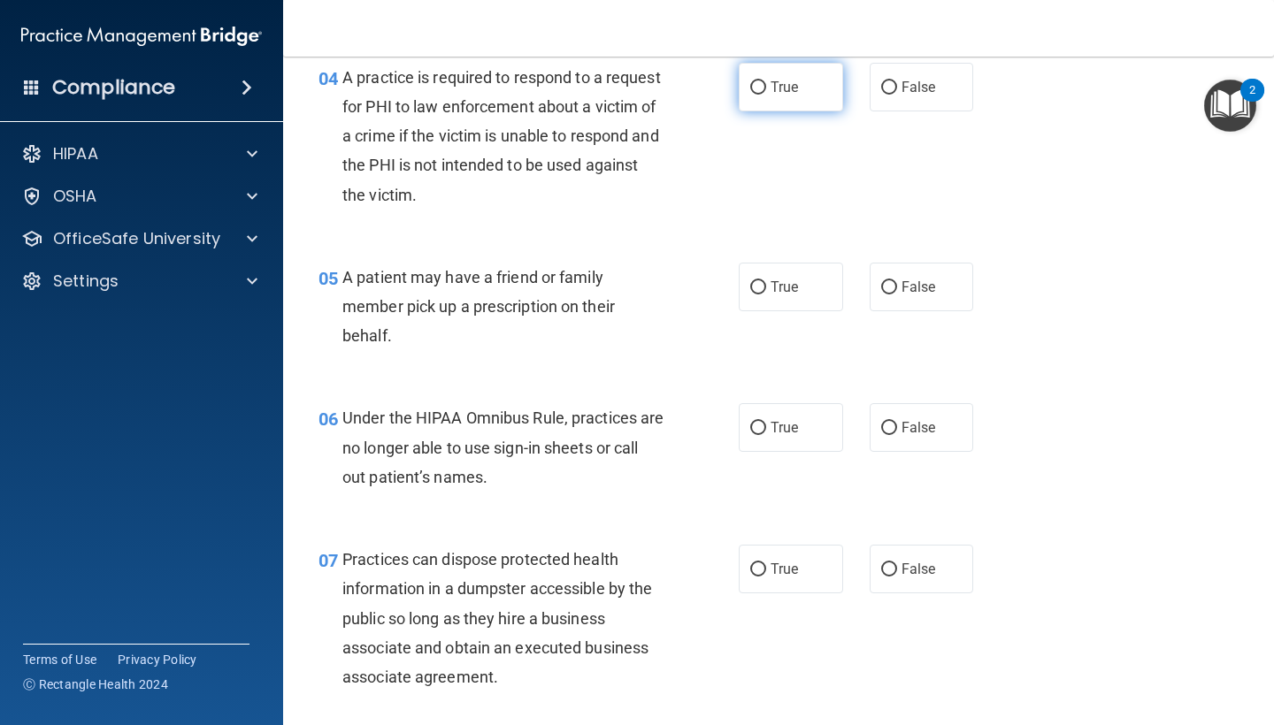
click at [785, 83] on span "True" at bounding box center [783, 87] width 27 height 17
click at [766, 83] on input "True" at bounding box center [758, 87] width 16 height 13
radio input "true"
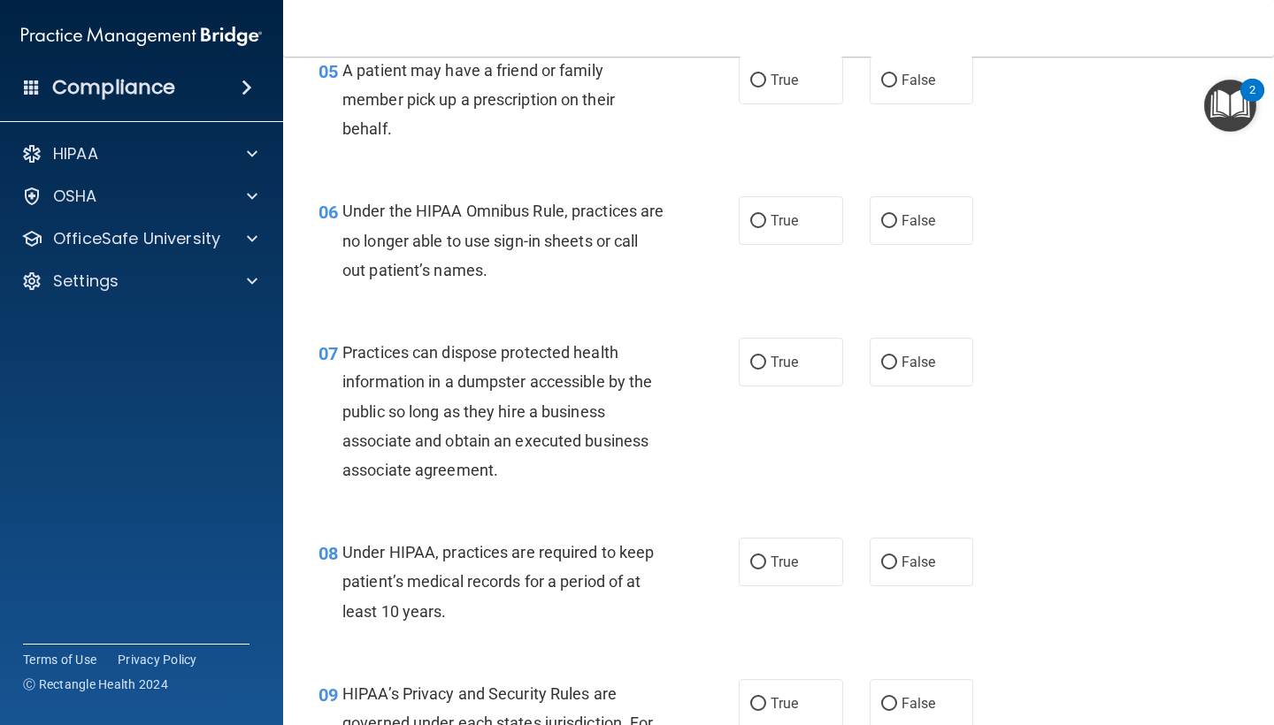
scroll to position [877, 0]
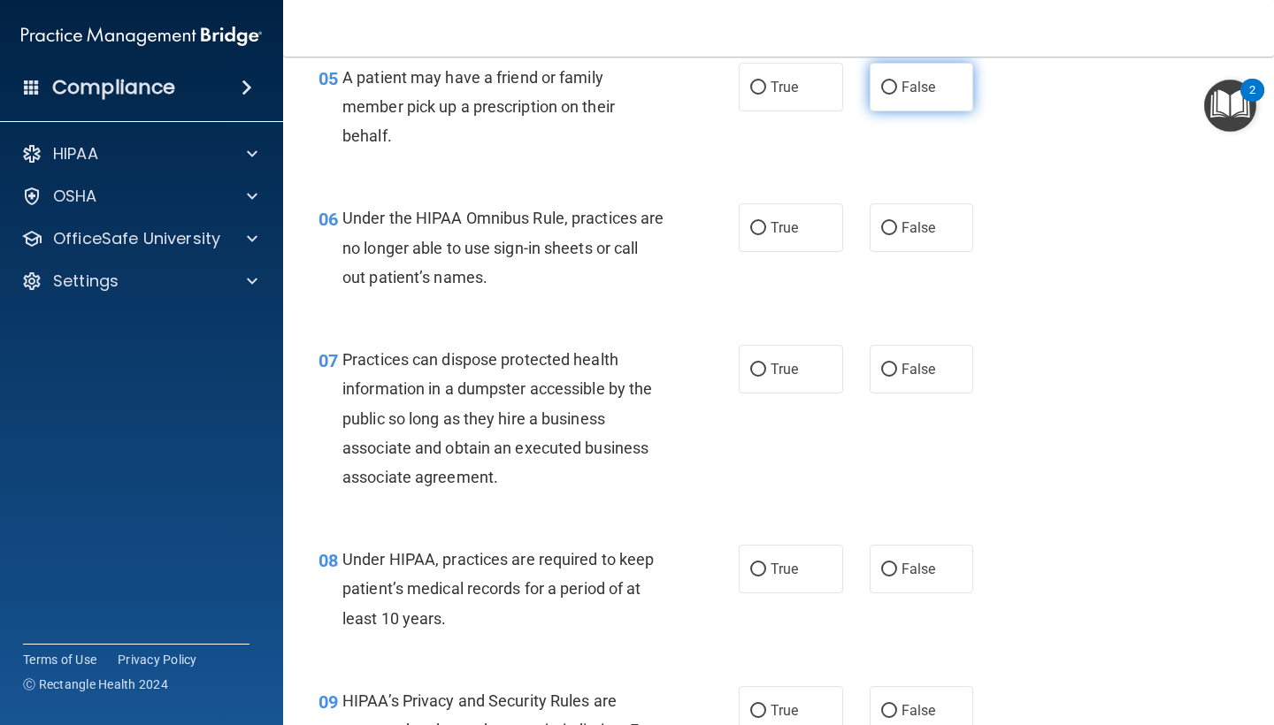
click at [930, 85] on span "False" at bounding box center [918, 87] width 34 height 17
click at [897, 85] on input "False" at bounding box center [889, 87] width 16 height 13
radio input "true"
click at [785, 108] on div "05 A patient may have a friend or family member pick up a prescription on their…" at bounding box center [778, 112] width 946 height 142
click at [784, 87] on span "True" at bounding box center [783, 87] width 27 height 17
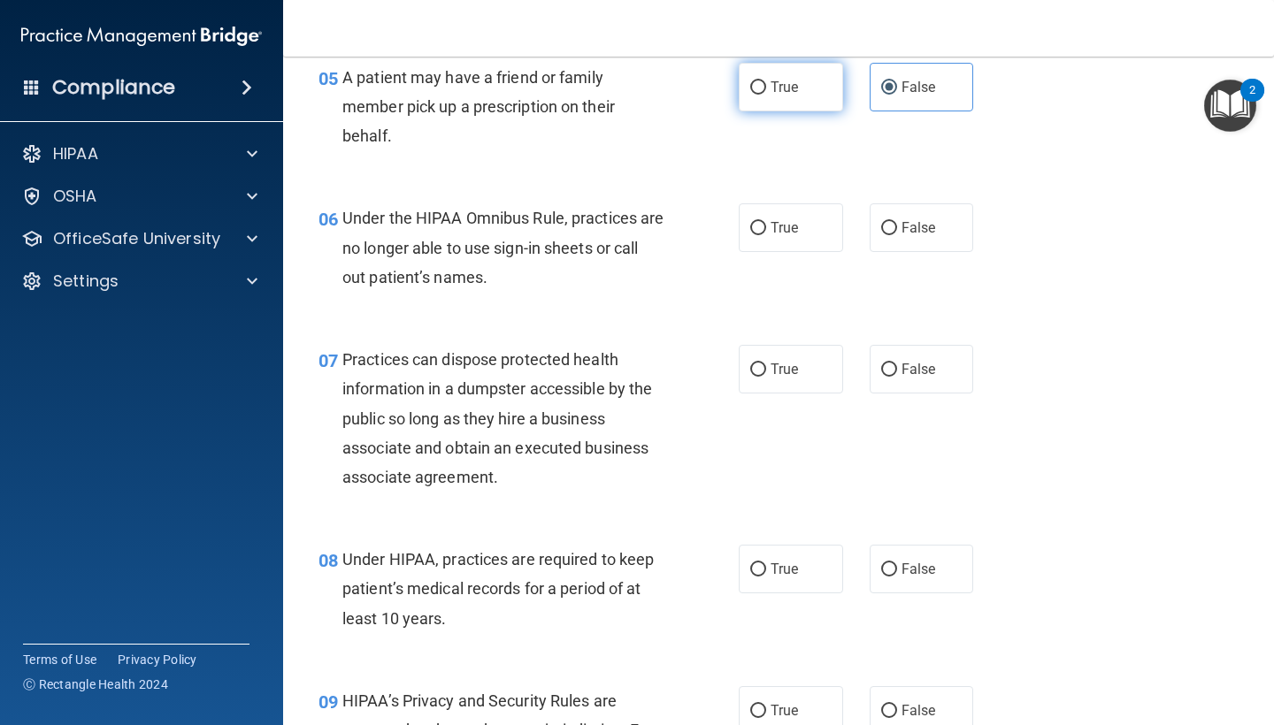
click at [766, 87] on input "True" at bounding box center [758, 87] width 16 height 13
radio input "true"
radio input "false"
click at [684, 323] on div "07 Practices can dispose protected health information in a dumpster accessible …" at bounding box center [778, 423] width 946 height 200
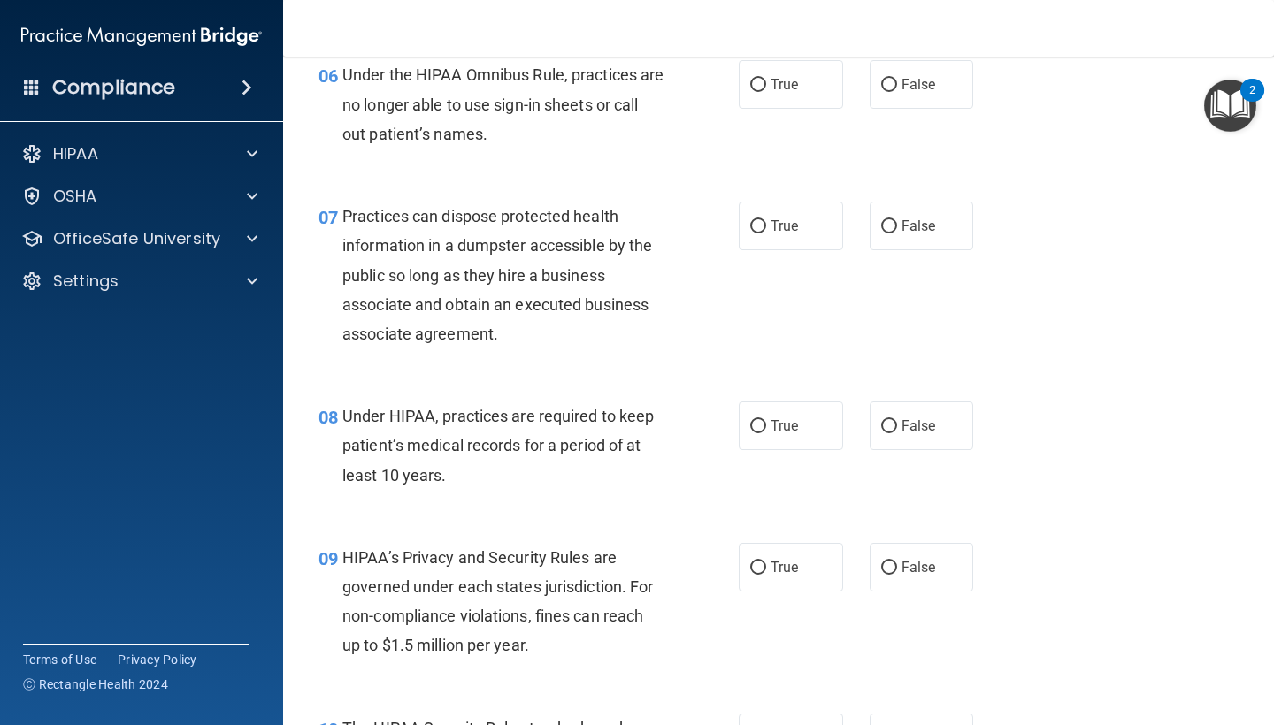
scroll to position [1015, 0]
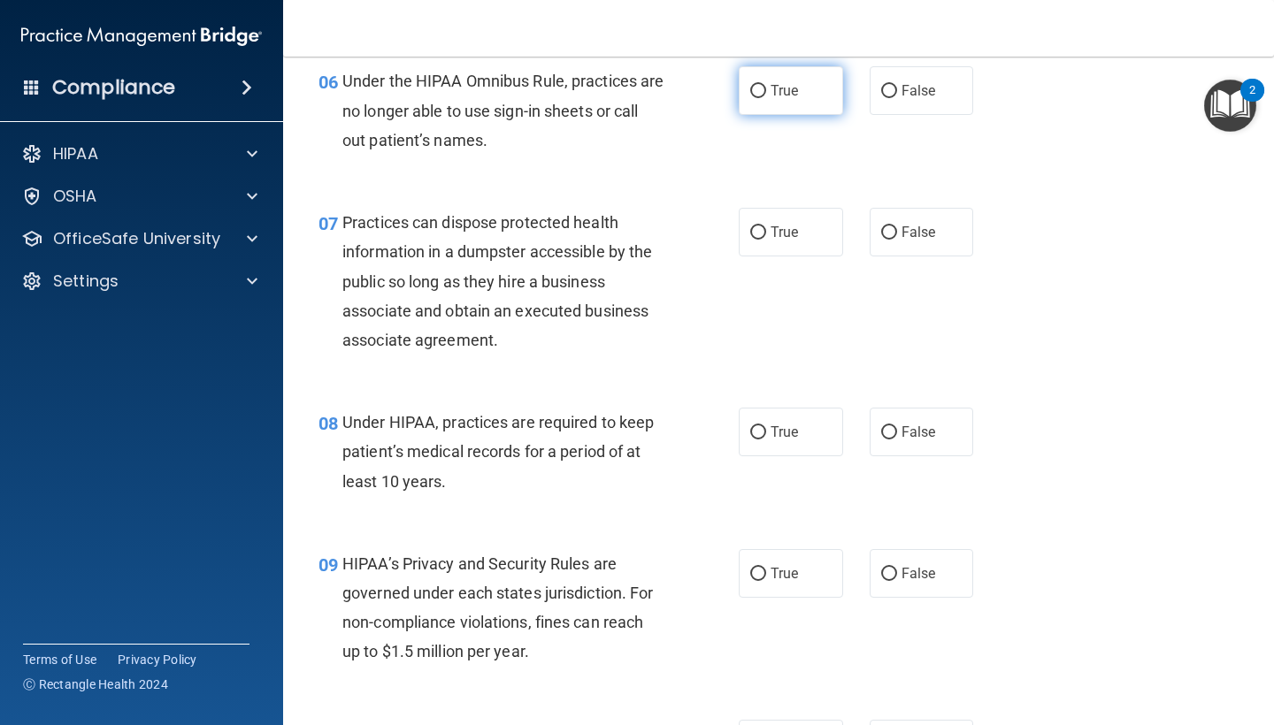
click at [773, 102] on label "True" at bounding box center [791, 90] width 104 height 49
click at [766, 98] on input "True" at bounding box center [758, 91] width 16 height 13
radio input "true"
click at [914, 69] on label "False" at bounding box center [921, 90] width 104 height 49
click at [897, 85] on input "False" at bounding box center [889, 91] width 16 height 13
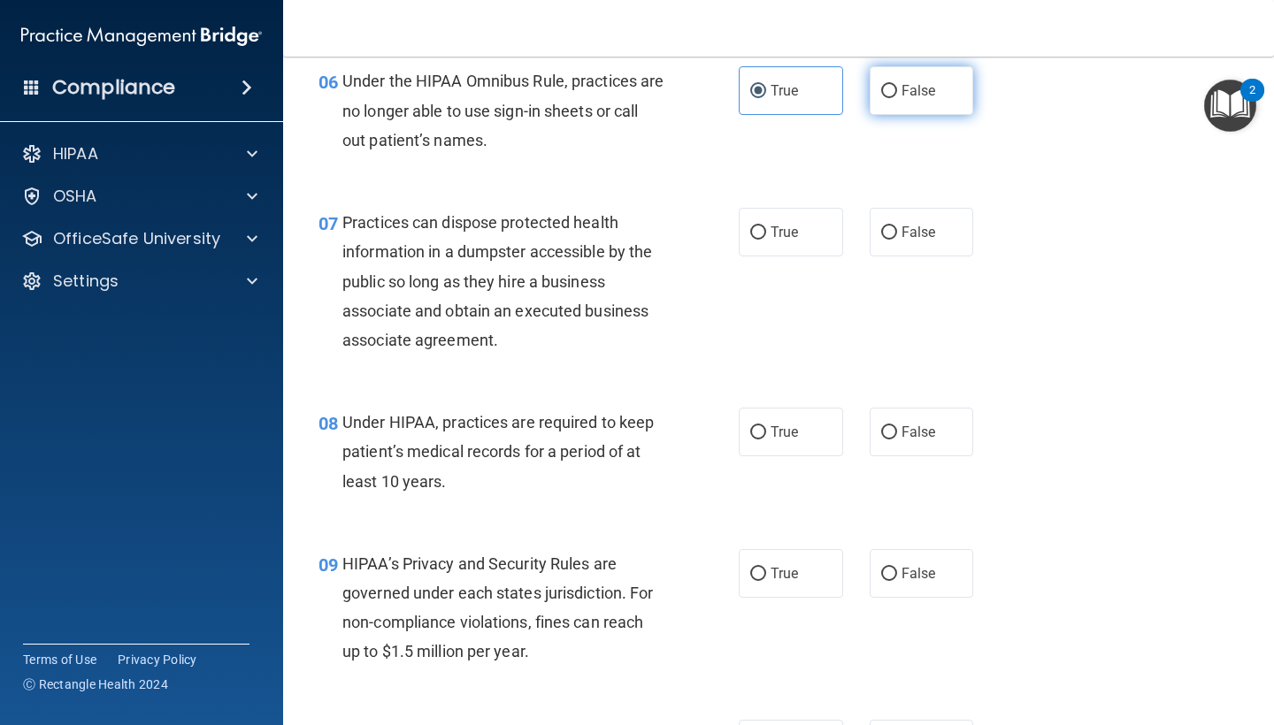
radio input "true"
radio input "false"
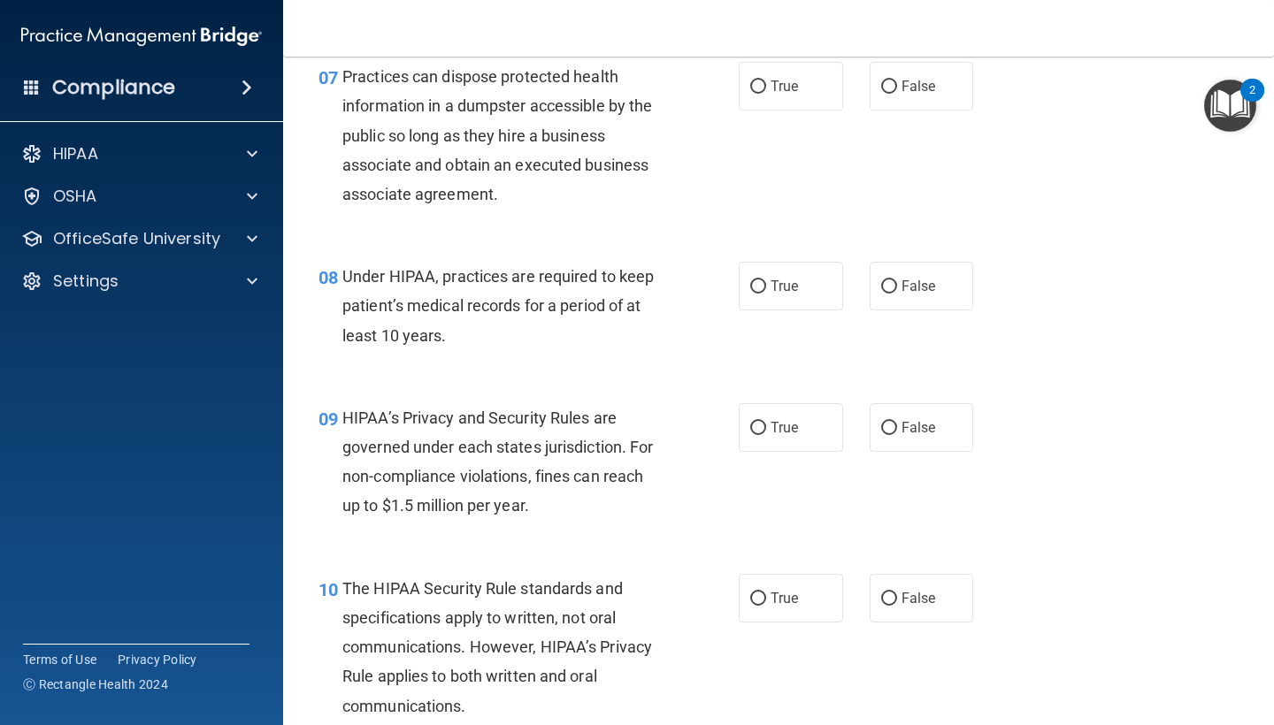
scroll to position [1159, 0]
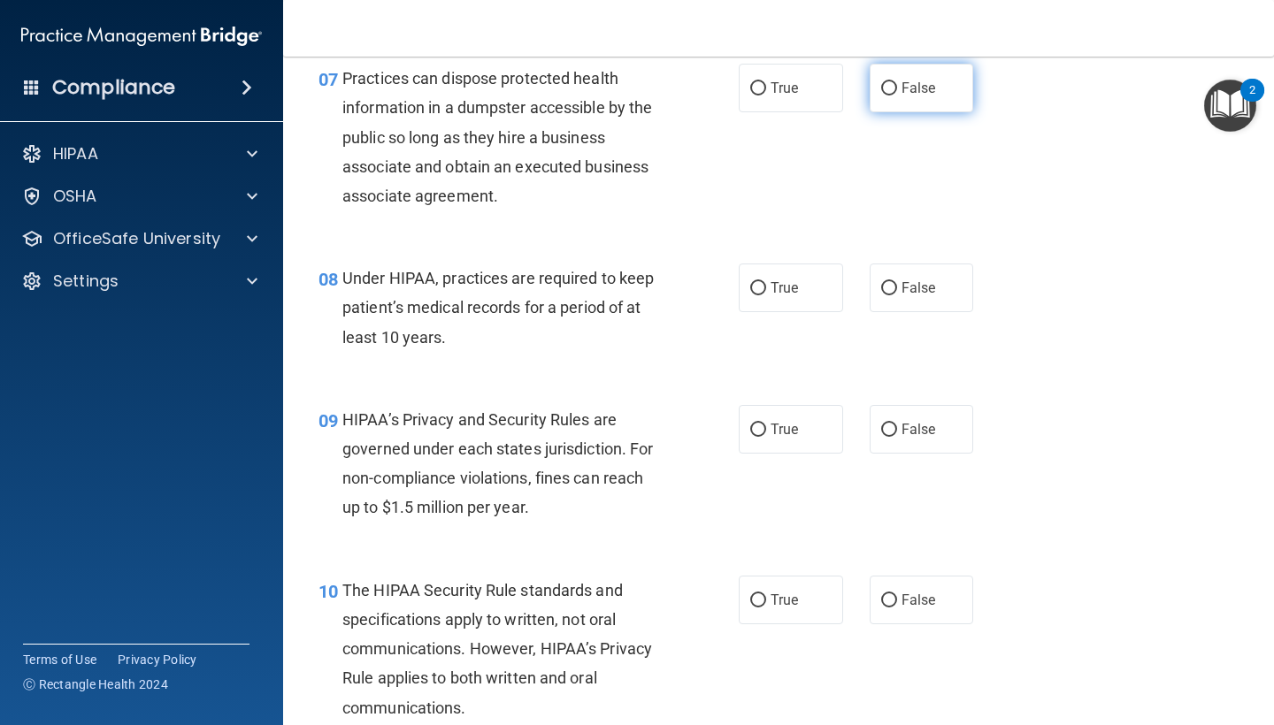
click at [900, 80] on label "False" at bounding box center [921, 88] width 104 height 49
click at [897, 82] on input "False" at bounding box center [889, 88] width 16 height 13
radio input "true"
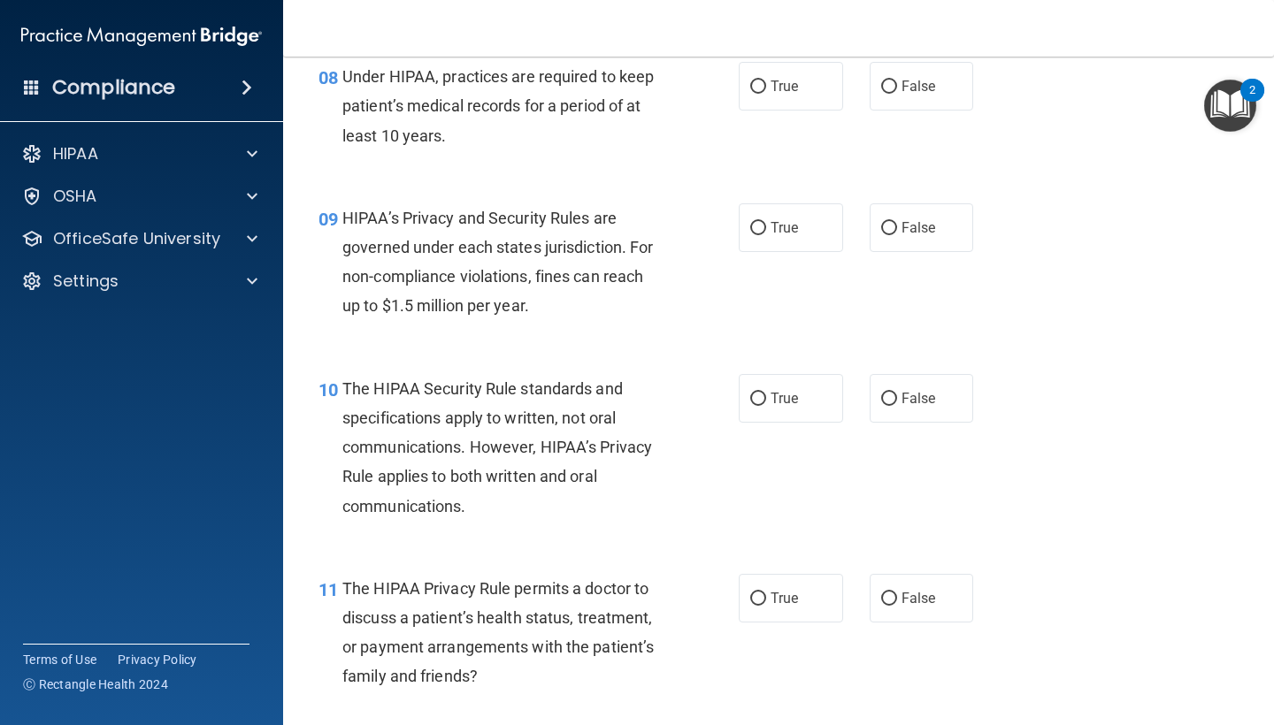
scroll to position [1352, 0]
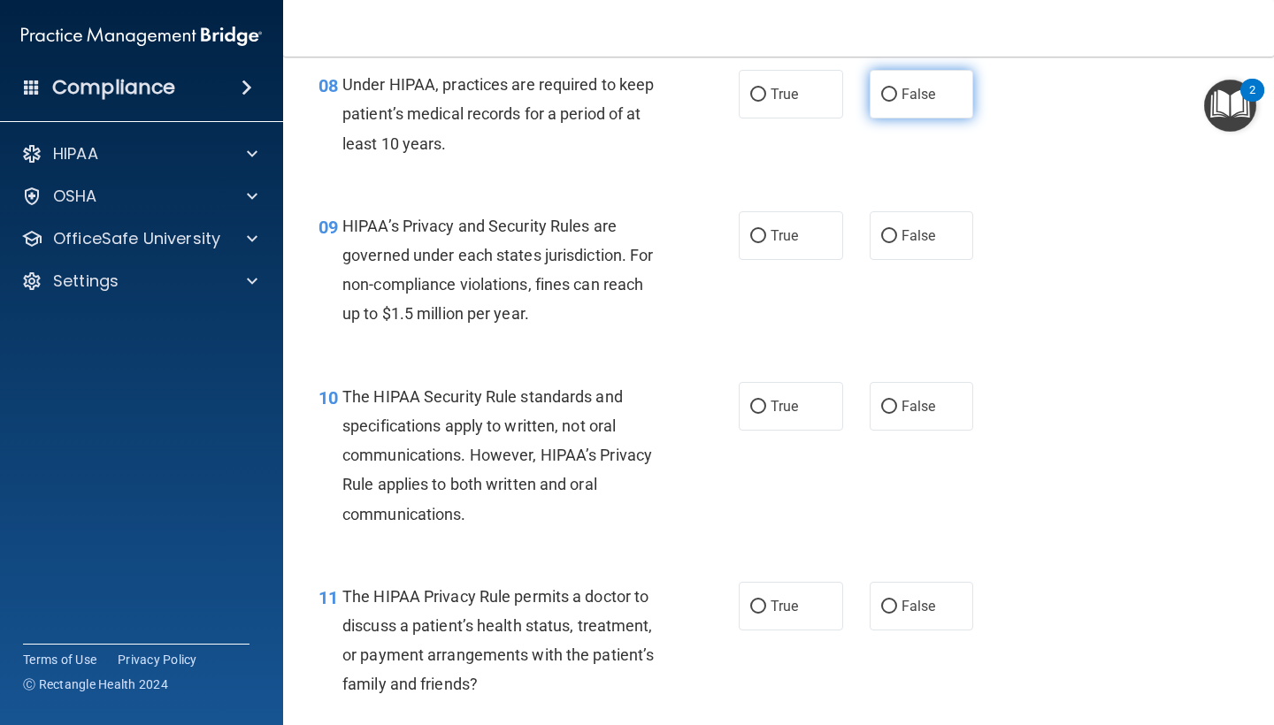
click at [884, 88] on input "False" at bounding box center [889, 94] width 16 height 13
radio input "true"
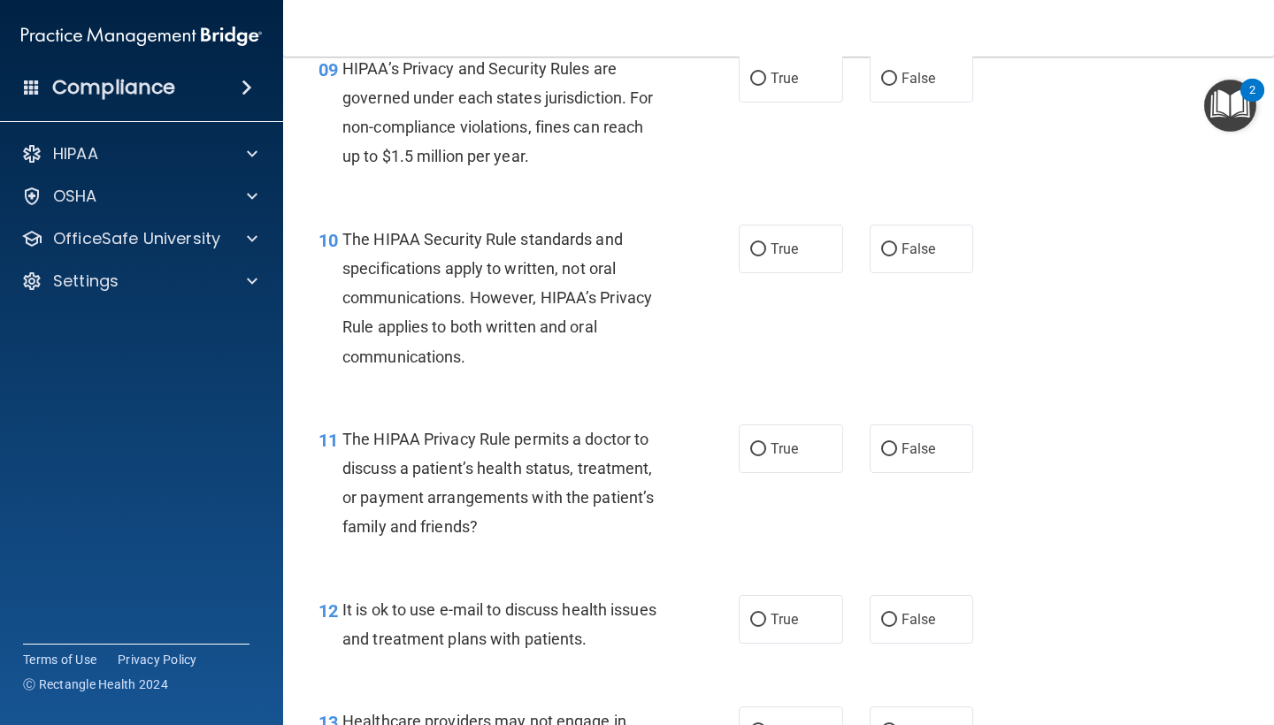
scroll to position [1497, 0]
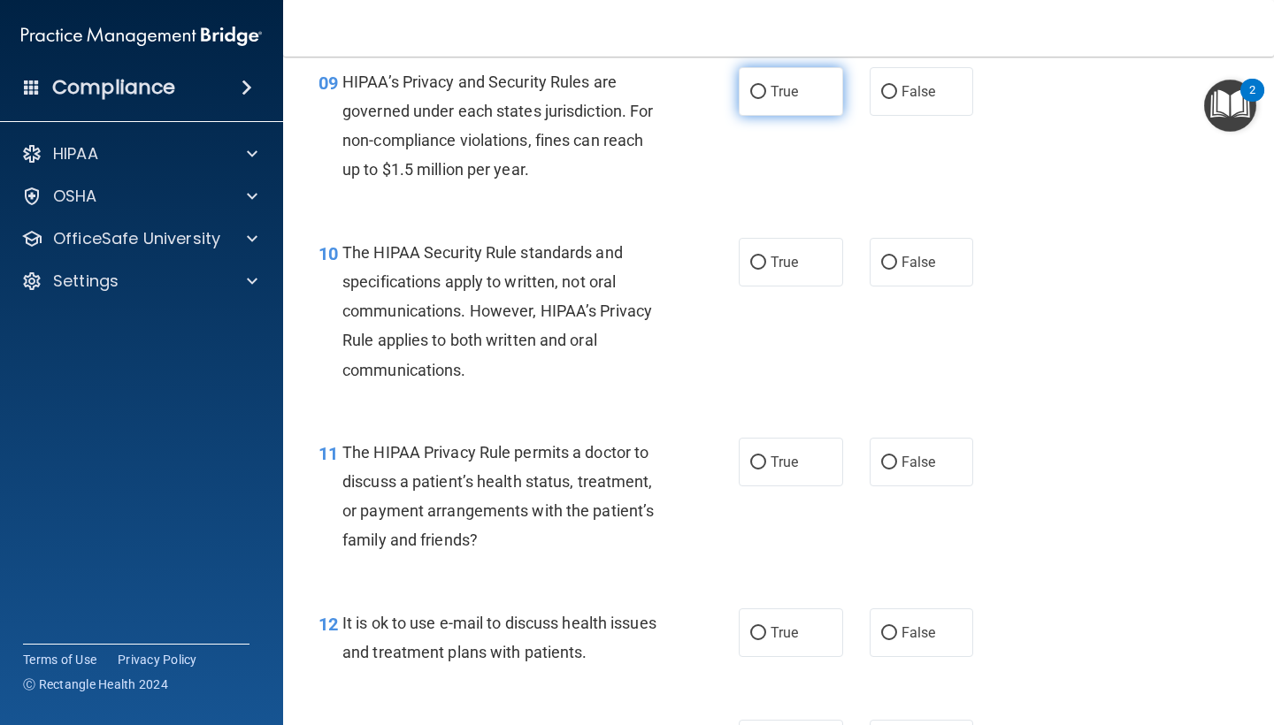
click at [788, 88] on span "True" at bounding box center [783, 91] width 27 height 17
click at [766, 88] on input "True" at bounding box center [758, 92] width 16 height 13
radio input "true"
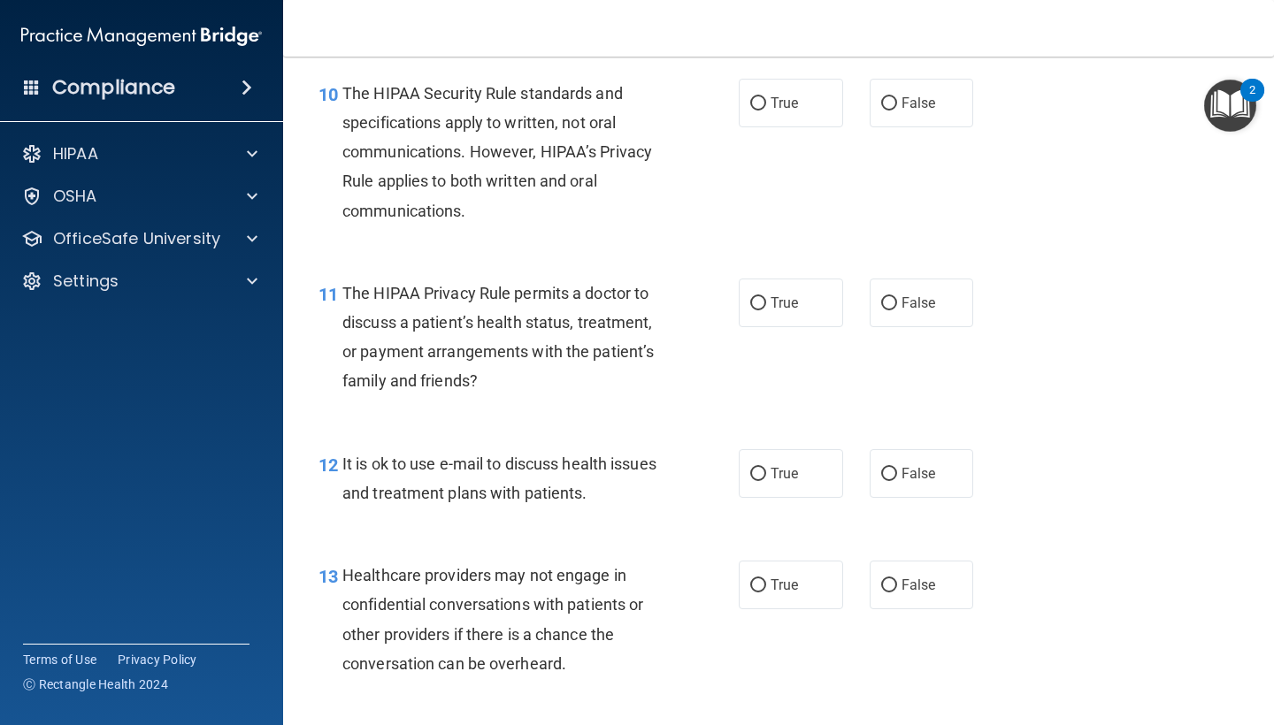
scroll to position [1663, 0]
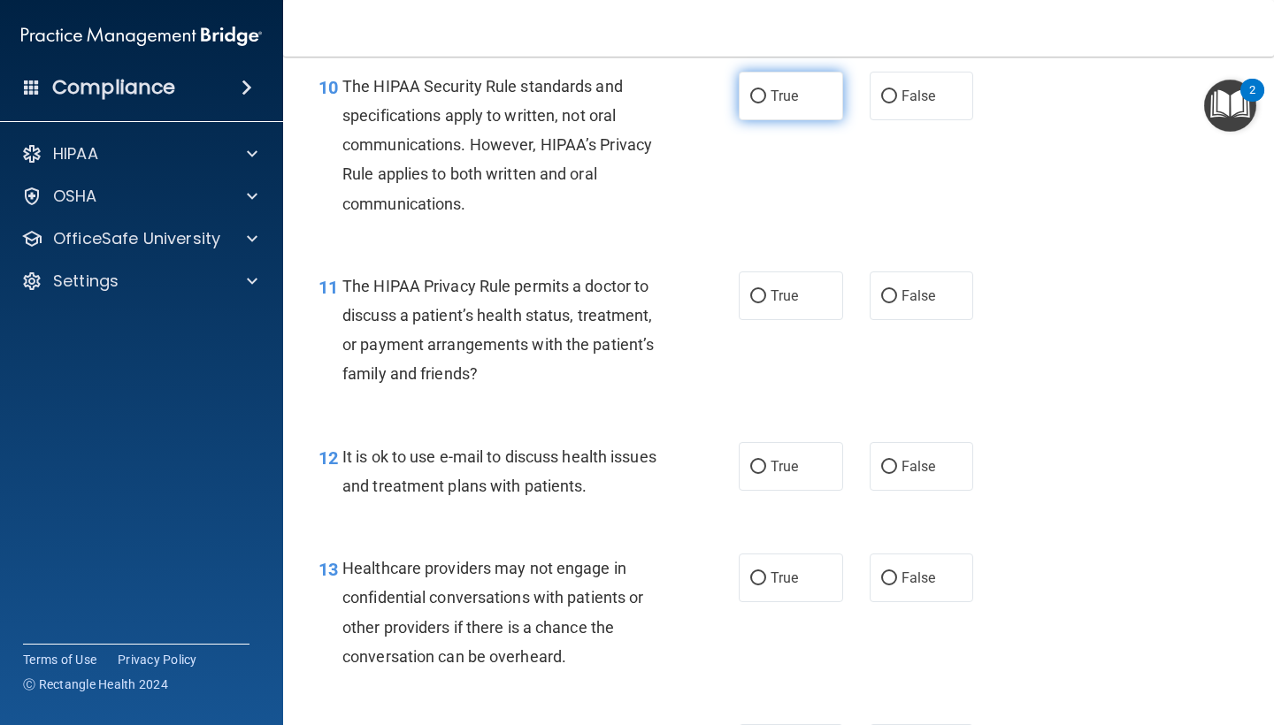
click at [792, 88] on span "True" at bounding box center [783, 96] width 27 height 17
click at [766, 90] on input "True" at bounding box center [758, 96] width 16 height 13
radio input "true"
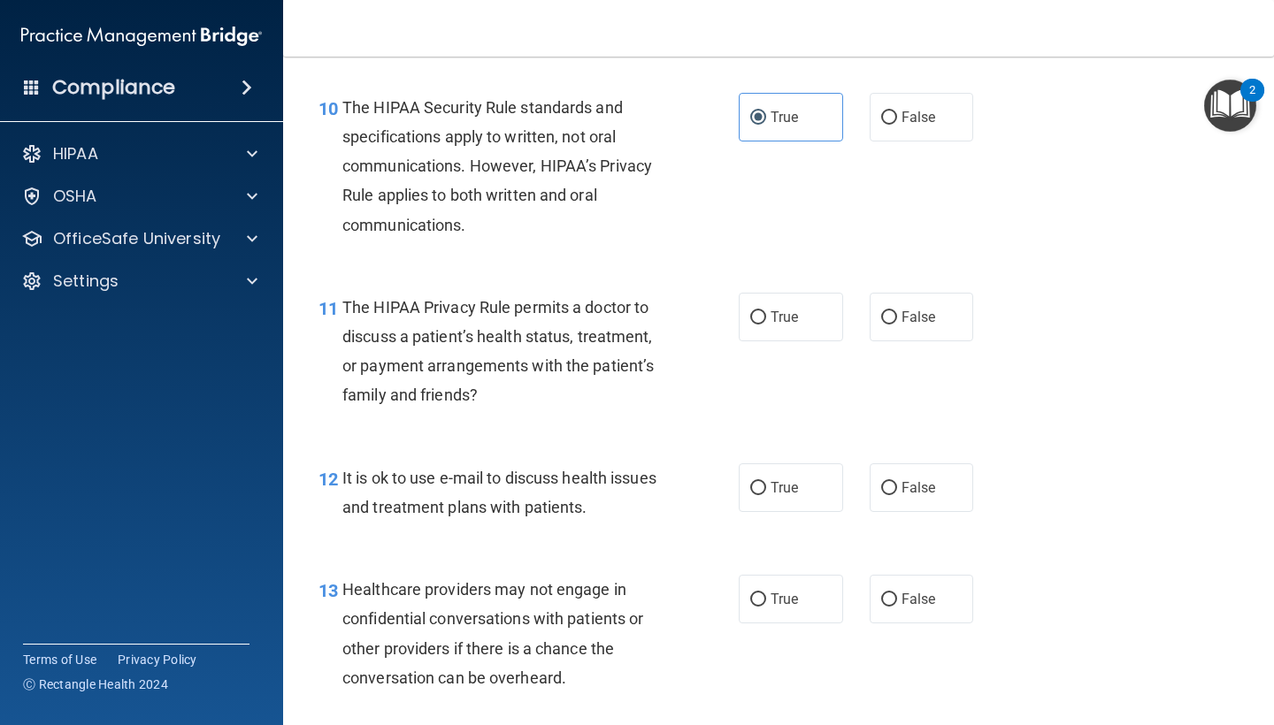
scroll to position [1645, 0]
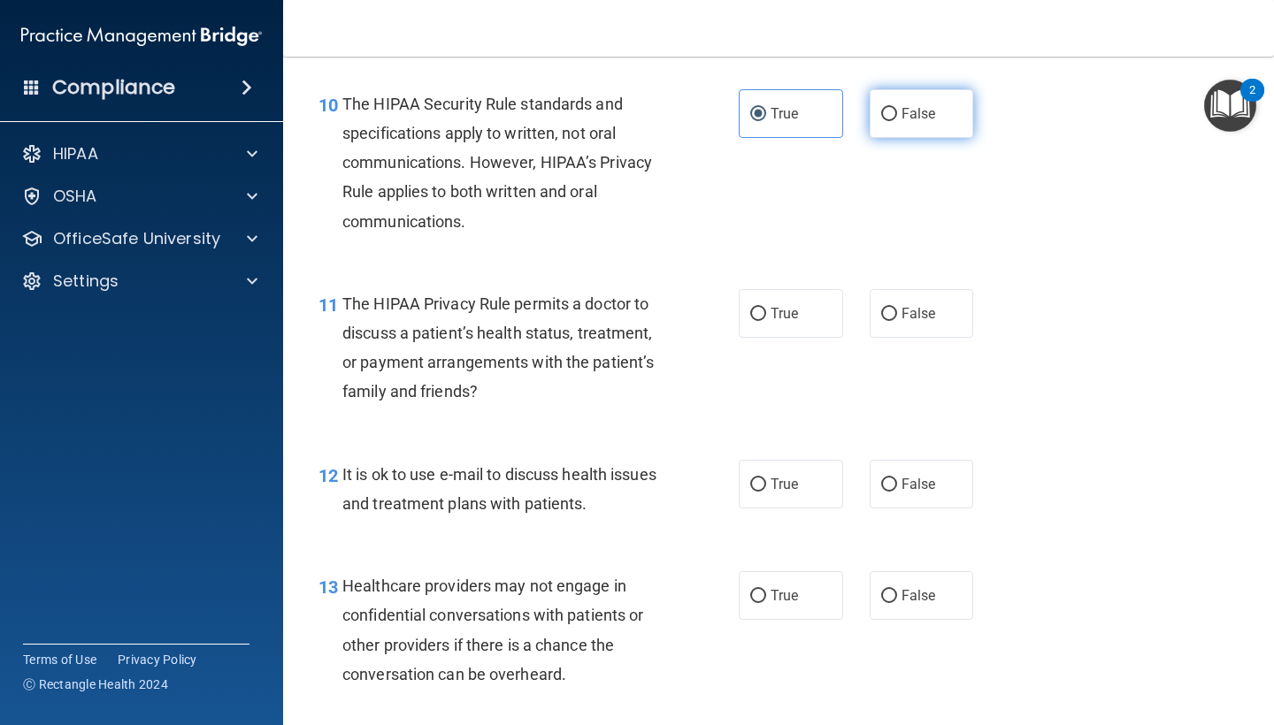
click at [929, 105] on span "False" at bounding box center [918, 113] width 34 height 17
click at [897, 108] on input "False" at bounding box center [889, 114] width 16 height 13
radio input "true"
radio input "false"
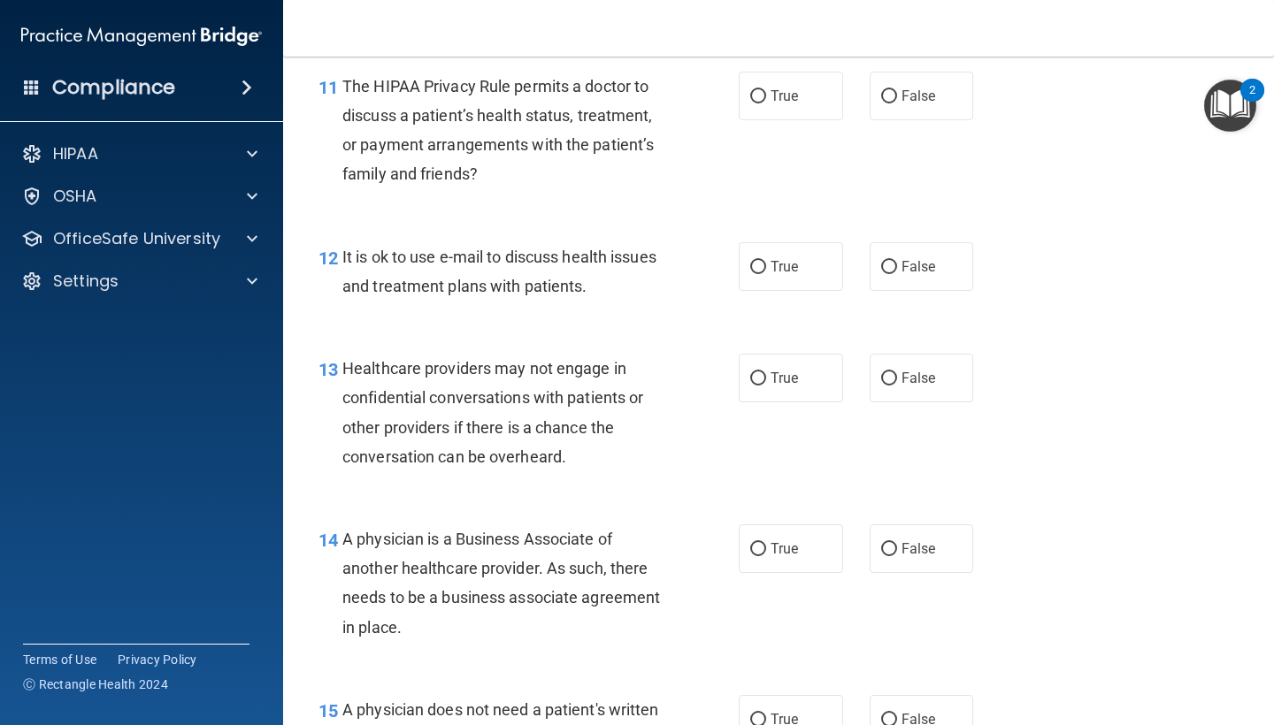
scroll to position [1866, 0]
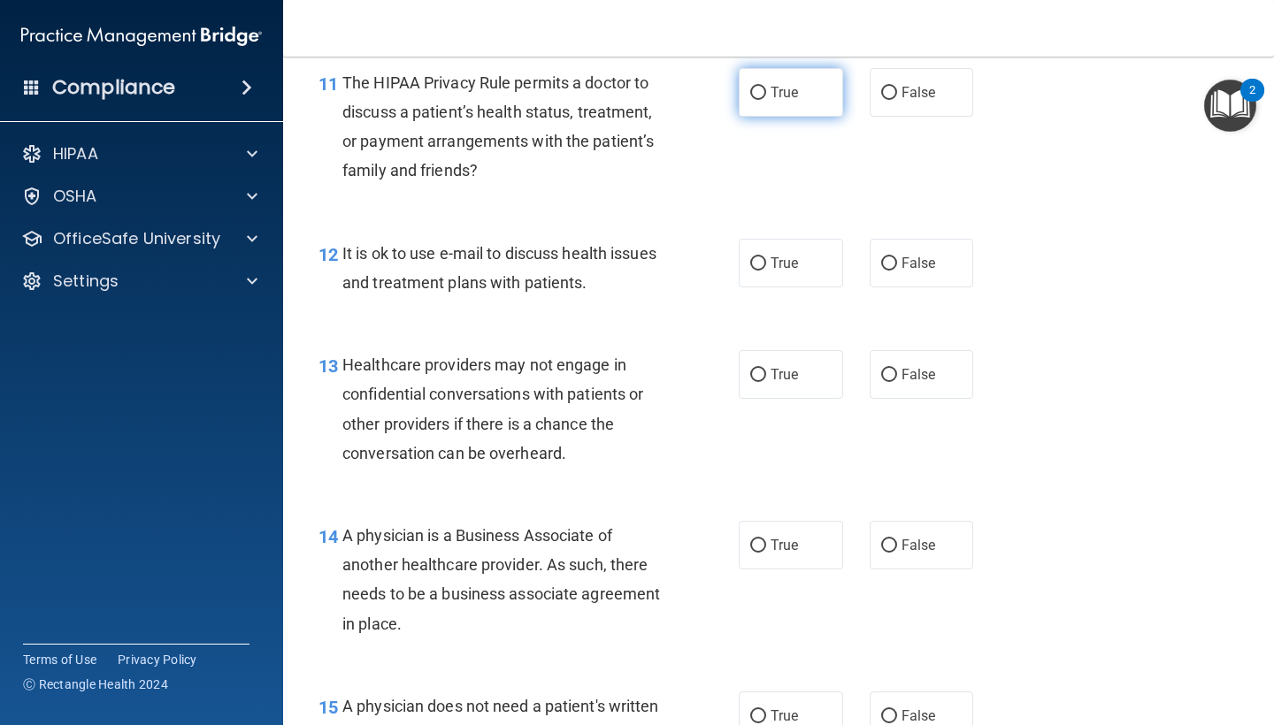
click at [787, 88] on span "True" at bounding box center [783, 92] width 27 height 17
click at [766, 88] on input "True" at bounding box center [758, 93] width 16 height 13
radio input "true"
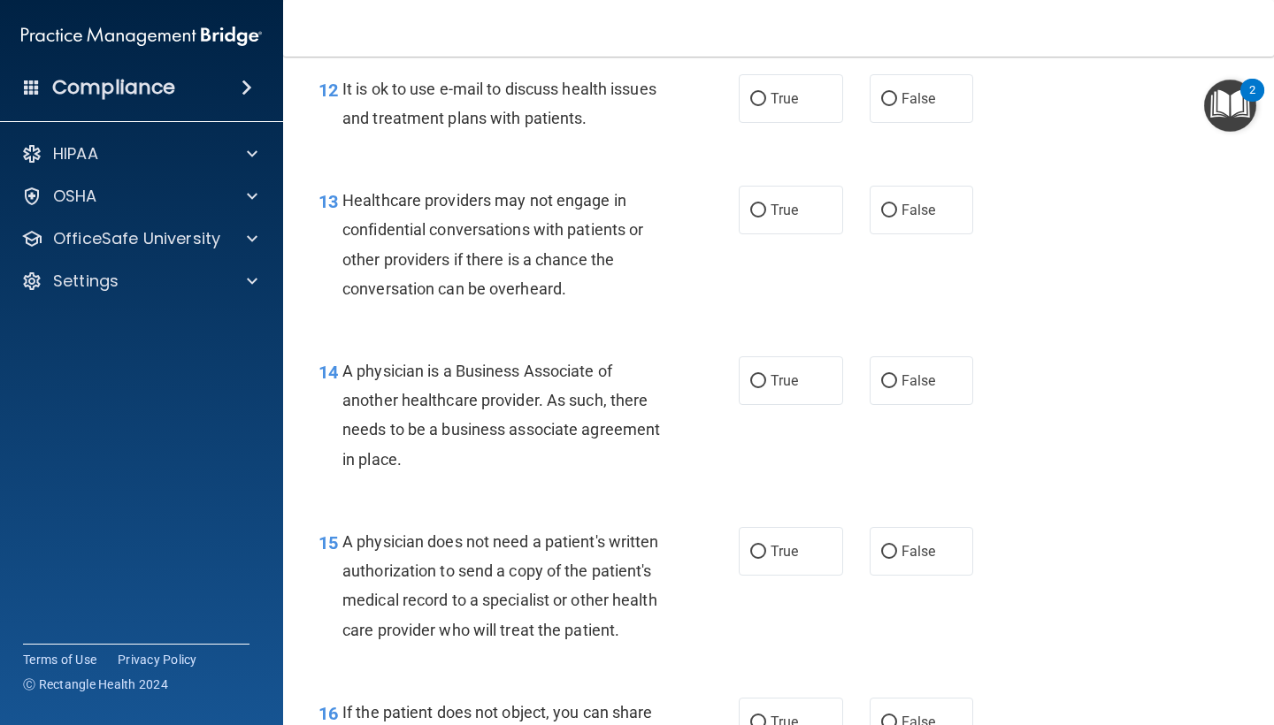
scroll to position [2032, 0]
click at [894, 92] on input "False" at bounding box center [889, 98] width 16 height 13
radio input "true"
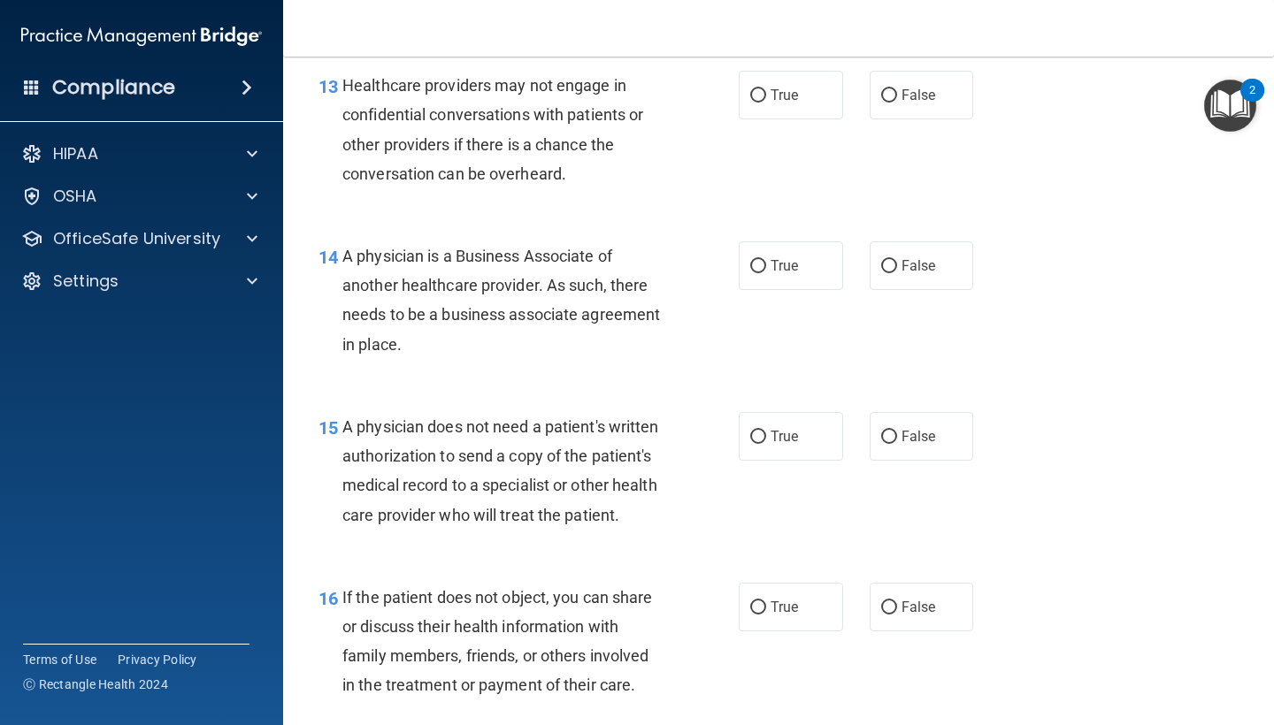
scroll to position [2148, 0]
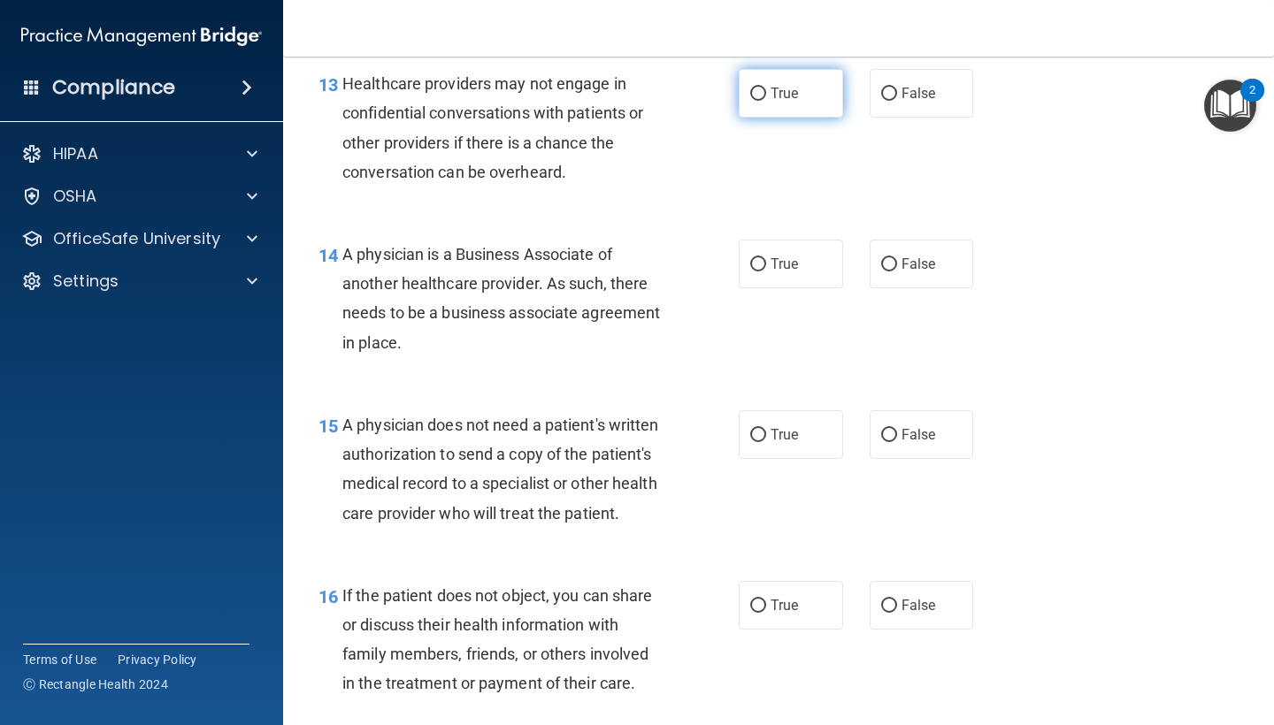
click at [773, 89] on span "True" at bounding box center [783, 93] width 27 height 17
click at [766, 89] on input "True" at bounding box center [758, 94] width 16 height 13
radio input "true"
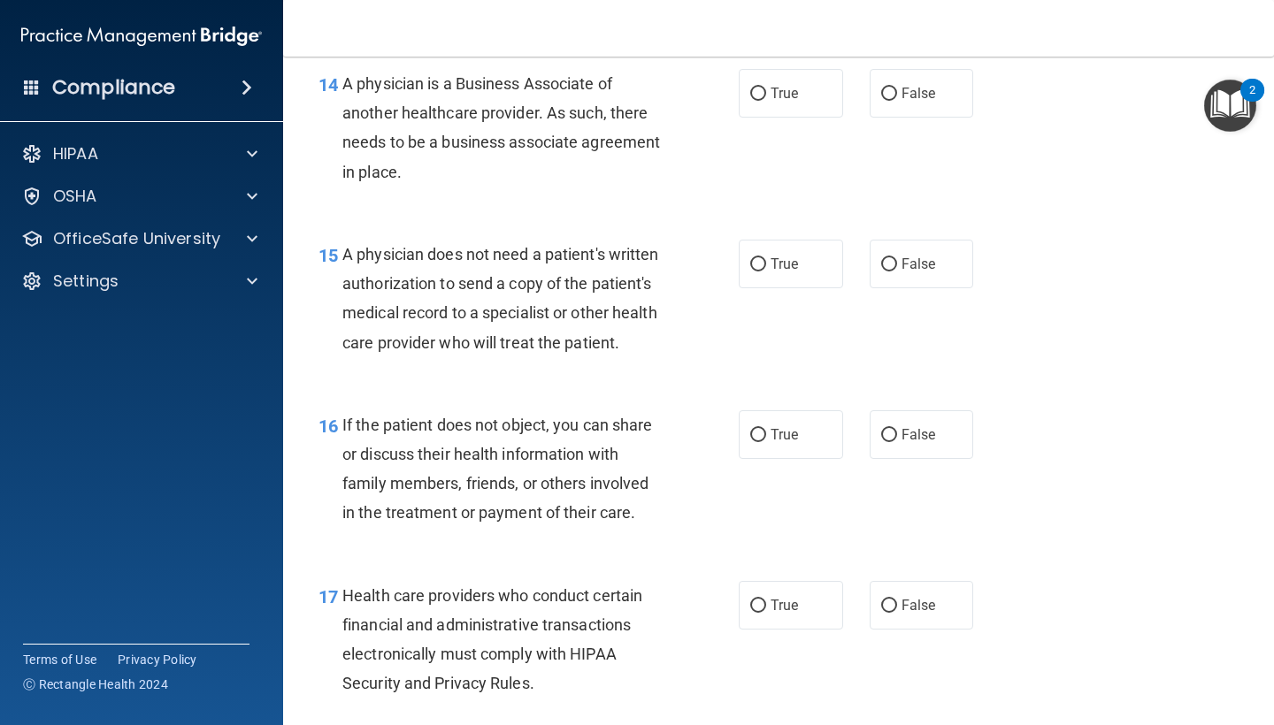
scroll to position [2315, 0]
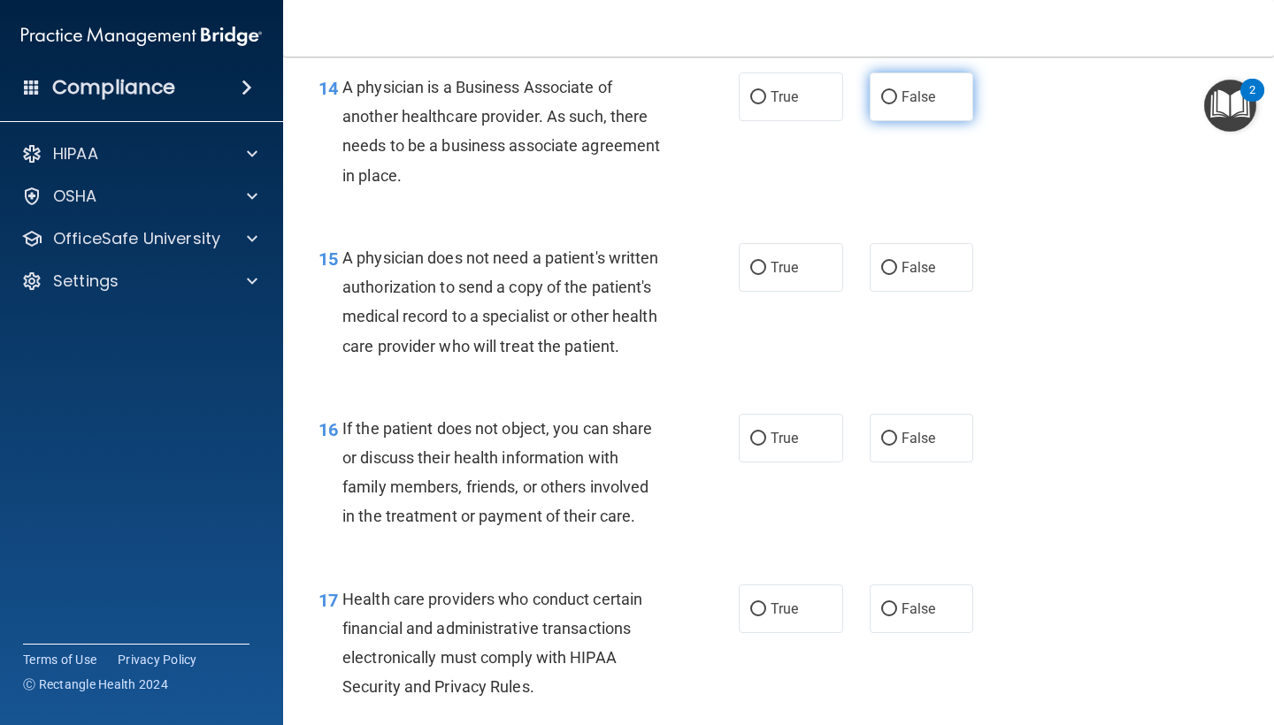
click at [894, 91] on input "False" at bounding box center [889, 97] width 16 height 13
radio input "true"
click at [647, 259] on div "A physician does not need a patient's written authorization to send a copy of t…" at bounding box center [509, 302] width 335 height 118
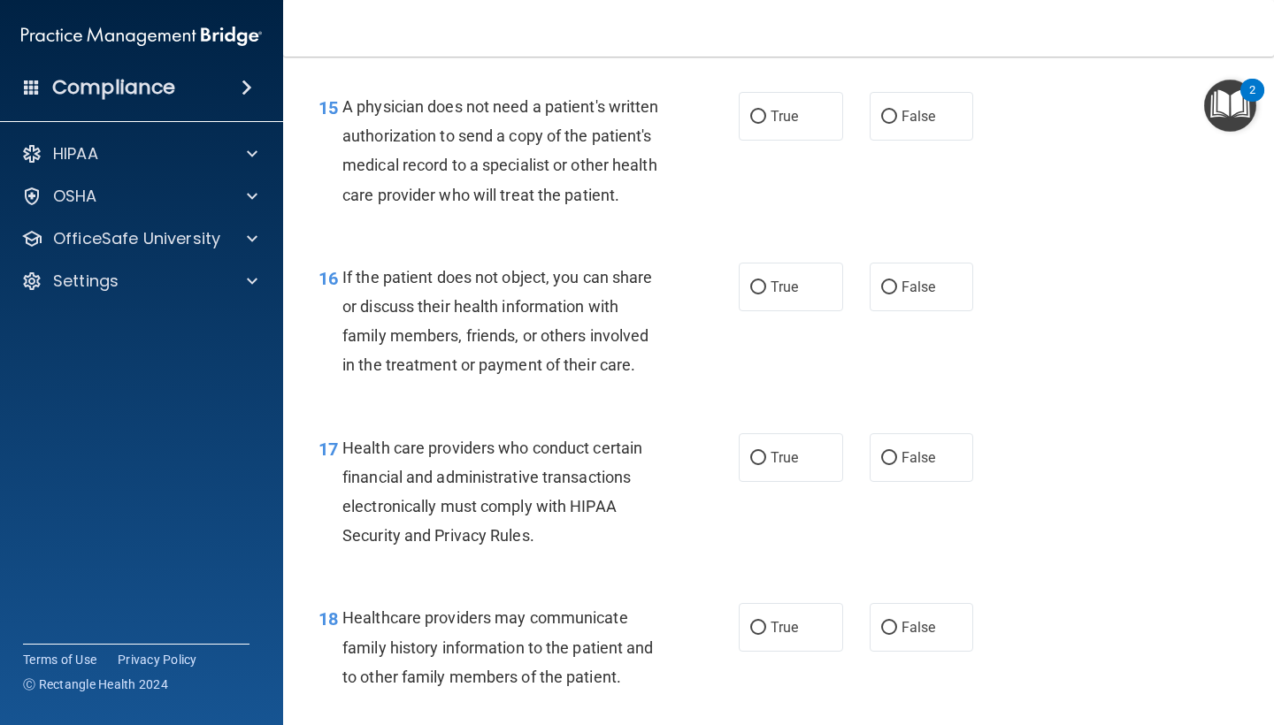
scroll to position [2467, 0]
click at [771, 123] on label "True" at bounding box center [791, 115] width 104 height 49
click at [766, 123] on input "True" at bounding box center [758, 116] width 16 height 13
radio input "true"
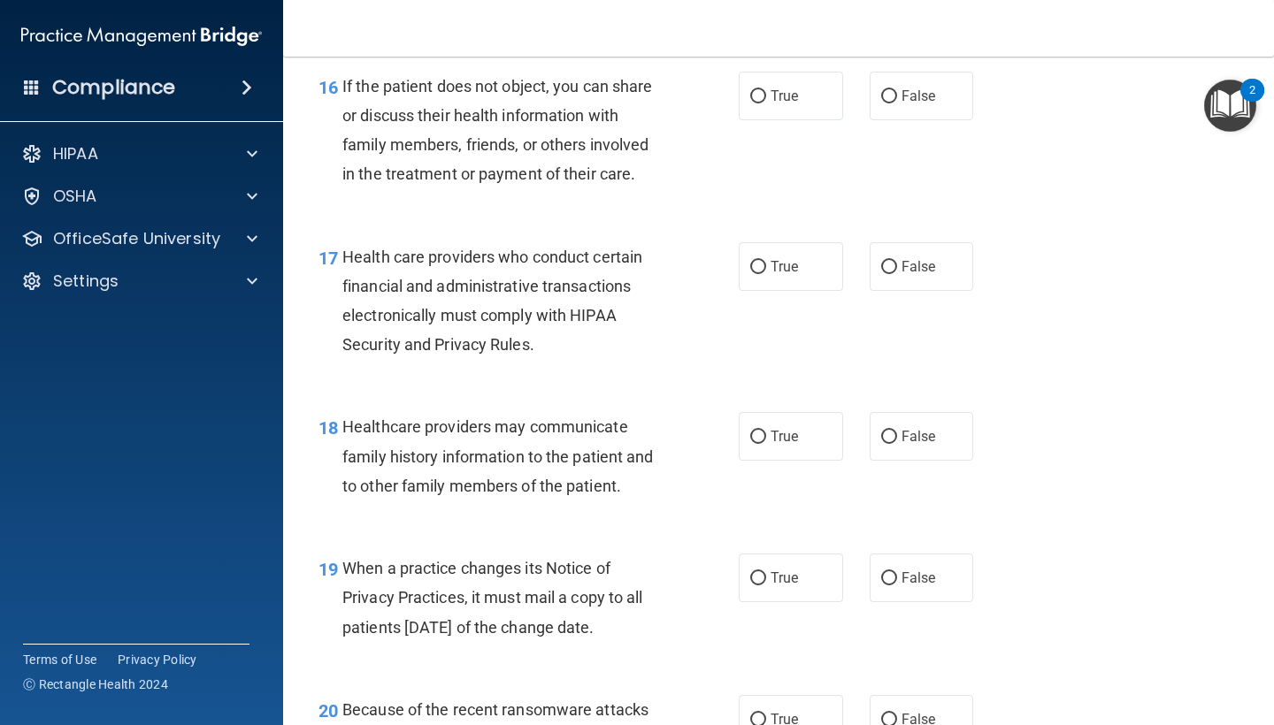
scroll to position [2661, 0]
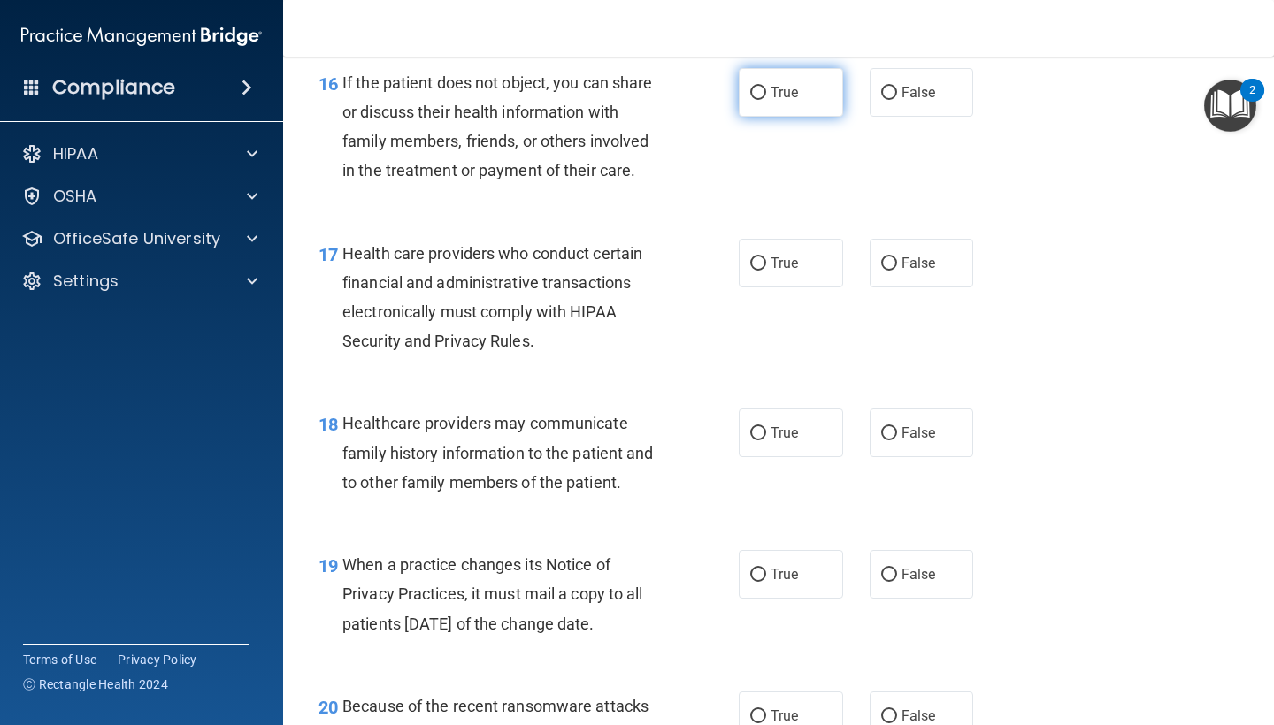
click at [789, 91] on label "True" at bounding box center [791, 92] width 104 height 49
click at [766, 91] on input "True" at bounding box center [758, 93] width 16 height 13
radio input "true"
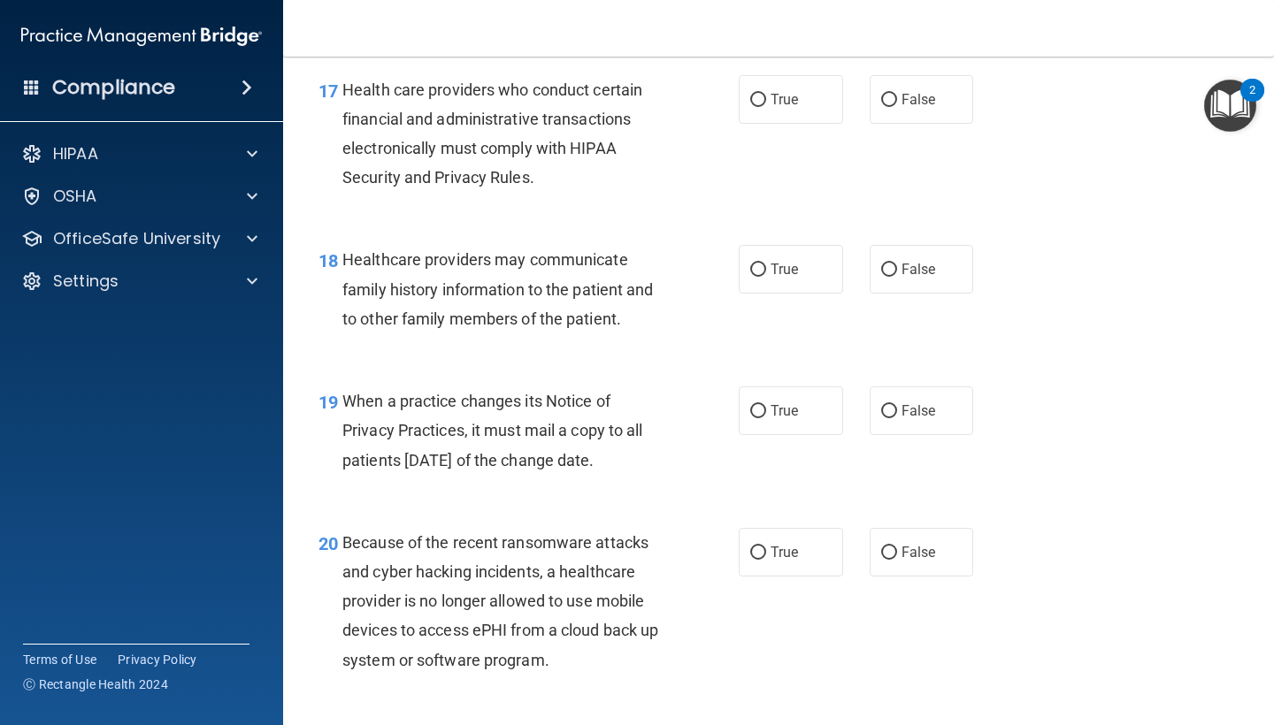
scroll to position [2826, 0]
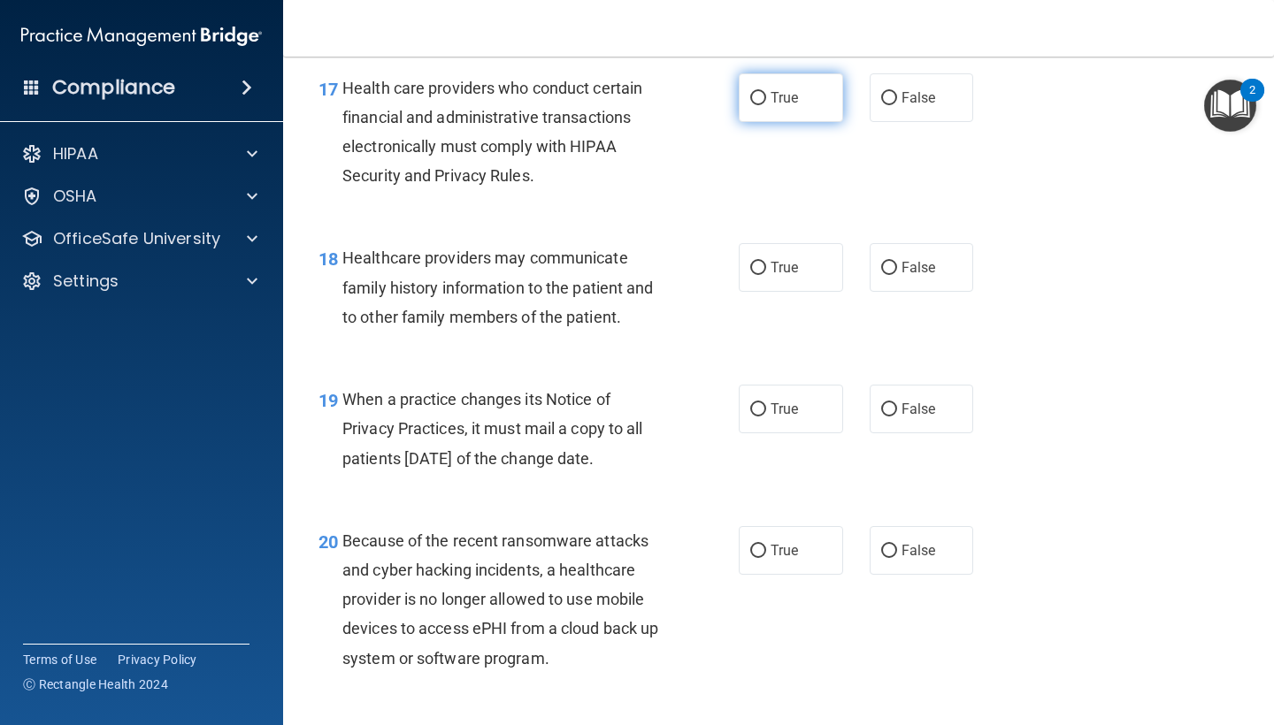
click at [785, 93] on label "True" at bounding box center [791, 97] width 104 height 49
click at [766, 93] on input "True" at bounding box center [758, 98] width 16 height 13
radio input "true"
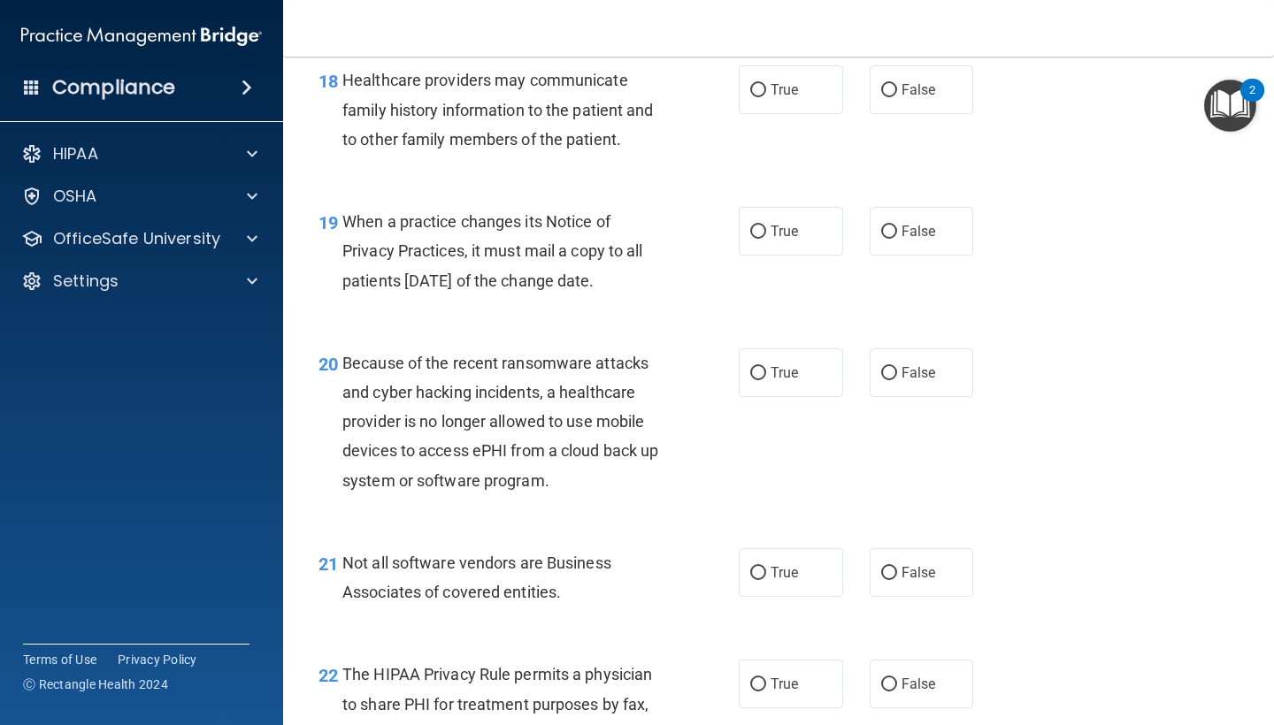
scroll to position [2998, 0]
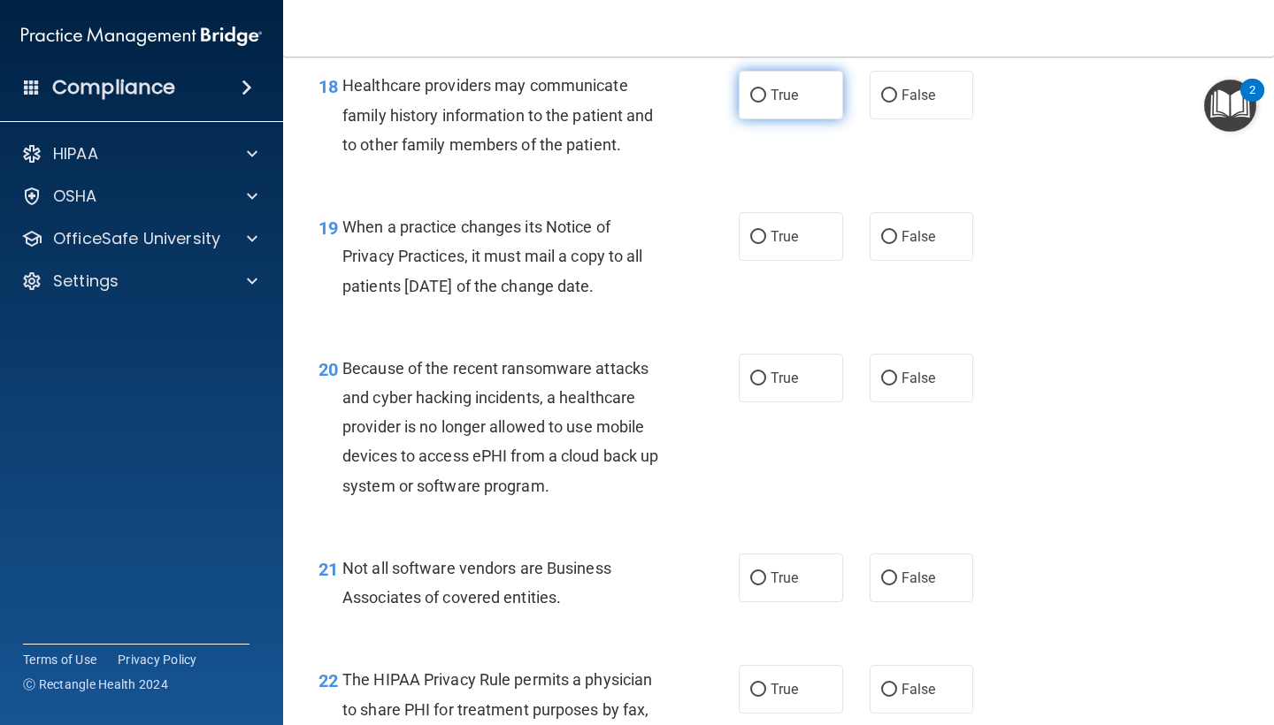
click at [790, 91] on label "True" at bounding box center [791, 95] width 104 height 49
click at [766, 91] on input "True" at bounding box center [758, 95] width 16 height 13
radio input "true"
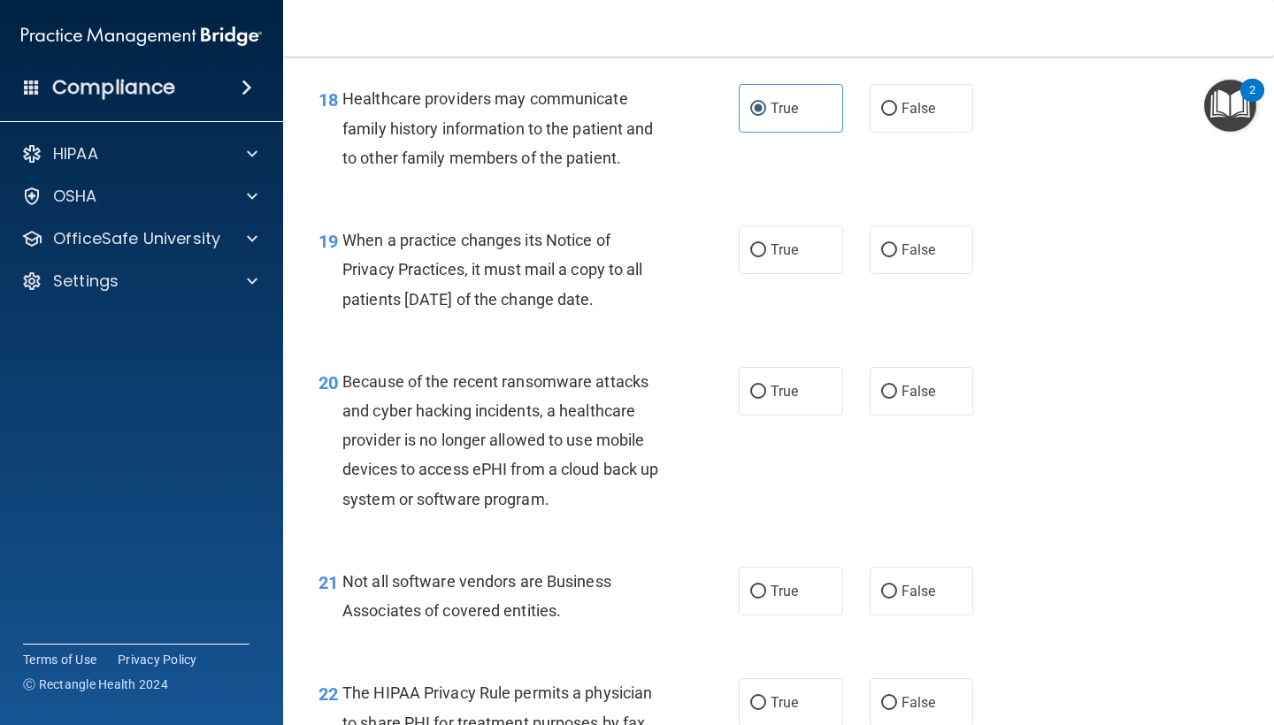
scroll to position [2986, 0]
click at [912, 241] on span "False" at bounding box center [918, 249] width 34 height 17
click at [897, 243] on input "False" at bounding box center [889, 249] width 16 height 13
radio input "true"
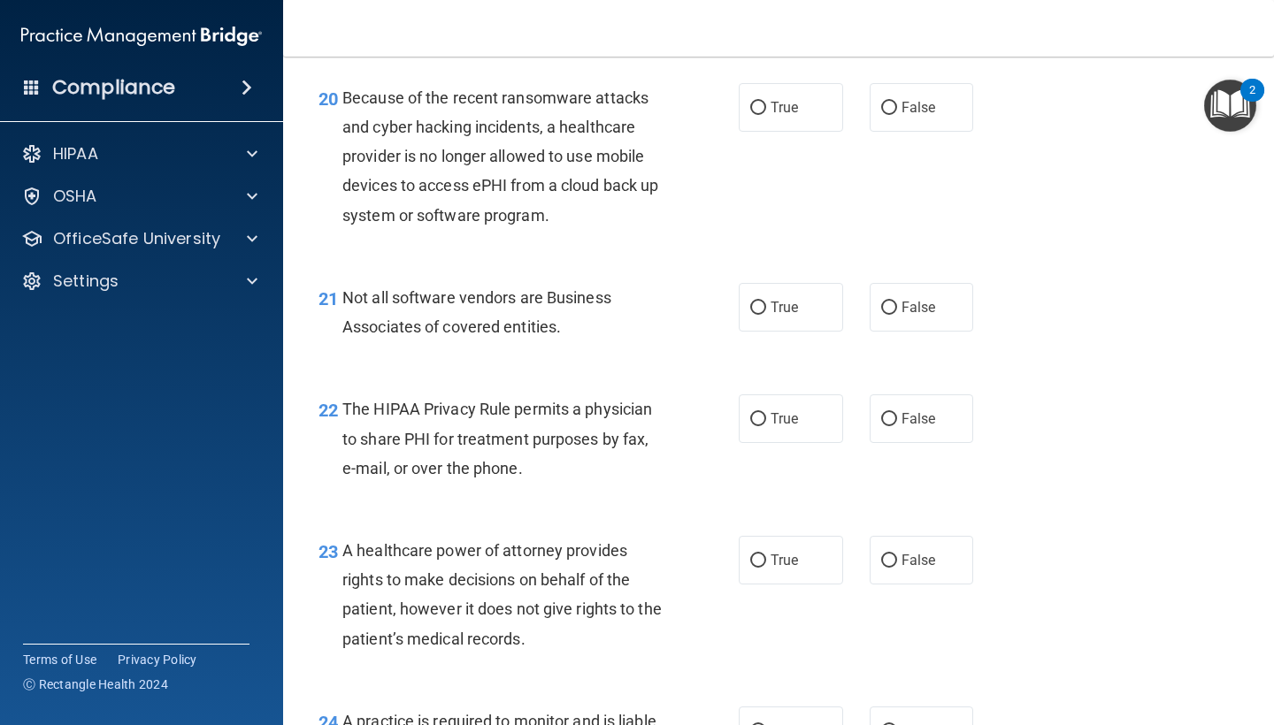
scroll to position [3271, 0]
click at [889, 109] on label "False" at bounding box center [921, 105] width 104 height 49
click at [889, 109] on input "False" at bounding box center [889, 106] width 16 height 13
radio input "true"
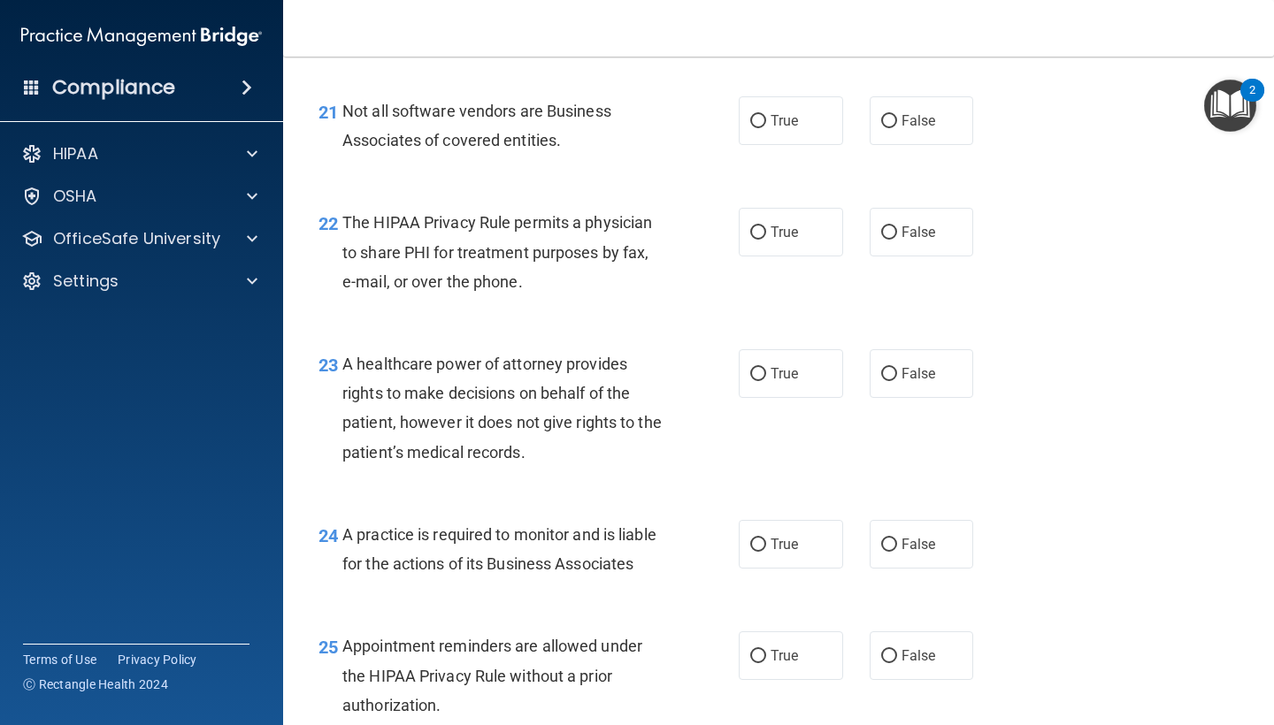
scroll to position [3470, 0]
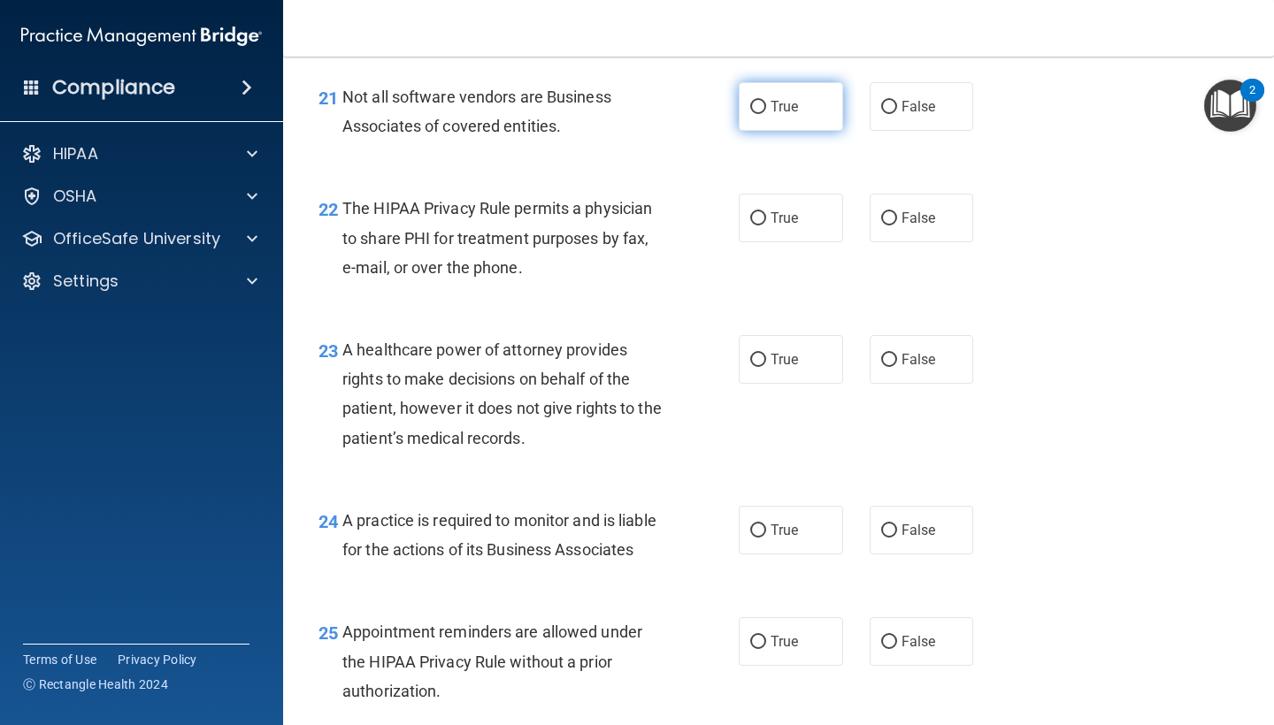
click at [793, 82] on label "True" at bounding box center [791, 106] width 104 height 49
click at [766, 101] on input "True" at bounding box center [758, 107] width 16 height 13
radio input "true"
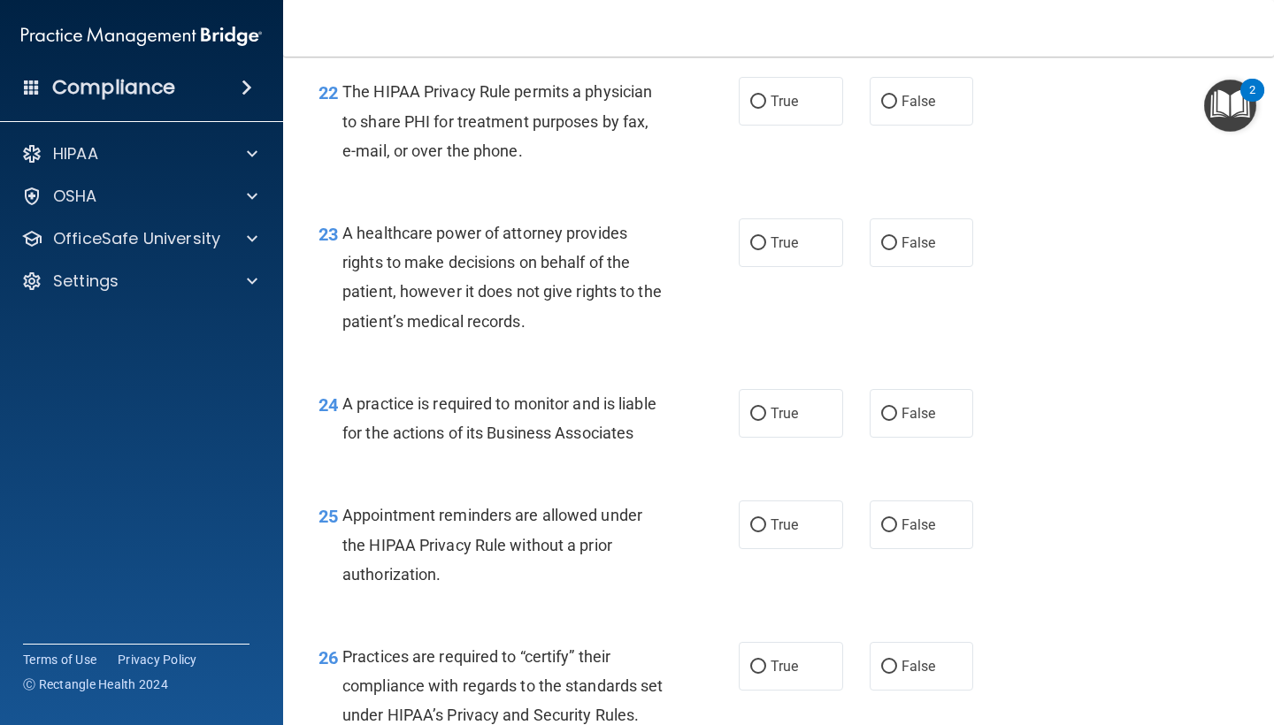
scroll to position [3581, 0]
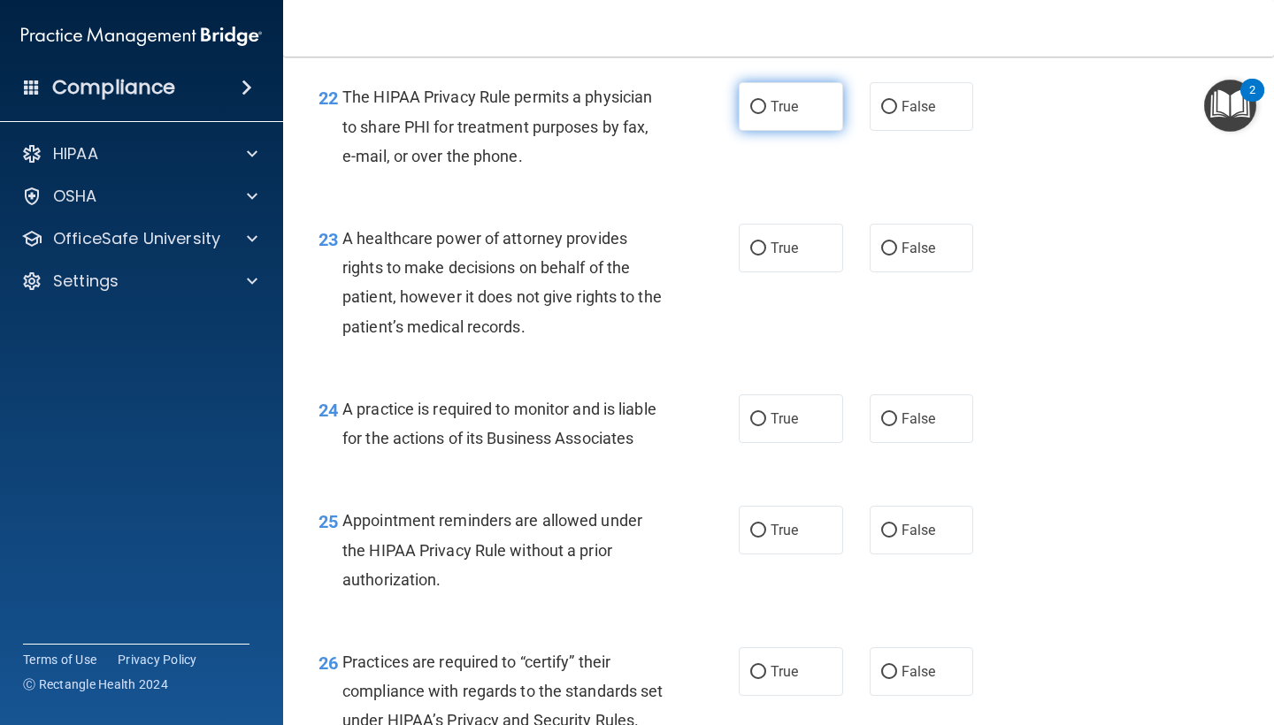
click at [796, 98] on span "True" at bounding box center [783, 106] width 27 height 17
click at [766, 101] on input "True" at bounding box center [758, 107] width 16 height 13
radio input "true"
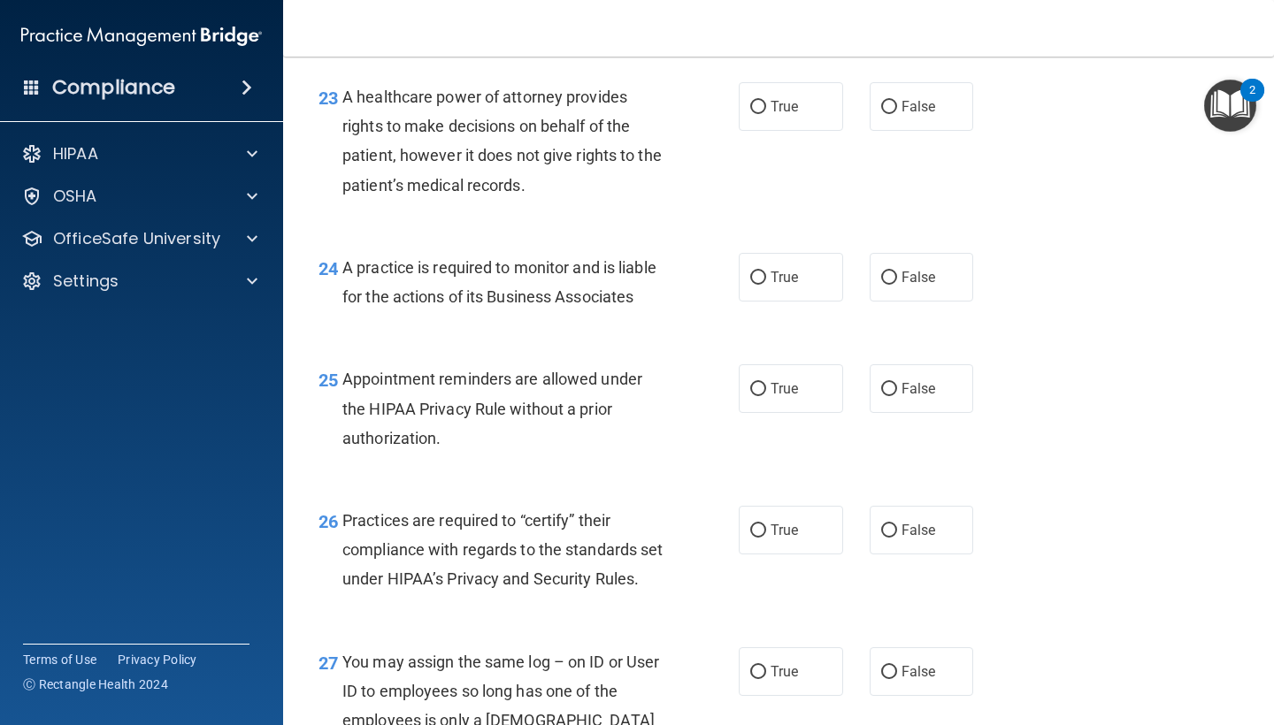
scroll to position [3720, 0]
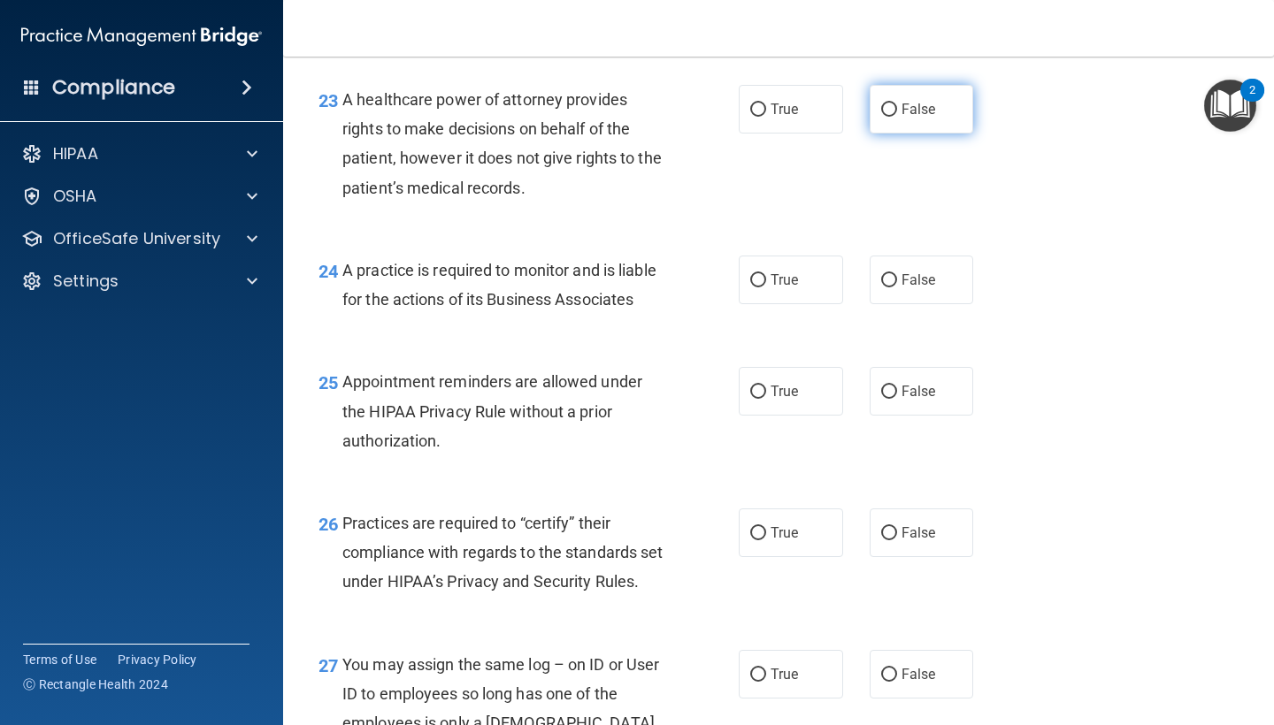
click at [899, 94] on label "False" at bounding box center [921, 109] width 104 height 49
click at [897, 103] on input "False" at bounding box center [889, 109] width 16 height 13
radio input "true"
click at [656, 261] on span "A practice is required to monitor and is liable for the actions of its Business…" at bounding box center [499, 285] width 314 height 48
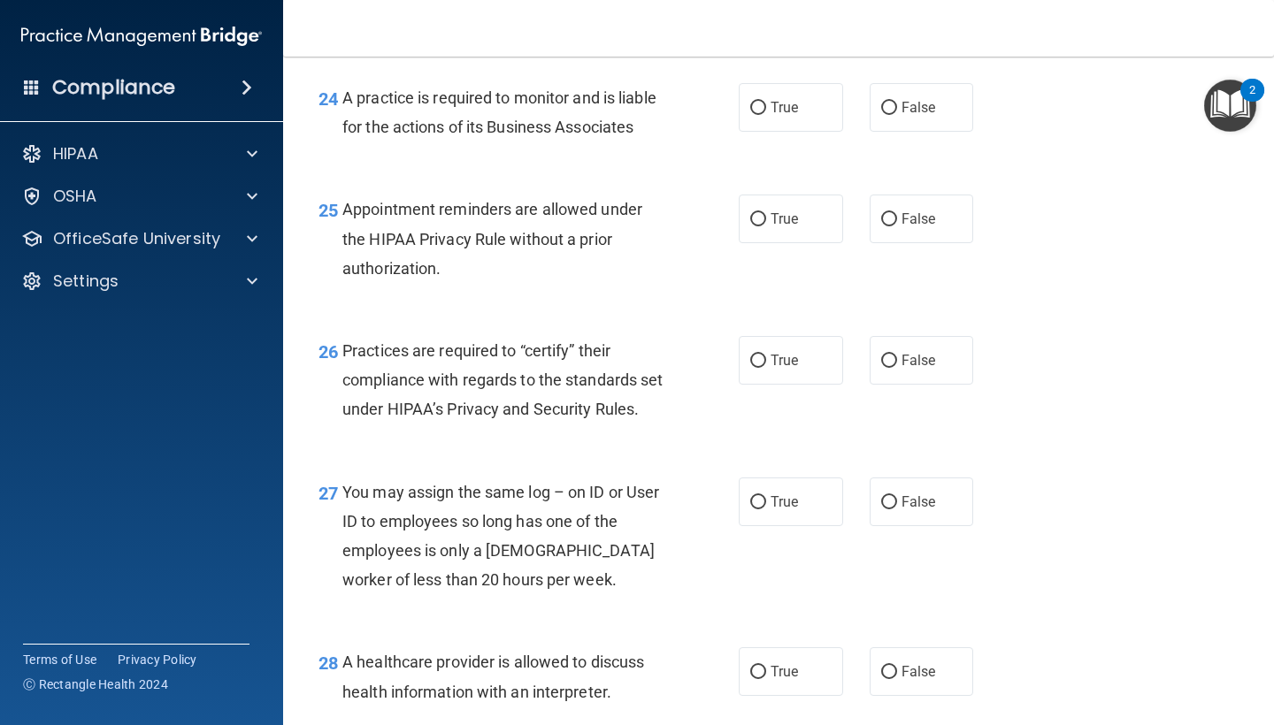
scroll to position [3895, 0]
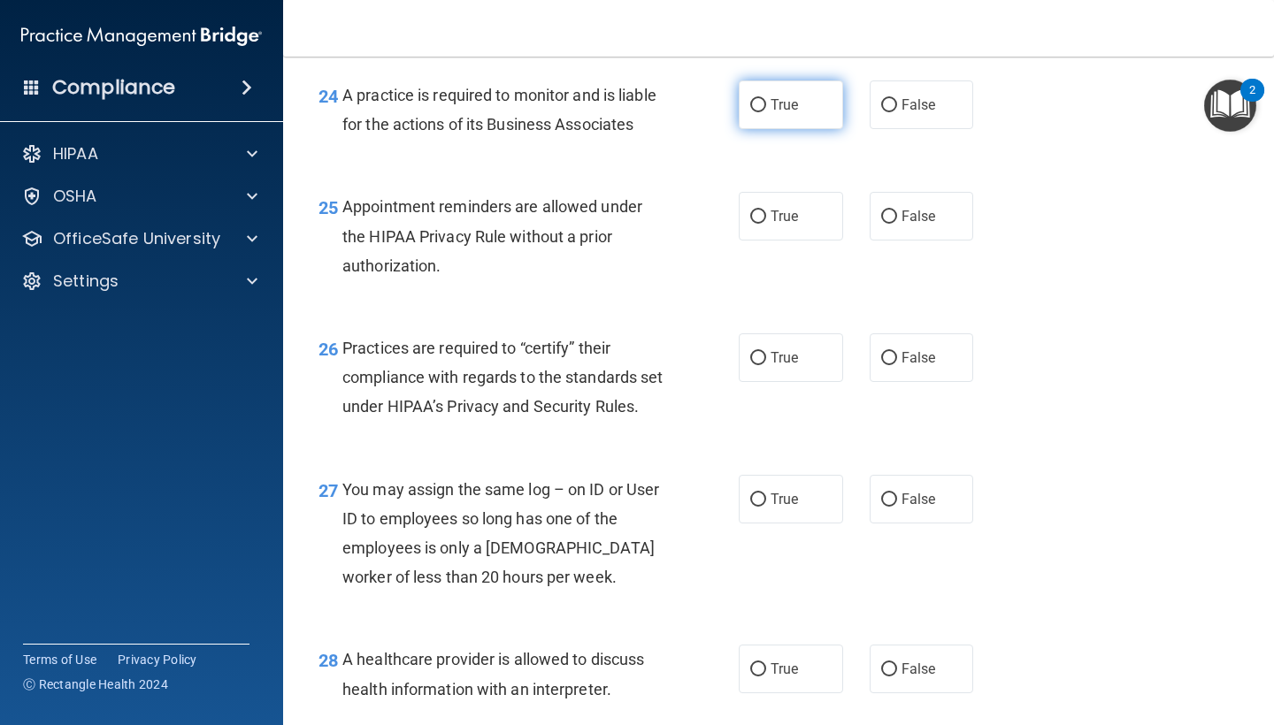
click at [792, 96] on span "True" at bounding box center [783, 104] width 27 height 17
click at [766, 99] on input "True" at bounding box center [758, 105] width 16 height 13
radio input "true"
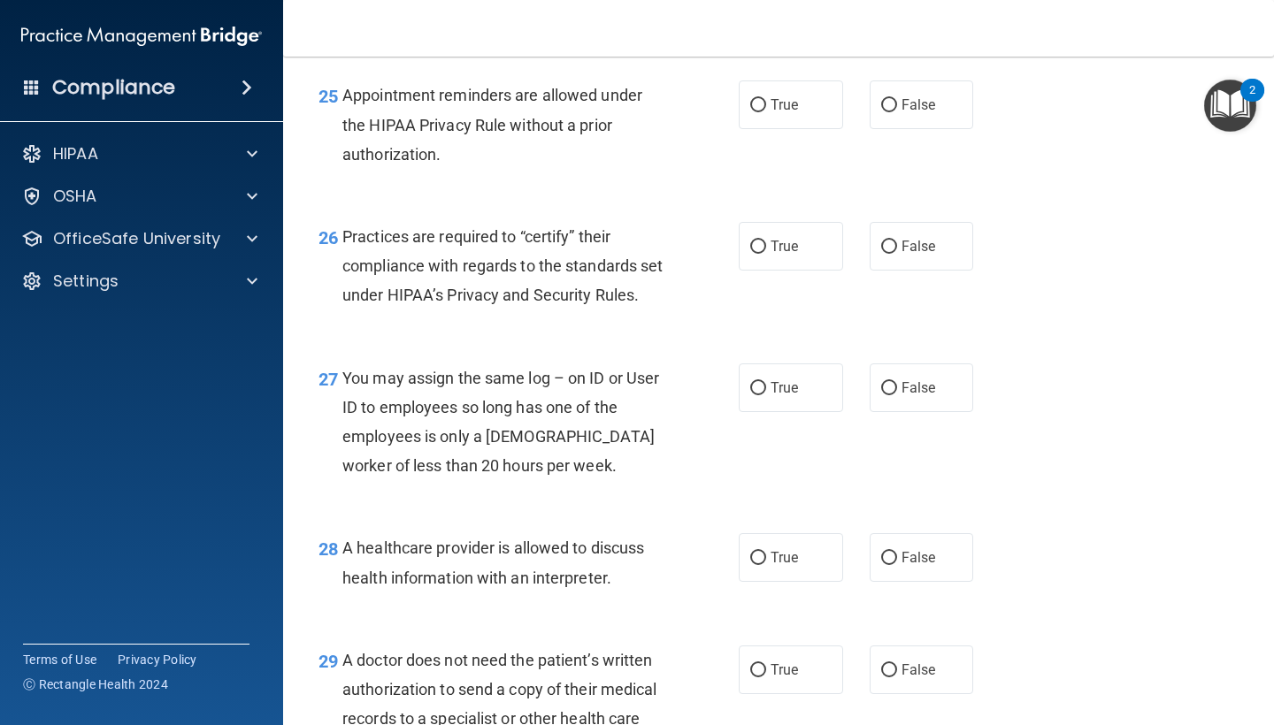
scroll to position [4011, 0]
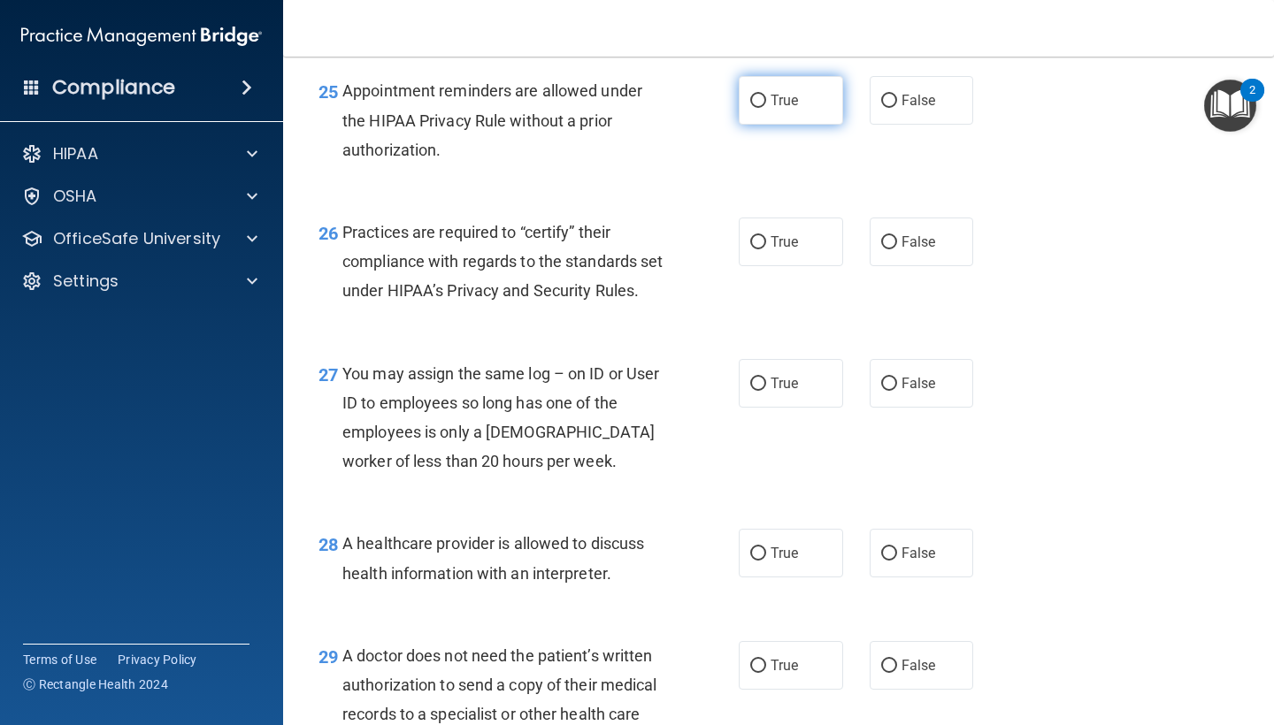
click at [790, 96] on label "True" at bounding box center [791, 100] width 104 height 49
click at [766, 96] on input "True" at bounding box center [758, 101] width 16 height 13
radio input "true"
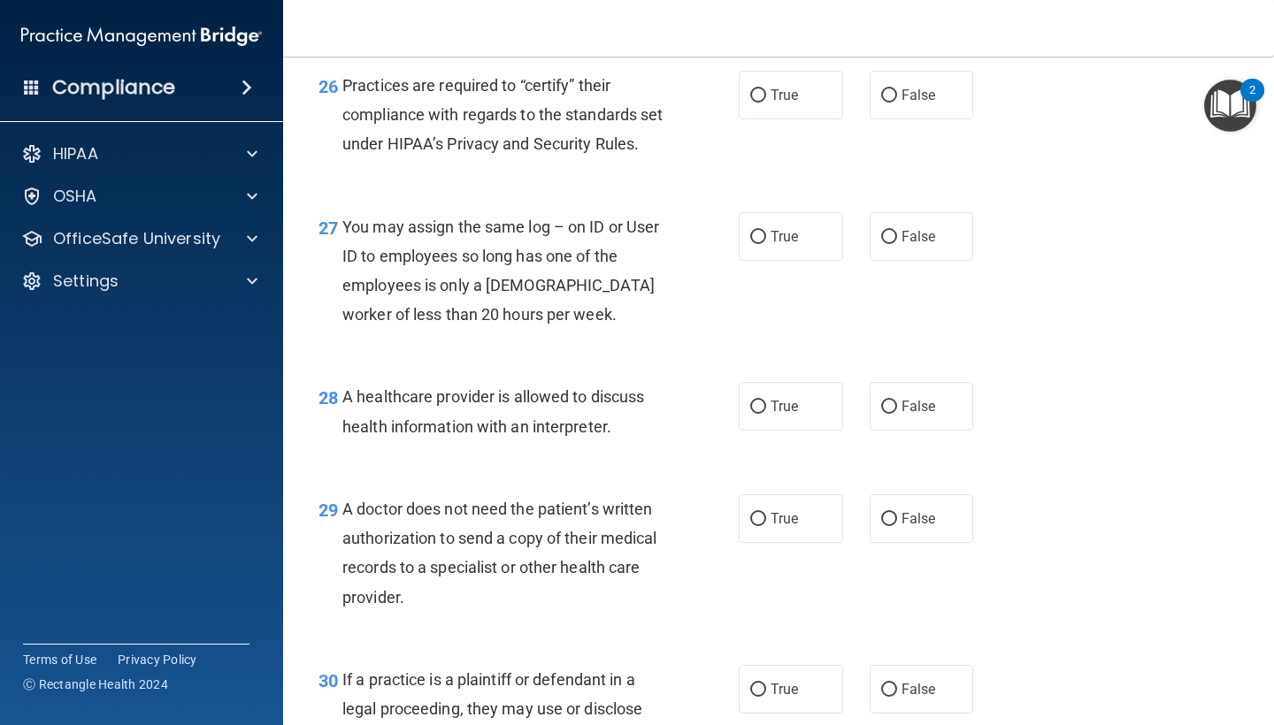
scroll to position [4155, 0]
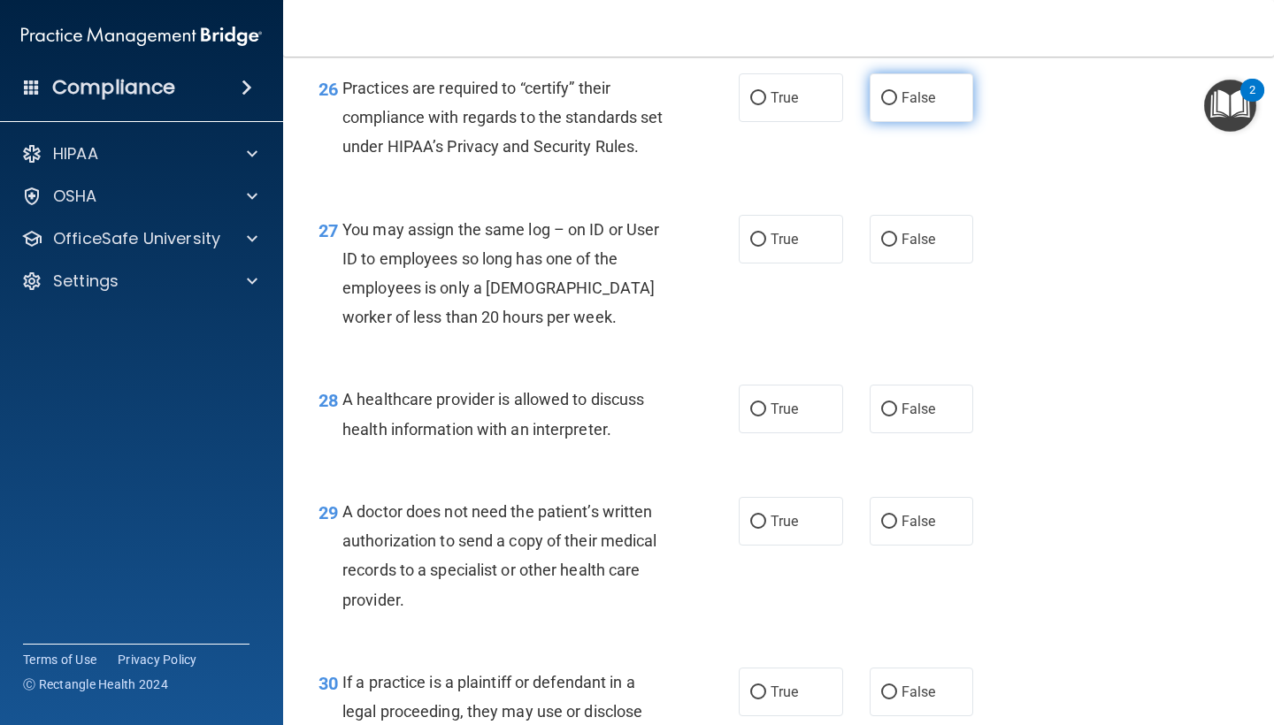
click at [907, 89] on span "False" at bounding box center [918, 97] width 34 height 17
click at [897, 92] on input "False" at bounding box center [889, 98] width 16 height 13
radio input "true"
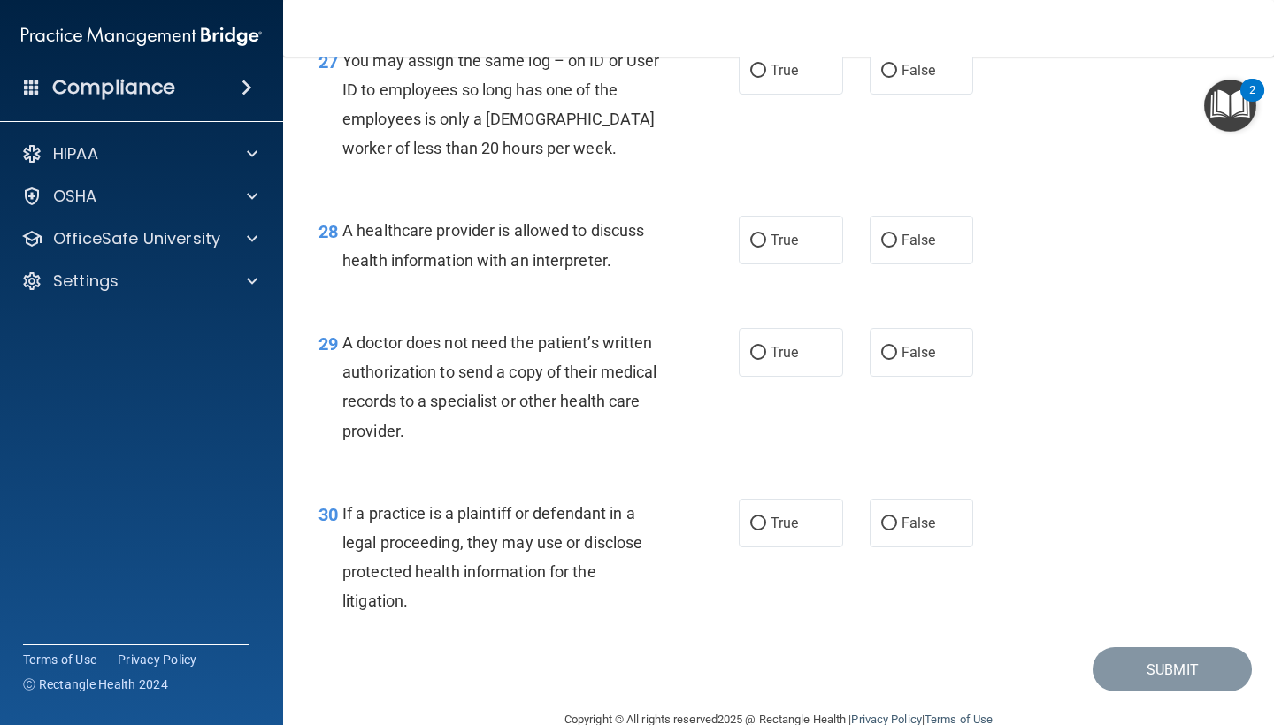
scroll to position [4321, 0]
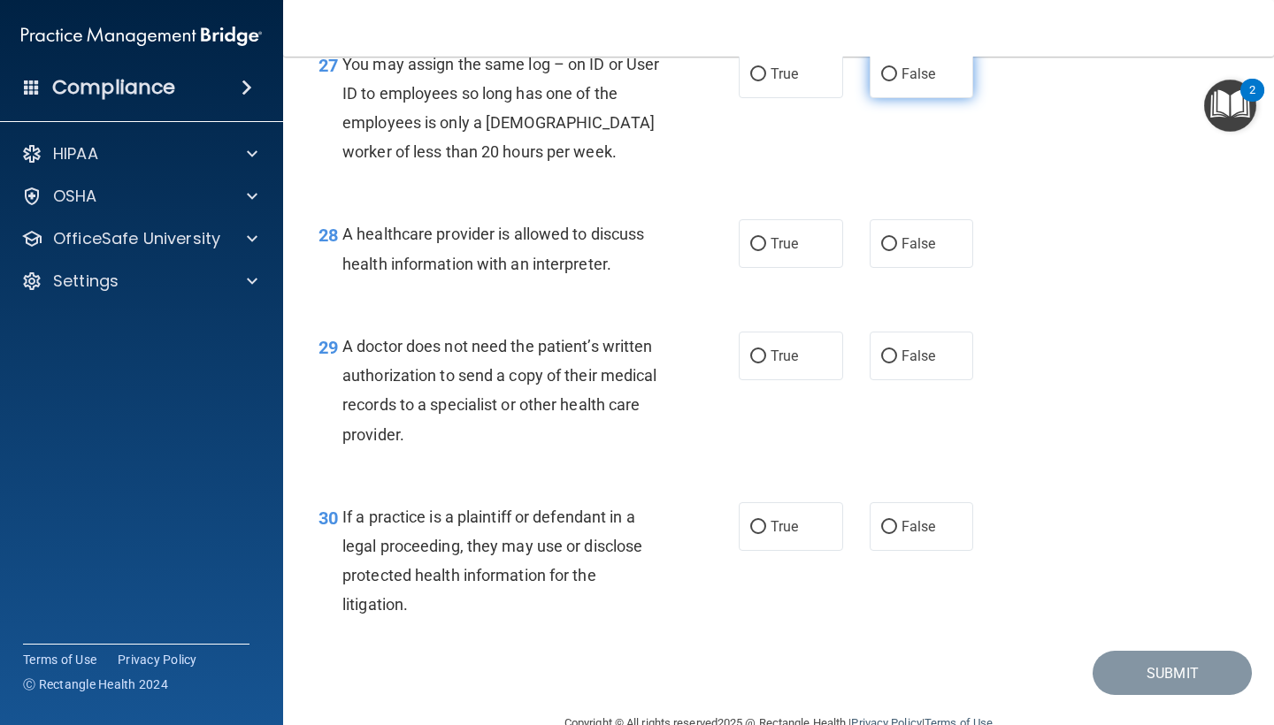
click at [907, 73] on label "False" at bounding box center [921, 74] width 104 height 49
click at [897, 73] on input "False" at bounding box center [889, 74] width 16 height 13
radio input "true"
click at [753, 248] on input "True" at bounding box center [758, 244] width 16 height 13
radio input "true"
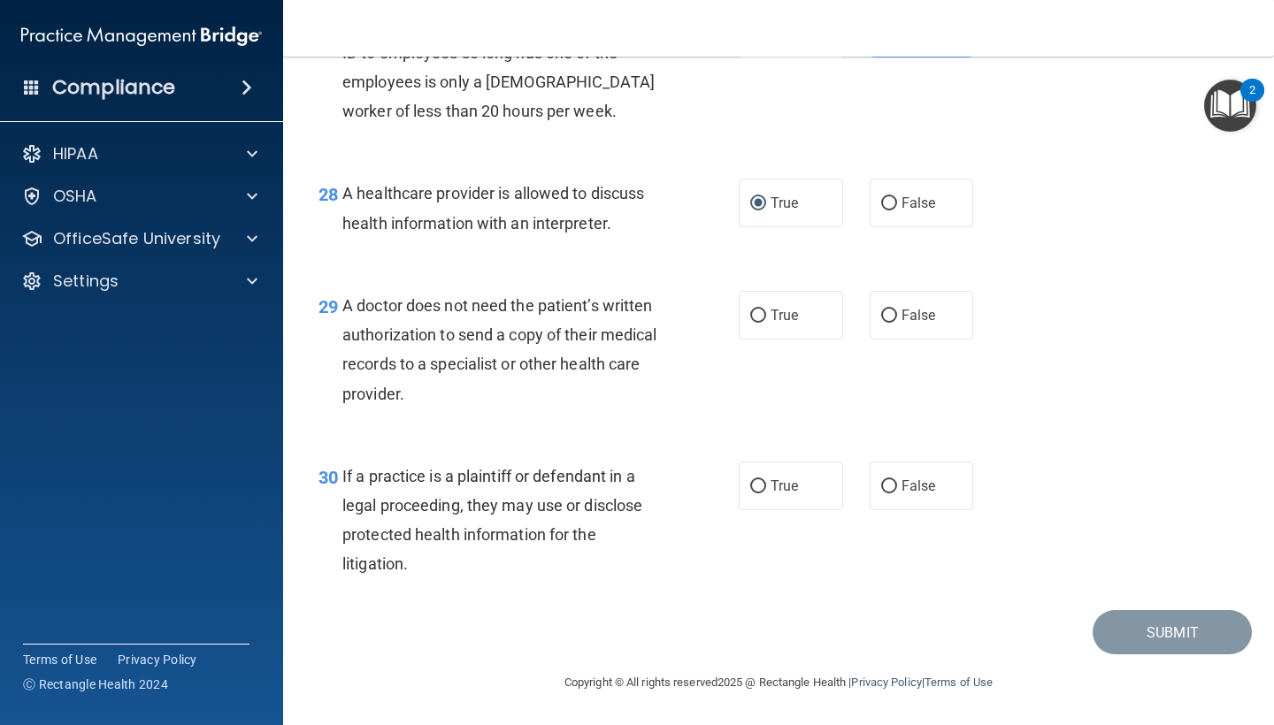
scroll to position [4368, 0]
click at [761, 318] on input "True" at bounding box center [758, 316] width 16 height 13
radio input "true"
click at [773, 498] on label "True" at bounding box center [791, 486] width 104 height 49
click at [766, 494] on input "True" at bounding box center [758, 486] width 16 height 13
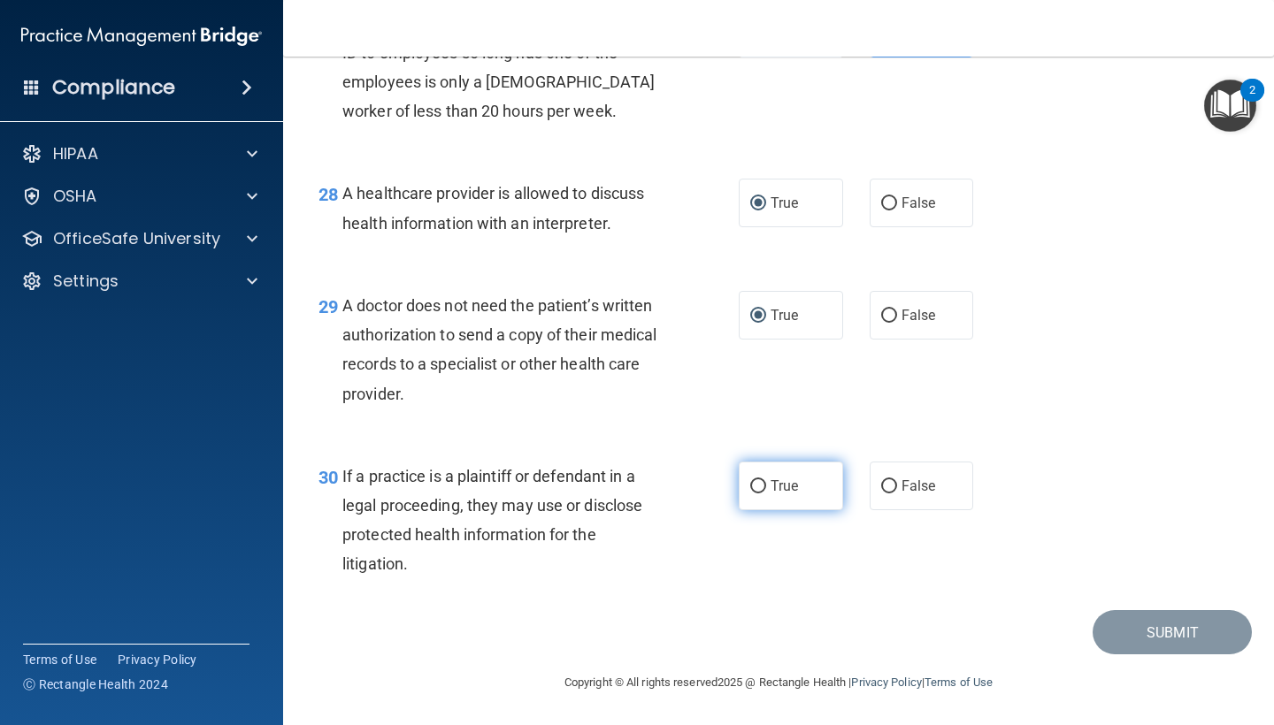
radio input "true"
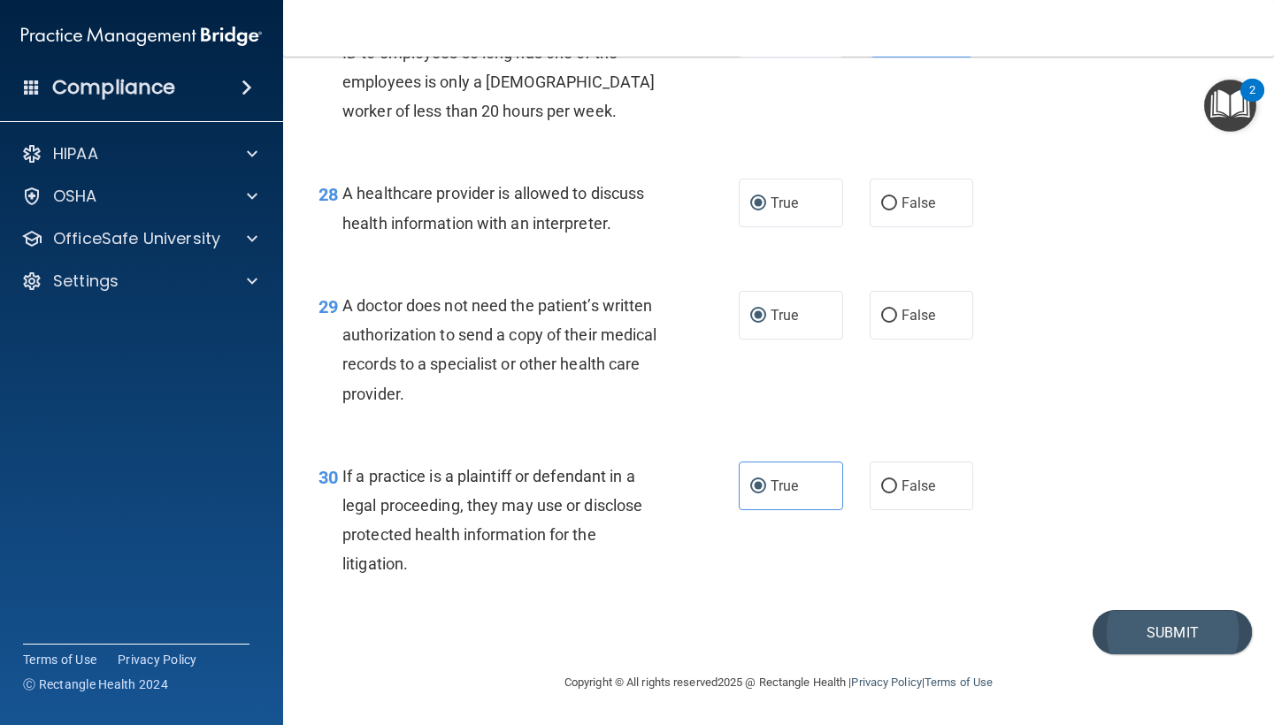
click at [1152, 637] on button "Submit" at bounding box center [1171, 632] width 159 height 45
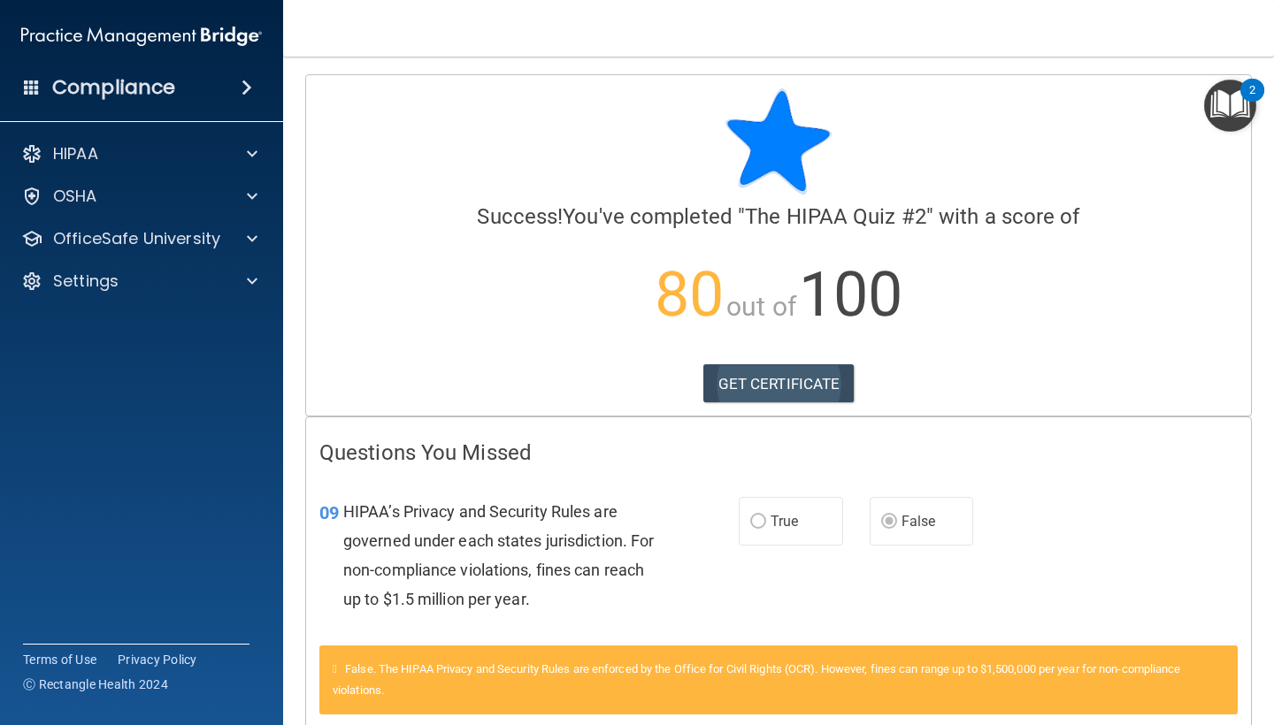
click at [778, 385] on link "GET CERTIFICATE" at bounding box center [778, 383] width 151 height 39
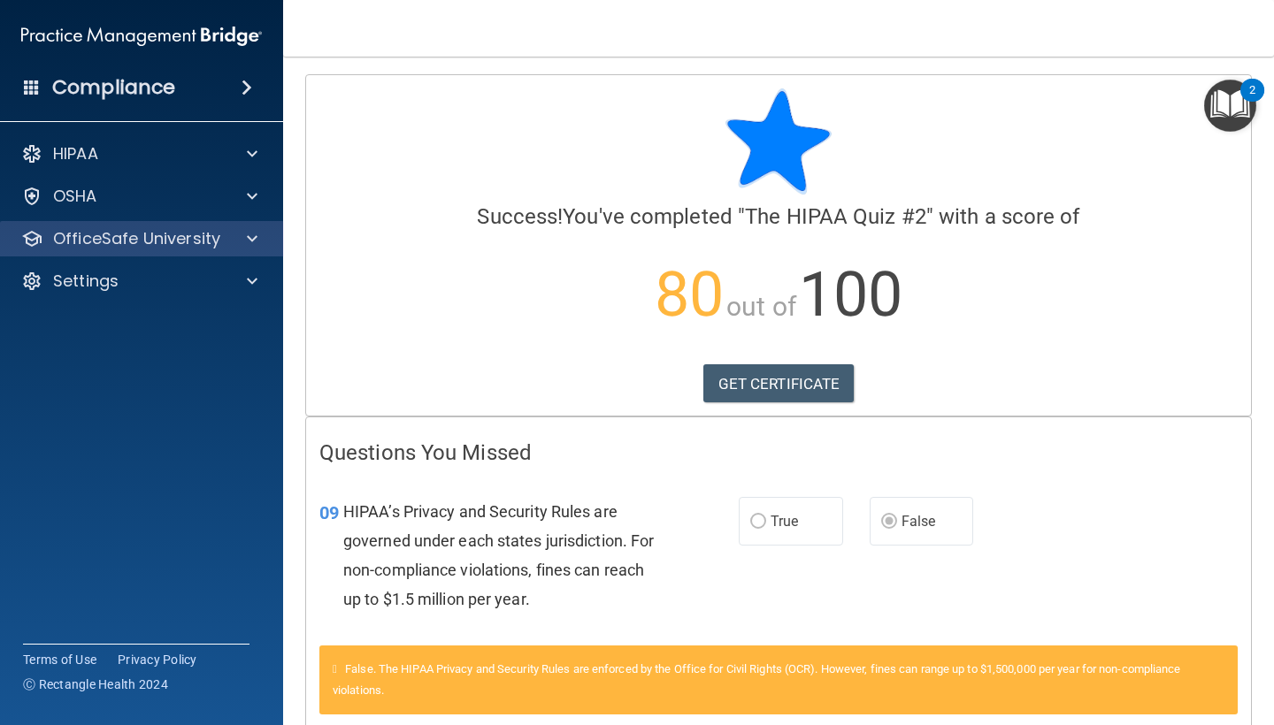
click at [246, 239] on div at bounding box center [249, 238] width 44 height 21
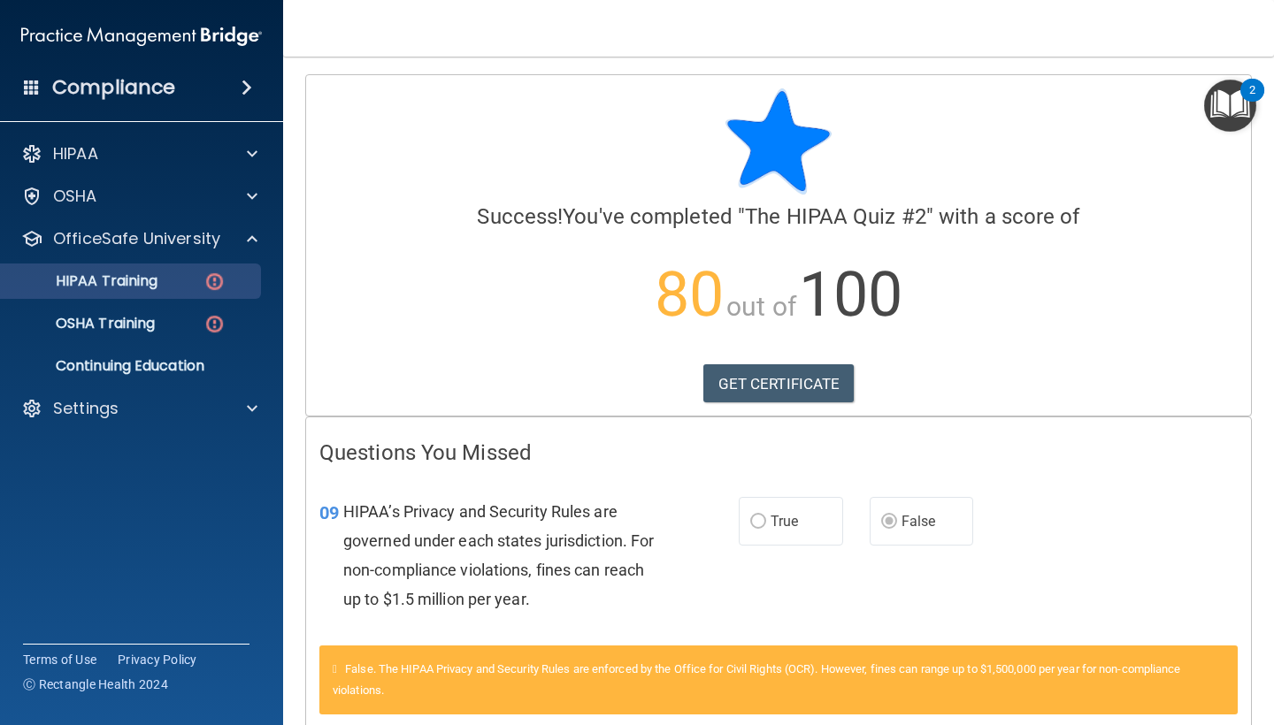
click at [151, 286] on p "HIPAA Training" at bounding box center [84, 281] width 146 height 18
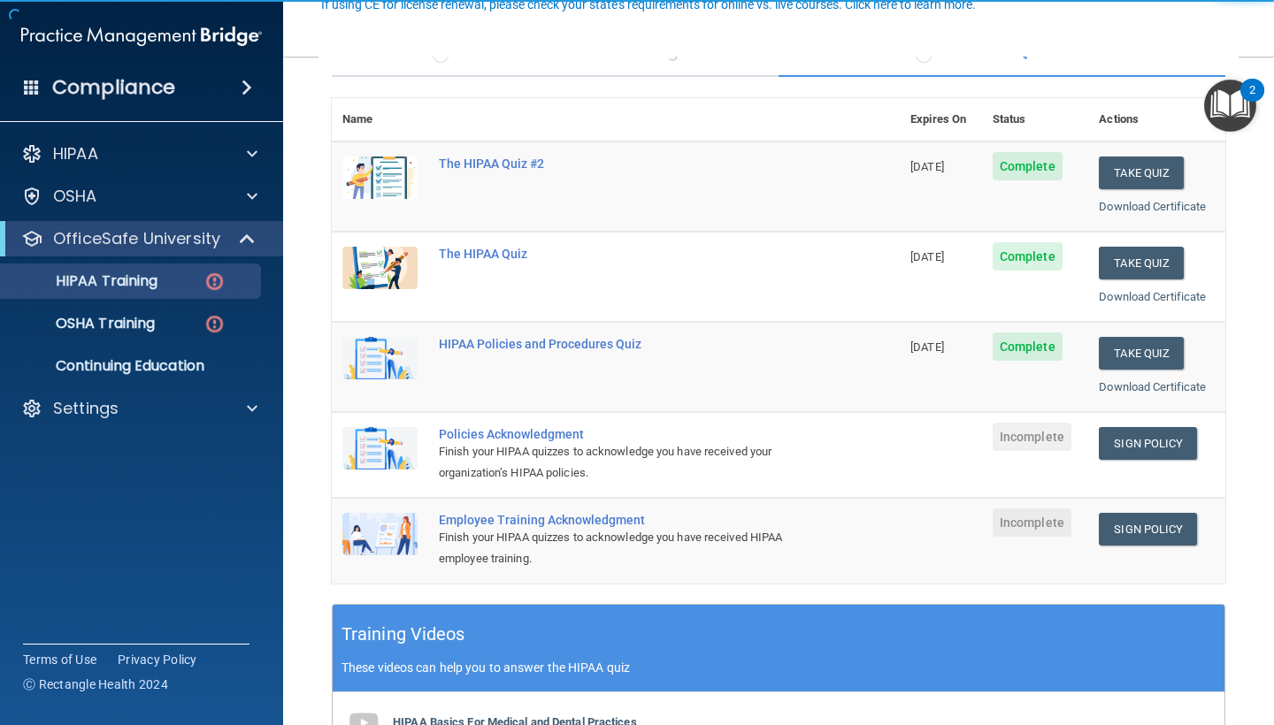
scroll to position [174, 0]
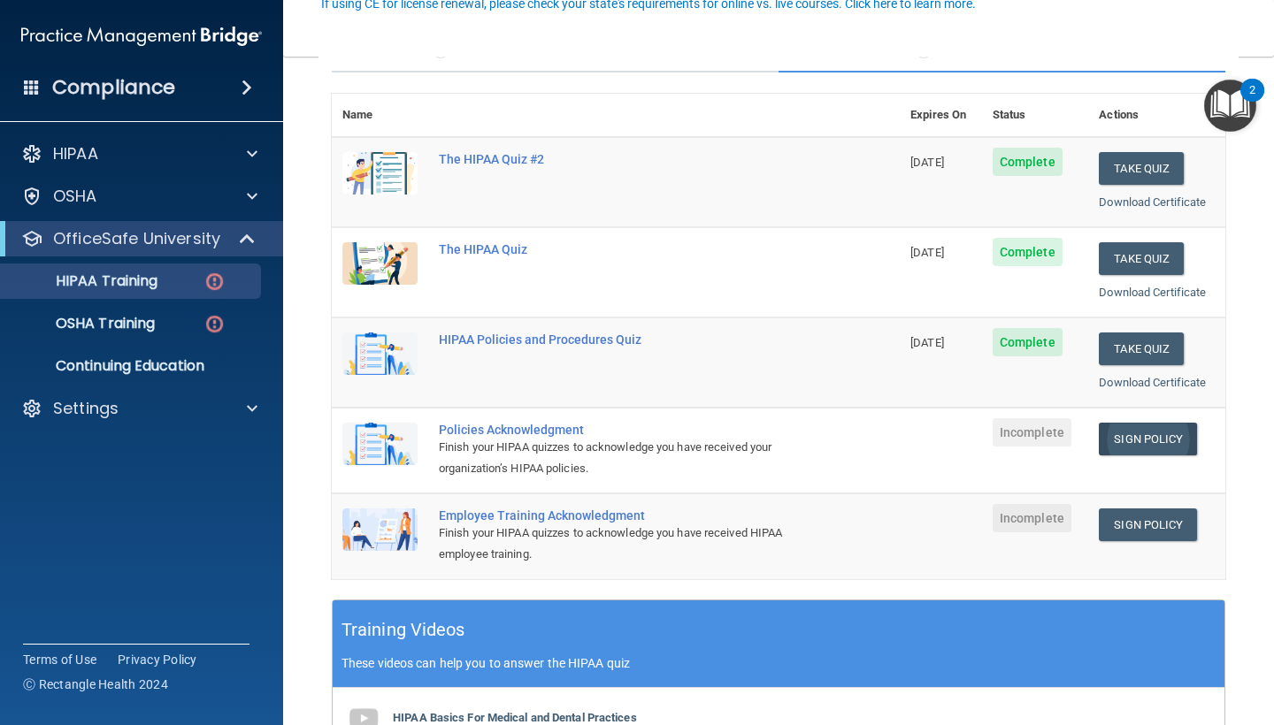
click at [1139, 426] on link "Sign Policy" at bounding box center [1148, 439] width 98 height 33
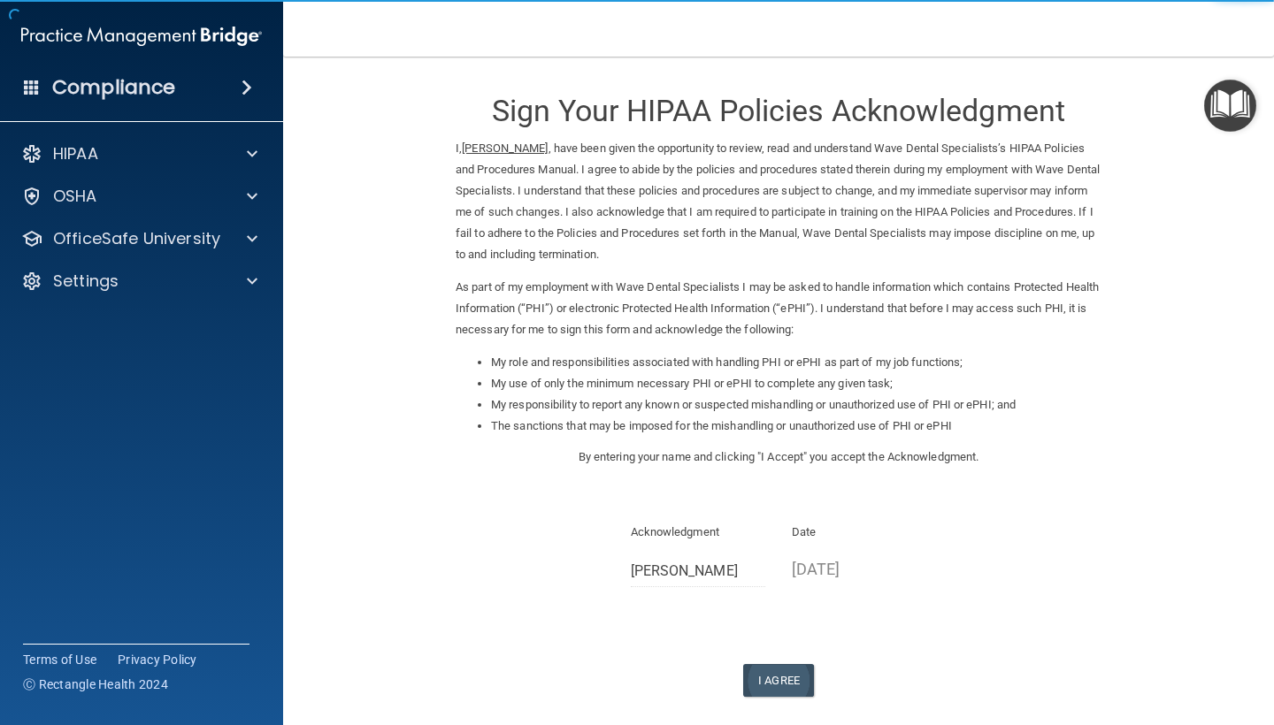
click at [782, 666] on button "I Agree" at bounding box center [778, 680] width 71 height 33
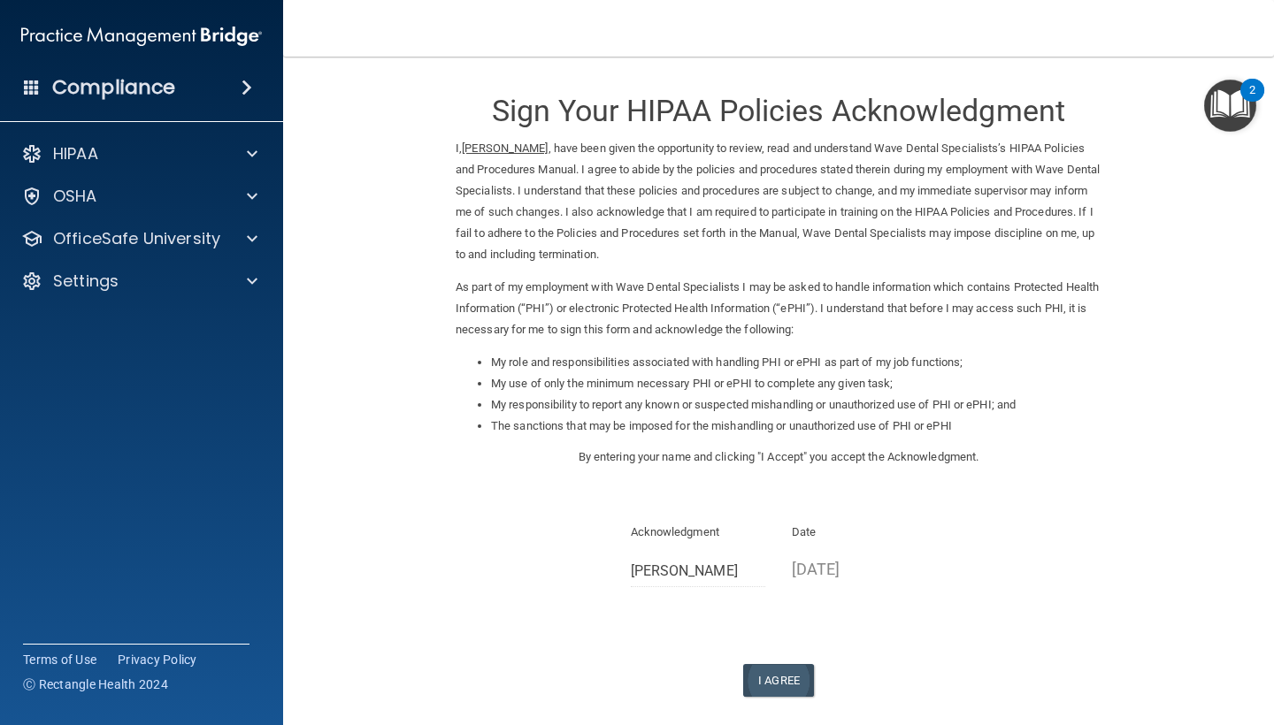
click at [771, 664] on button "I Agree" at bounding box center [778, 680] width 71 height 33
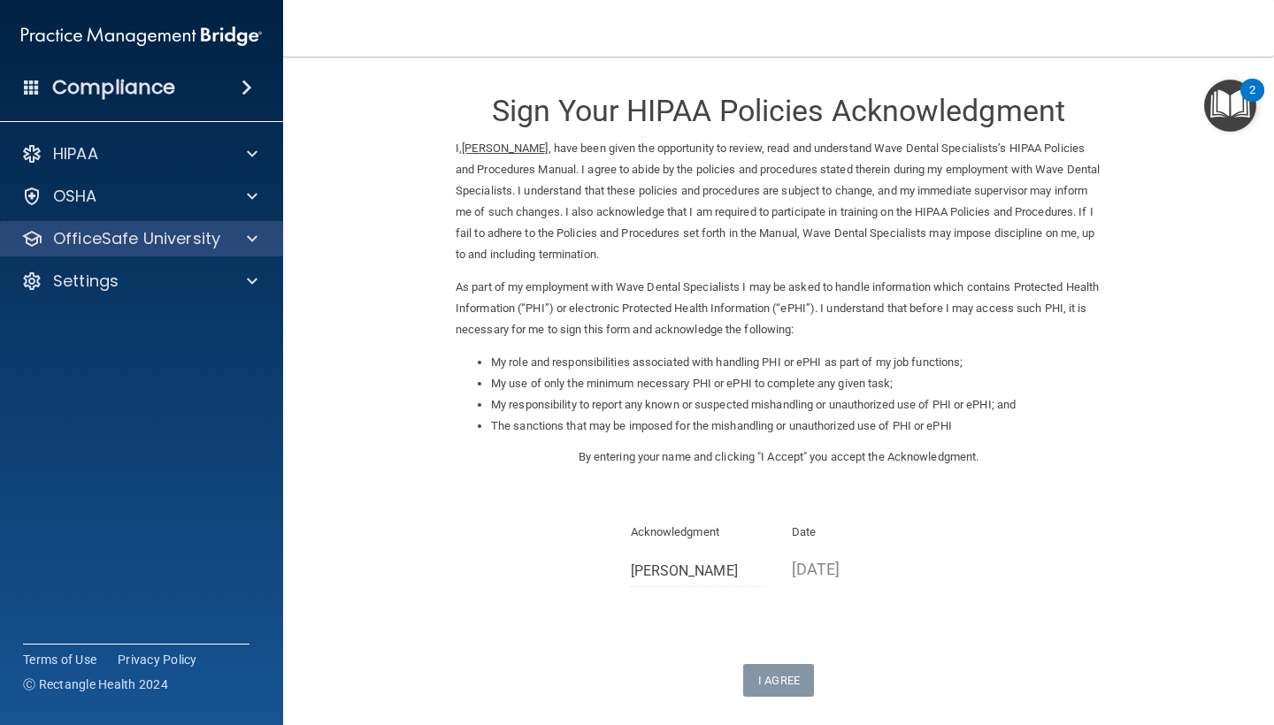
click at [265, 239] on div at bounding box center [249, 238] width 44 height 21
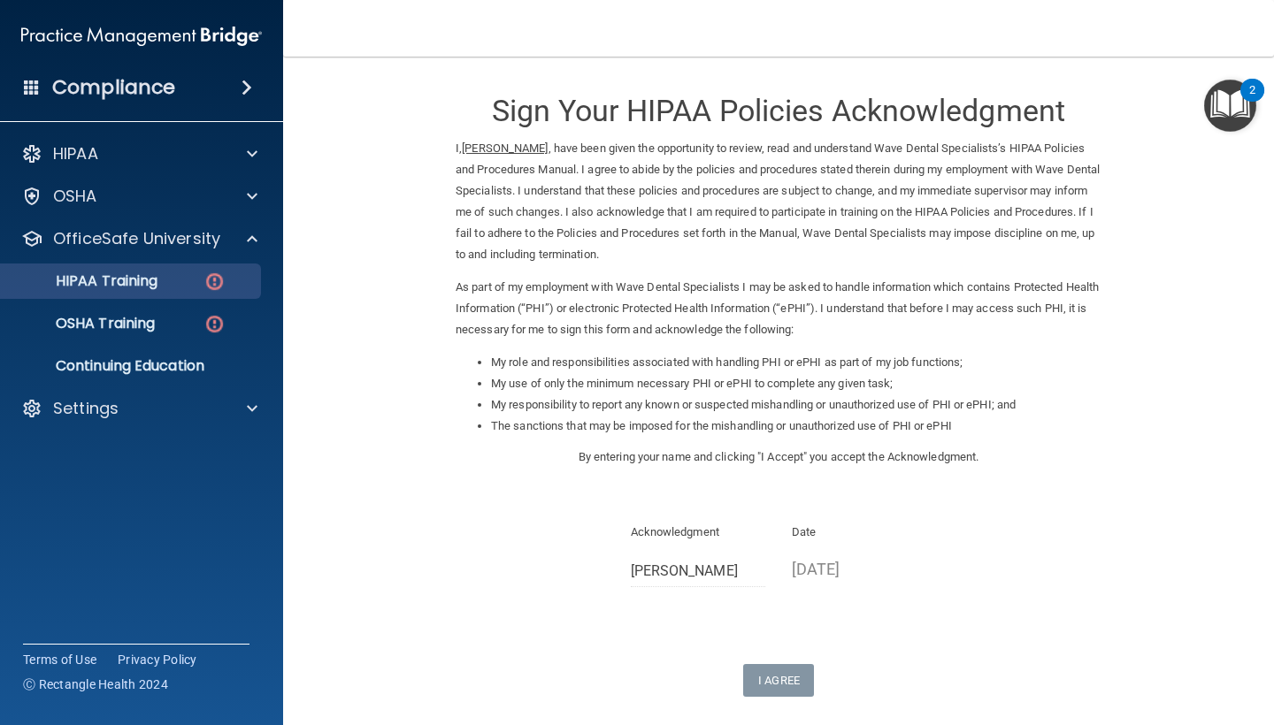
click at [182, 275] on div "HIPAA Training" at bounding box center [131, 281] width 241 height 18
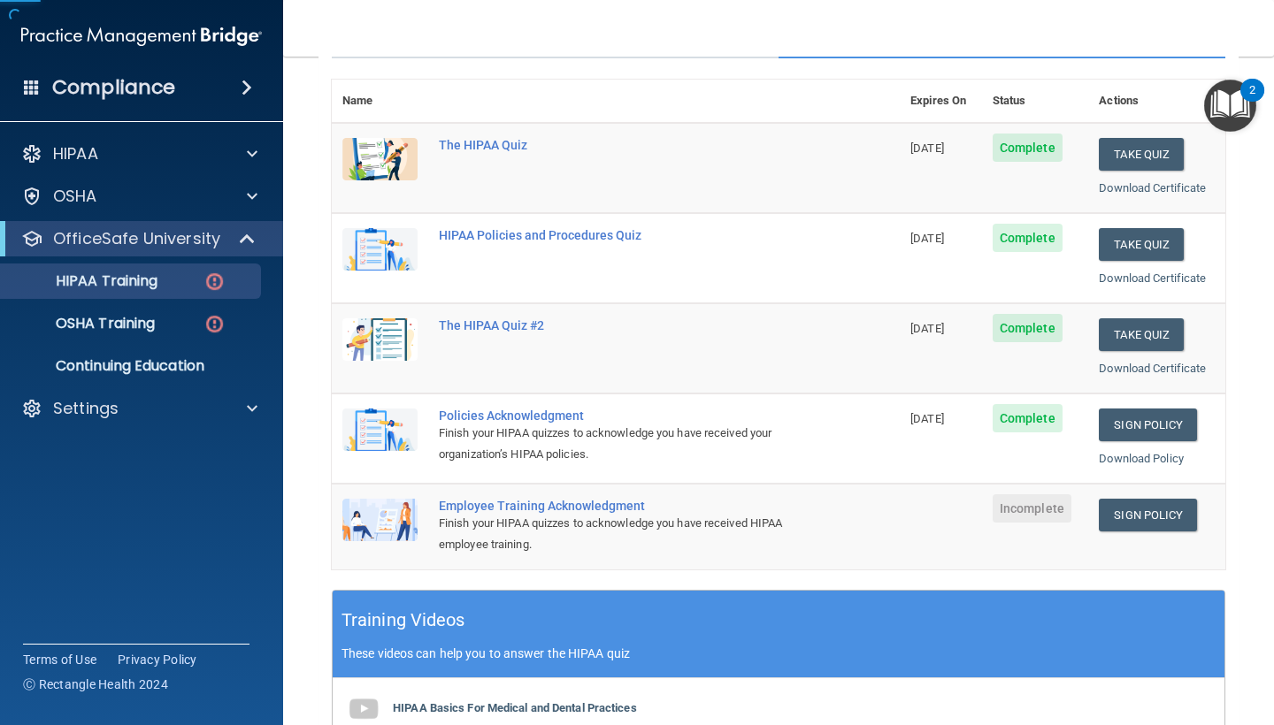
scroll to position [224, 0]
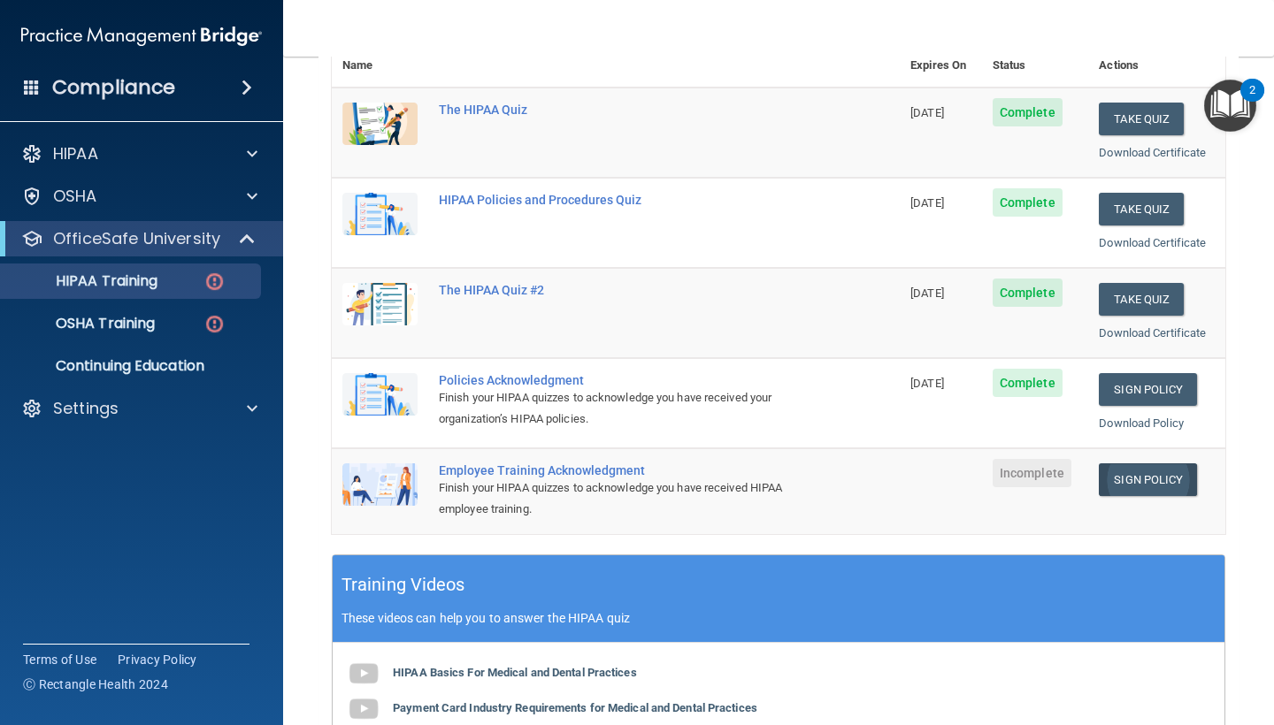
click at [1180, 470] on link "Sign Policy" at bounding box center [1148, 479] width 98 height 33
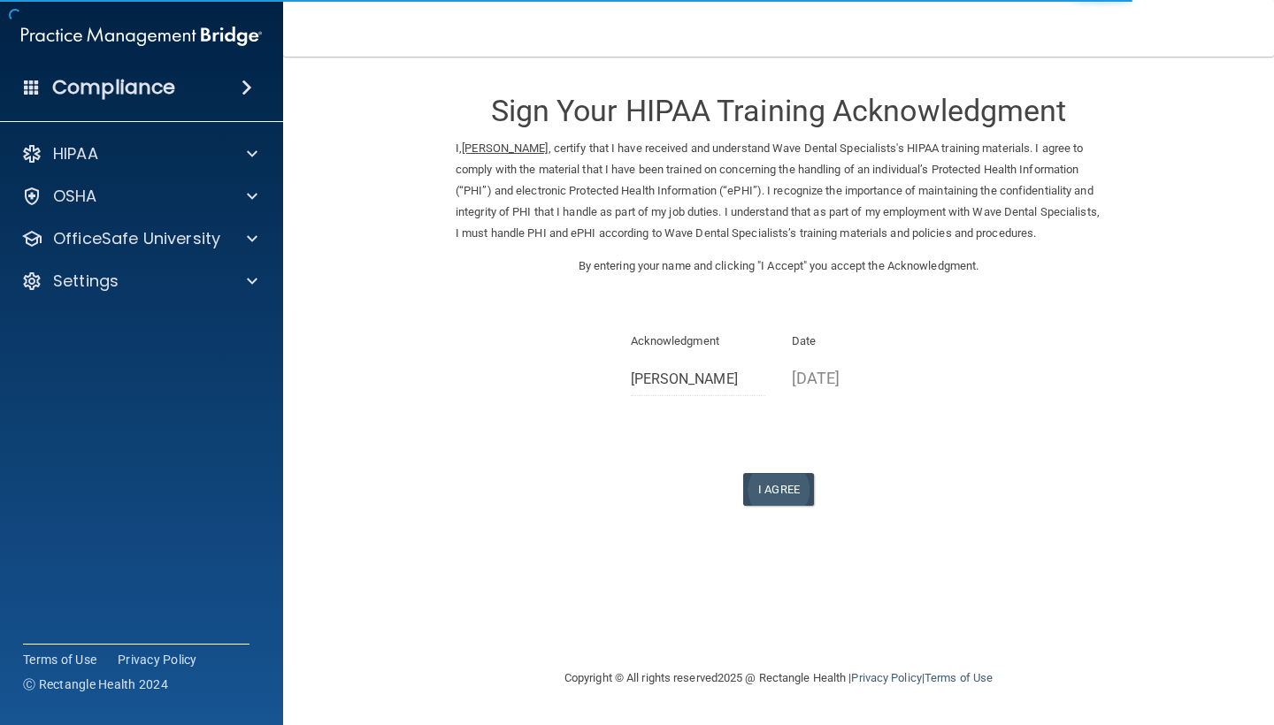
click at [788, 490] on button "I Agree" at bounding box center [778, 489] width 71 height 33
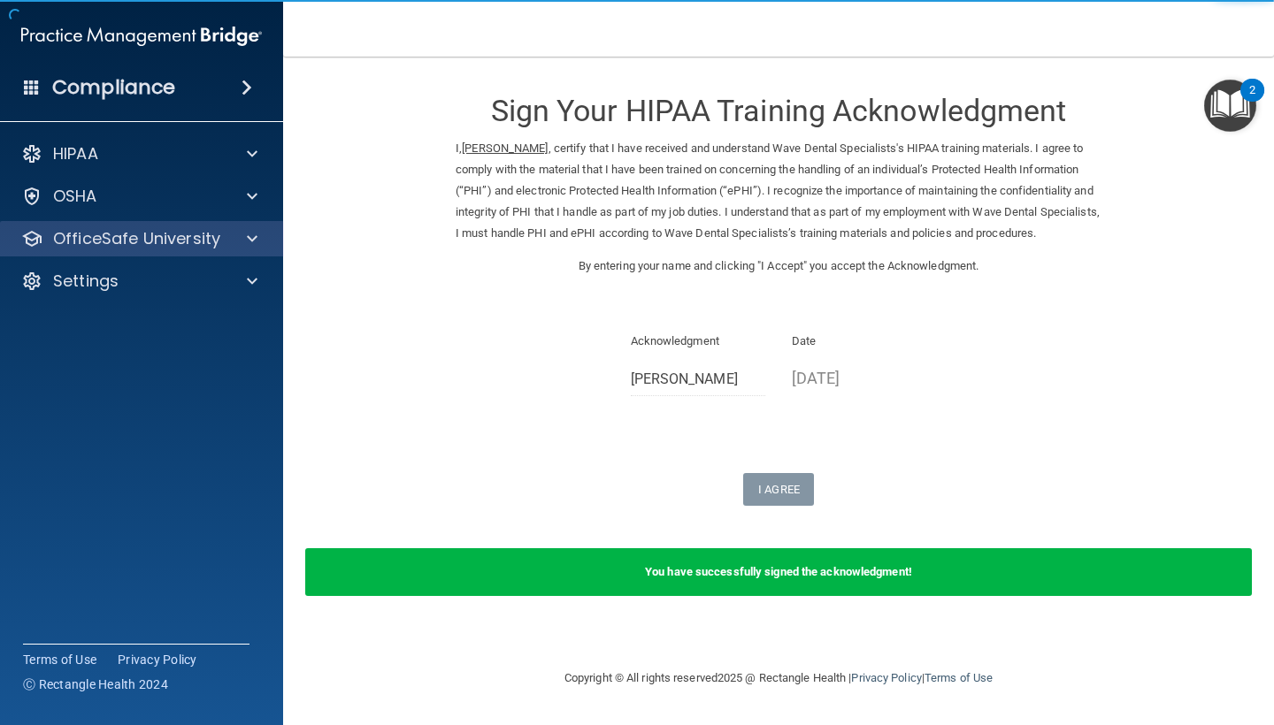
click at [177, 246] on p "OfficeSafe University" at bounding box center [136, 238] width 167 height 21
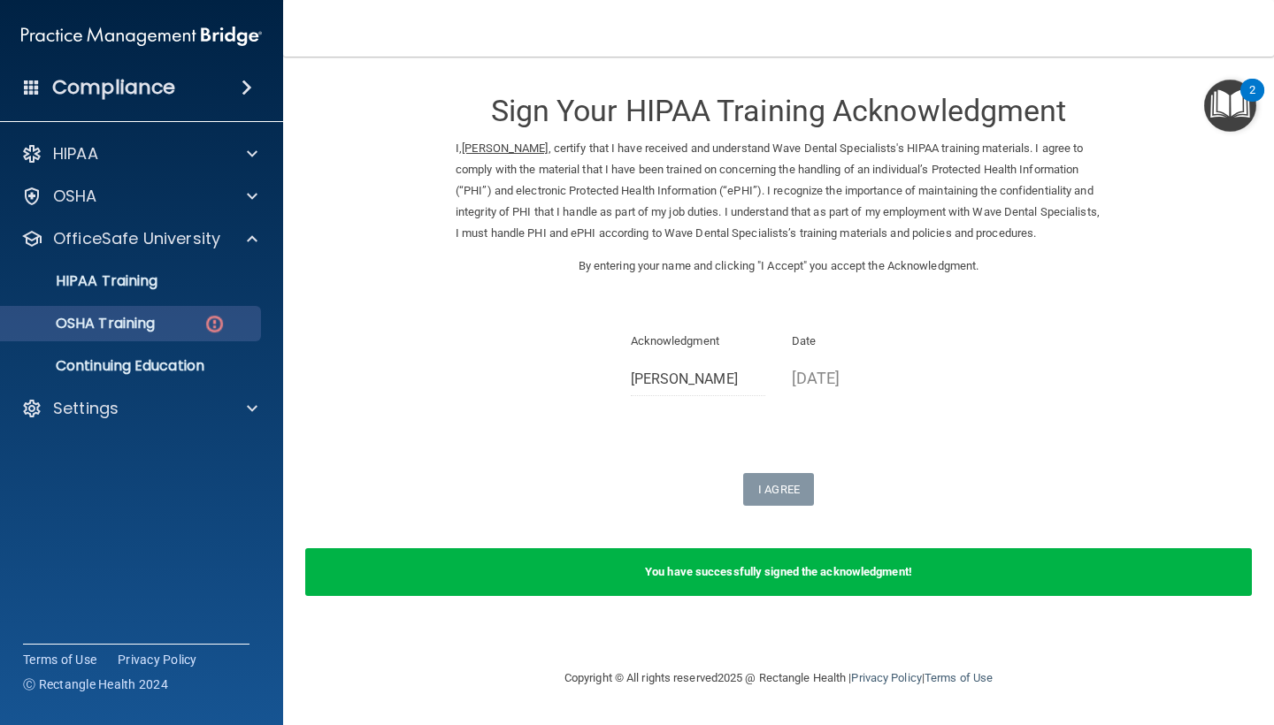
click at [119, 318] on p "OSHA Training" at bounding box center [82, 324] width 143 height 18
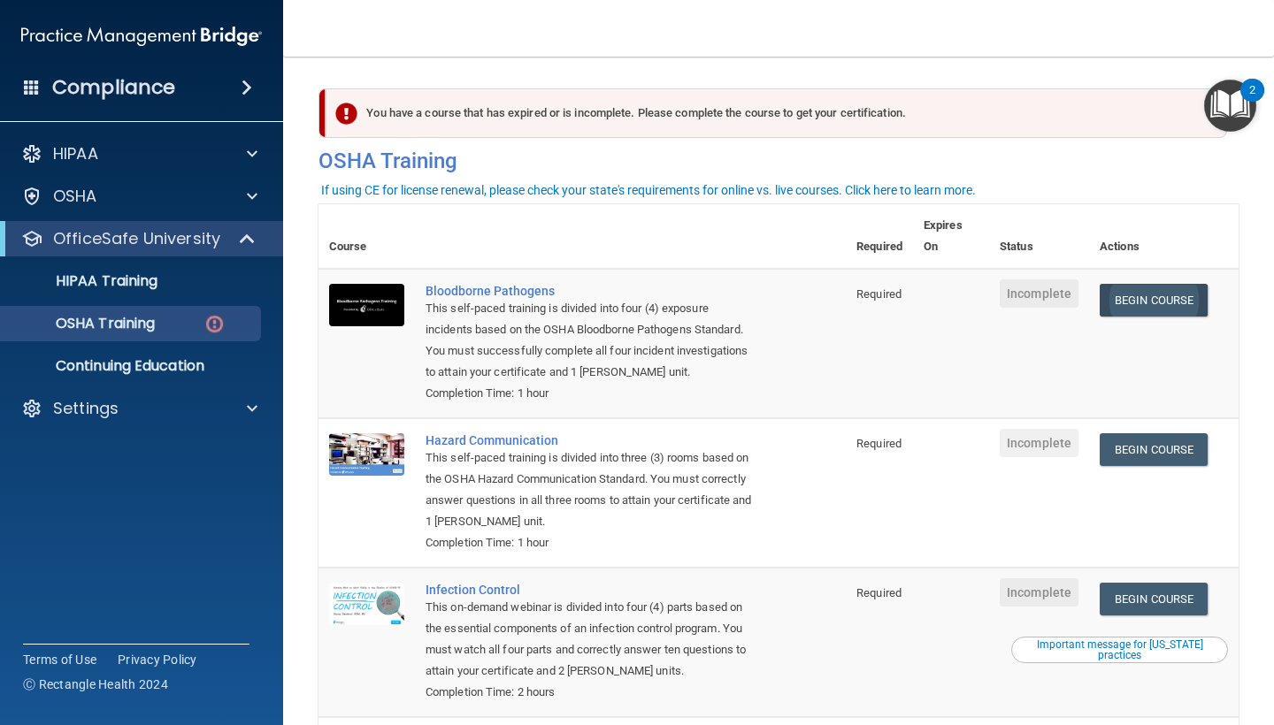
click at [1159, 297] on link "Begin Course" at bounding box center [1153, 300] width 108 height 33
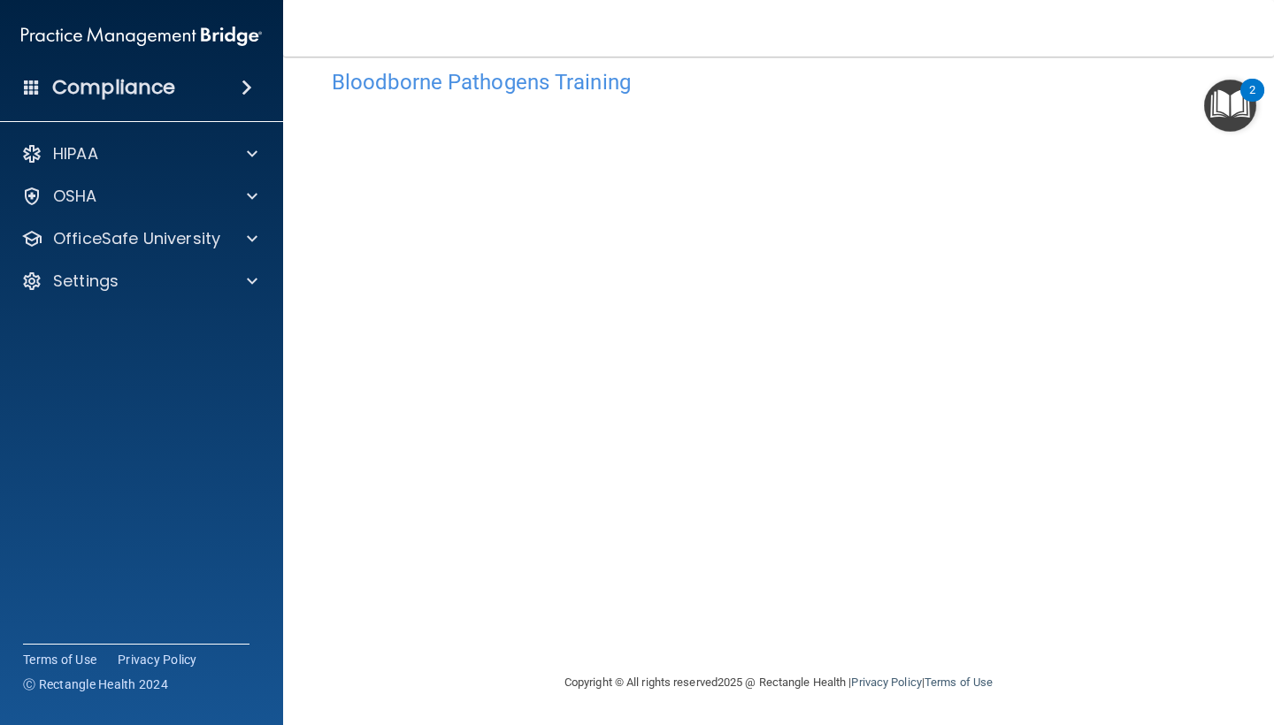
scroll to position [31, 0]
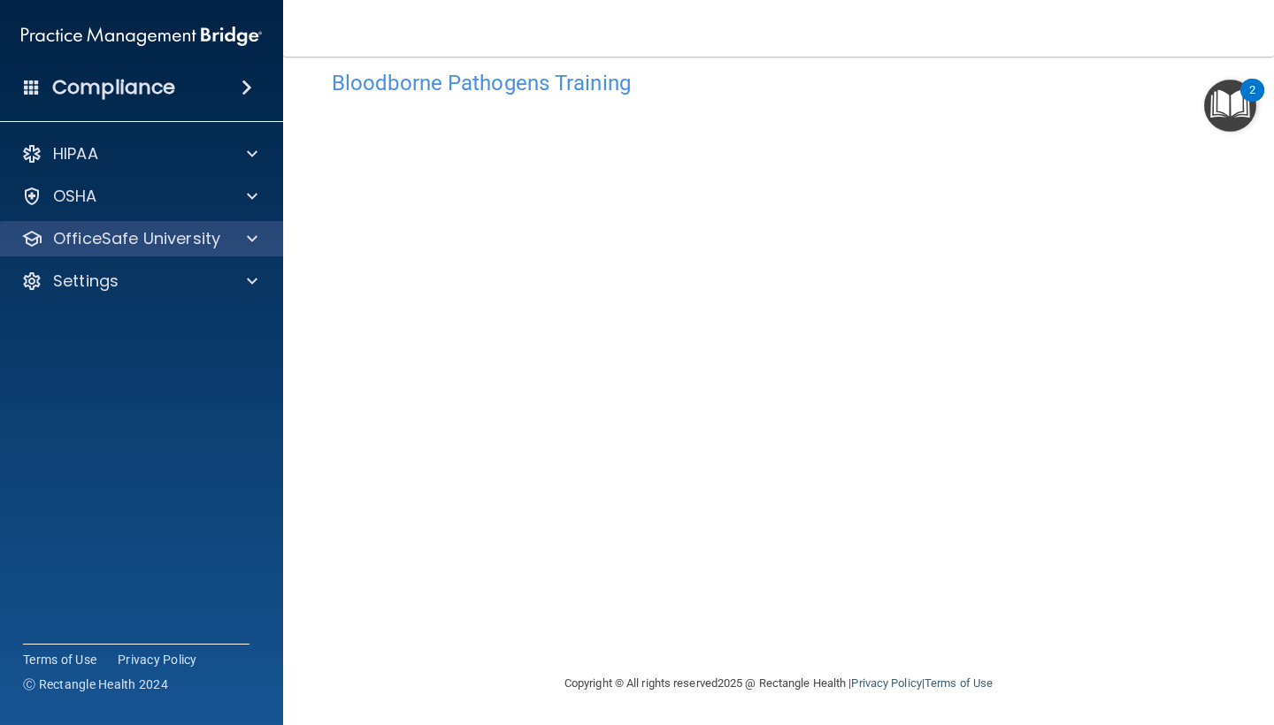
click at [248, 249] on span at bounding box center [252, 238] width 11 height 21
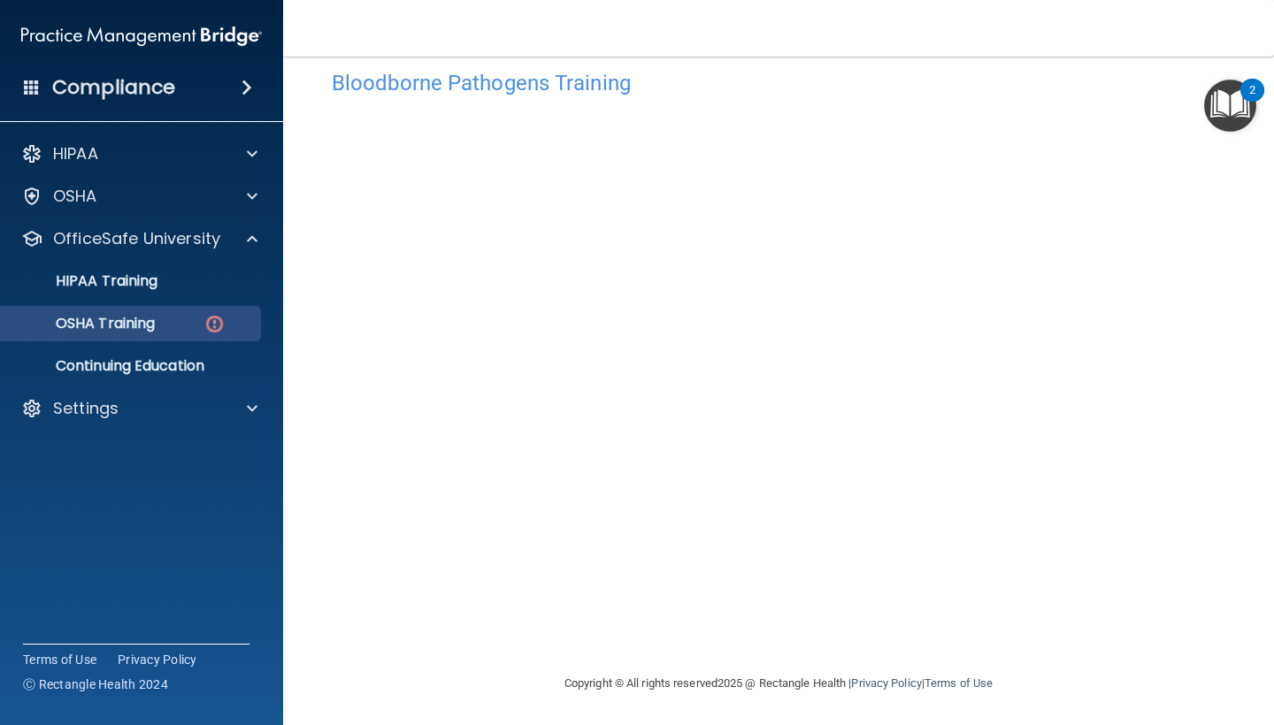
click at [164, 316] on div "OSHA Training" at bounding box center [131, 324] width 241 height 18
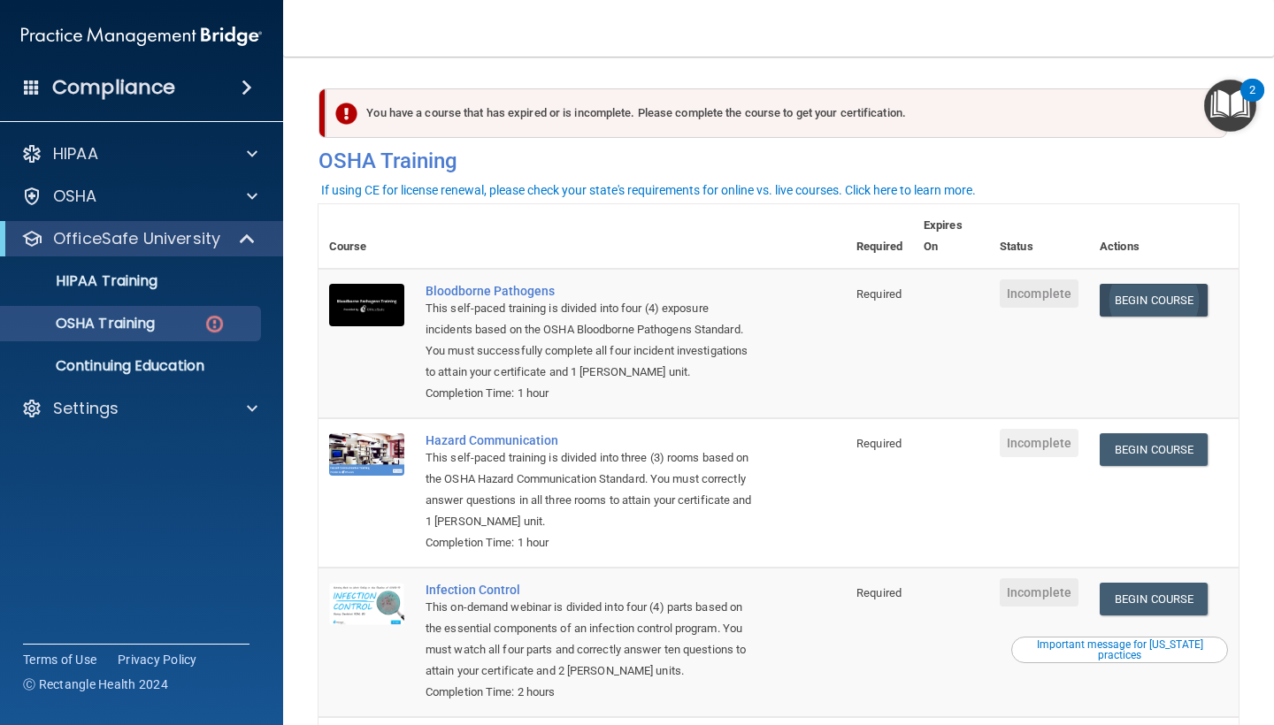
click at [1171, 302] on link "Begin Course" at bounding box center [1153, 300] width 108 height 33
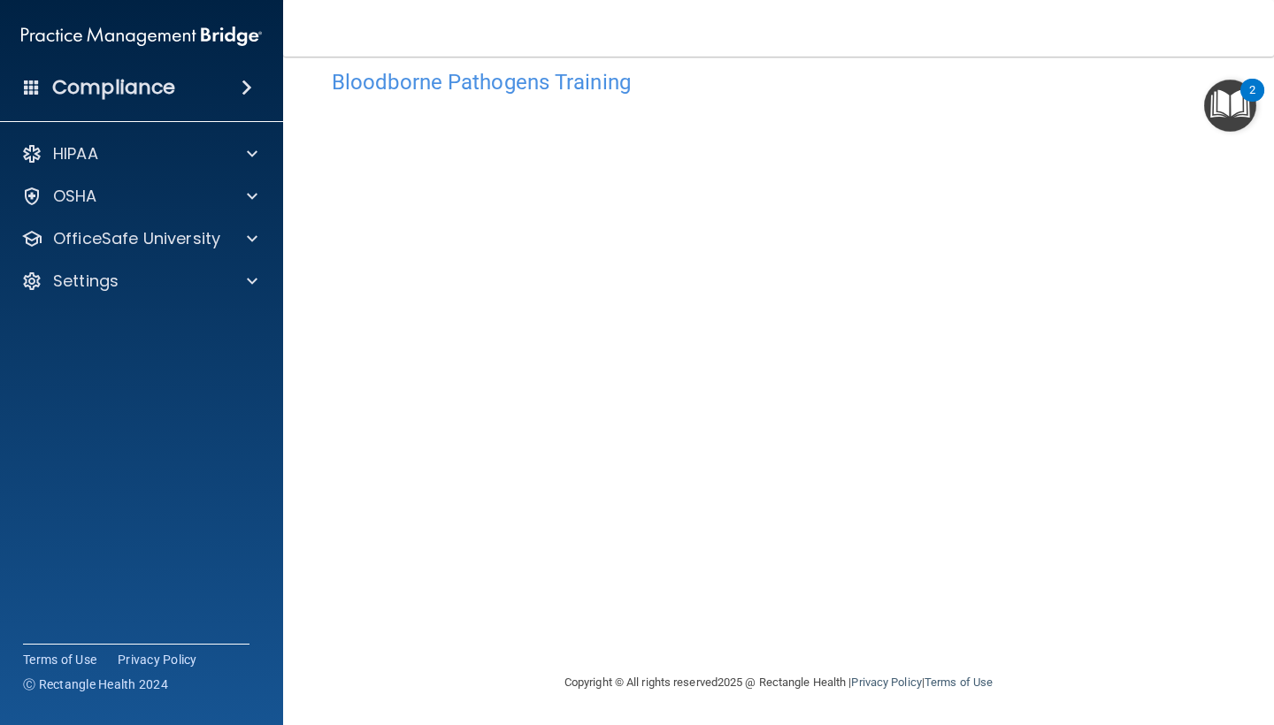
scroll to position [31, 0]
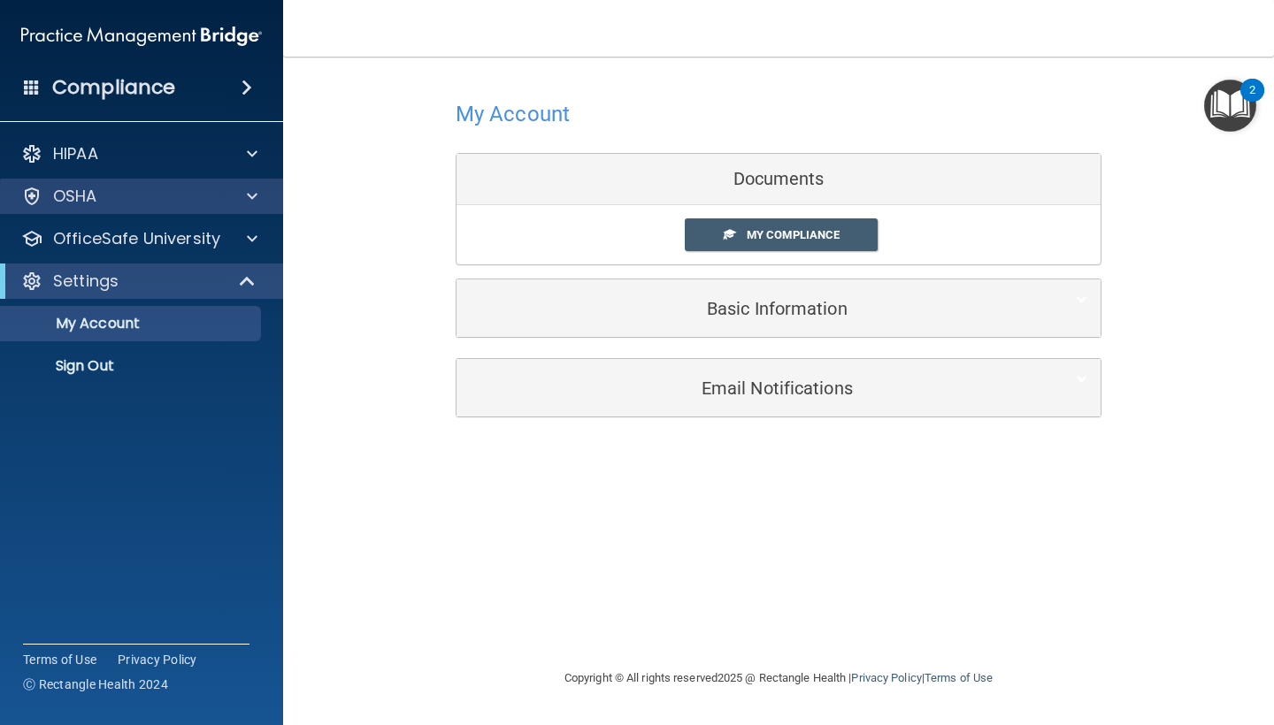
click at [175, 198] on div "OSHA" at bounding box center [117, 196] width 219 height 21
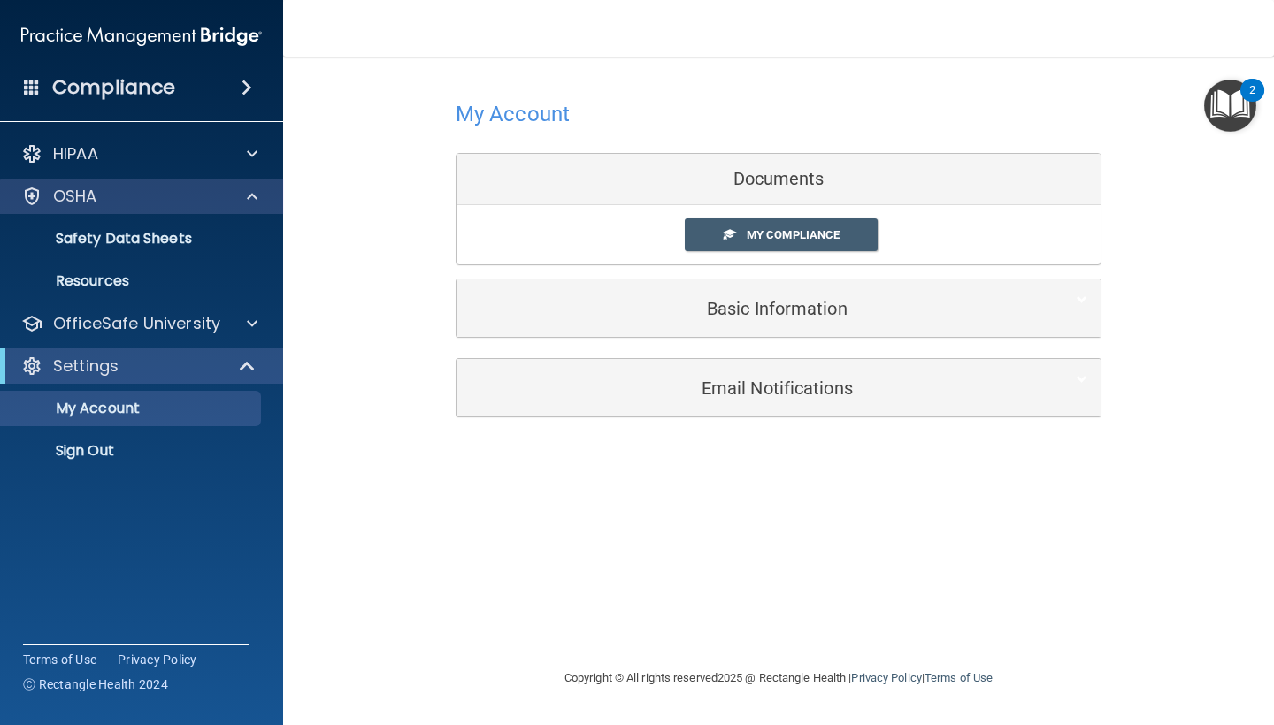
click at [82, 195] on p "OSHA" at bounding box center [75, 196] width 44 height 21
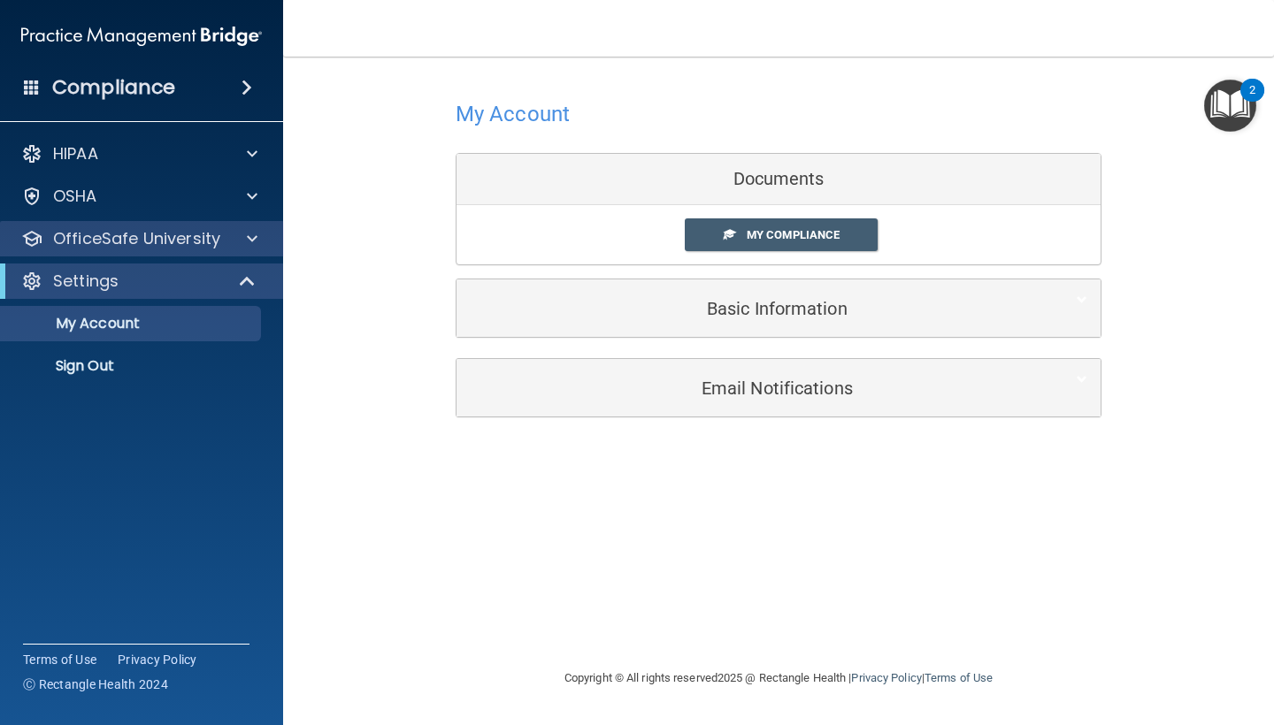
click at [164, 248] on p "OfficeSafe University" at bounding box center [136, 238] width 167 height 21
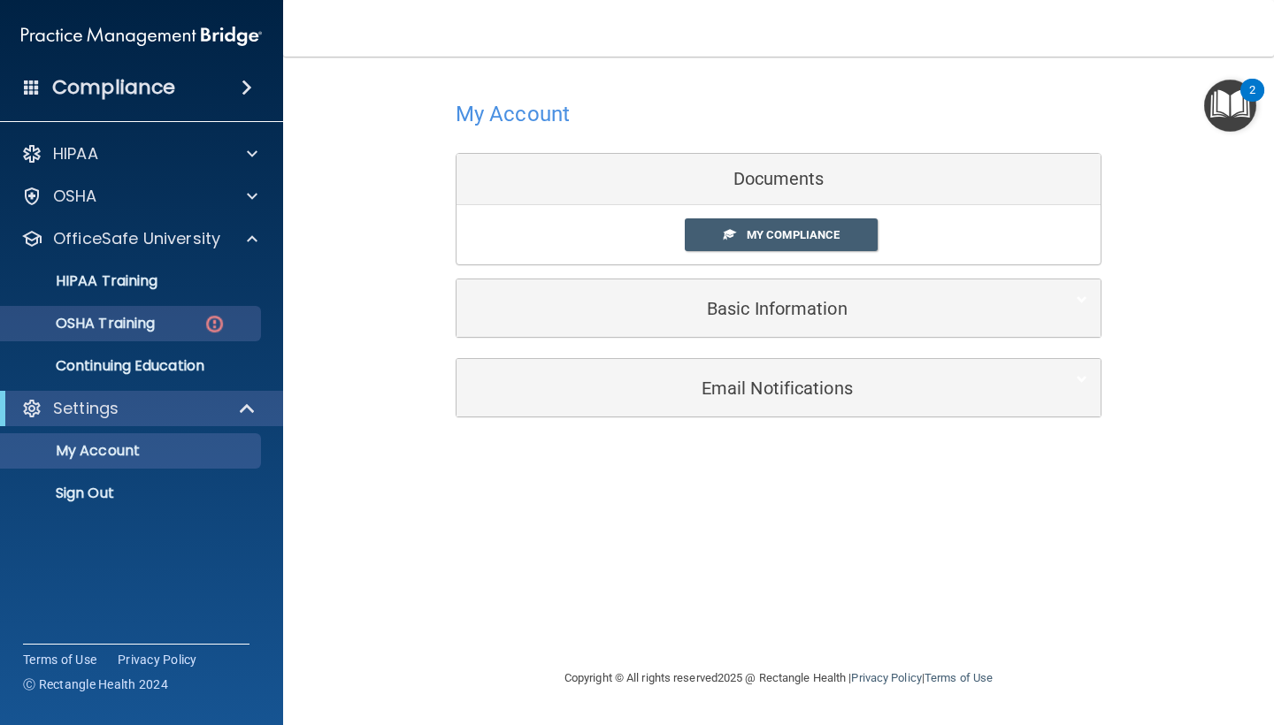
click at [155, 317] on p "OSHA Training" at bounding box center [82, 324] width 143 height 18
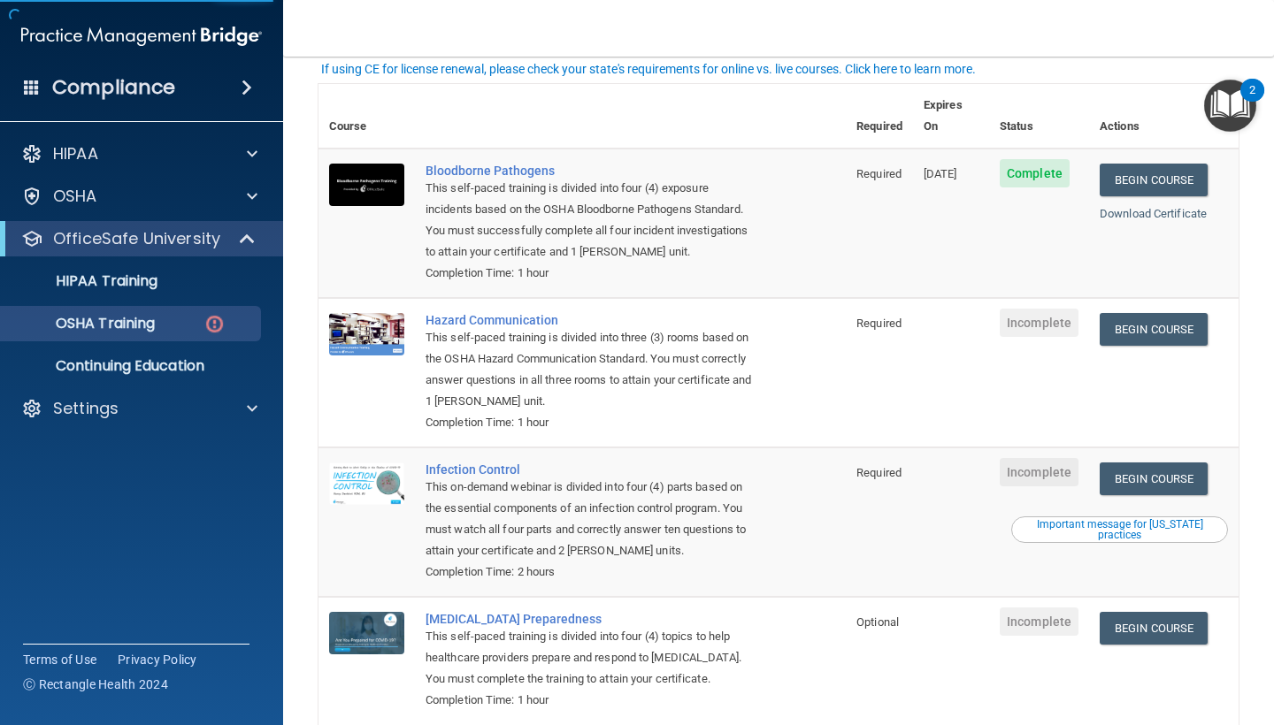
scroll to position [121, 0]
click at [1144, 312] on link "Begin Course" at bounding box center [1153, 328] width 108 height 33
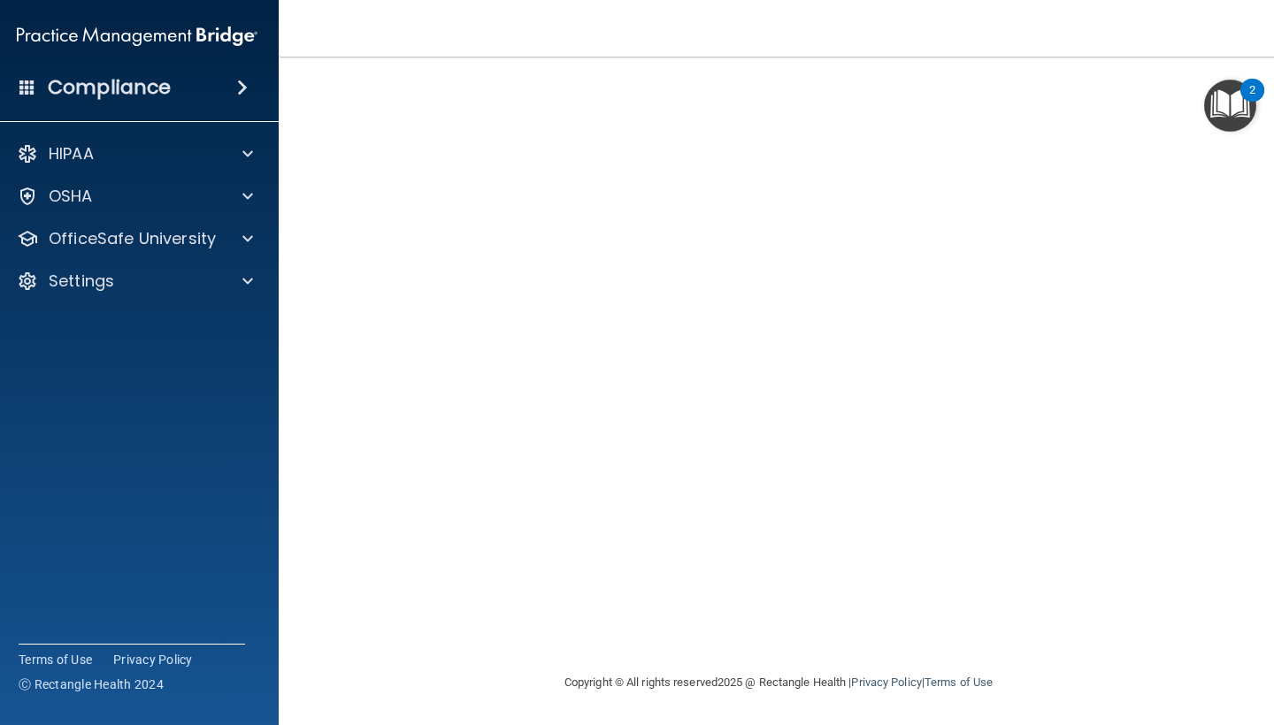
scroll to position [71, 0]
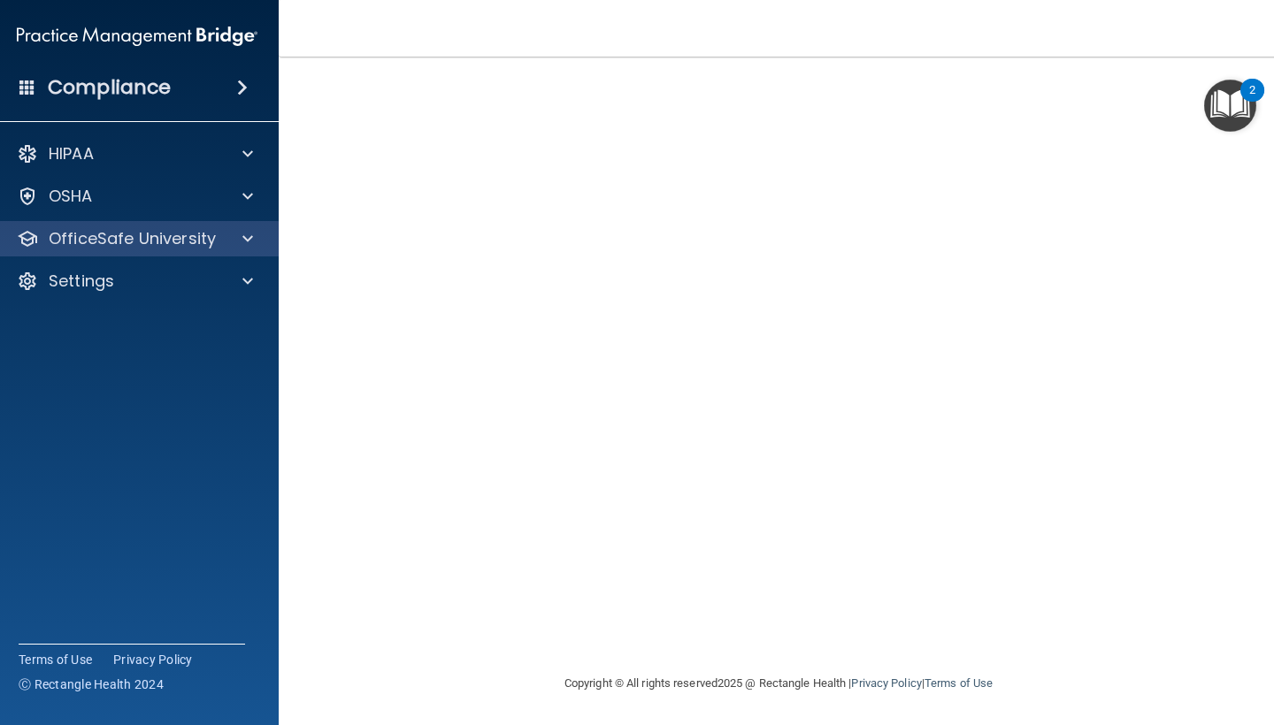
click at [179, 230] on p "OfficeSafe University" at bounding box center [132, 238] width 167 height 21
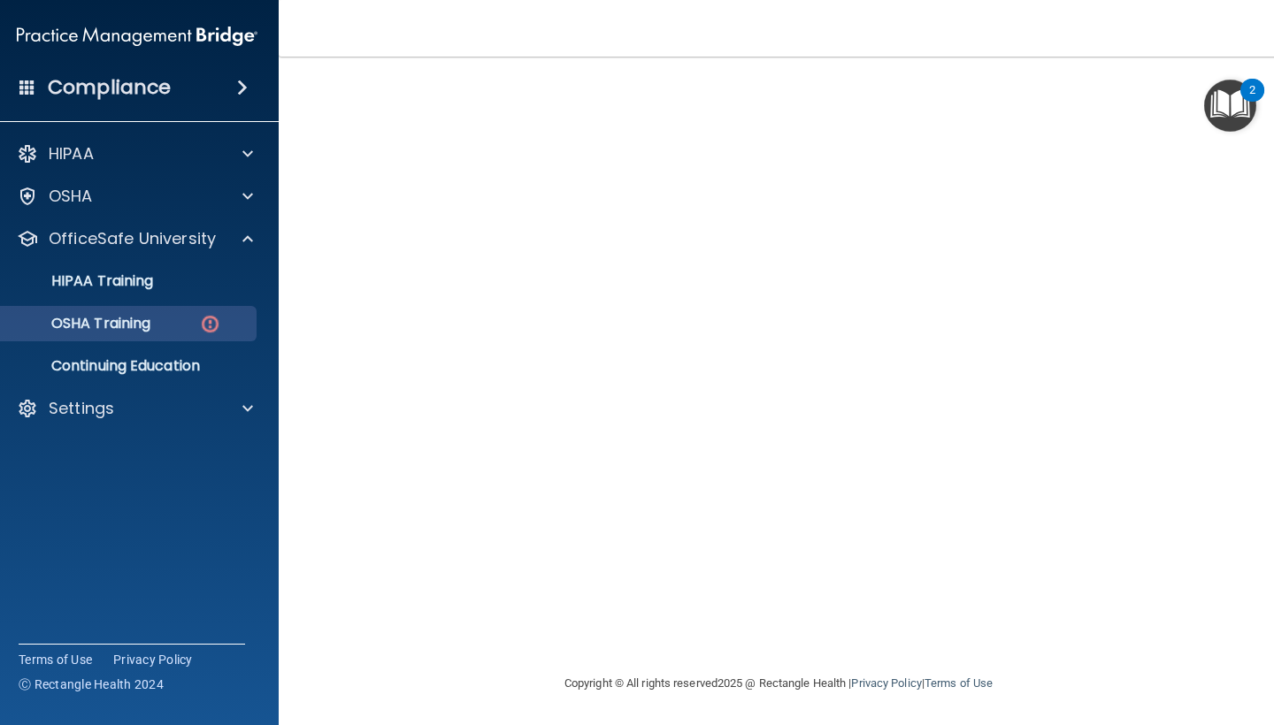
click at [120, 325] on p "OSHA Training" at bounding box center [78, 324] width 143 height 18
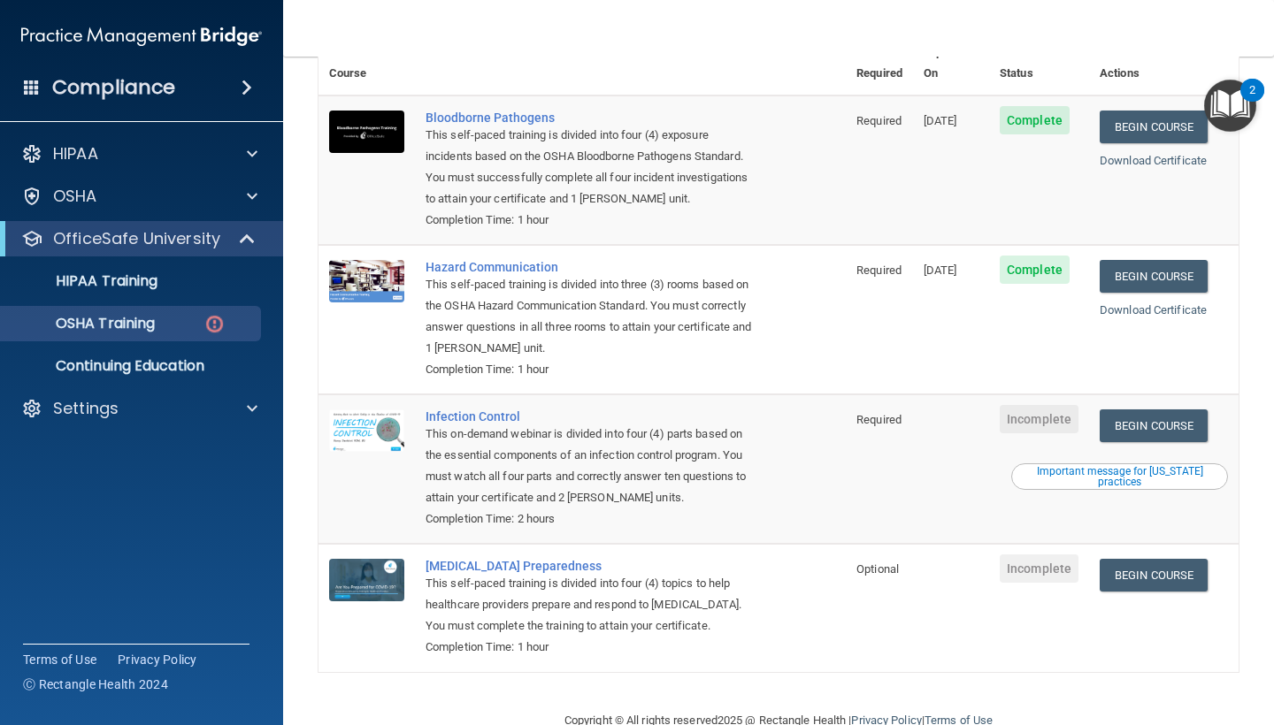
scroll to position [172, 0]
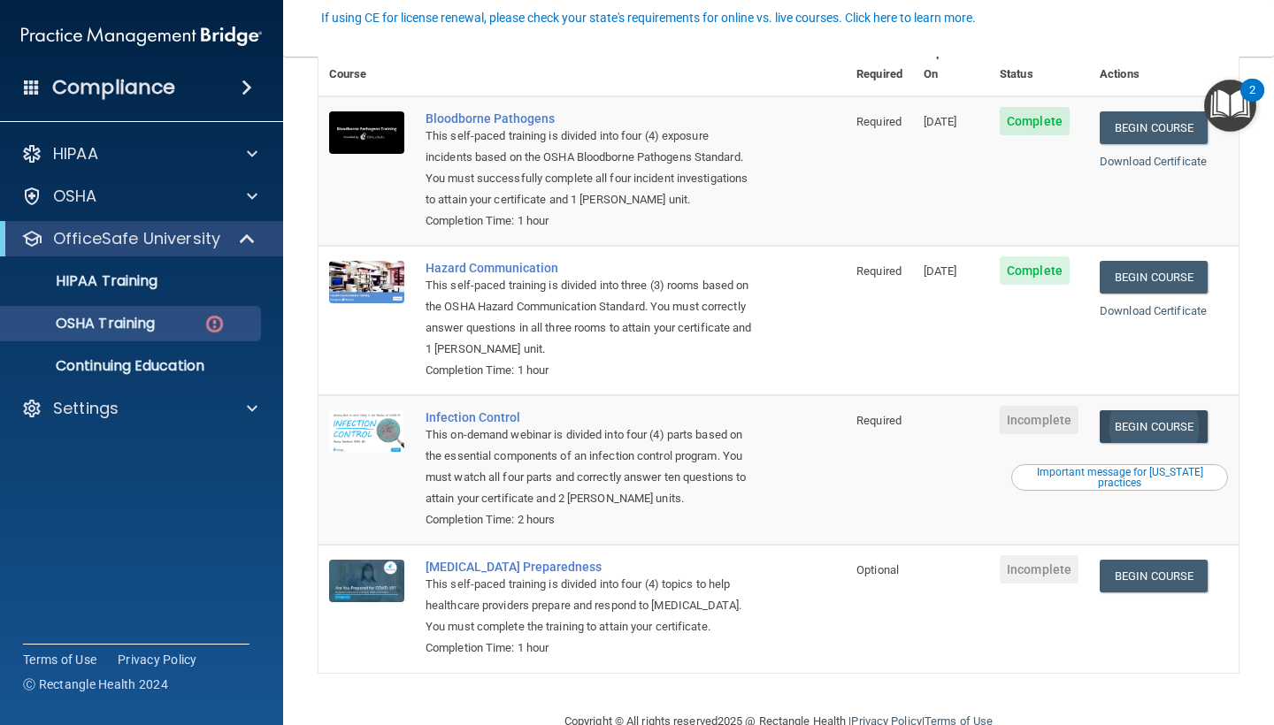
click at [1147, 410] on link "Begin Course" at bounding box center [1153, 426] width 108 height 33
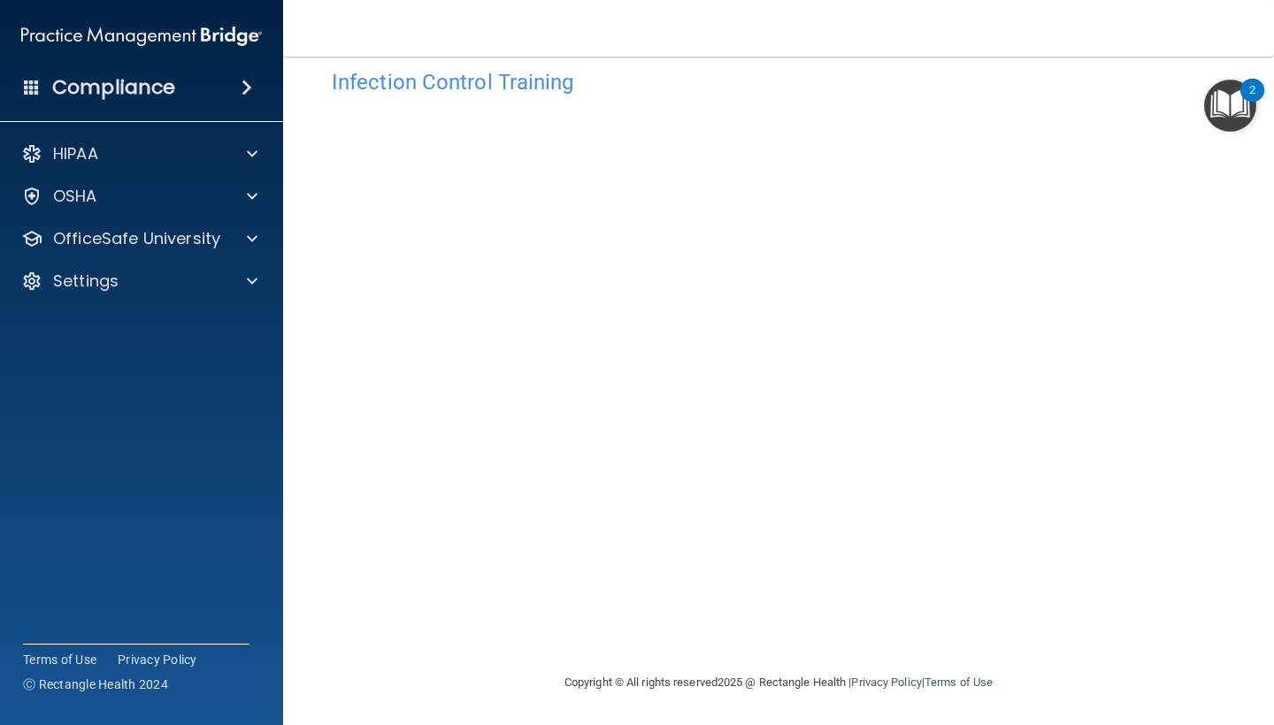
scroll to position [31, 0]
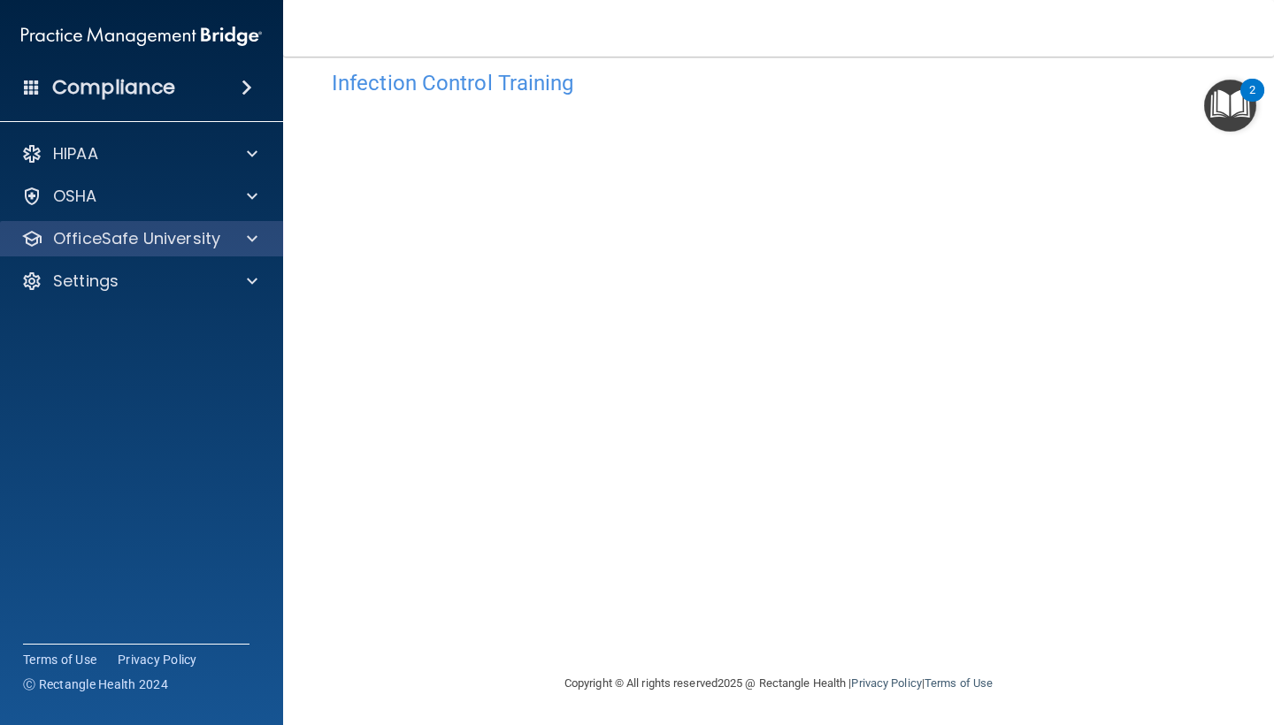
click at [148, 236] on p "OfficeSafe University" at bounding box center [136, 238] width 167 height 21
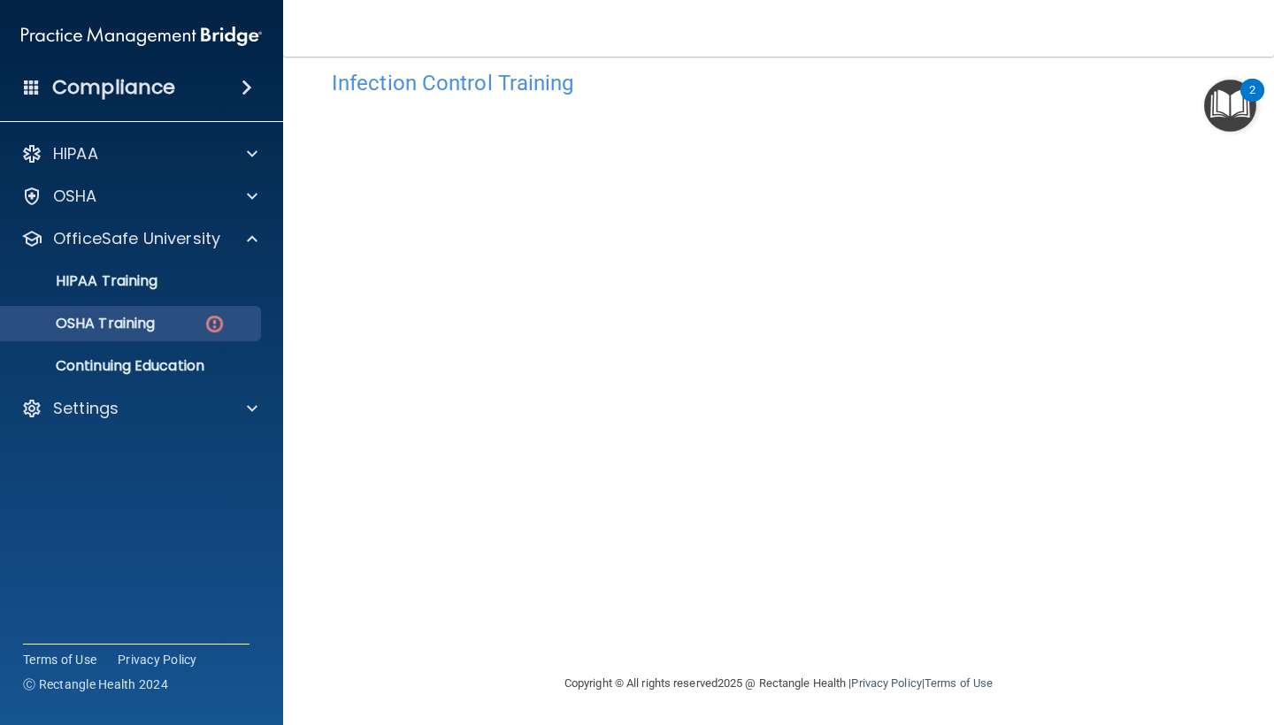
click at [138, 323] on p "OSHA Training" at bounding box center [82, 324] width 143 height 18
